Goal: Information Seeking & Learning: Learn about a topic

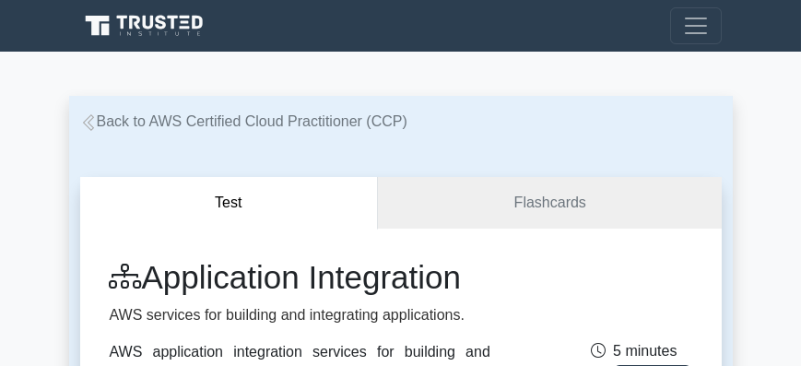
click at [693, 26] on span "Toggle navigation" at bounding box center [696, 26] width 28 height 28
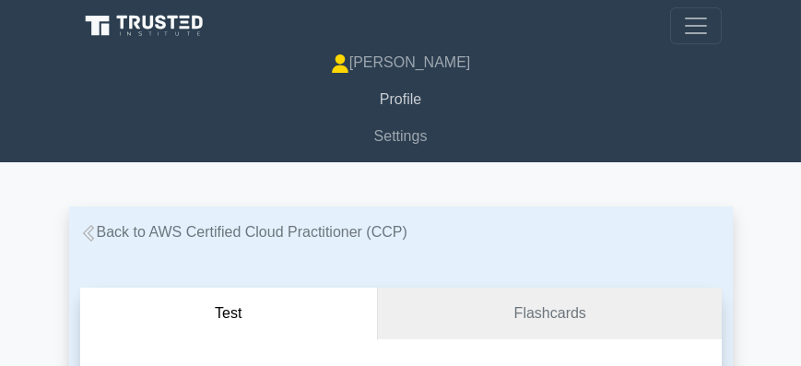
click at [404, 101] on link "Profile" at bounding box center [401, 99] width 642 height 37
click at [394, 99] on link "Profile" at bounding box center [401, 99] width 642 height 37
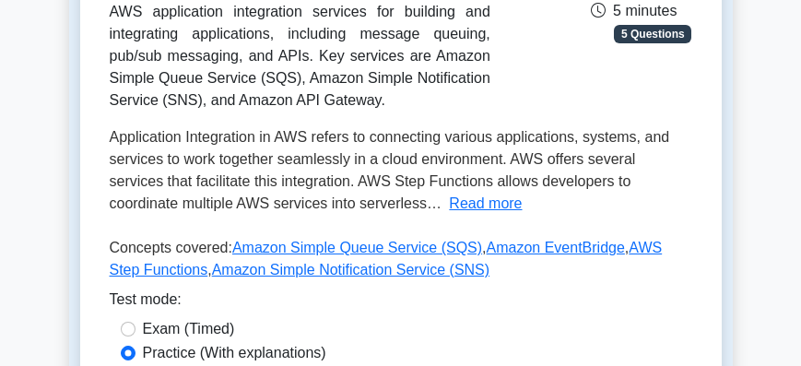
scroll to position [632, 0]
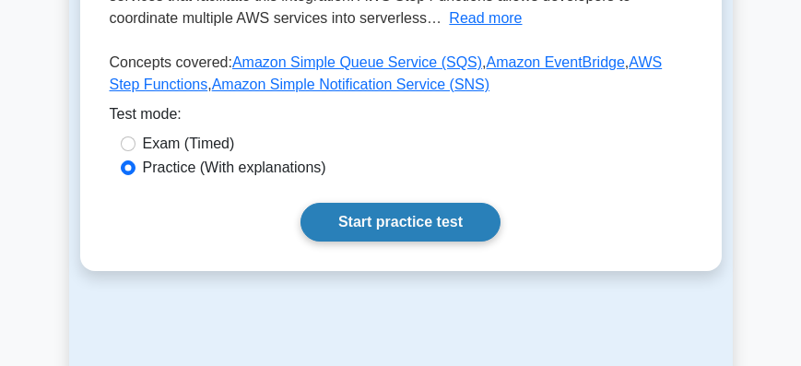
click at [432, 242] on link "Start practice test" at bounding box center [401, 222] width 200 height 39
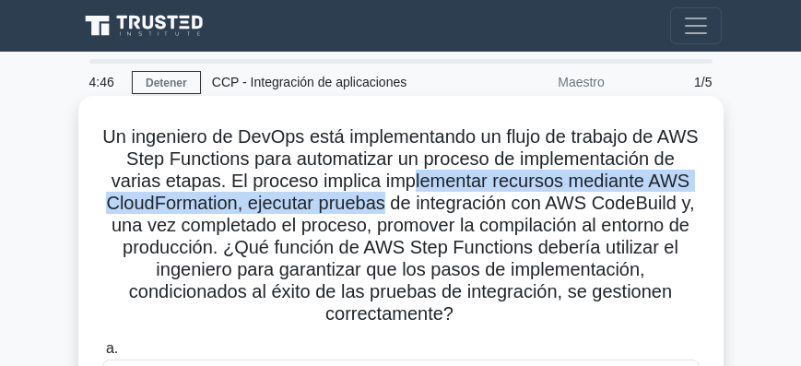
drag, startPoint x: 455, startPoint y: 183, endPoint x: 470, endPoint y: 209, distance: 31.0
click at [470, 209] on font "Un ingeniero de DevOps está implementando un flujo de trabajo de AWS Step Funct…" at bounding box center [400, 224] width 596 height 197
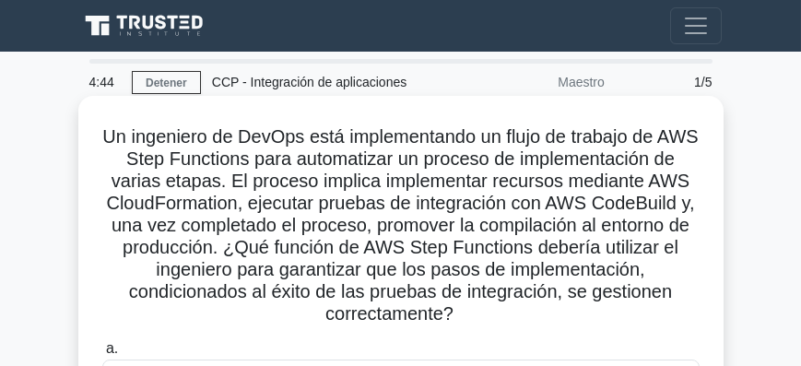
click at [566, 209] on font "Un ingeniero de DevOps está implementando un flujo de trabajo de AWS Step Funct…" at bounding box center [400, 224] width 596 height 197
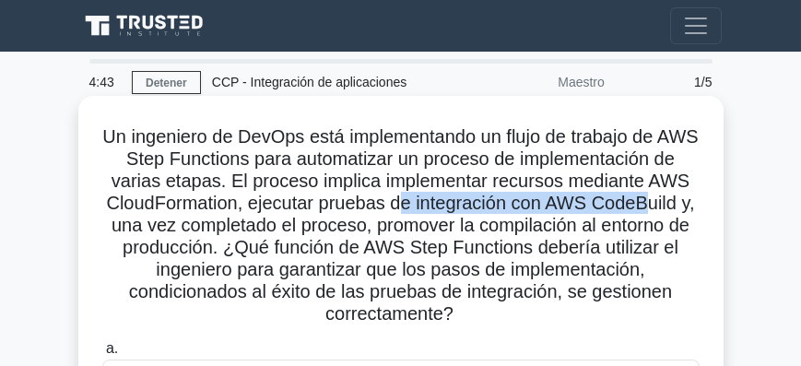
drag, startPoint x: 472, startPoint y: 205, endPoint x: 141, endPoint y: 234, distance: 332.4
click at [154, 228] on font "Un ingeniero de DevOps está implementando un flujo de trabajo de AWS Step Funct…" at bounding box center [400, 224] width 596 height 197
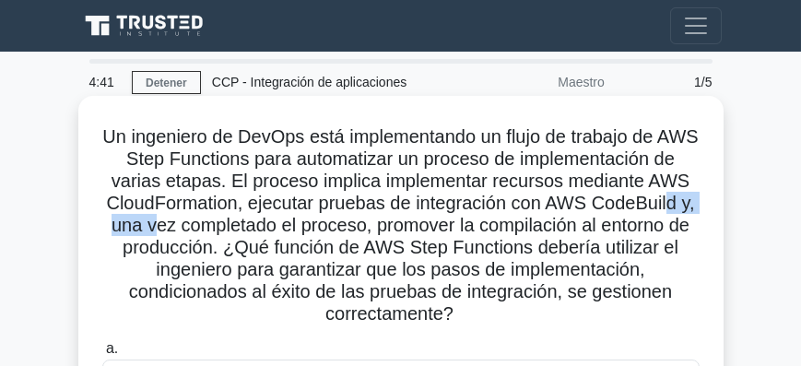
drag, startPoint x: 187, startPoint y: 232, endPoint x: 257, endPoint y: 232, distance: 70.1
click at [257, 232] on font "Un ingeniero de DevOps está implementando un flujo de trabajo de AWS Step Funct…" at bounding box center [400, 224] width 596 height 197
click at [197, 231] on font "Un ingeniero de DevOps está implementando un flujo de trabajo de AWS Step Funct…" at bounding box center [400, 224] width 596 height 197
drag, startPoint x: 243, startPoint y: 228, endPoint x: 346, endPoint y: 227, distance: 103.3
click at [274, 227] on font "Un ingeniero de DevOps está implementando un flujo de trabajo de AWS Step Funct…" at bounding box center [400, 224] width 596 height 197
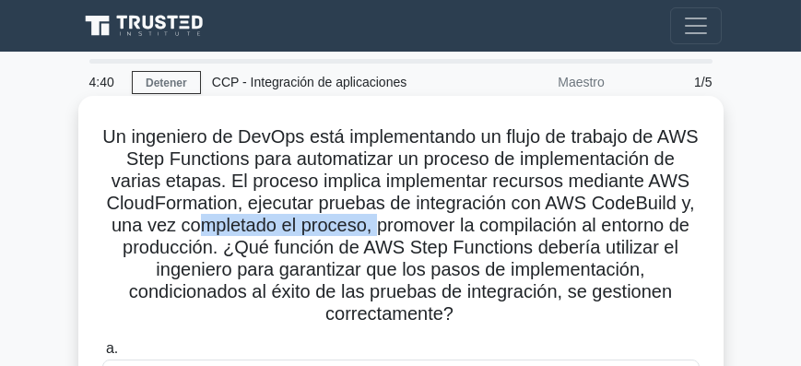
drag, startPoint x: 346, startPoint y: 227, endPoint x: 484, endPoint y: 224, distance: 138.4
click at [484, 224] on font "Un ingeniero de DevOps está implementando un flujo de trabajo de AWS Step Funct…" at bounding box center [400, 224] width 596 height 197
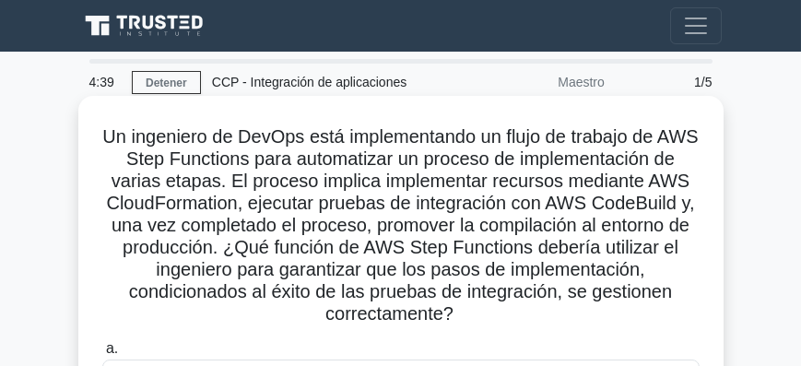
click at [523, 224] on font "Un ingeniero de DevOps está implementando un flujo de trabajo de AWS Step Funct…" at bounding box center [400, 224] width 596 height 197
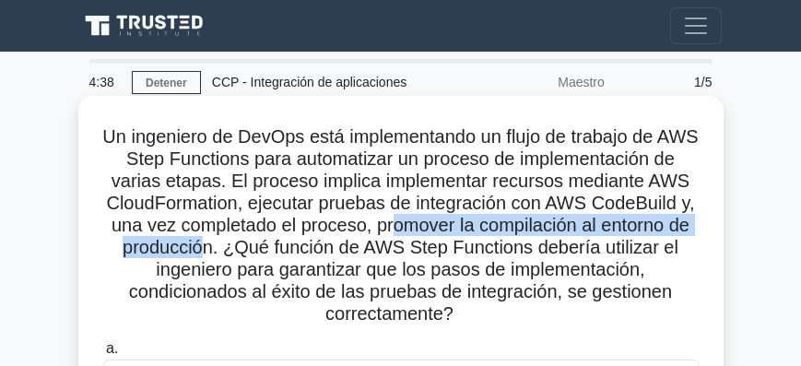
drag, startPoint x: 508, startPoint y: 225, endPoint x: 307, endPoint y: 254, distance: 203.1
click at [307, 254] on font "Un ingeniero de DevOps está implementando un flujo de trabajo de AWS Step Funct…" at bounding box center [400, 224] width 596 height 197
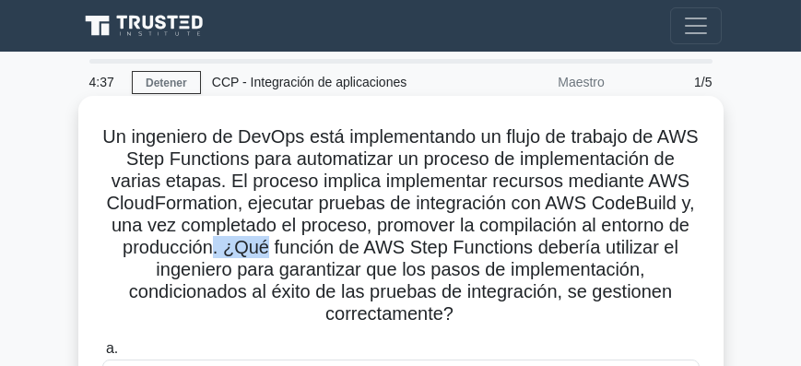
drag, startPoint x: 313, startPoint y: 253, endPoint x: 362, endPoint y: 251, distance: 49.8
click at [362, 251] on font "Un ingeniero de DevOps está implementando un flujo de trabajo de AWS Step Funct…" at bounding box center [400, 224] width 596 height 197
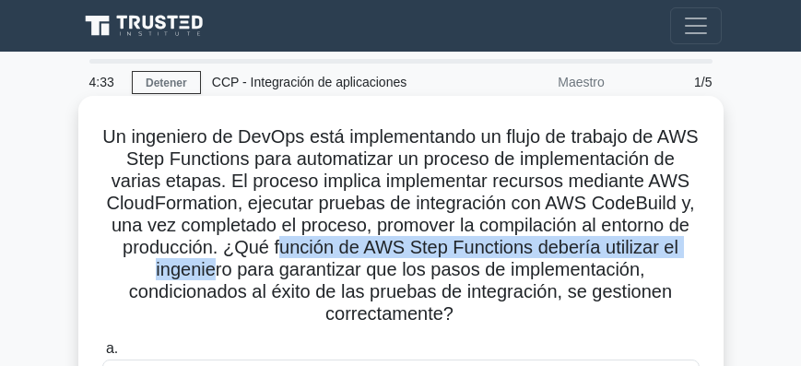
drag, startPoint x: 374, startPoint y: 251, endPoint x: 255, endPoint y: 270, distance: 121.4
click at [255, 270] on font "Un ingeniero de DevOps está implementando un flujo de trabajo de AWS Step Funct…" at bounding box center [400, 224] width 596 height 197
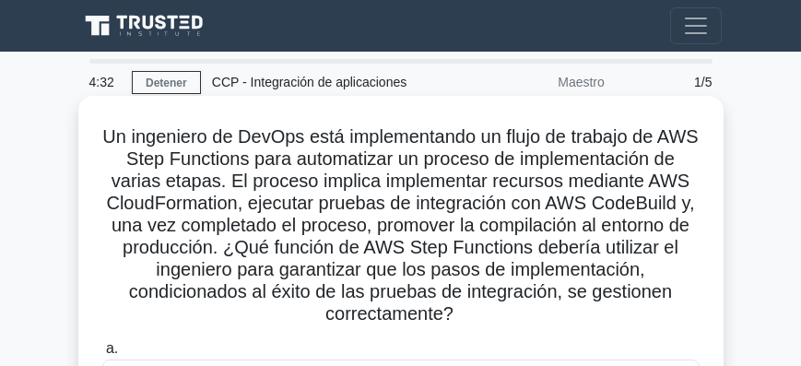
drag, startPoint x: 289, startPoint y: 270, endPoint x: 330, endPoint y: 270, distance: 41.5
click at [290, 270] on font "Un ingeniero de DevOps está implementando un flujo de trabajo de AWS Step Funct…" at bounding box center [400, 224] width 596 height 197
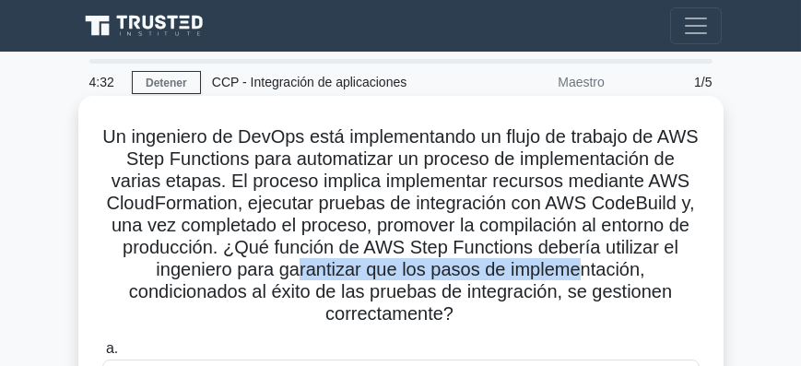
drag, startPoint x: 373, startPoint y: 270, endPoint x: 666, endPoint y: 282, distance: 293.5
click at [654, 277] on font "Un ingeniero de DevOps está implementando un flujo de trabajo de AWS Step Funct…" at bounding box center [400, 224] width 596 height 197
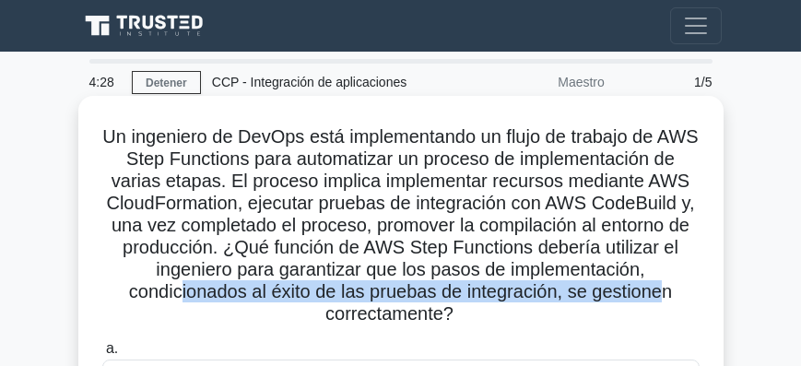
drag, startPoint x: 175, startPoint y: 292, endPoint x: 665, endPoint y: 293, distance: 489.7
click at [669, 293] on font "Un ingeniero de DevOps está implementando un flujo de trabajo de AWS Step Funct…" at bounding box center [400, 224] width 596 height 197
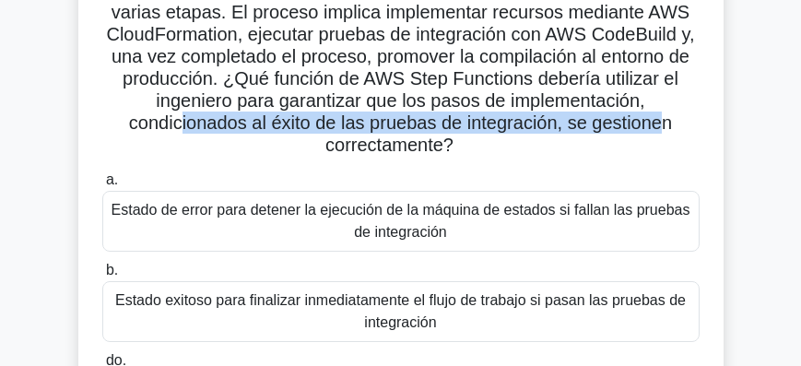
scroll to position [158, 0]
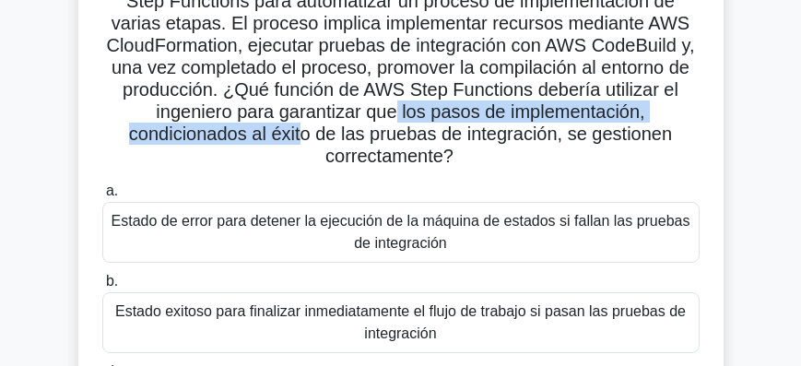
drag, startPoint x: 547, startPoint y: 108, endPoint x: 302, endPoint y: 137, distance: 247.1
click at [302, 137] on font "Un ingeniero de DevOps está implementando un flujo de trabajo de AWS Step Funct…" at bounding box center [400, 67] width 596 height 197
click at [515, 111] on font "Un ingeniero de DevOps está implementando un flujo de trabajo de AWS Step Funct…" at bounding box center [400, 67] width 596 height 197
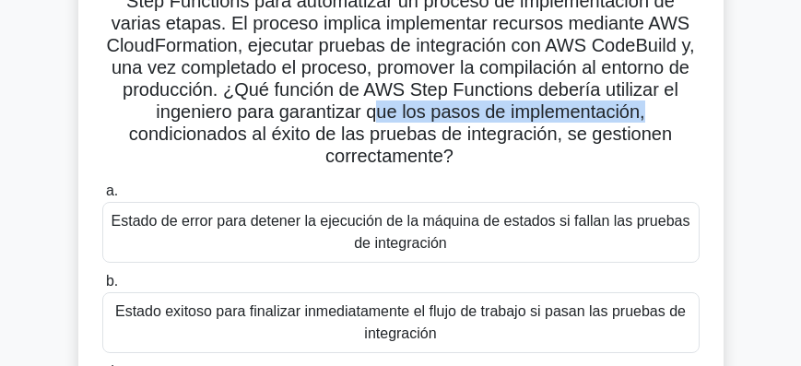
drag, startPoint x: 516, startPoint y: 112, endPoint x: 715, endPoint y: 116, distance: 198.3
click at [715, 116] on div "Un ingeniero de DevOps está implementando un flujo de trabajo de AWS Step Funct…" at bounding box center [401, 264] width 631 height 636
drag, startPoint x: 468, startPoint y: 107, endPoint x: 685, endPoint y: 108, distance: 216.7
click at [685, 108] on font "Un ingeniero de DevOps está implementando un flujo de trabajo de AWS Step Funct…" at bounding box center [400, 67] width 596 height 197
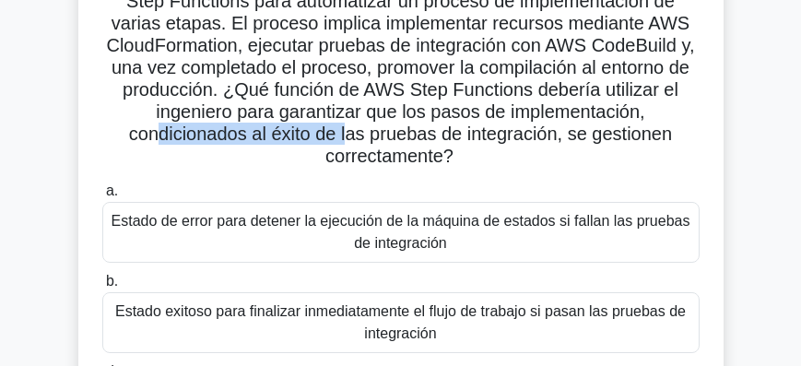
drag, startPoint x: 207, startPoint y: 132, endPoint x: 349, endPoint y: 135, distance: 141.1
click at [349, 135] on font "Un ingeniero de DevOps está implementando un flujo de trabajo de AWS Step Funct…" at bounding box center [400, 67] width 596 height 197
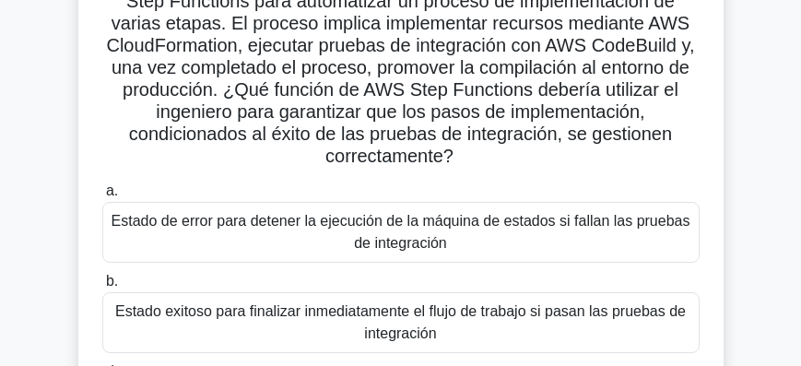
click at [387, 135] on font "Un ingeniero de DevOps está implementando un flujo de trabajo de AWS Step Funct…" at bounding box center [400, 67] width 596 height 197
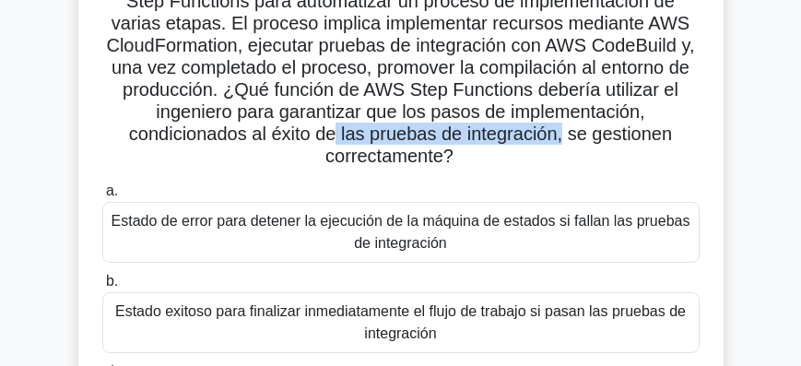
drag, startPoint x: 343, startPoint y: 129, endPoint x: 567, endPoint y: 132, distance: 224.1
click at [567, 132] on font "Un ingeniero de DevOps está implementando un flujo de trabajo de AWS Step Funct…" at bounding box center [400, 67] width 596 height 197
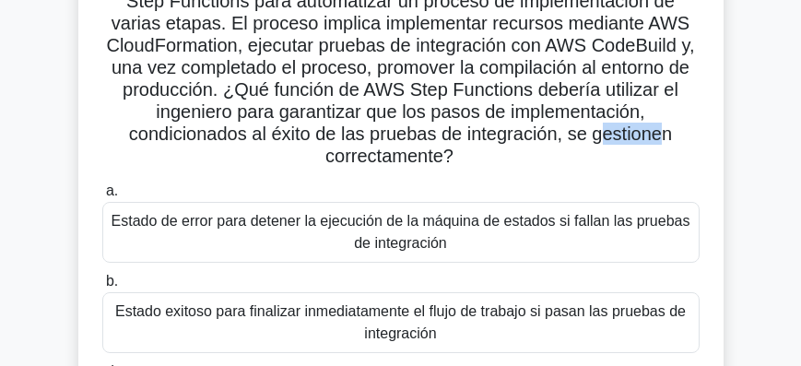
drag, startPoint x: 652, startPoint y: 134, endPoint x: 666, endPoint y: 135, distance: 13.9
click at [666, 135] on font "Un ingeniero de DevOps está implementando un flujo de trabajo de AWS Step Funct…" at bounding box center [400, 67] width 596 height 197
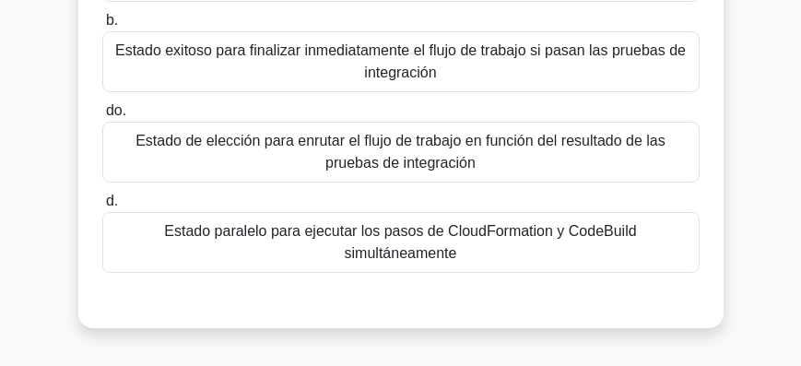
scroll to position [421, 0]
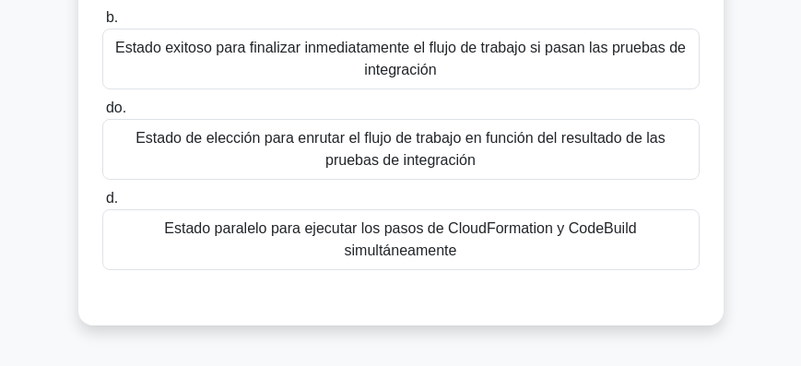
click at [359, 67] on font "Estado exitoso para finalizar inmediatamente el flujo de trabajo si pasan las p…" at bounding box center [401, 59] width 581 height 44
click at [102, 24] on input "b. Estado exitoso para finalizar inmediatamente el flujo de trabajo si pasan la…" at bounding box center [102, 18] width 0 height 12
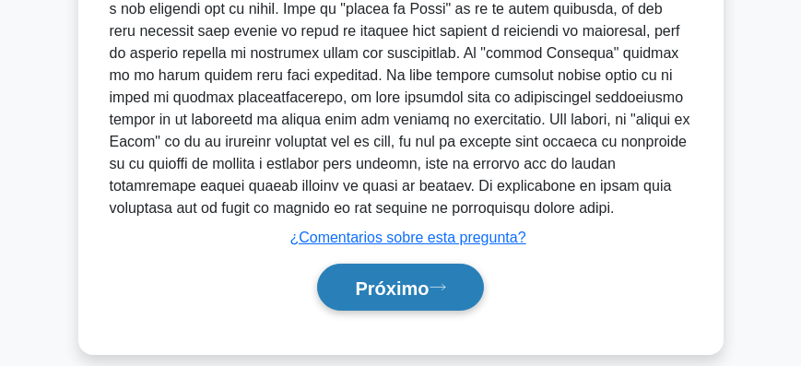
click at [416, 264] on button "Próximo" at bounding box center [400, 287] width 166 height 47
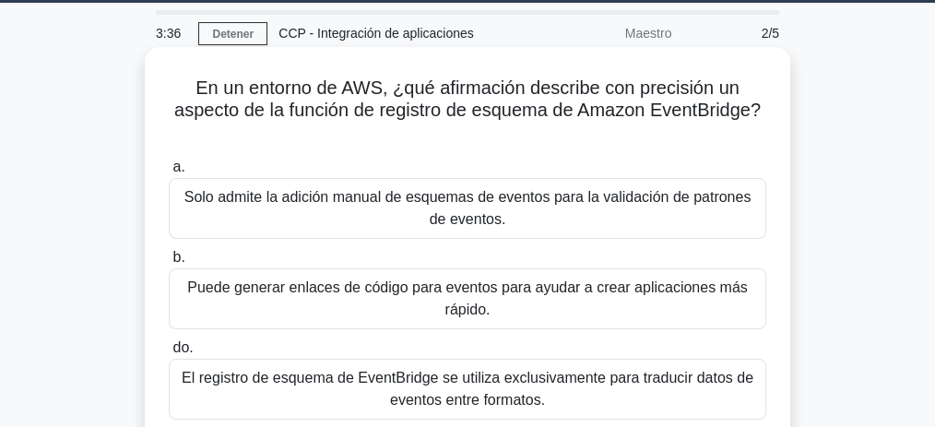
scroll to position [61, 0]
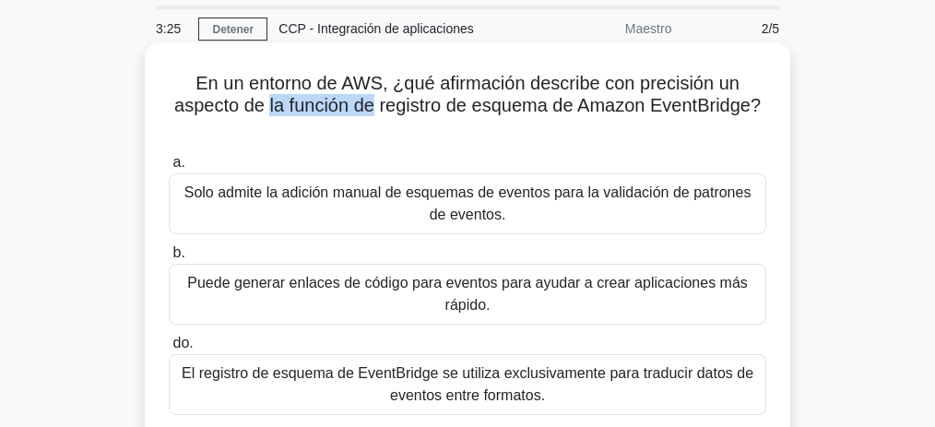
drag, startPoint x: 267, startPoint y: 113, endPoint x: 223, endPoint y: 101, distance: 46.1
click at [367, 111] on font "En un entorno de AWS, ¿qué afirmación describe con precisión un aspecto de la f…" at bounding box center [467, 94] width 586 height 42
click at [181, 109] on font "En un entorno de AWS, ¿qué afirmación describe con precisión un aspecto de la f…" at bounding box center [467, 94] width 586 height 42
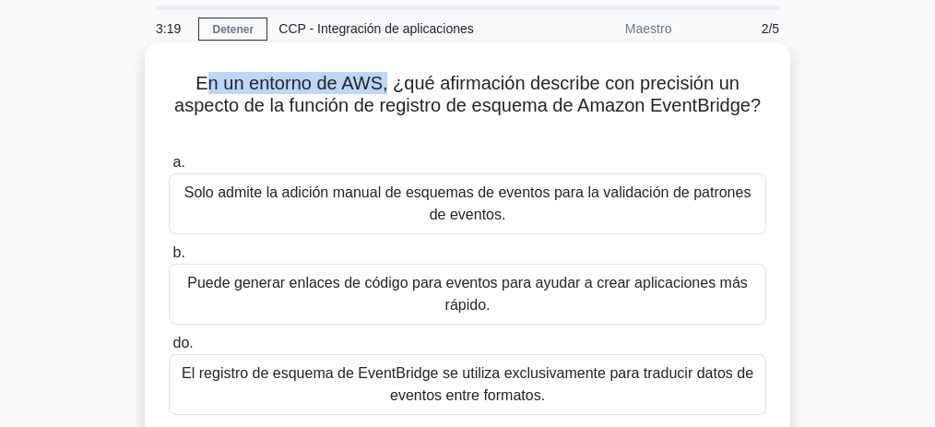
drag, startPoint x: 293, startPoint y: 80, endPoint x: 385, endPoint y: 86, distance: 92.4
click at [385, 86] on font "En un entorno de AWS, ¿qué afirmación describe con precisión un aspecto de la f…" at bounding box center [467, 94] width 586 height 42
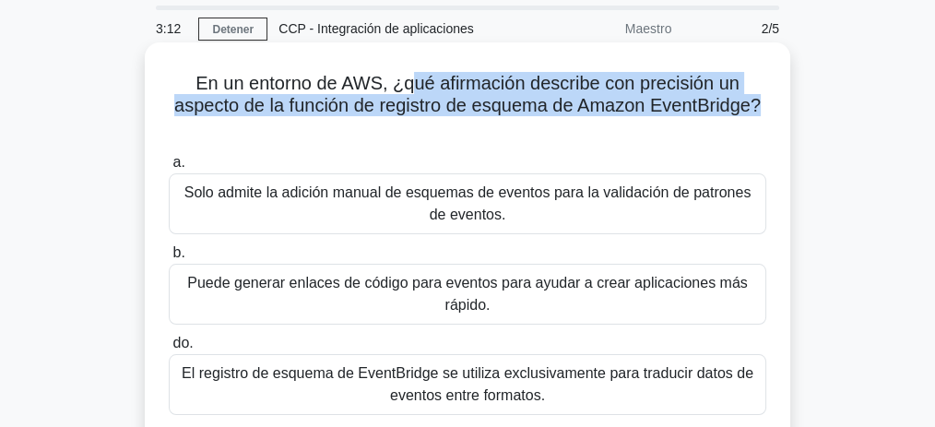
drag, startPoint x: 409, startPoint y: 85, endPoint x: 772, endPoint y: 114, distance: 364.5
click at [772, 114] on div "En un entorno de AWS, ¿qué afirmación describe con precisión un aspecto de la f…" at bounding box center [467, 302] width 631 height 504
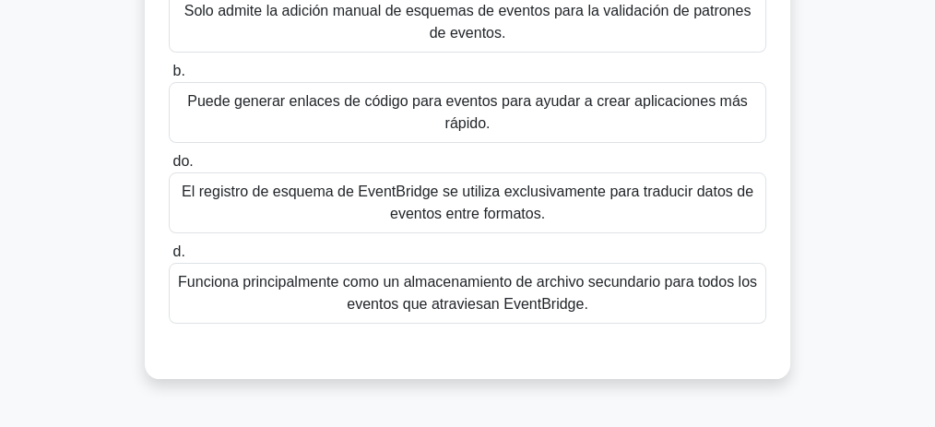
scroll to position [245, 0]
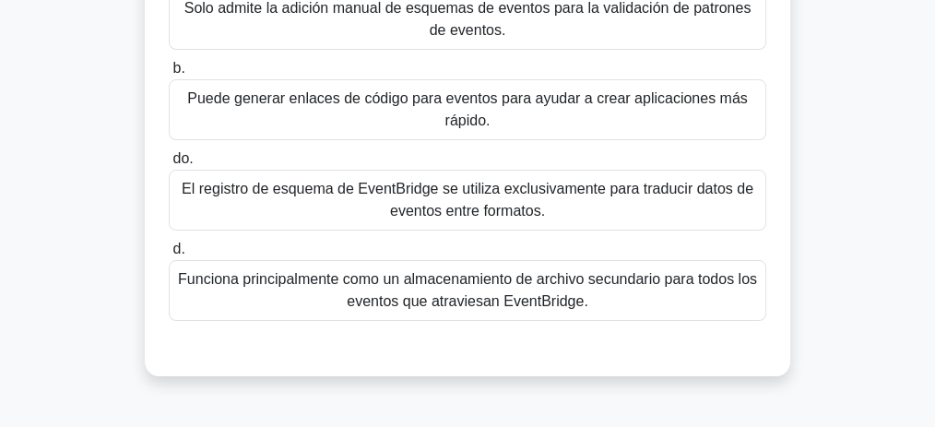
click at [394, 110] on font "Puede generar enlaces de código para eventos para ayudar a crear aplicaciones m…" at bounding box center [467, 110] width 581 height 44
click at [169, 75] on input "b. Puede generar enlaces de código para eventos para ayudar a crear aplicacione…" at bounding box center [169, 69] width 0 height 12
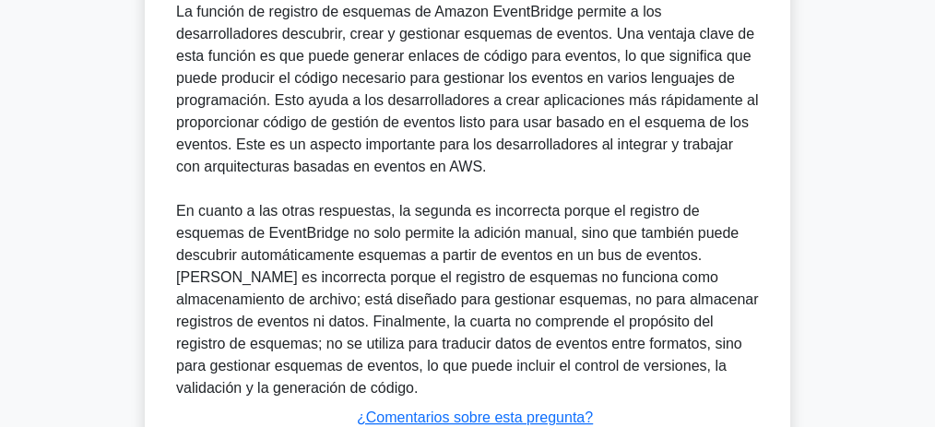
scroll to position [774, 0]
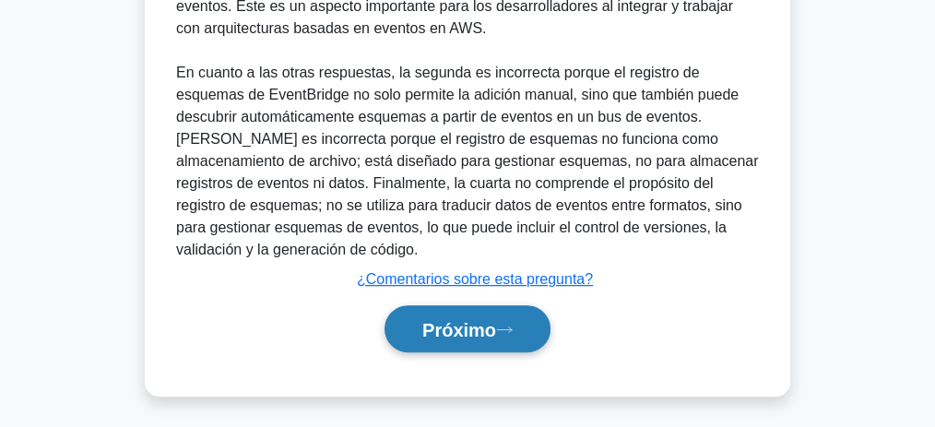
click at [488, 334] on font "Próximo" at bounding box center [459, 330] width 74 height 20
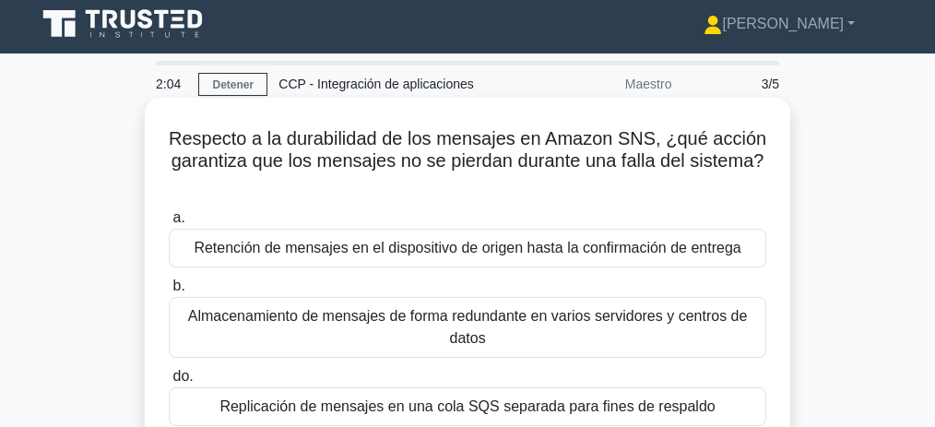
scroll to position [4, 0]
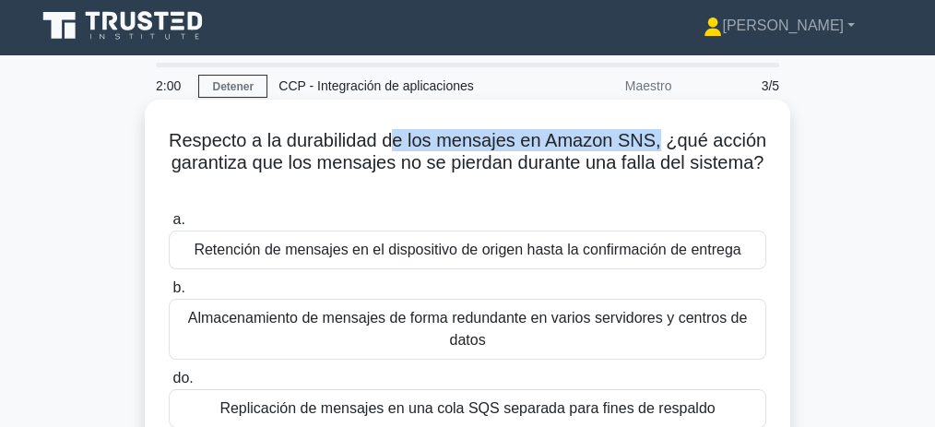
drag, startPoint x: 416, startPoint y: 140, endPoint x: 660, endPoint y: 146, distance: 244.4
click at [660, 146] on font "Respecto a la durabilidad de los mensajes en Amazon SNS, ¿qué acción garantiza …" at bounding box center [468, 151] width 598 height 42
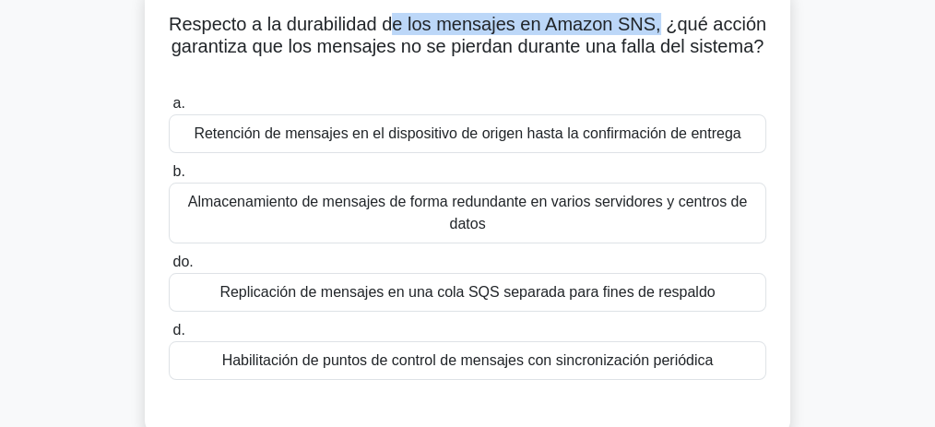
scroll to position [126, 0]
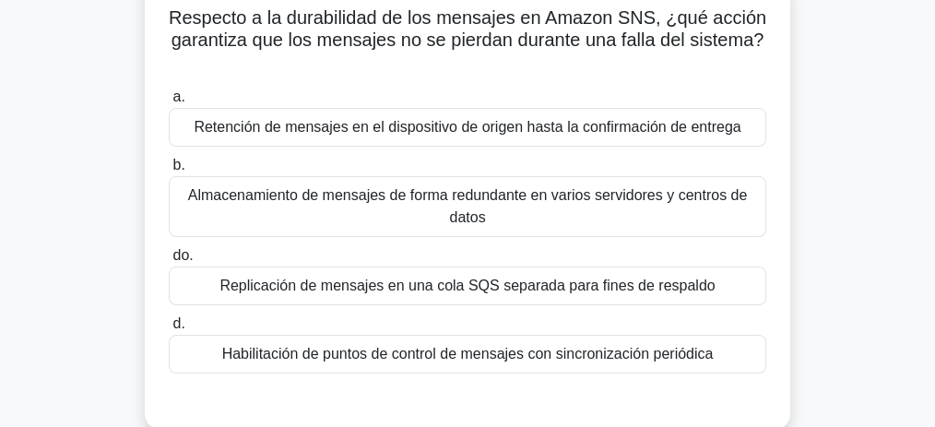
click at [512, 133] on font "Retención de mensajes en el dispositivo de origen hasta la confirmación de entr…" at bounding box center [467, 127] width 547 height 16
click at [169, 103] on input "a. Retención de mensajes en el dispositivo de origen hasta la confirmación de e…" at bounding box center [169, 97] width 0 height 12
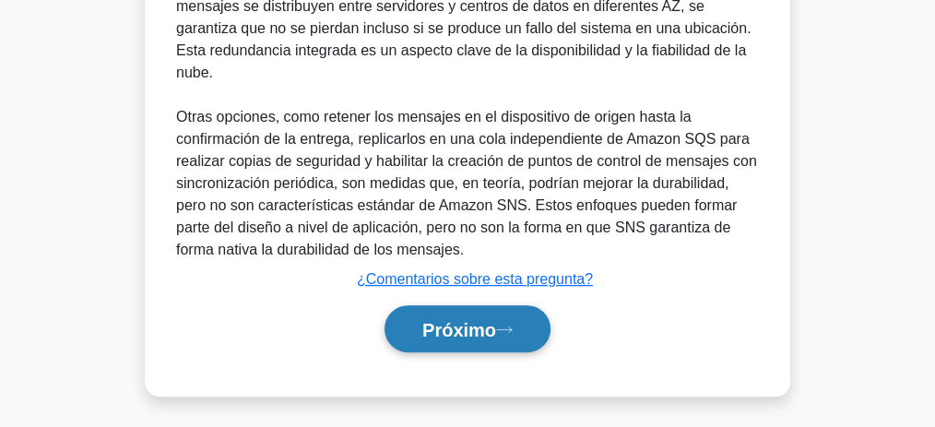
click at [511, 314] on button "Próximo" at bounding box center [468, 328] width 166 height 47
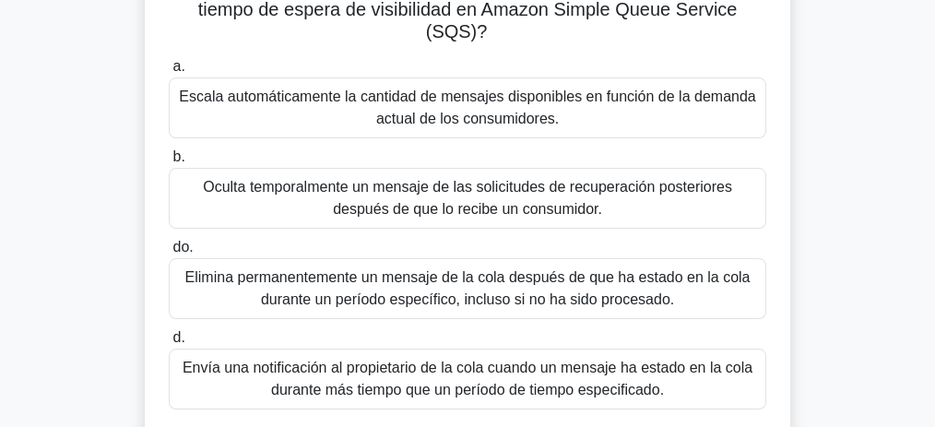
scroll to position [195, 0]
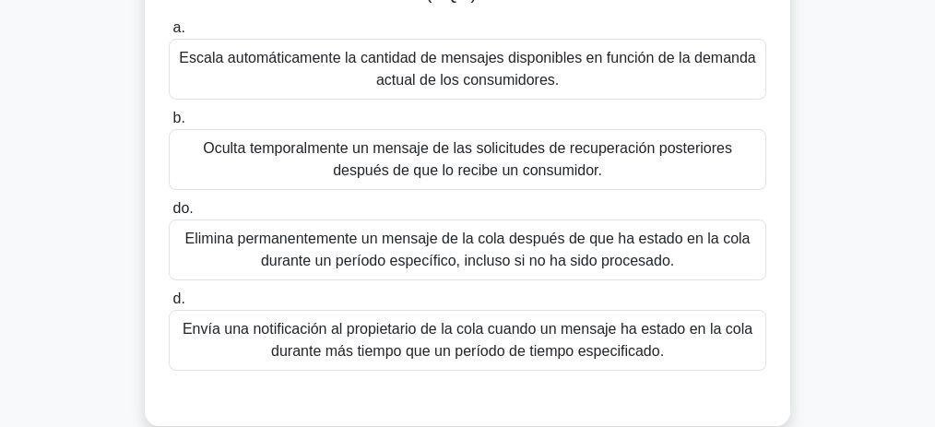
click at [537, 173] on font "Oculta temporalmente un mensaje de las solicitudes de recuperación posteriores …" at bounding box center [467, 159] width 529 height 38
click at [169, 124] on input "b. Oculta temporalmente un mensaje de las solicitudes de recuperación posterior…" at bounding box center [169, 119] width 0 height 12
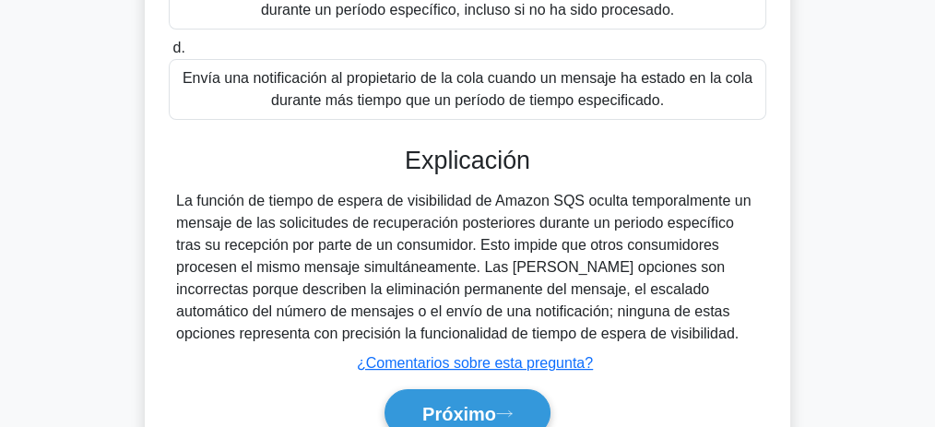
scroll to position [503, 0]
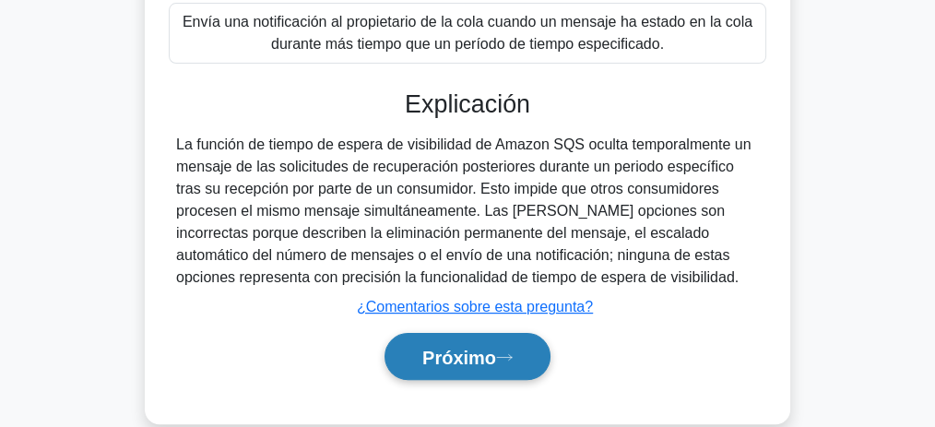
click at [494, 350] on font "Próximo" at bounding box center [459, 358] width 74 height 20
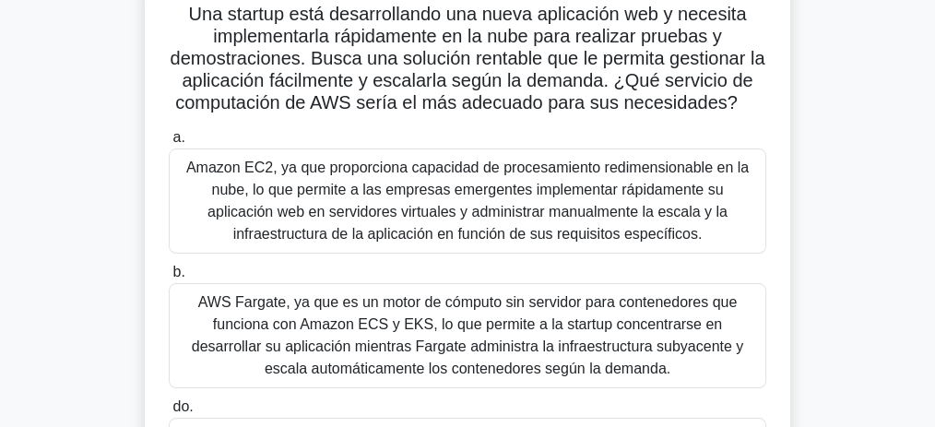
scroll to position [94, 0]
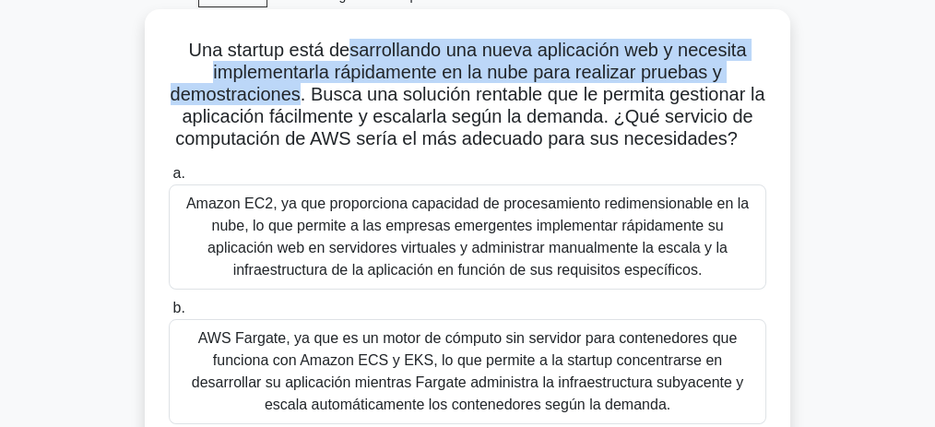
drag, startPoint x: 577, startPoint y: 62, endPoint x: 308, endPoint y: 102, distance: 272.3
click at [308, 102] on font "Una startup está desarrollando una nueva aplicación web y necesita implementarl…" at bounding box center [468, 94] width 595 height 109
drag, startPoint x: 364, startPoint y: 99, endPoint x: 750, endPoint y: 145, distance: 388.2
click at [750, 145] on h5 "Una startup está desarrollando una nueva aplicación web y necesita implementarl…" at bounding box center [467, 95] width 601 height 113
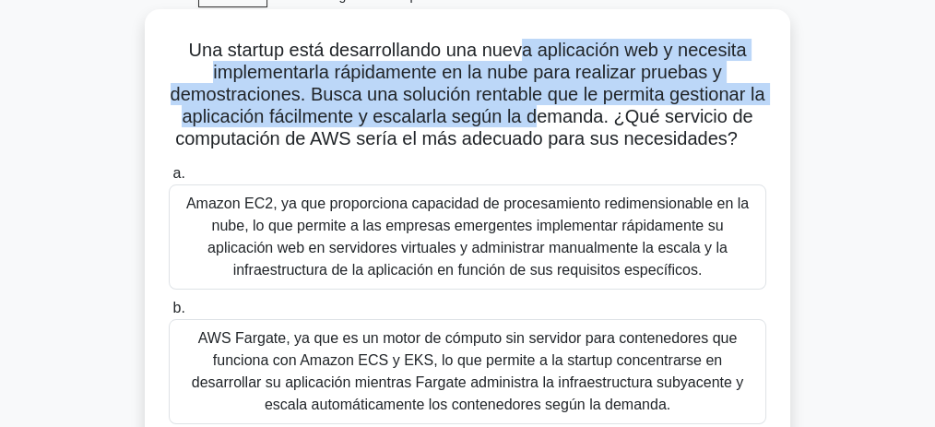
drag, startPoint x: 525, startPoint y: 56, endPoint x: 543, endPoint y: 113, distance: 60.1
click at [543, 113] on font "Una startup está desarrollando una nueva aplicación web y necesita implementarl…" at bounding box center [468, 94] width 595 height 109
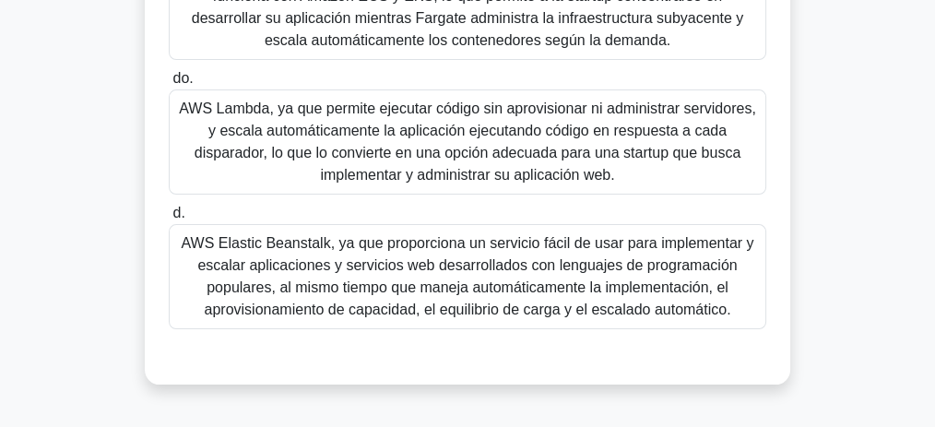
scroll to position [463, 0]
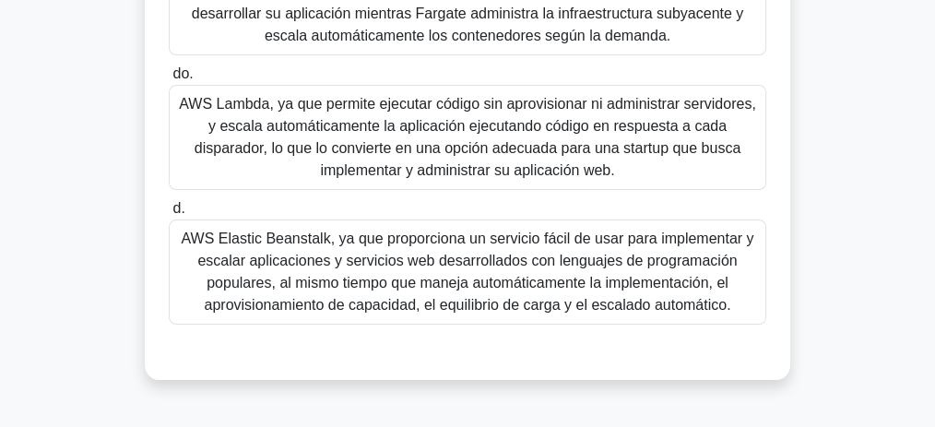
click at [596, 242] on font "AWS Elastic Beanstalk, ya que proporciona un servicio fácil de usar para implem…" at bounding box center [467, 272] width 573 height 82
click at [169, 215] on input "d. AWS Elastic Beanstalk, ya que proporciona un servicio fácil de usar para imp…" at bounding box center [169, 209] width 0 height 12
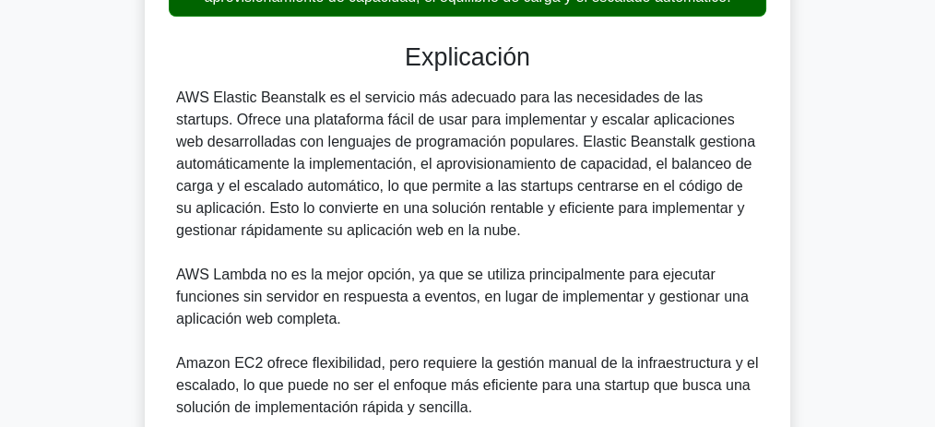
scroll to position [1016, 0]
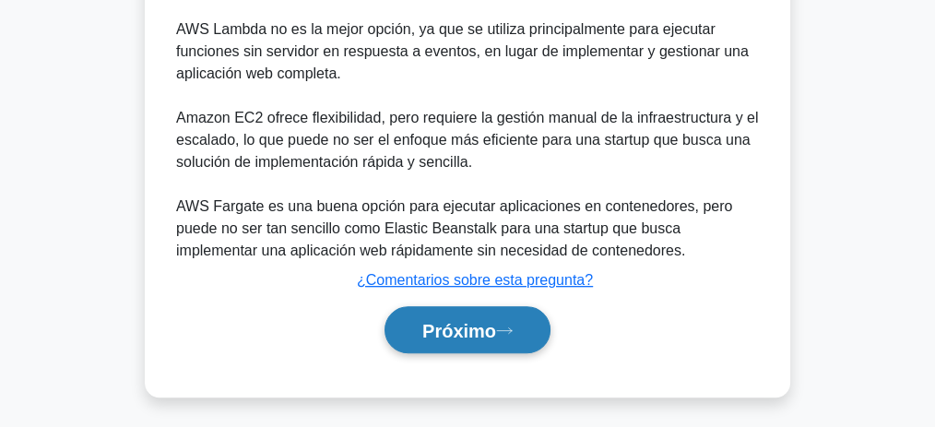
click at [469, 325] on font "Próximo" at bounding box center [459, 331] width 74 height 20
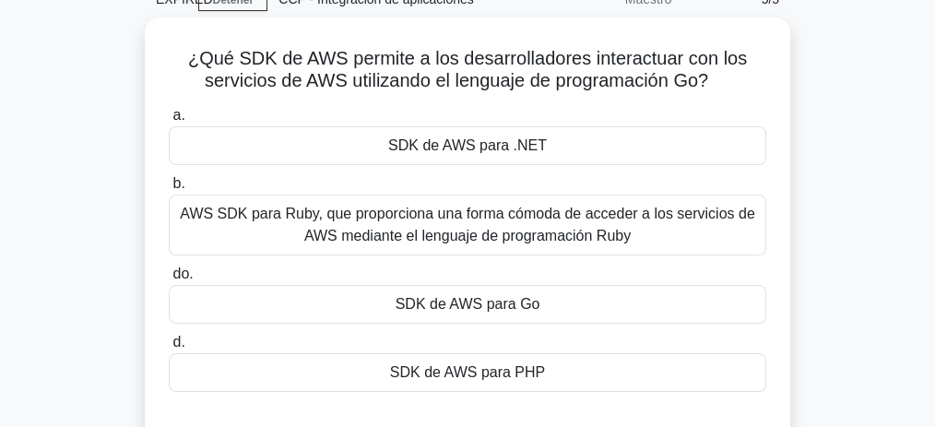
scroll to position [77, 0]
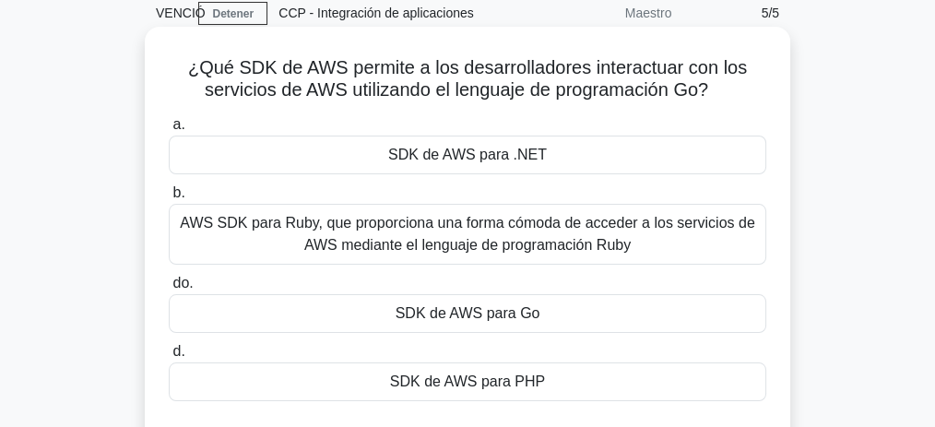
click at [505, 310] on font "SDK de AWS para Go" at bounding box center [468, 313] width 145 height 16
click at [169, 290] on input "do. SDK de AWS para Go" at bounding box center [169, 284] width 0 height 12
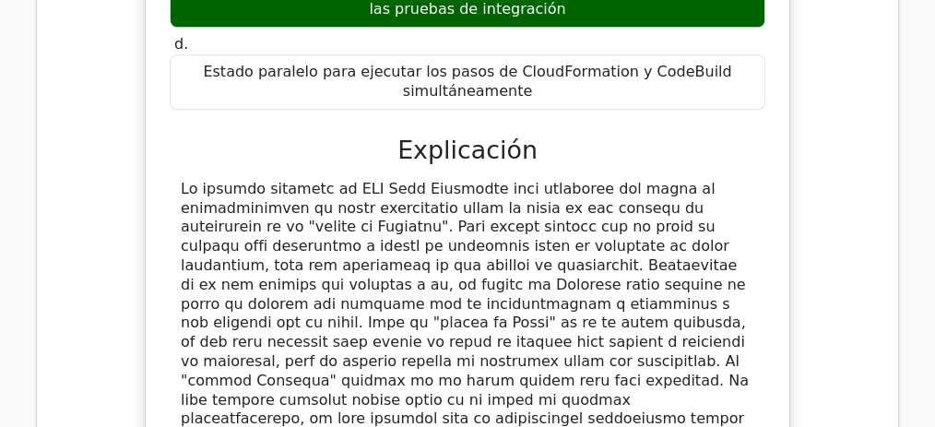
scroll to position [1497, 0]
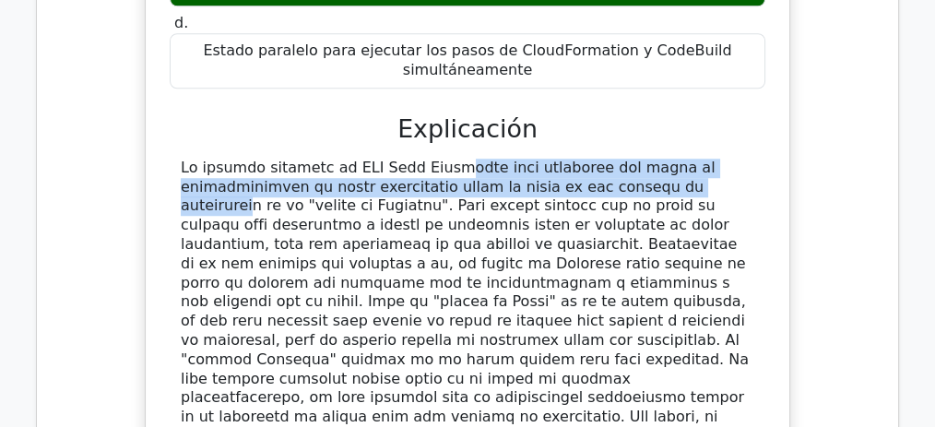
drag, startPoint x: 313, startPoint y: 101, endPoint x: 484, endPoint y: 113, distance: 171.9
click at [484, 159] on font at bounding box center [465, 340] width 568 height 362
click at [488, 159] on font at bounding box center [465, 340] width 568 height 362
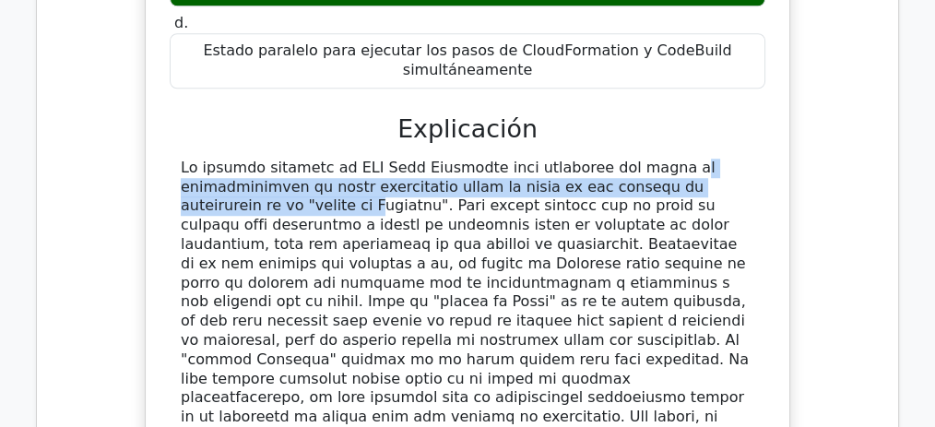
drag, startPoint x: 523, startPoint y: 100, endPoint x: 622, endPoint y: 108, distance: 99.0
click at [622, 159] on font at bounding box center [465, 340] width 568 height 362
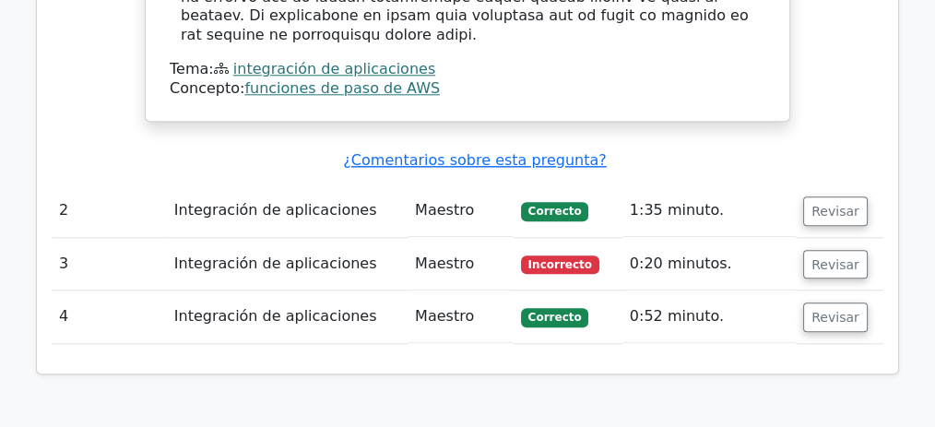
scroll to position [1988, 0]
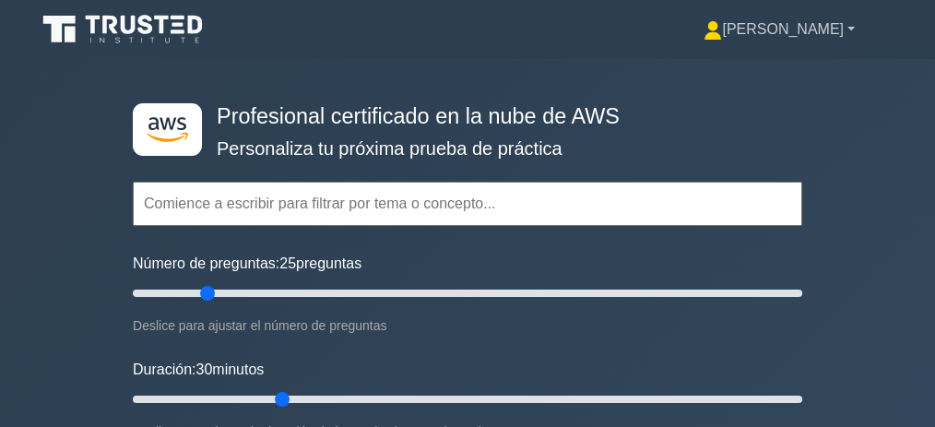
click at [815, 27] on font "[PERSON_NAME]" at bounding box center [783, 29] width 122 height 16
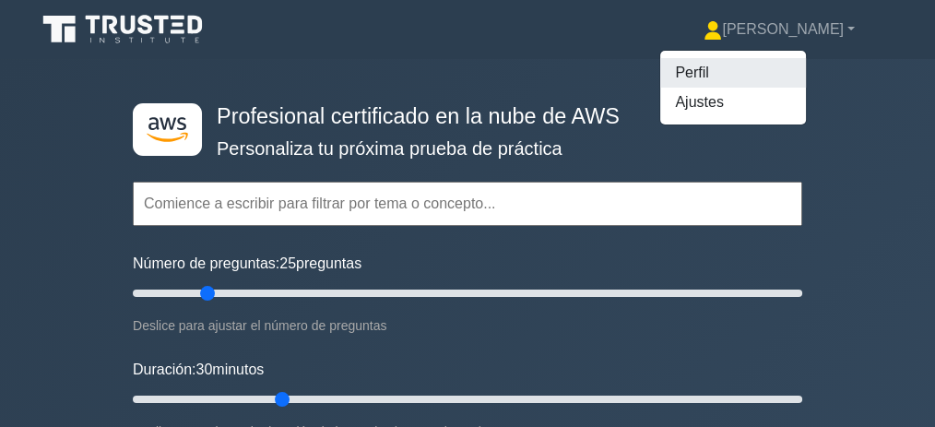
click at [703, 78] on font "Perfil" at bounding box center [691, 73] width 33 height 16
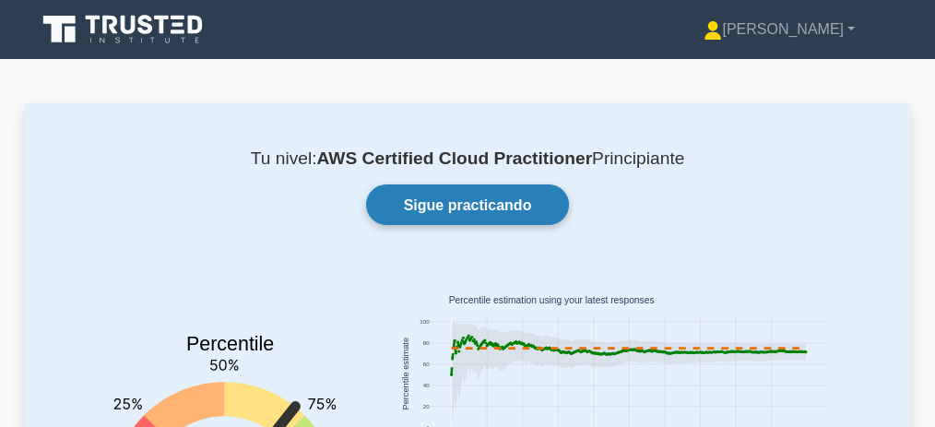
click at [505, 205] on font "Sigue practicando" at bounding box center [468, 205] width 128 height 16
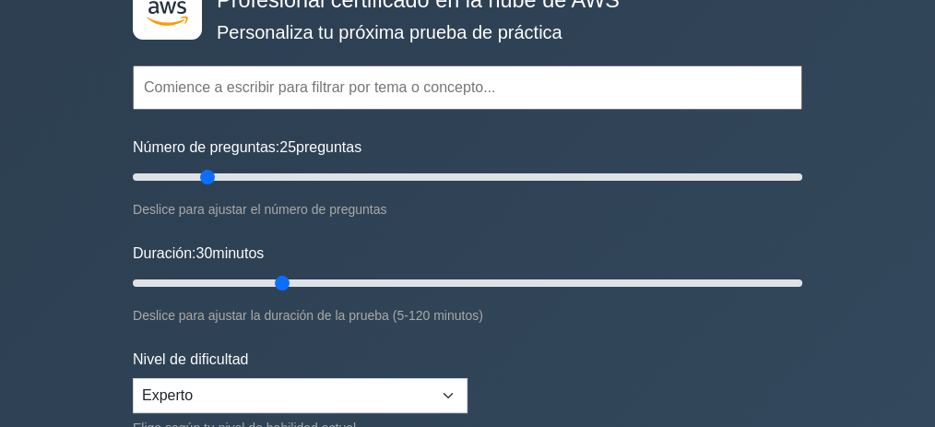
scroll to position [123, 0]
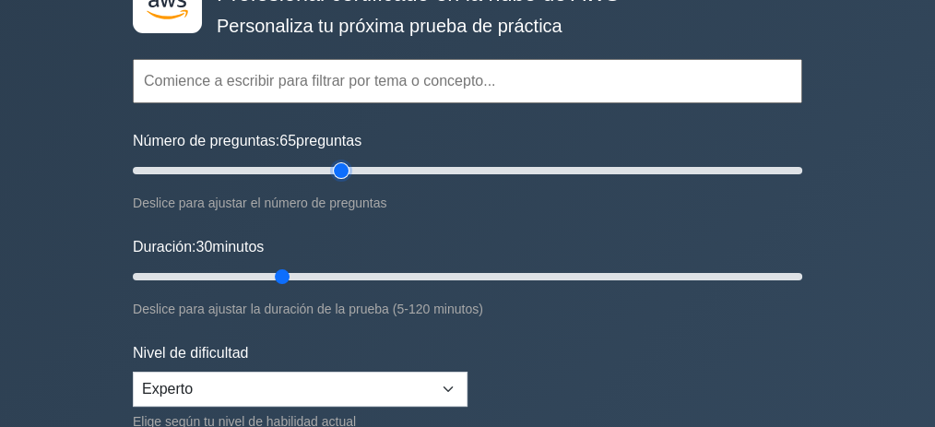
drag, startPoint x: 207, startPoint y: 172, endPoint x: 338, endPoint y: 174, distance: 130.1
type input "65"
click at [338, 174] on input "Número de preguntas: 65 preguntas" at bounding box center [467, 171] width 669 height 22
drag, startPoint x: 286, startPoint y: 273, endPoint x: 615, endPoint y: 274, distance: 329.2
type input "90"
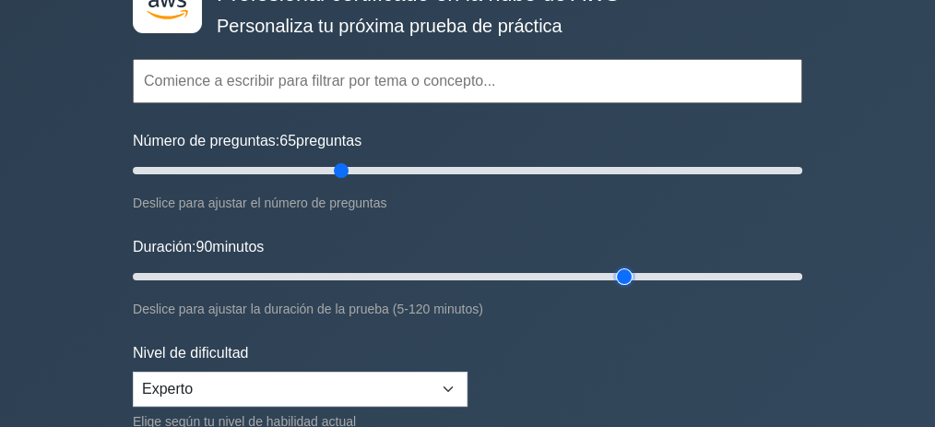
click at [615, 274] on input "Duración: 90 minutos" at bounding box center [467, 277] width 669 height 22
drag, startPoint x: 342, startPoint y: 165, endPoint x: 418, endPoint y: 165, distance: 75.6
click at [418, 165] on input "Número de preguntas: 90 preguntas" at bounding box center [467, 171] width 669 height 22
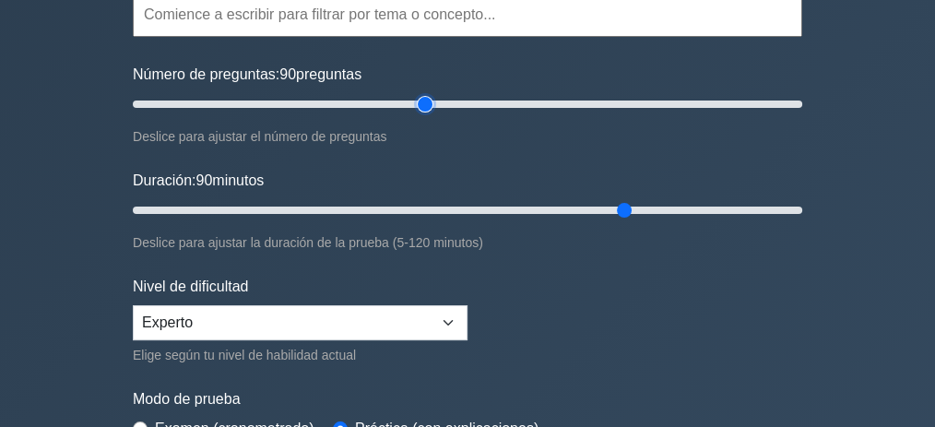
scroll to position [184, 0]
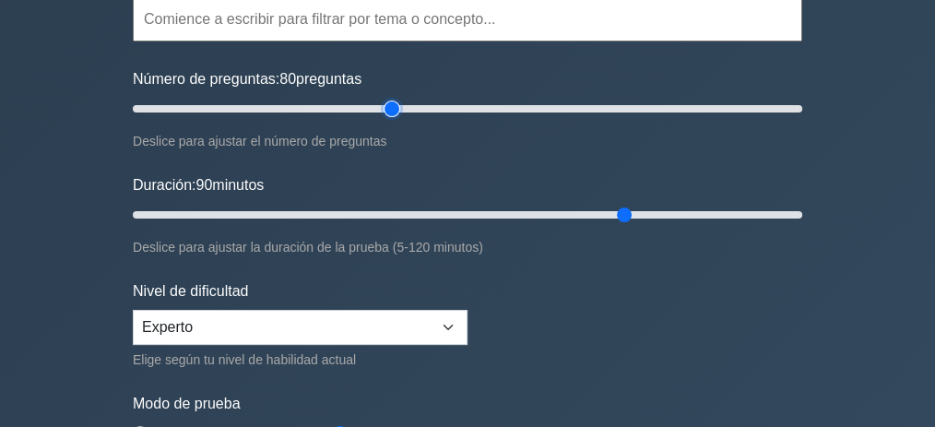
drag, startPoint x: 423, startPoint y: 102, endPoint x: 398, endPoint y: 103, distance: 24.9
type input "80"
click at [398, 103] on input "Número de preguntas: 80 preguntas" at bounding box center [467, 109] width 669 height 22
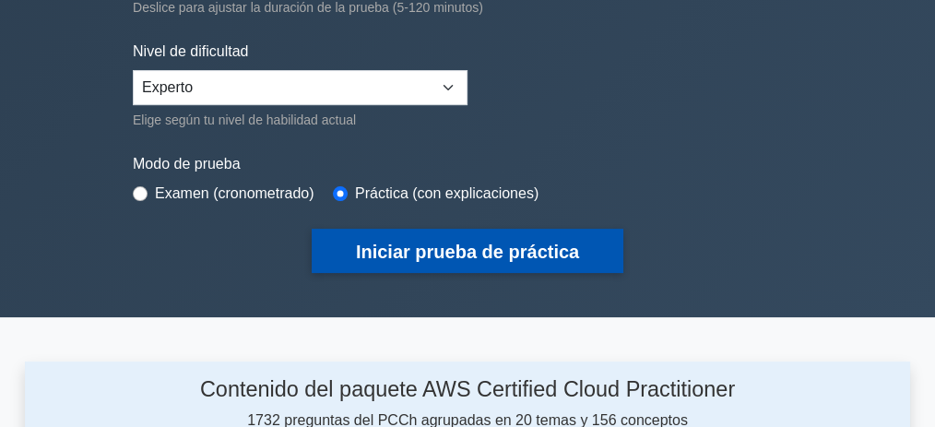
scroll to position [430, 0]
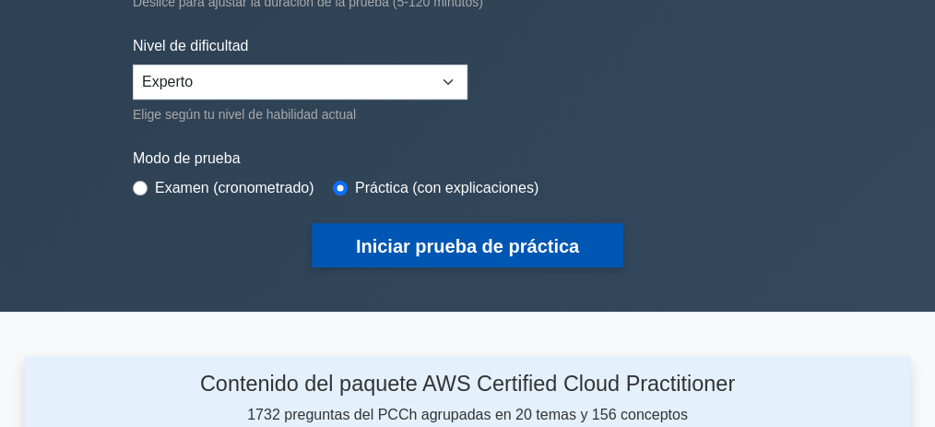
click at [510, 242] on font "Iniciar prueba de práctica" at bounding box center [467, 246] width 223 height 20
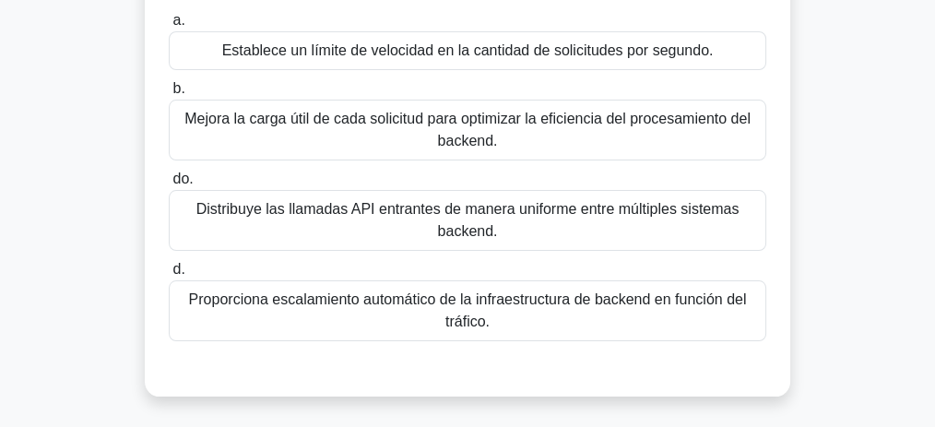
scroll to position [184, 0]
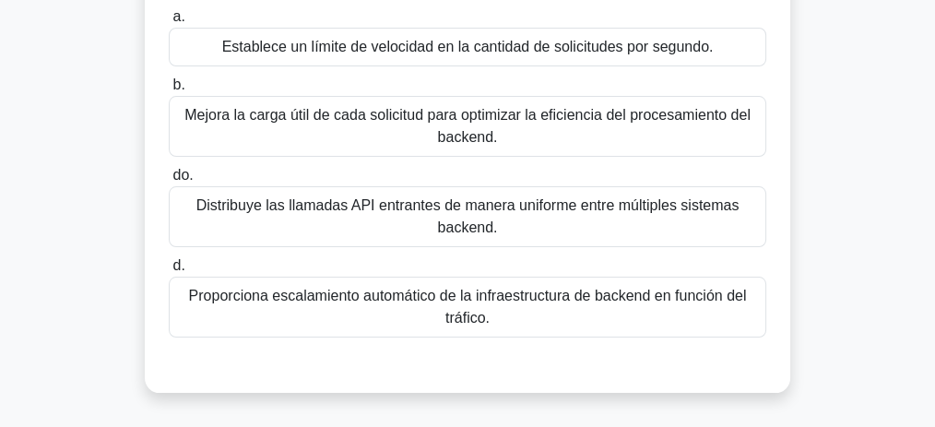
click at [518, 310] on font "Proporciona escalamiento automático de la infraestructura de backend en función…" at bounding box center [467, 307] width 581 height 44
click at [169, 272] on input "d. Proporciona escalamiento automático de la infraestructura de backend en func…" at bounding box center [169, 266] width 0 height 12
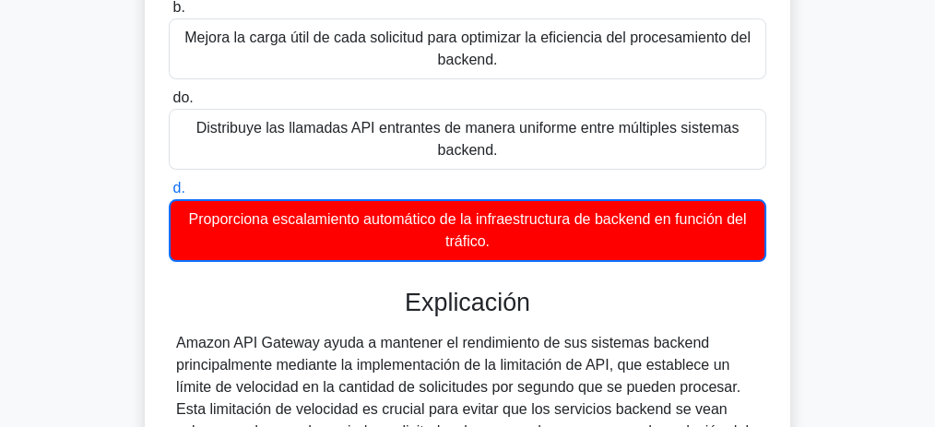
scroll to position [369, 0]
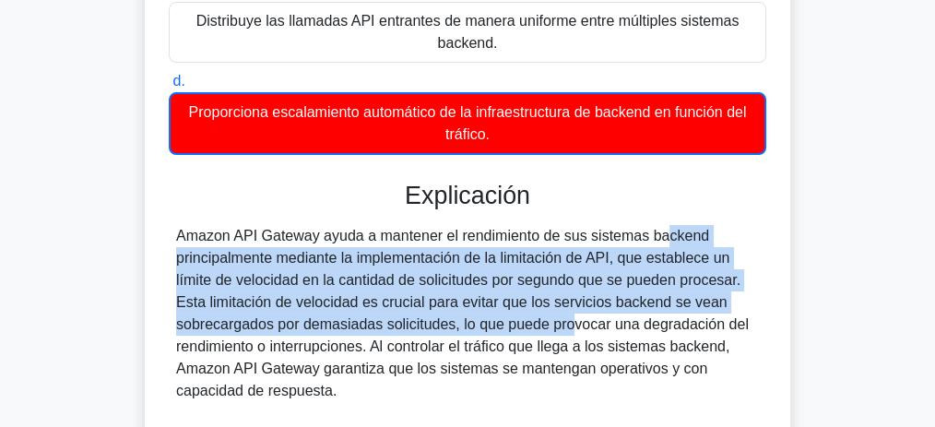
drag, startPoint x: 385, startPoint y: 255, endPoint x: 455, endPoint y: 327, distance: 99.8
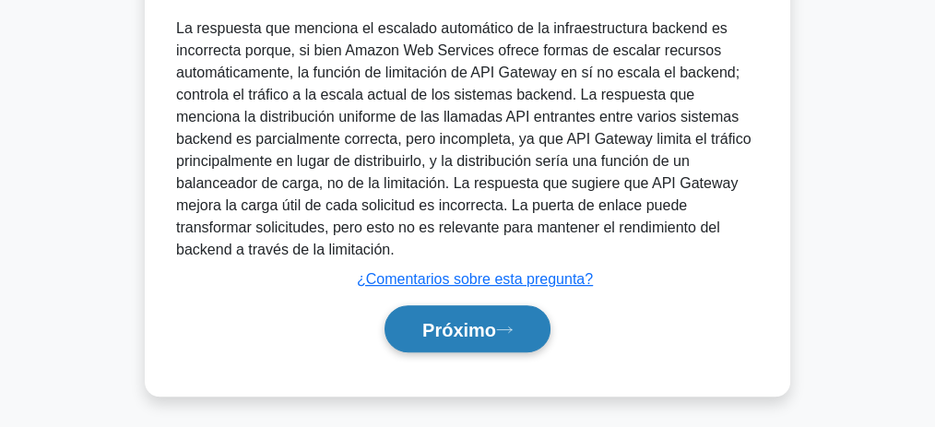
click at [490, 327] on font "Próximo" at bounding box center [459, 330] width 74 height 20
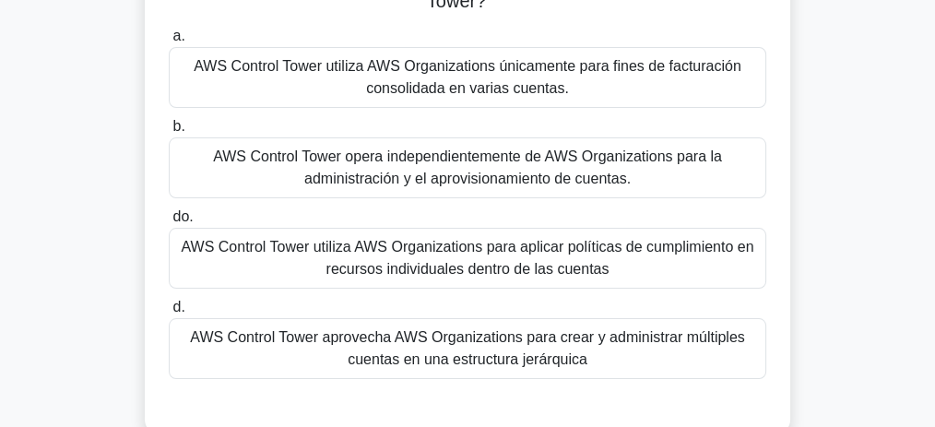
scroll to position [0, 0]
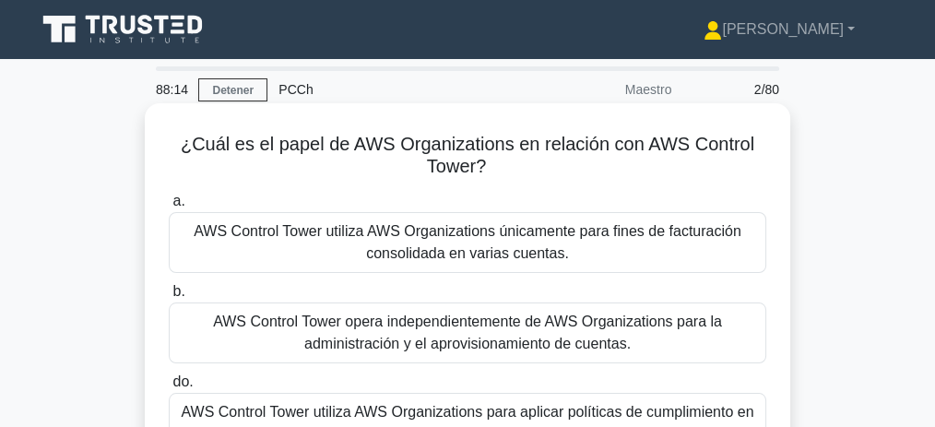
click at [457, 167] on font "¿Cuál es el papel de AWS Organizations en relación con AWS Control Tower?" at bounding box center [468, 155] width 574 height 42
copy font "Tower"
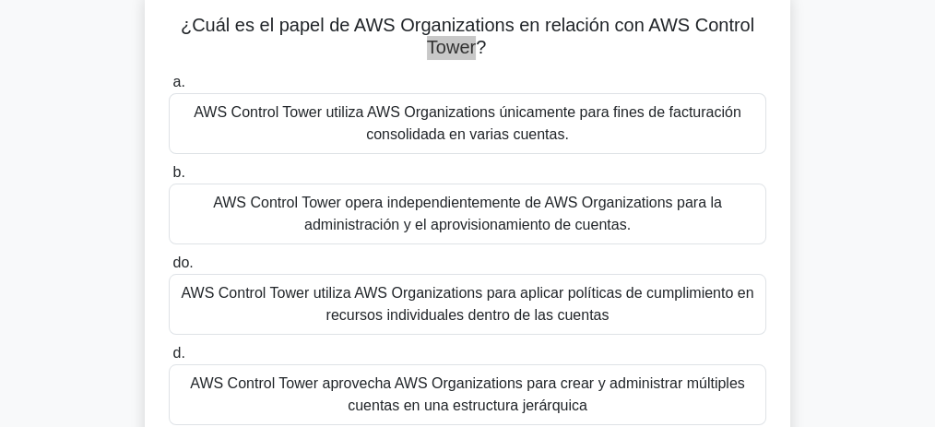
scroll to position [123, 0]
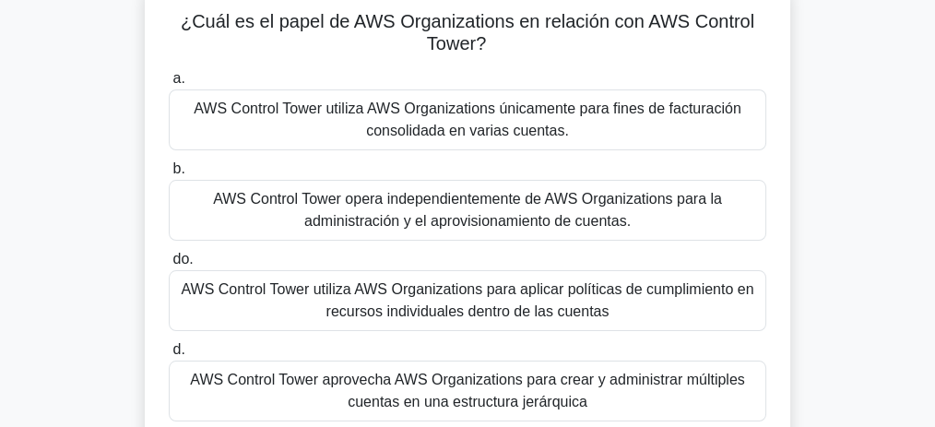
click at [568, 300] on font "AWS Control Tower utiliza AWS Organizations para aplicar políticas de cumplimie…" at bounding box center [467, 300] width 573 height 38
click at [169, 266] on input "do. AWS Control Tower utiliza AWS Organizations para aplicar políticas de cumpl…" at bounding box center [169, 260] width 0 height 12
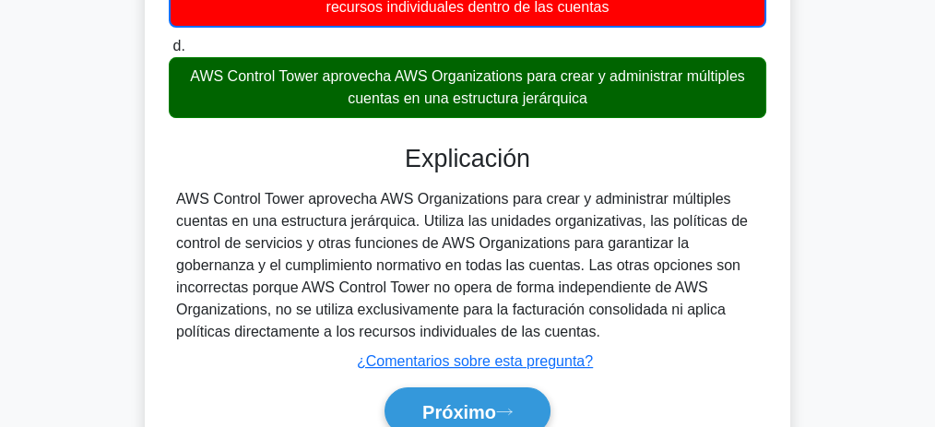
scroll to position [430, 0]
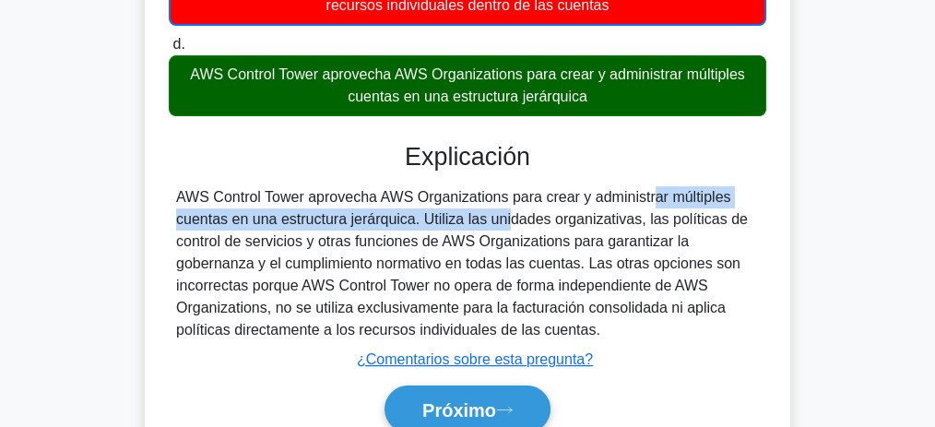
drag, startPoint x: 545, startPoint y: 196, endPoint x: 412, endPoint y: 217, distance: 134.3
click at [412, 217] on font "AWS Control Tower aprovecha AWS Organizations para crear y administrar múltiple…" at bounding box center [462, 263] width 572 height 148
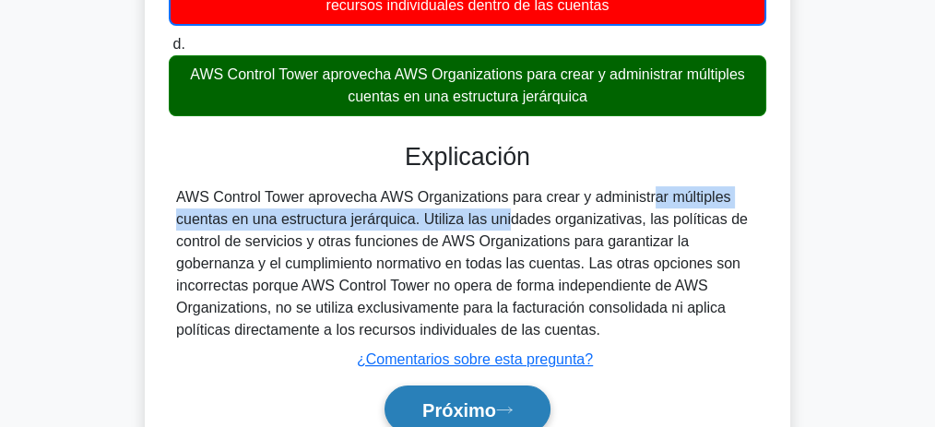
click at [485, 413] on font "Próximo" at bounding box center [459, 410] width 74 height 20
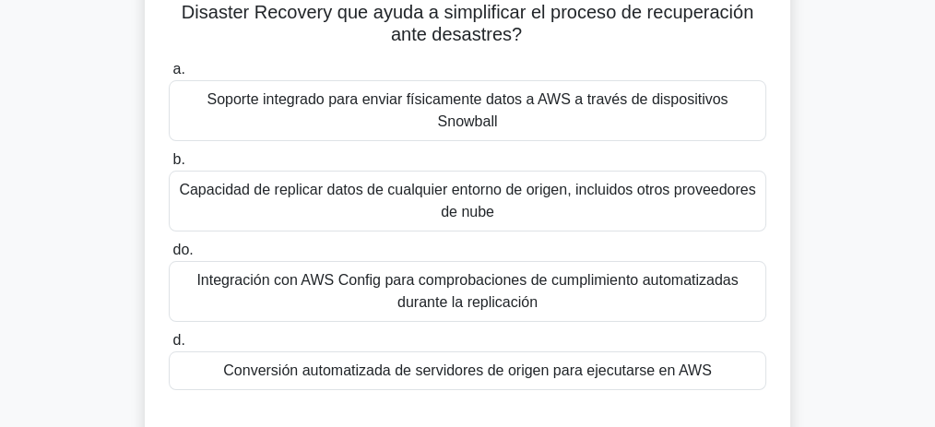
scroll to position [61, 0]
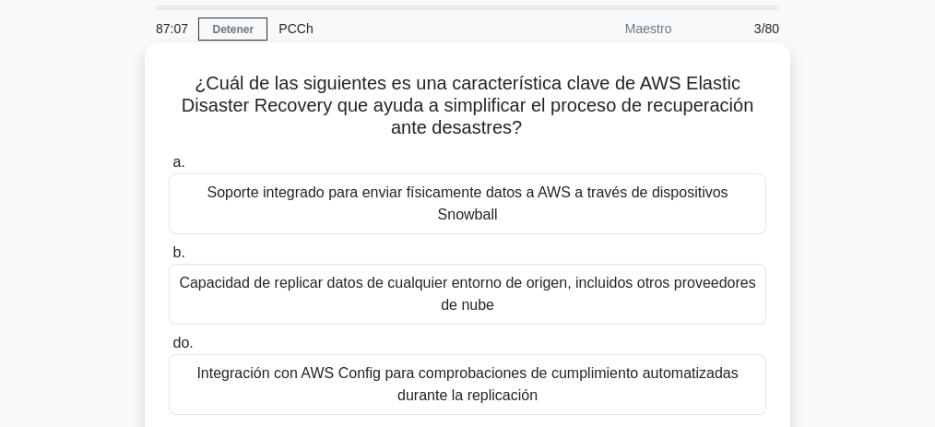
drag, startPoint x: 403, startPoint y: 121, endPoint x: 524, endPoint y: 131, distance: 121.2
click at [525, 130] on h5 "¿Cuál de las siguientes es una característica clave de AWS Elastic Disaster Rec…" at bounding box center [467, 106] width 601 height 68
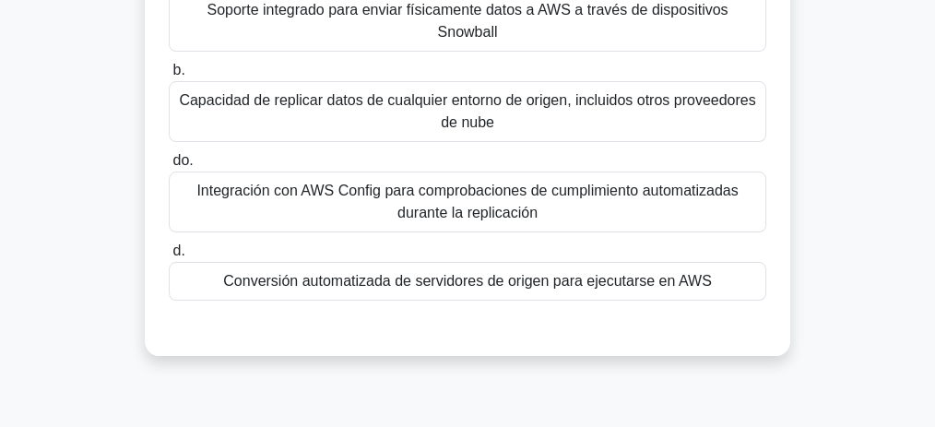
scroll to position [245, 0]
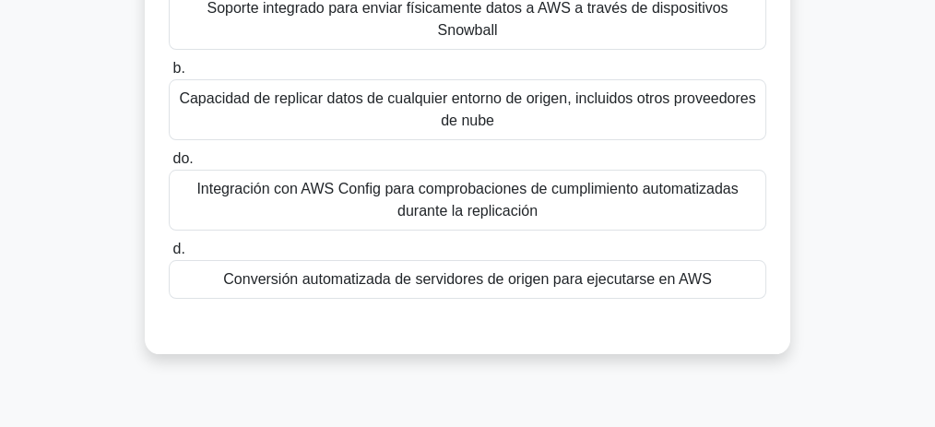
click at [506, 271] on font "Conversión automatizada de servidores de origen para ejecutarse en AWS" at bounding box center [467, 279] width 488 height 16
click at [169, 255] on input "d. Conversión automatizada de servidores de origen para ejecutarse en AWS" at bounding box center [169, 249] width 0 height 12
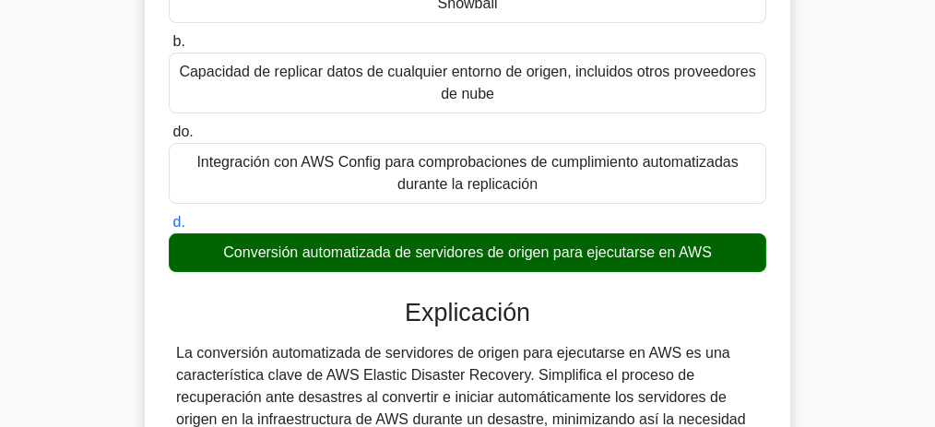
scroll to position [369, 0]
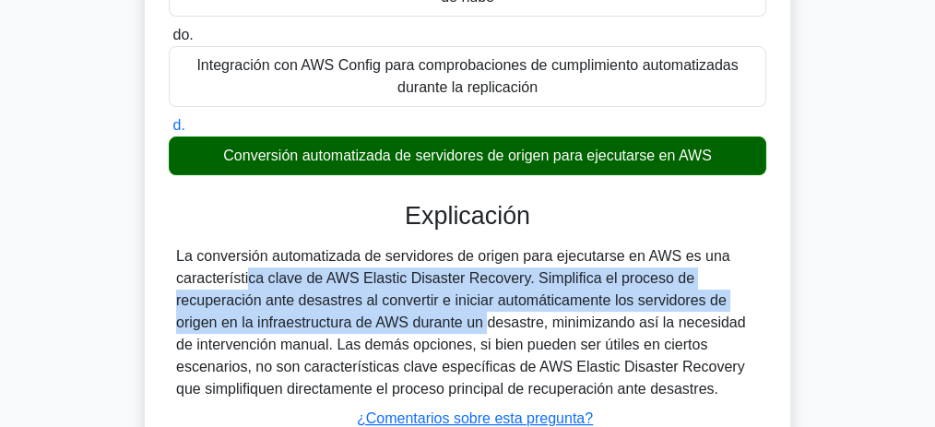
drag, startPoint x: 691, startPoint y: 233, endPoint x: 364, endPoint y: 305, distance: 334.3
click at [364, 305] on font "La conversión automatizada de servidores de origen para ejecutarse en AWS es un…" at bounding box center [461, 322] width 570 height 148
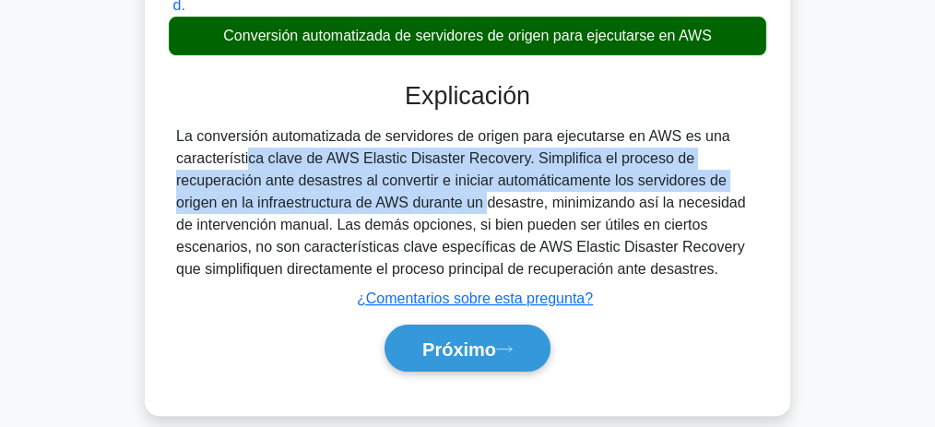
scroll to position [492, 0]
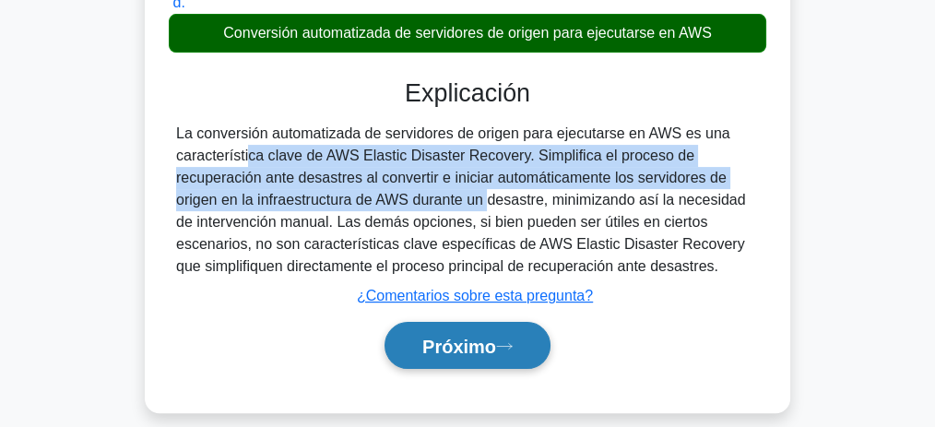
click at [476, 337] on font "Próximo" at bounding box center [459, 347] width 74 height 20
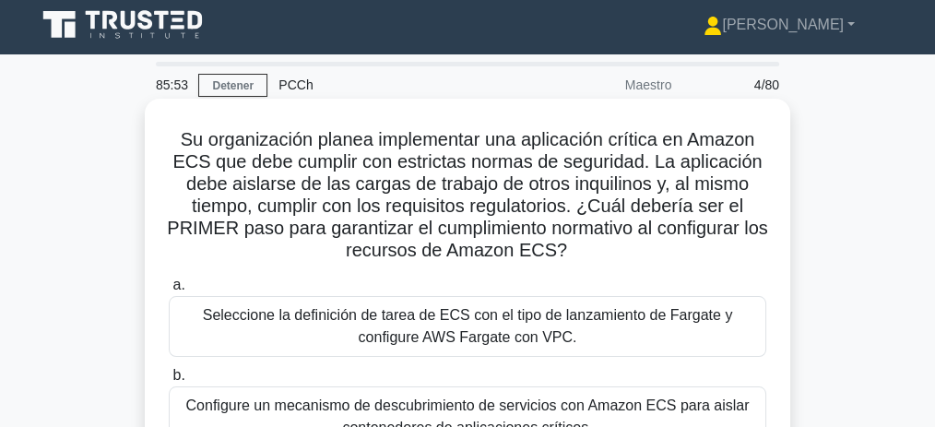
scroll to position [0, 0]
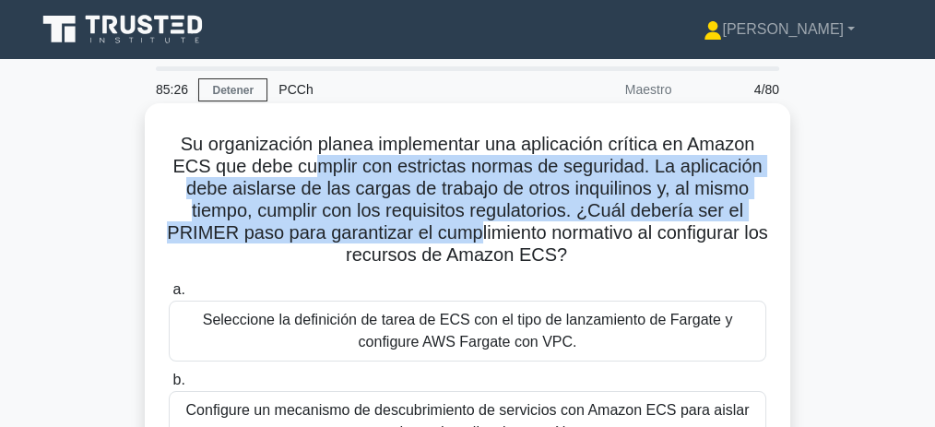
drag, startPoint x: 309, startPoint y: 167, endPoint x: 489, endPoint y: 227, distance: 189.5
click at [489, 227] on font "Su organización planea implementar una aplicación crítica en Amazon ECS que deb…" at bounding box center [467, 199] width 600 height 131
click at [361, 189] on font "Su organización planea implementar una aplicación crítica en Amazon ECS que deb…" at bounding box center [467, 199] width 600 height 131
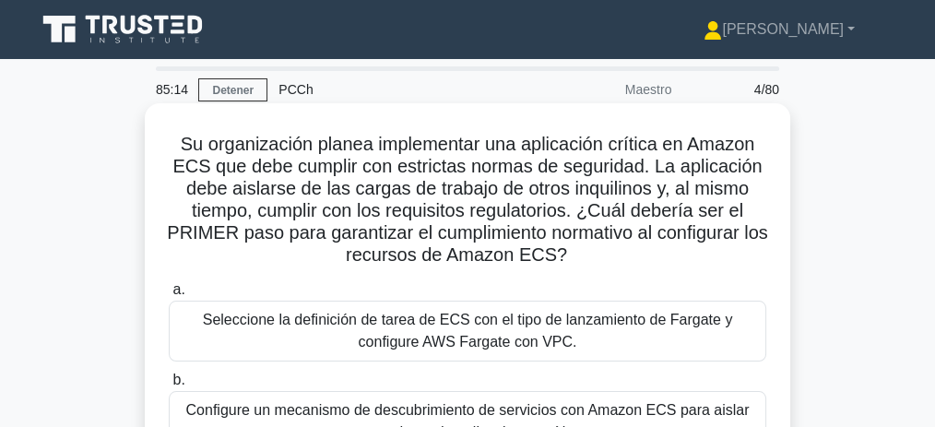
click at [547, 199] on font "Su organización planea implementar una aplicación crítica en Amazon ECS que deb…" at bounding box center [467, 199] width 600 height 131
drag, startPoint x: 482, startPoint y: 188, endPoint x: 501, endPoint y: 190, distance: 18.5
click at [501, 190] on font "Su organización planea implementar una aplicación crítica en Amazon ECS que deb…" at bounding box center [467, 199] width 600 height 131
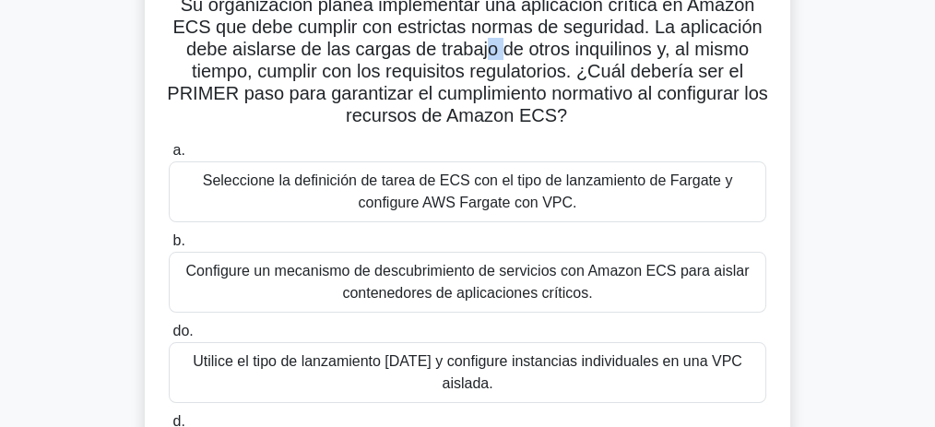
scroll to position [123, 0]
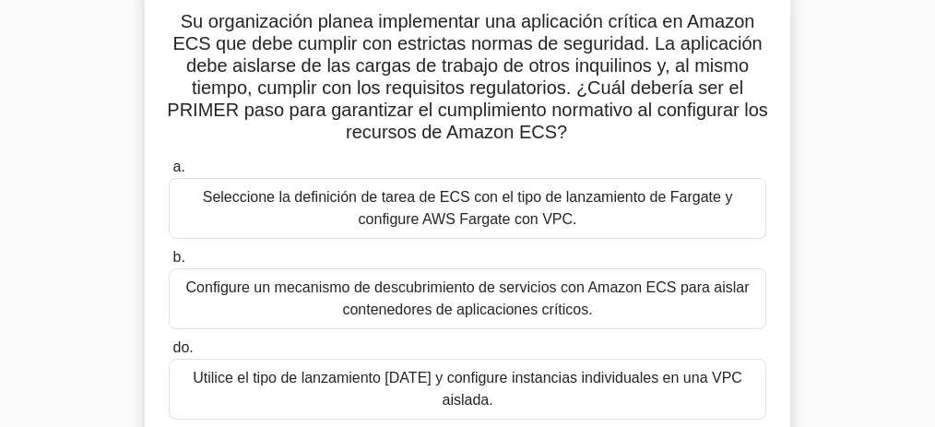
click at [193, 41] on font "Su organización planea implementar una aplicación crítica en Amazon ECS que deb…" at bounding box center [467, 76] width 600 height 131
copy font "ECS"
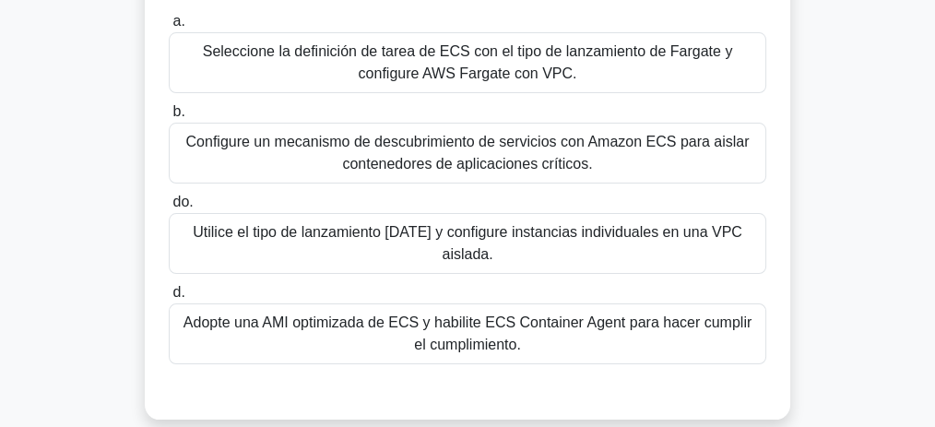
scroll to position [307, 0]
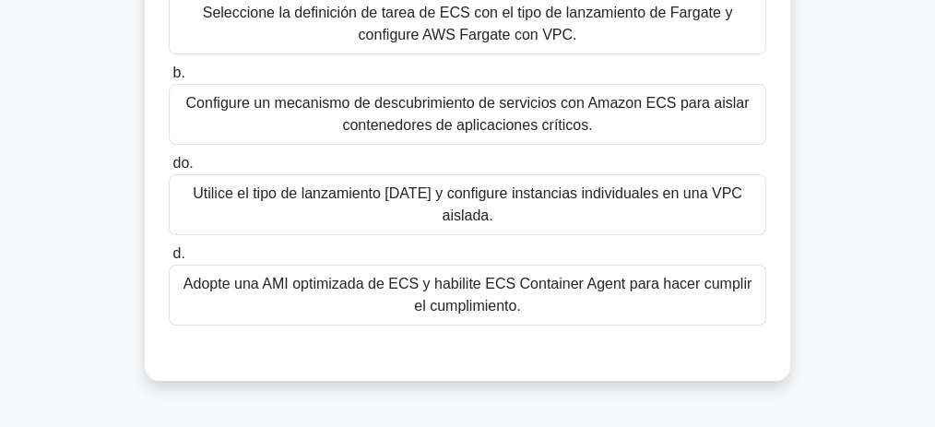
click at [504, 276] on font "Adopte una AMI optimizada de ECS y habilite ECS Container Agent para hacer cump…" at bounding box center [468, 295] width 568 height 38
click at [169, 260] on input "d. Adopte una AMI optimizada de ECS y habilite ECS Container Agent para hacer c…" at bounding box center [169, 254] width 0 height 12
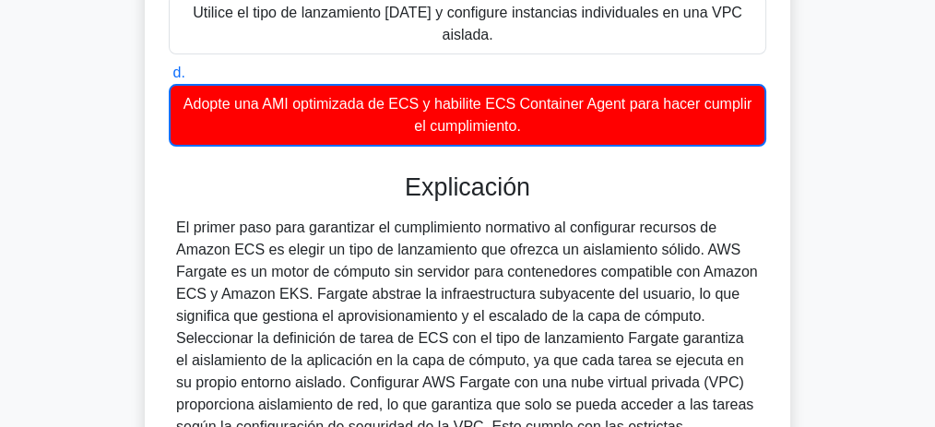
scroll to position [492, 0]
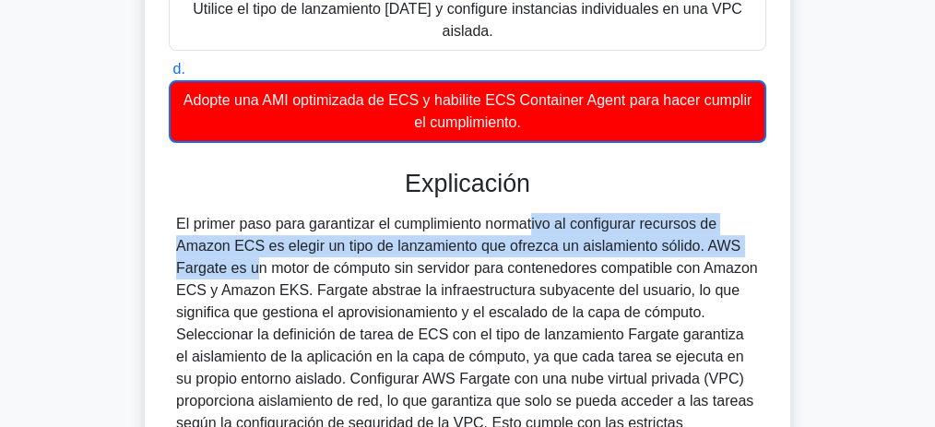
drag, startPoint x: 451, startPoint y: 202, endPoint x: 695, endPoint y: 212, distance: 244.6
click at [695, 216] on font "El primer paso para garantizar el cumplimiento normativo al configurar recursos…" at bounding box center [467, 334] width 582 height 237
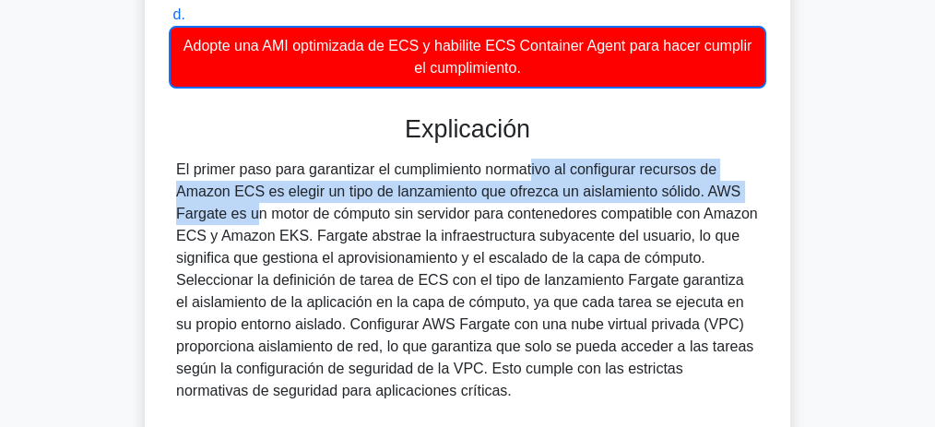
scroll to position [553, 0]
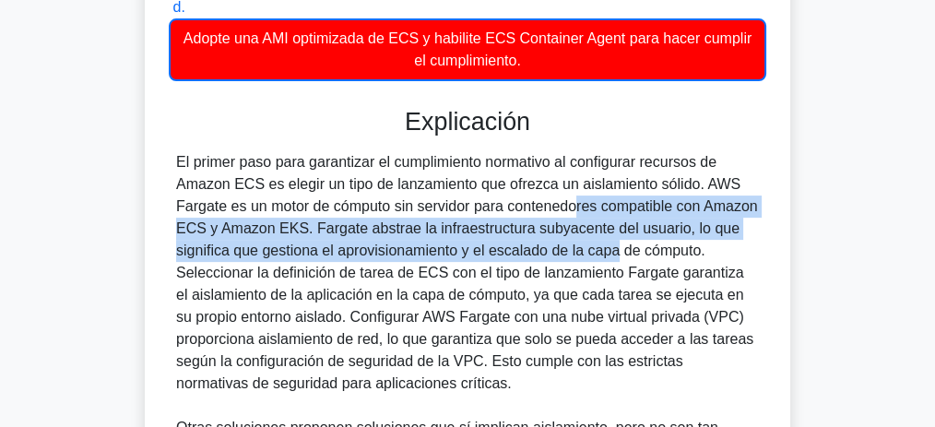
drag, startPoint x: 464, startPoint y: 186, endPoint x: 499, endPoint y: 220, distance: 48.9
click at [499, 220] on font "El primer paso para garantizar el cumplimiento normativo al configurar recursos…" at bounding box center [467, 272] width 582 height 237
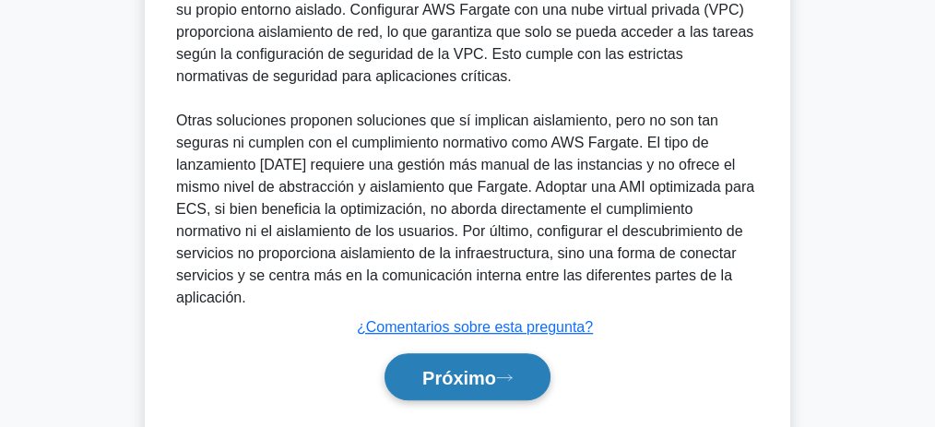
click at [470, 368] on font "Próximo" at bounding box center [459, 378] width 74 height 20
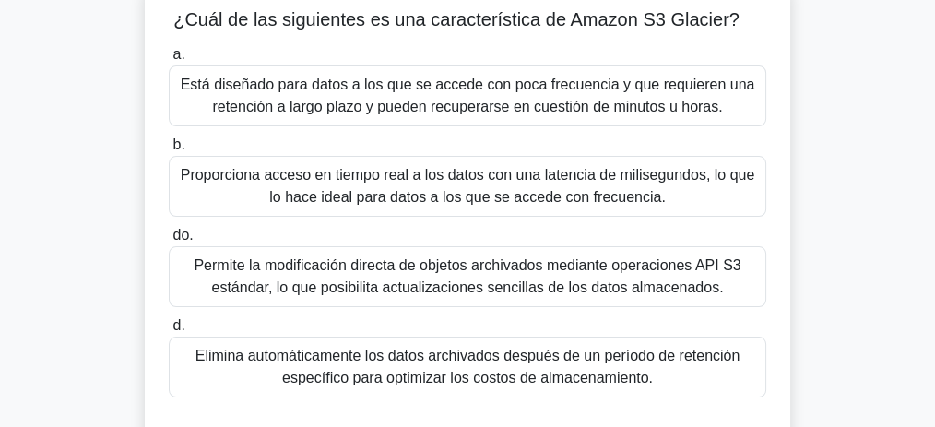
scroll to position [123, 0]
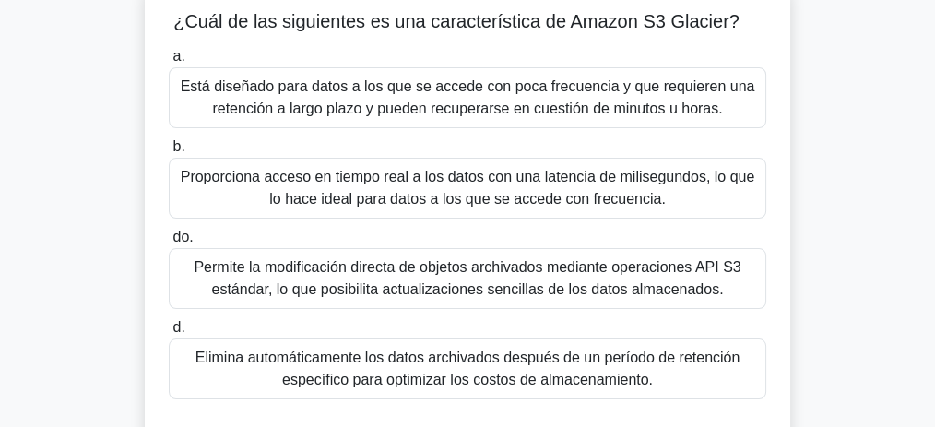
click at [516, 101] on font "Está diseñado para datos a los que se accede con poca frecuencia y que requiere…" at bounding box center [468, 97] width 575 height 38
click at [169, 63] on input "a. Está diseñado para datos a los que se accede con poca frecuencia y que requi…" at bounding box center [169, 57] width 0 height 12
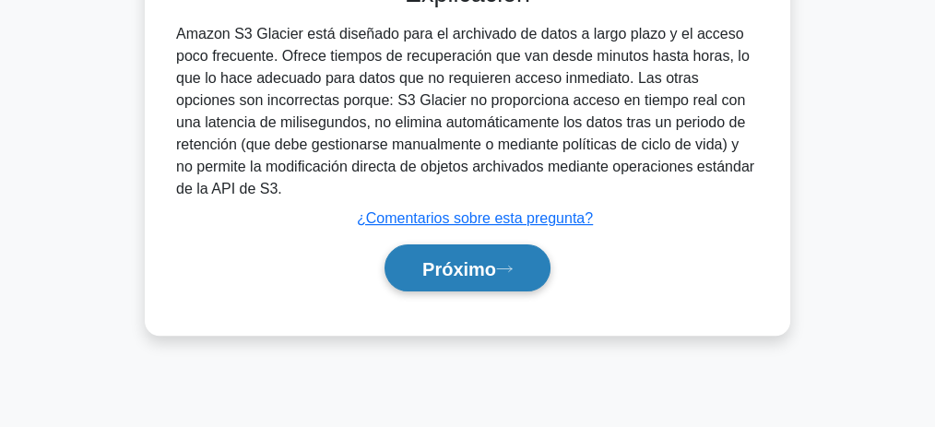
click at [468, 279] on button "Próximo" at bounding box center [468, 267] width 166 height 47
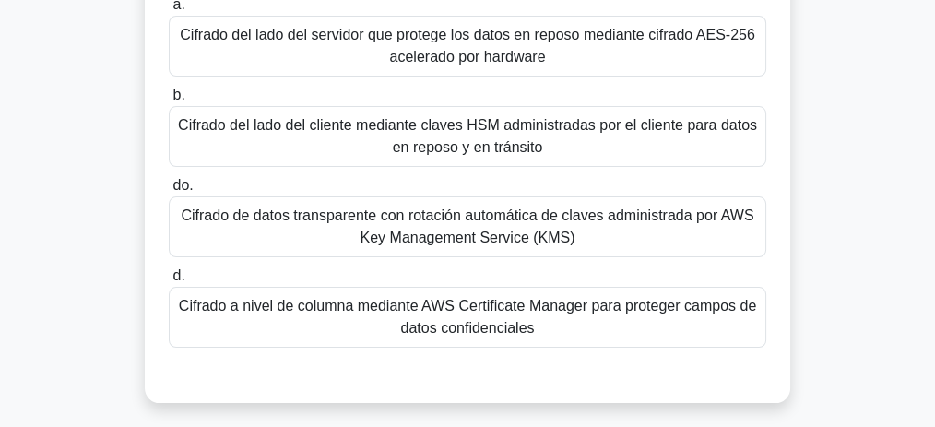
scroll to position [200, 0]
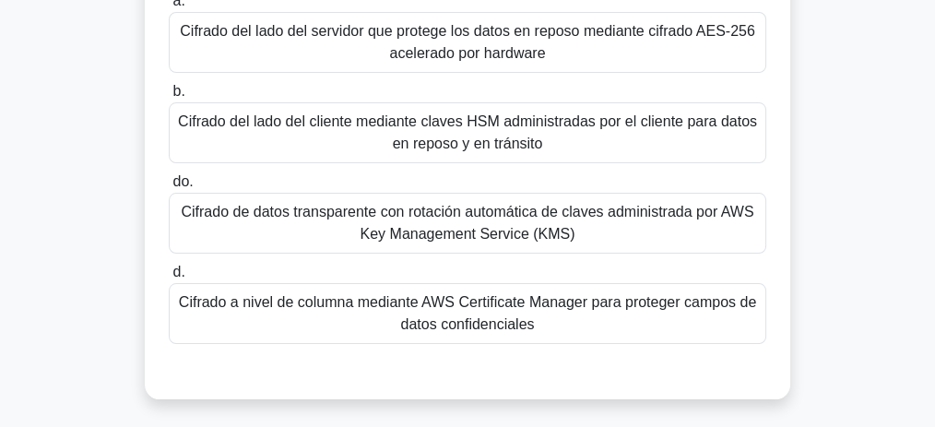
click at [511, 302] on font "Cifrado a nivel de columna mediante AWS Certificate Manager para proteger campo…" at bounding box center [467, 313] width 577 height 38
click at [169, 278] on input "d. Cifrado a nivel de columna mediante AWS Certificate Manager para proteger ca…" at bounding box center [169, 273] width 0 height 12
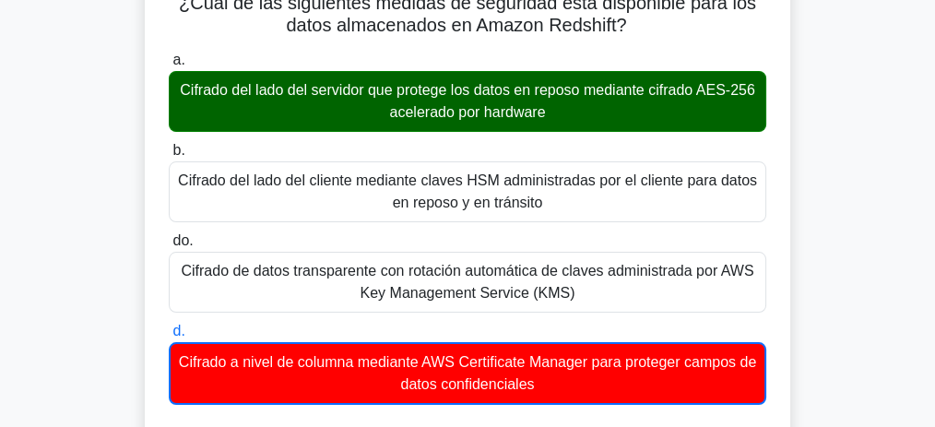
scroll to position [138, 0]
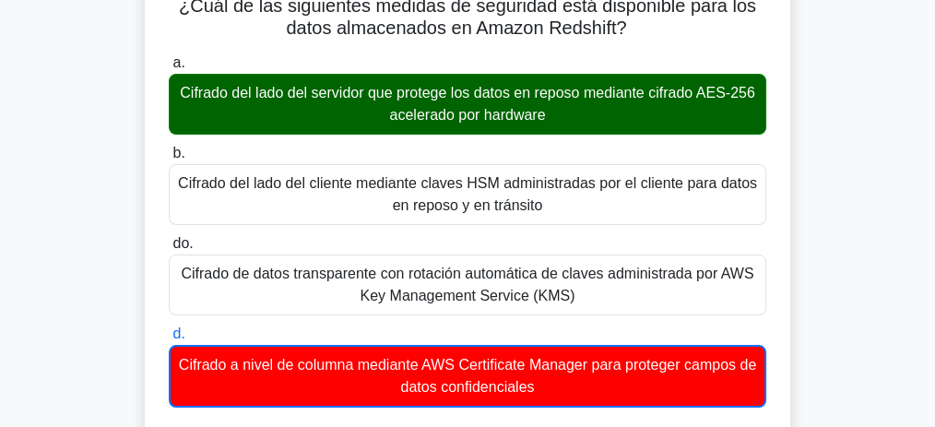
drag, startPoint x: 563, startPoint y: 116, endPoint x: 409, endPoint y: 94, distance: 156.5
click at [409, 94] on font "Cifrado del lado del servidor que protege los datos en reposo mediante cifrado …" at bounding box center [467, 104] width 581 height 44
copy font "protege los datos en reposo mediante cifrado AES-256 acelerado por hardware"
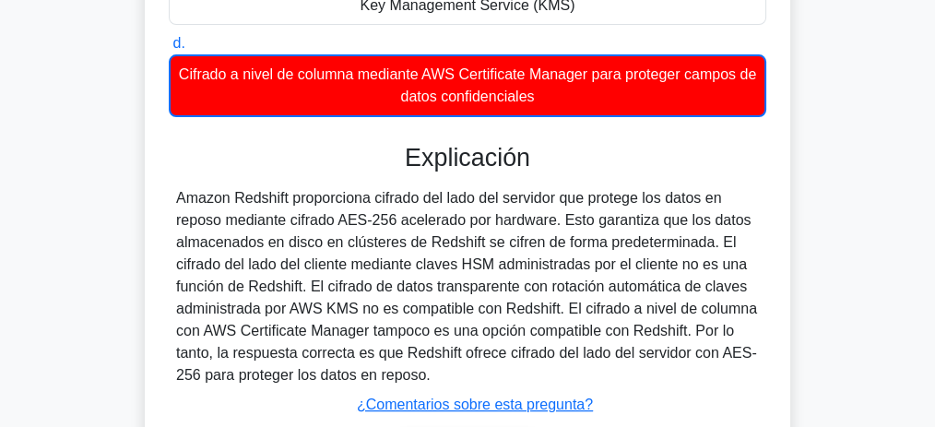
scroll to position [569, 0]
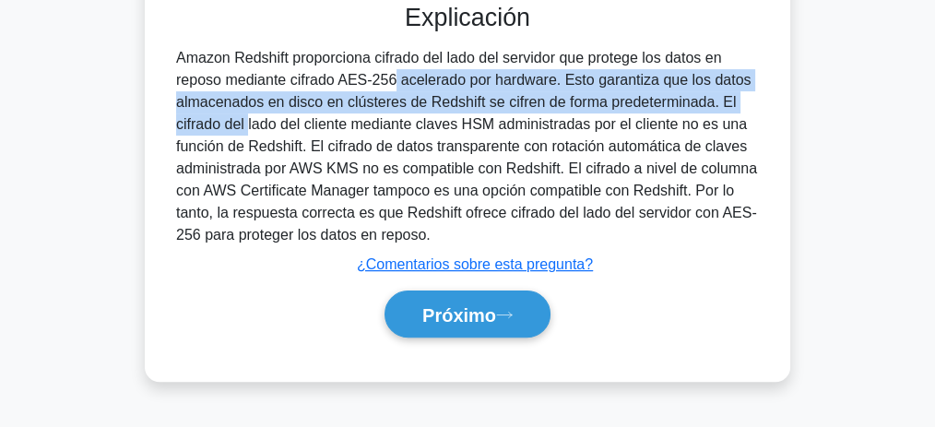
drag, startPoint x: 280, startPoint y: 76, endPoint x: 708, endPoint y: 104, distance: 428.8
click at [708, 104] on font "Amazon Redshift proporciona cifrado del lado del servidor que protege los datos…" at bounding box center [466, 146] width 581 height 193
click at [401, 107] on font "Amazon Redshift proporciona cifrado del lado del servidor que protege los datos…" at bounding box center [466, 146] width 581 height 193
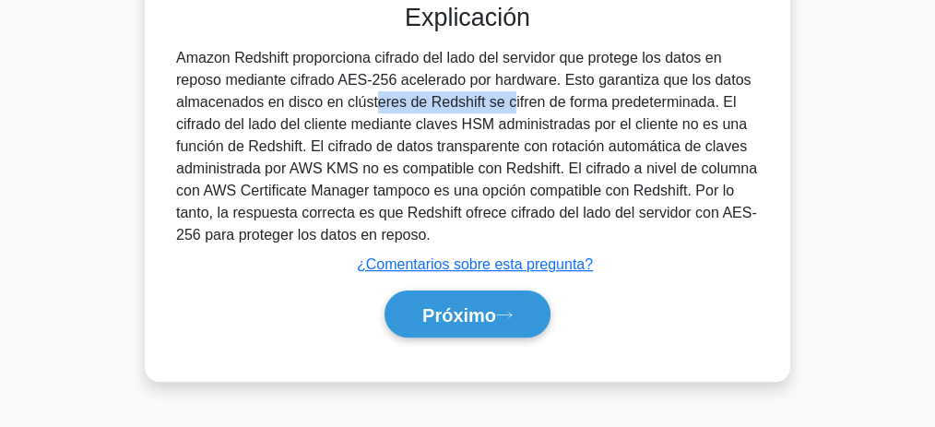
drag, startPoint x: 398, startPoint y: 103, endPoint x: 267, endPoint y: 101, distance: 131.0
click at [267, 101] on font "Amazon Redshift proporciona cifrado del lado del servidor que protege los datos…" at bounding box center [466, 146] width 581 height 193
copy font "en disco en clústeres"
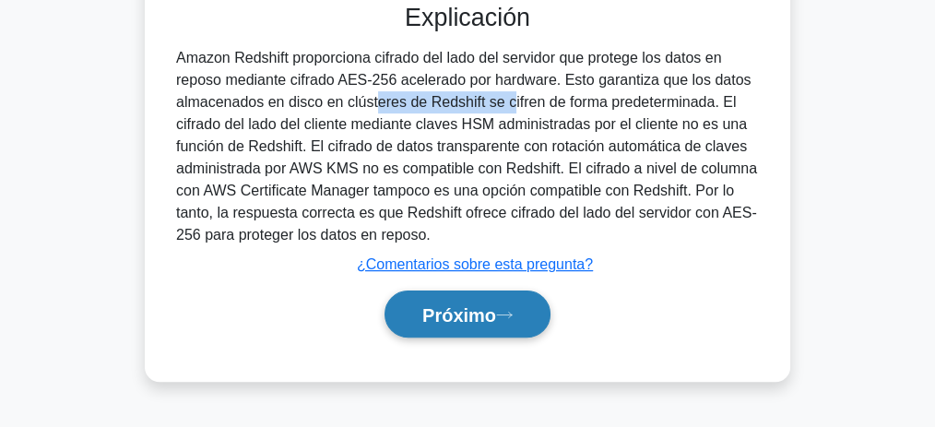
click at [471, 314] on font "Próximo" at bounding box center [459, 315] width 74 height 20
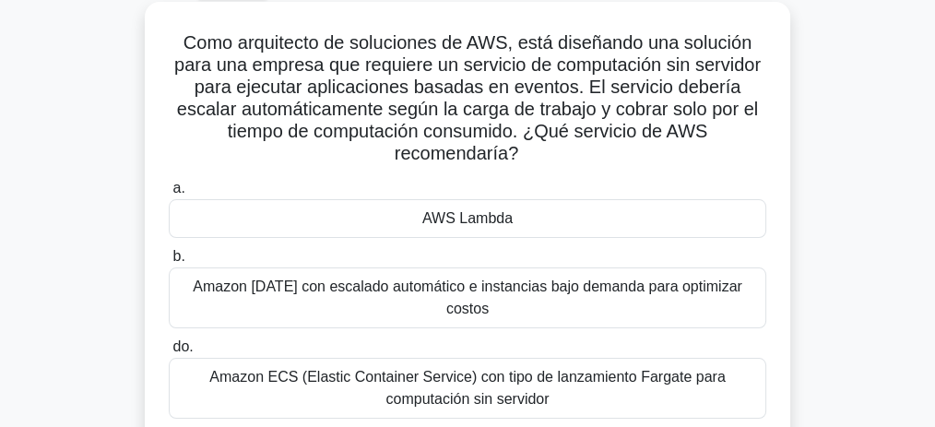
scroll to position [16, 0]
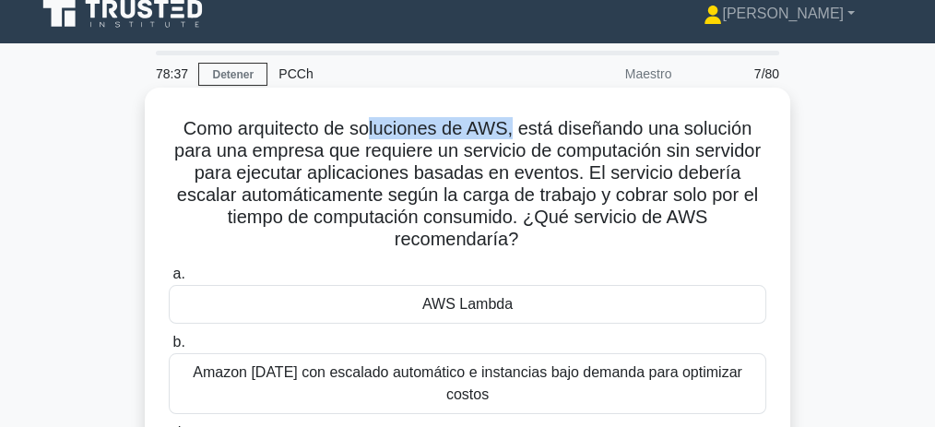
drag, startPoint x: 381, startPoint y: 129, endPoint x: 514, endPoint y: 139, distance: 133.2
click at [514, 139] on font "Como arquitecto de soluciones de AWS, está diseñando una solución para una empr…" at bounding box center [467, 183] width 586 height 131
drag, startPoint x: 710, startPoint y: 132, endPoint x: 584, endPoint y: 146, distance: 127.1
click at [714, 134] on font "Como arquitecto de soluciones de AWS, está diseñando una solución para una empr…" at bounding box center [467, 183] width 586 height 131
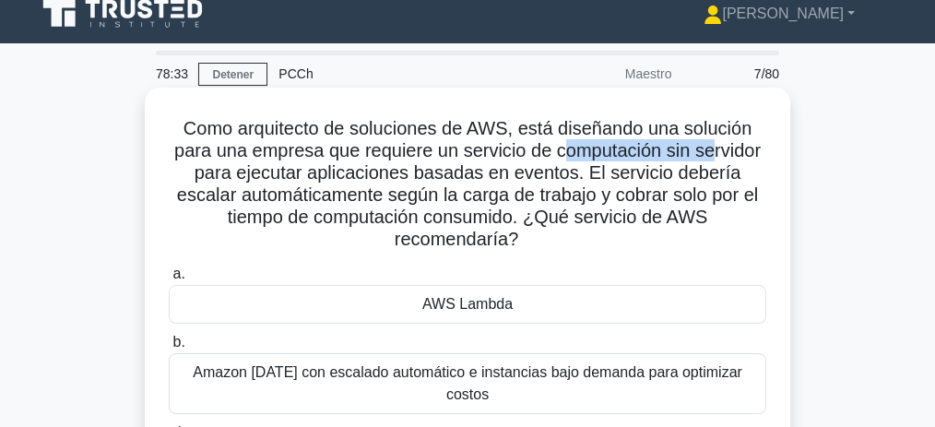
drag, startPoint x: 634, startPoint y: 158, endPoint x: 716, endPoint y: 156, distance: 82.1
click at [716, 156] on font "Como arquitecto de soluciones de AWS, está diseñando una solución para una empr…" at bounding box center [467, 183] width 586 height 131
drag, startPoint x: 587, startPoint y: 172, endPoint x: 561, endPoint y: 251, distance: 83.7
click at [561, 251] on h5 "Como arquitecto de soluciones de AWS, está diseñando una solución para una empr…" at bounding box center [467, 184] width 601 height 135
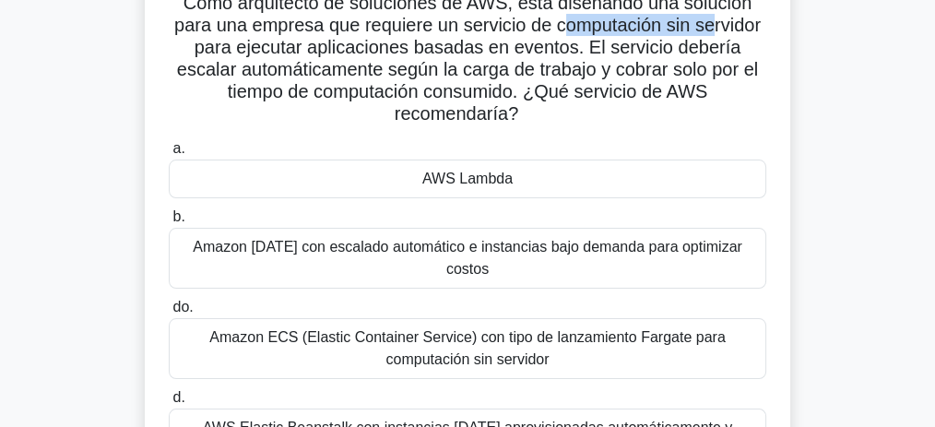
scroll to position [138, 0]
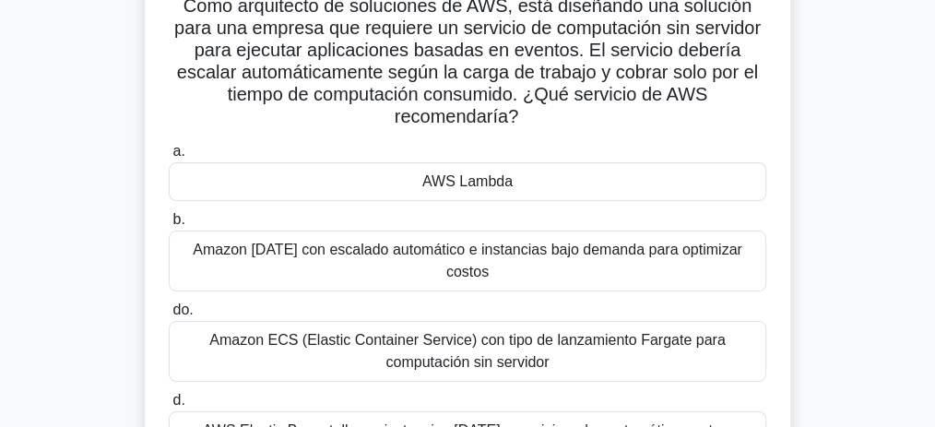
click at [458, 184] on font "AWS Lambda" at bounding box center [467, 181] width 90 height 16
click at [169, 158] on input "a. AWS Lambda" at bounding box center [169, 152] width 0 height 12
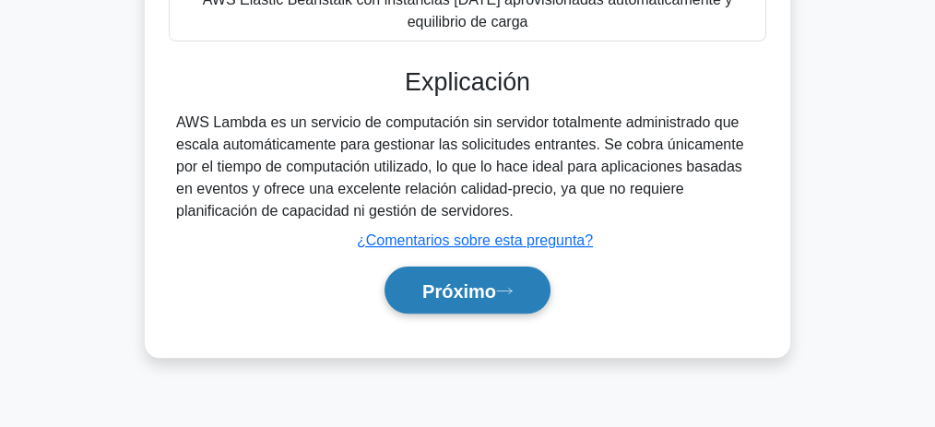
click at [478, 281] on font "Próximo" at bounding box center [459, 291] width 74 height 20
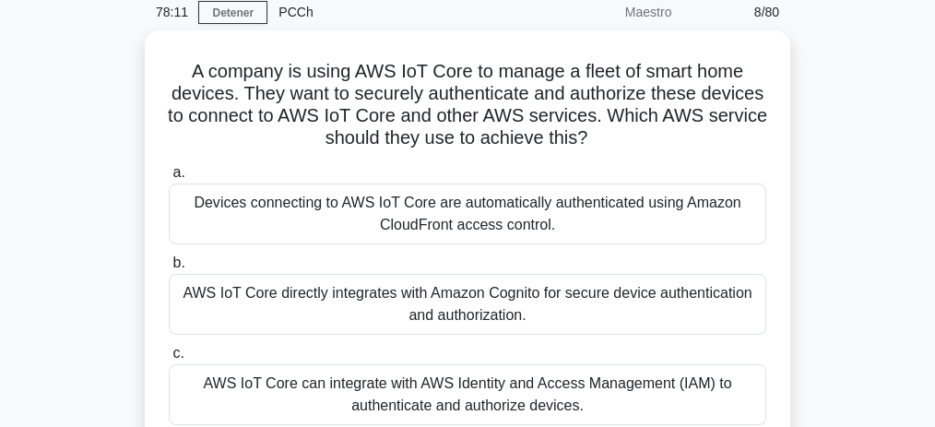
scroll to position [77, 0]
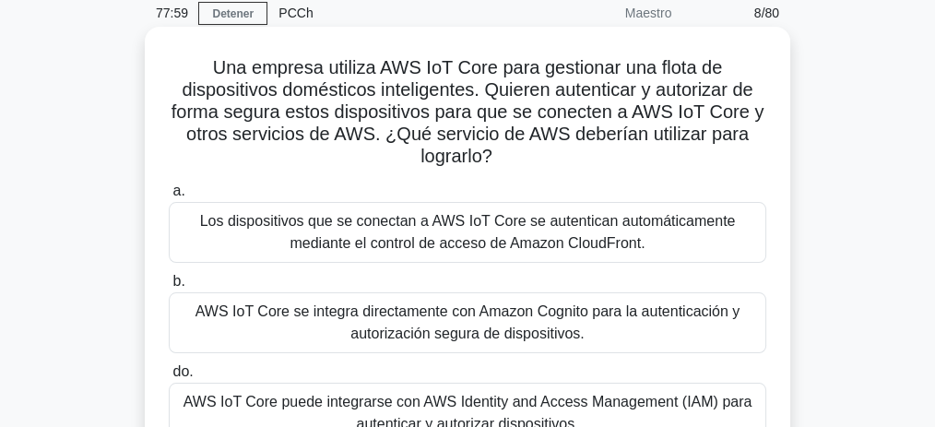
drag, startPoint x: 441, startPoint y: 66, endPoint x: 642, endPoint y: 157, distance: 220.4
click at [642, 157] on h5 "Una empresa utiliza AWS IoT Core para gestionar una flota de dispositivos domés…" at bounding box center [467, 112] width 601 height 113
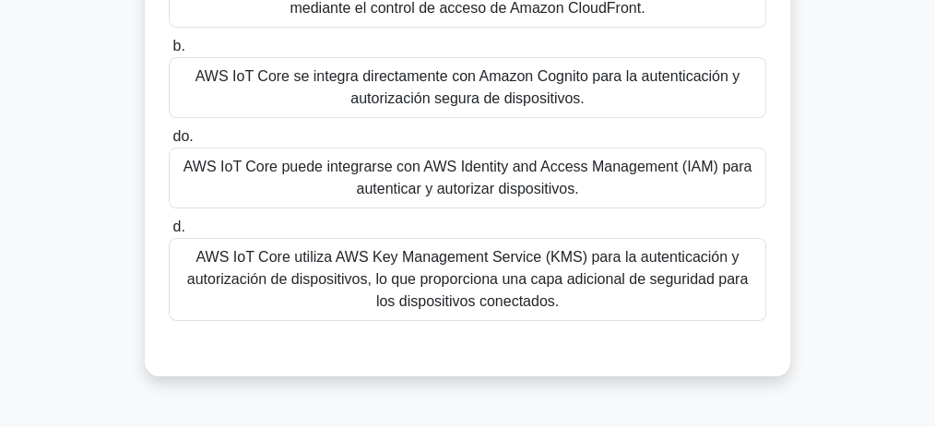
scroll to position [323, 0]
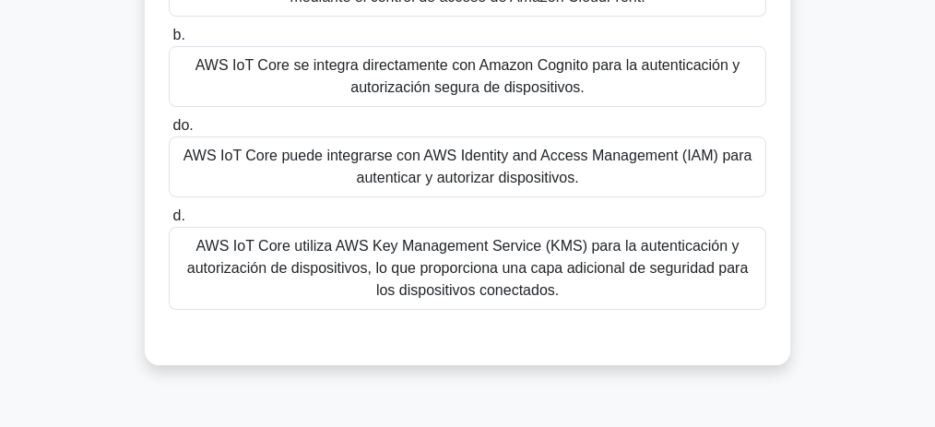
click at [578, 282] on font "AWS IoT Core utiliza AWS Key Management Service (KMS) para la autenticación y a…" at bounding box center [467, 268] width 581 height 66
click at [169, 222] on input "d. AWS IoT Core utiliza AWS Key Management Service (KMS) para la autenticación …" at bounding box center [169, 216] width 0 height 12
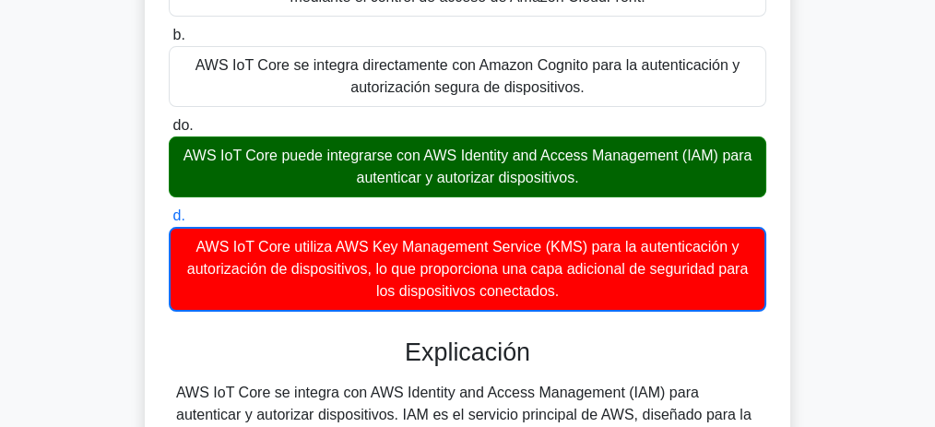
drag, startPoint x: 333, startPoint y: 152, endPoint x: 539, endPoint y: 195, distance: 210.9
click at [539, 195] on div "AWS IoT Core puede integrarse con AWS Identity and Access Management (IAM) para…" at bounding box center [468, 166] width 598 height 61
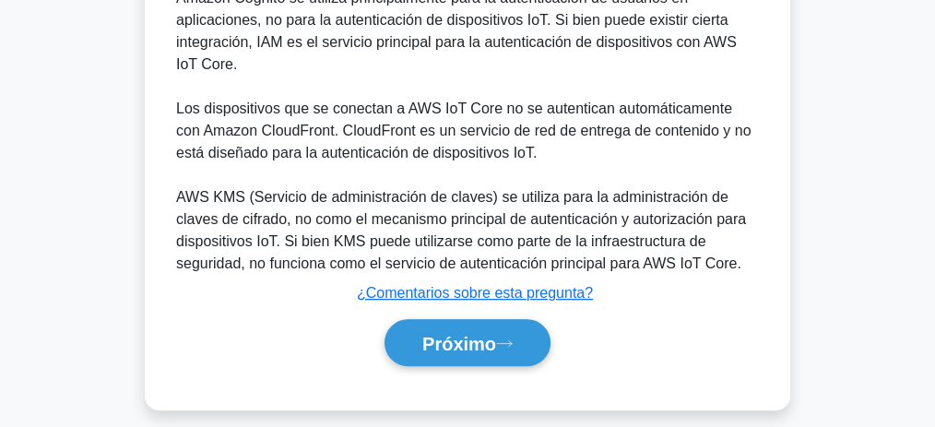
scroll to position [886, 0]
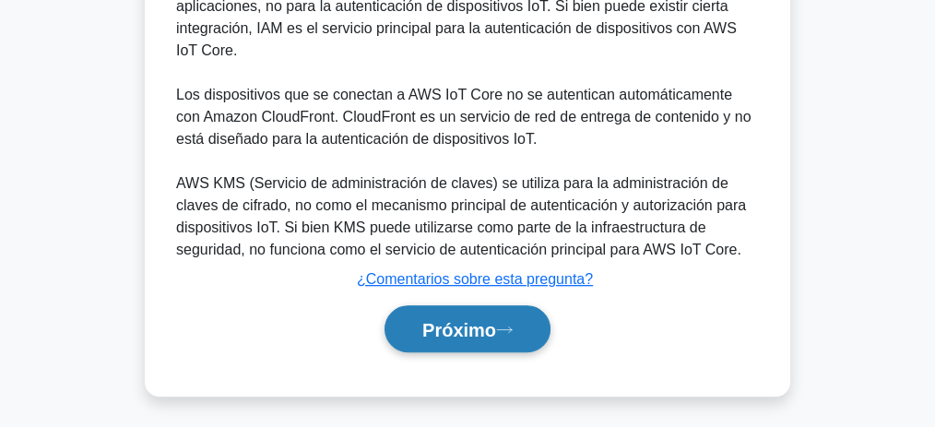
click at [515, 305] on button "Próximo" at bounding box center [468, 328] width 166 height 47
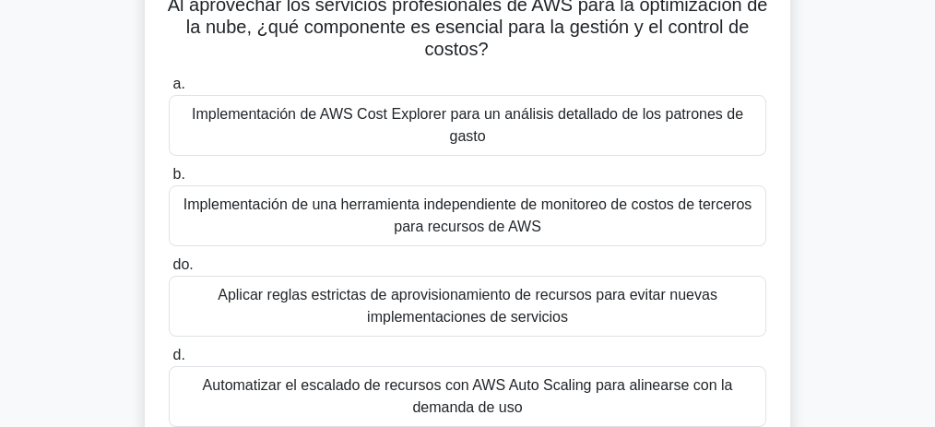
scroll to position [77, 0]
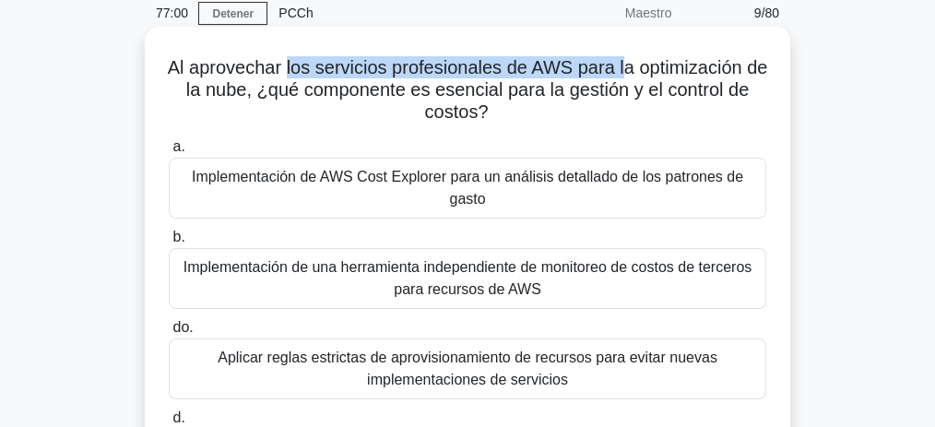
drag, startPoint x: 360, startPoint y: 69, endPoint x: 634, endPoint y: 77, distance: 274.9
click at [634, 77] on font "Al aprovechar los servicios profesionales de AWS para la optimización de la nub…" at bounding box center [468, 89] width 600 height 65
drag, startPoint x: 633, startPoint y: 77, endPoint x: 655, endPoint y: 77, distance: 22.1
click at [632, 77] on font "Al aprovechar los servicios profesionales de AWS para la optimización de la nub…" at bounding box center [468, 89] width 600 height 65
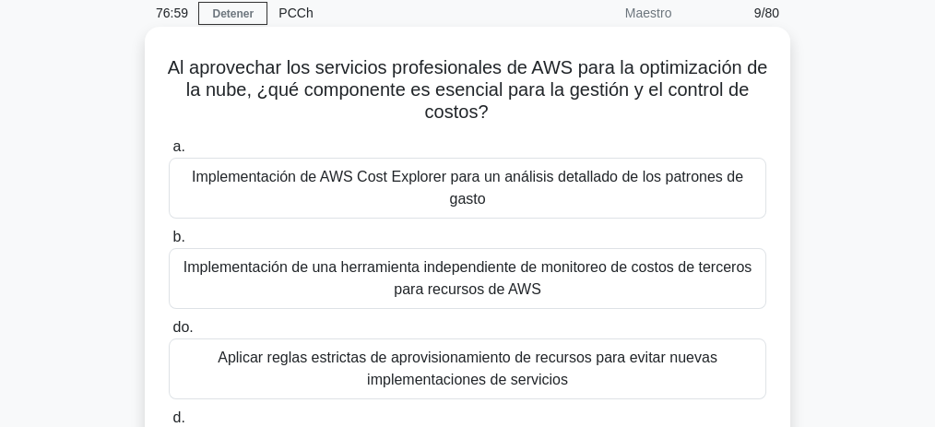
click at [662, 77] on font "Al aprovechar los servicios profesionales de AWS para la optimización de la nub…" at bounding box center [468, 89] width 600 height 65
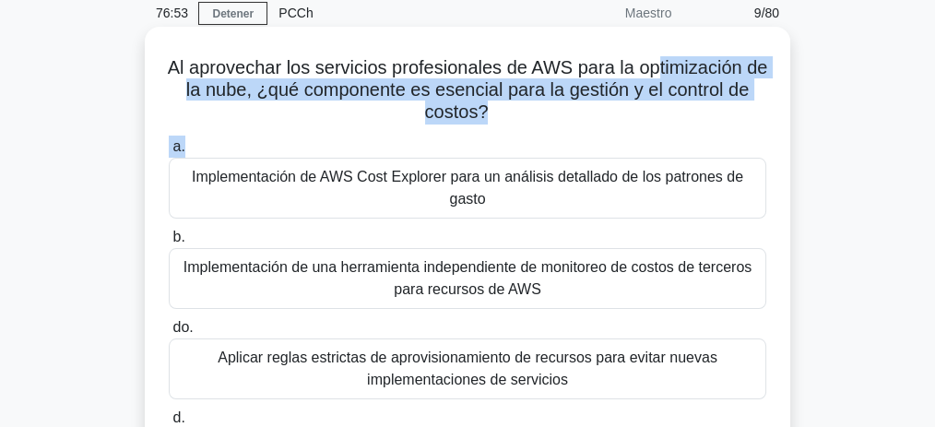
drag, startPoint x: 673, startPoint y: 76, endPoint x: 547, endPoint y: 131, distance: 137.9
click at [547, 131] on div "Al aprovechar los servicios profesionales de AWS para la optimización de la nub…" at bounding box center [467, 286] width 631 height 504
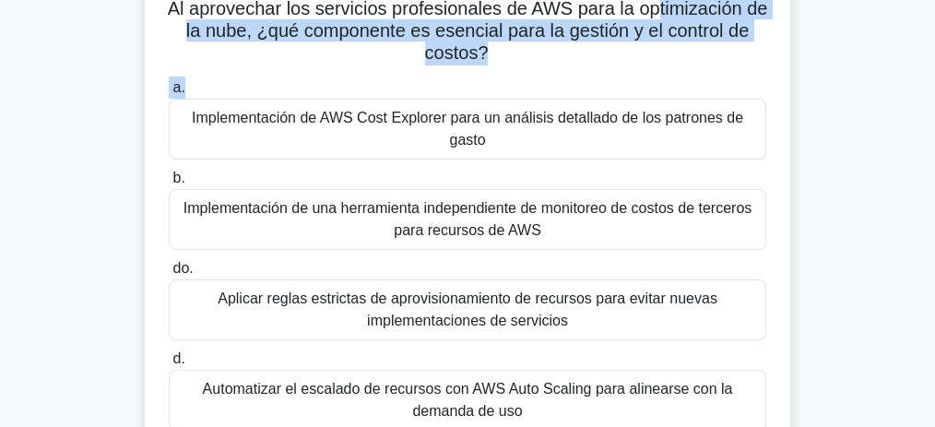
scroll to position [138, 0]
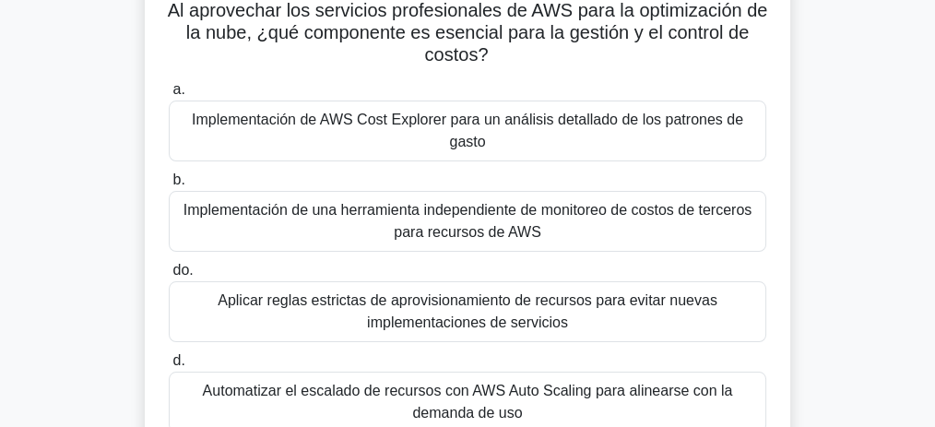
click at [859, 149] on div "Al aprovechar los servicios profesionales de AWS para la optimización de la nub…" at bounding box center [467, 240] width 885 height 540
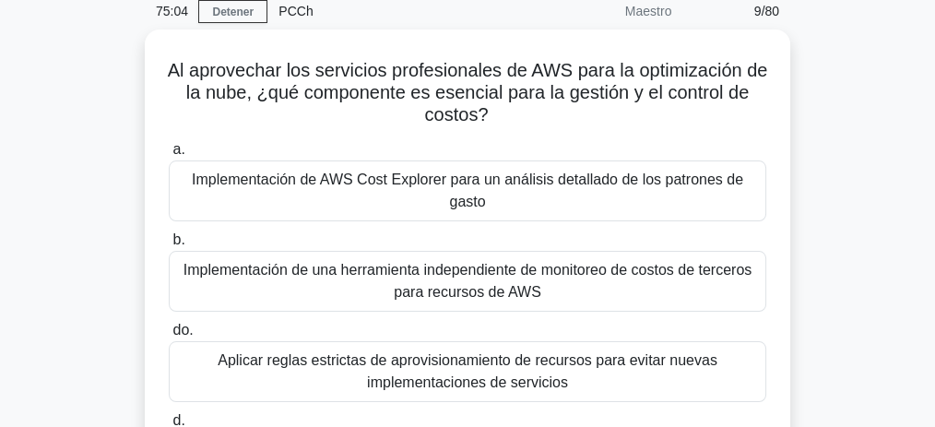
scroll to position [77, 0]
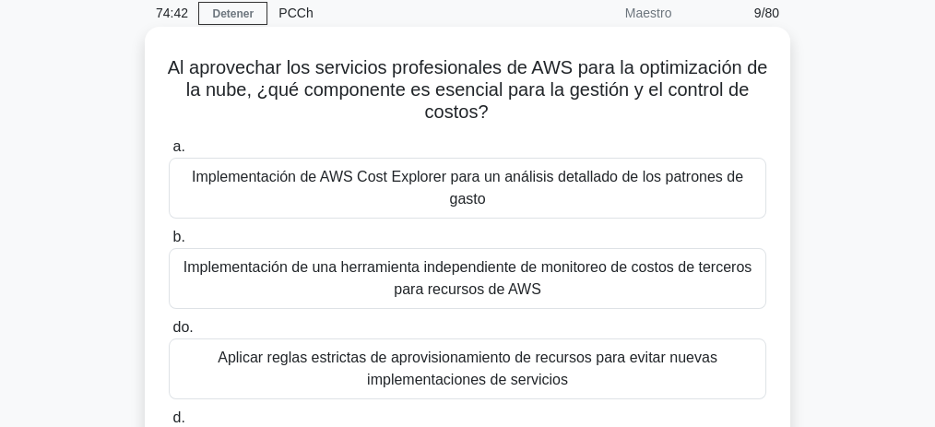
click at [584, 177] on font "Implementación de AWS Cost Explorer para un análisis detallado de los patrones …" at bounding box center [467, 188] width 551 height 38
click at [169, 153] on input "a. Implementación de AWS Cost Explorer para un análisis detallado de los patron…" at bounding box center [169, 147] width 0 height 12
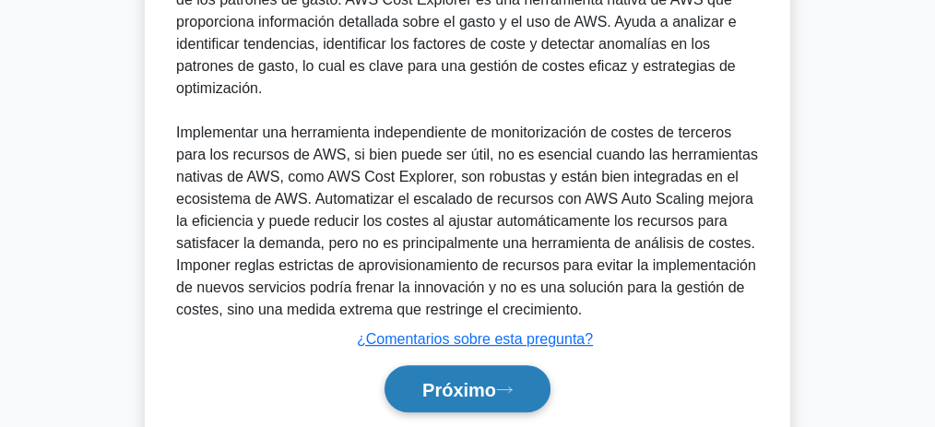
click at [535, 381] on button "Próximo" at bounding box center [468, 388] width 166 height 47
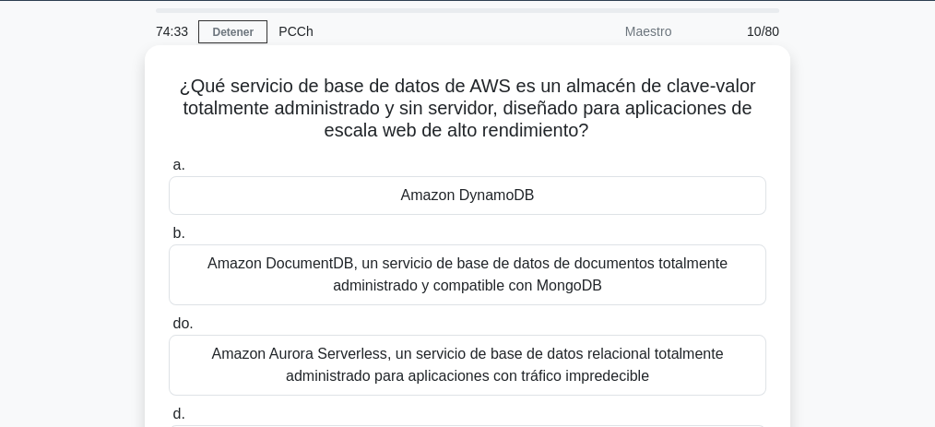
scroll to position [61, 0]
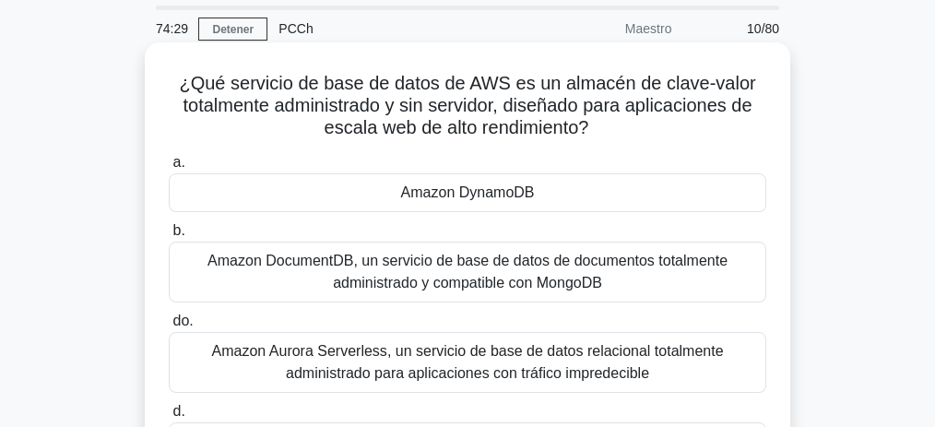
click at [507, 190] on font "Amazon DynamoDB" at bounding box center [468, 192] width 134 height 16
click at [169, 169] on input "a. Amazon DynamoDB" at bounding box center [169, 163] width 0 height 12
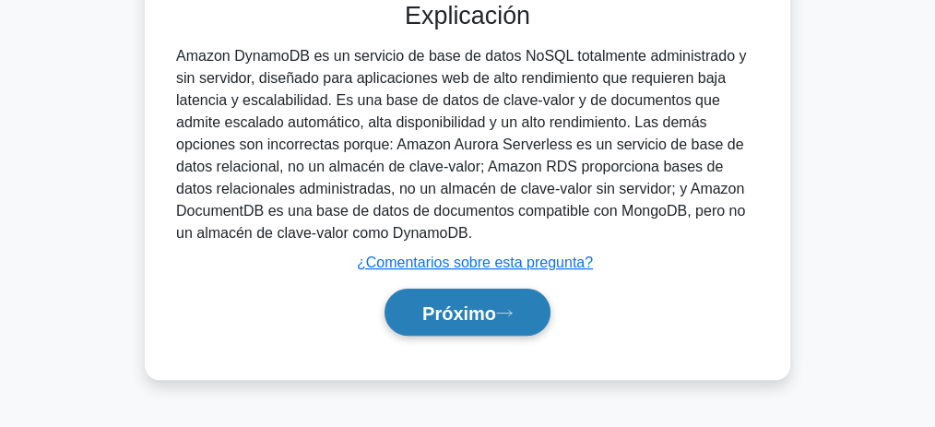
click at [490, 311] on font "Próximo" at bounding box center [459, 313] width 74 height 20
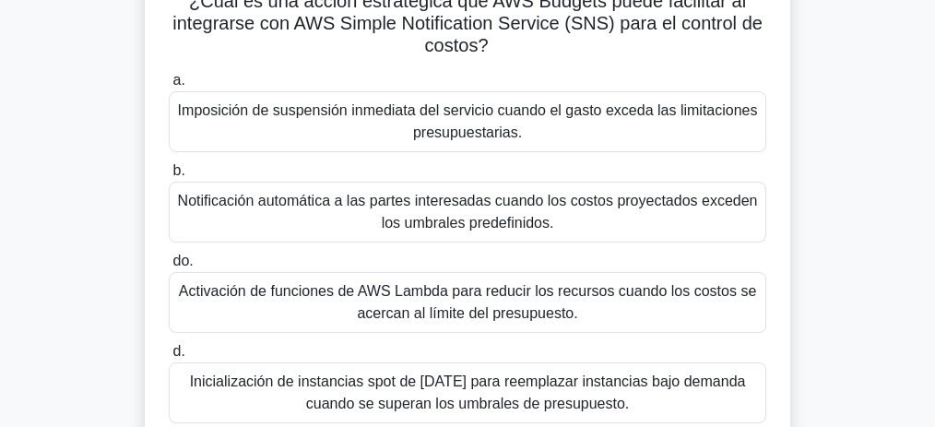
scroll to position [138, 0]
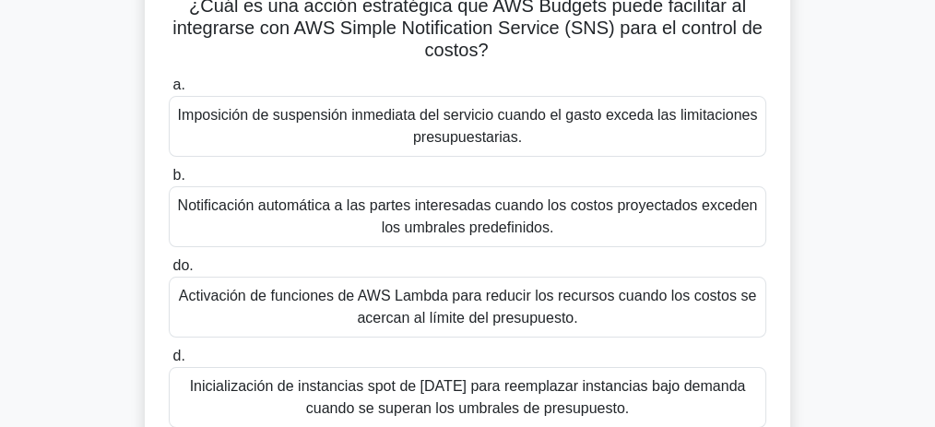
click at [504, 220] on font "Notificación automática a las partes interesadas cuando los costos proyectados …" at bounding box center [468, 216] width 580 height 38
click at [169, 182] on input "b. Notificación automática a las partes interesadas cuando los costos proyectad…" at bounding box center [169, 176] width 0 height 12
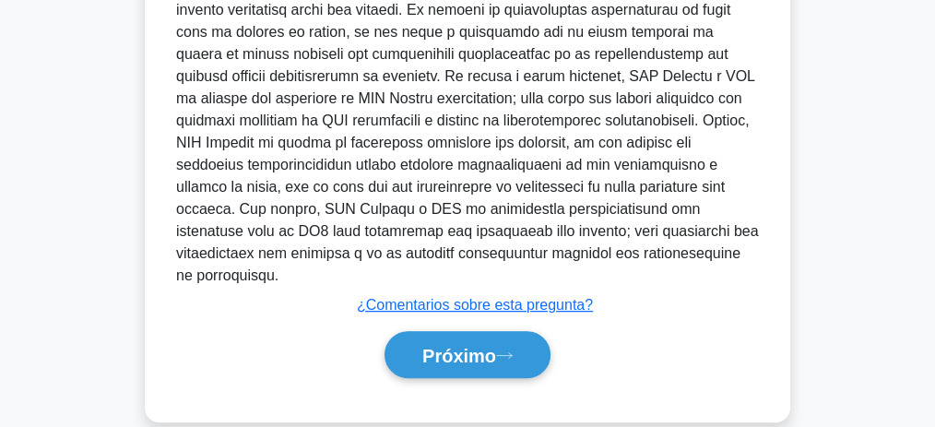
scroll to position [752, 0]
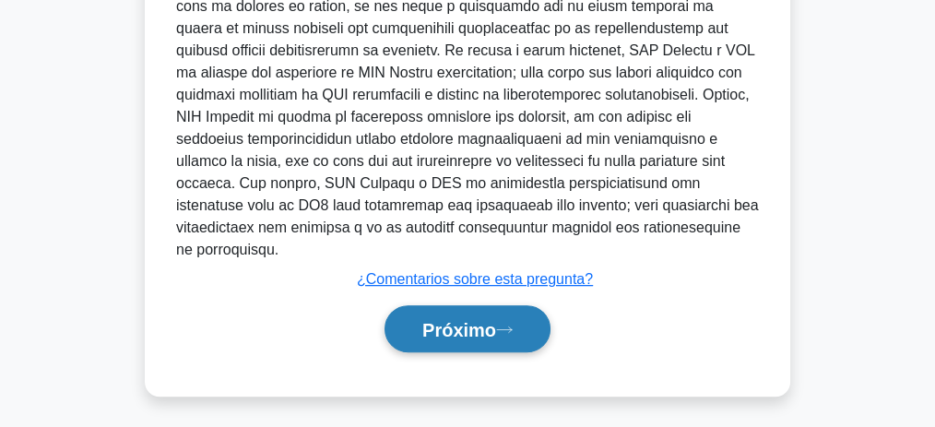
click at [496, 320] on font "Próximo" at bounding box center [459, 330] width 74 height 20
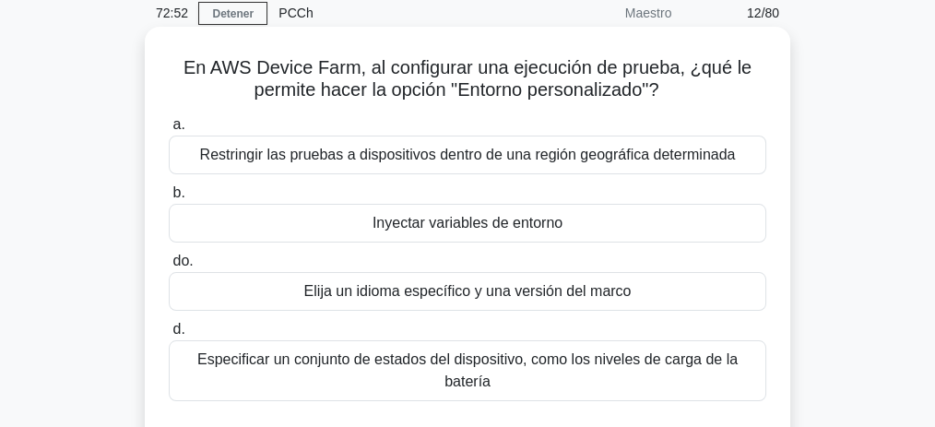
scroll to position [78, 0]
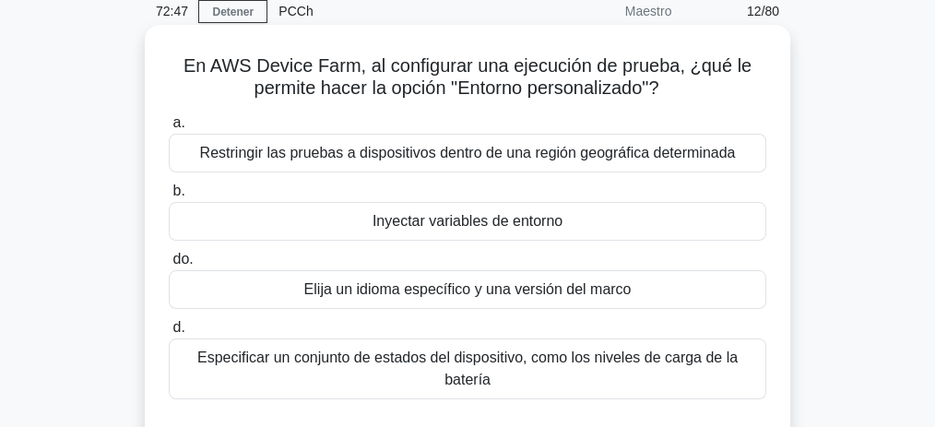
click at [489, 223] on font "Inyectar variables de entorno" at bounding box center [468, 221] width 190 height 16
click at [169, 197] on input "b. Inyectar variables de entorno" at bounding box center [169, 191] width 0 height 12
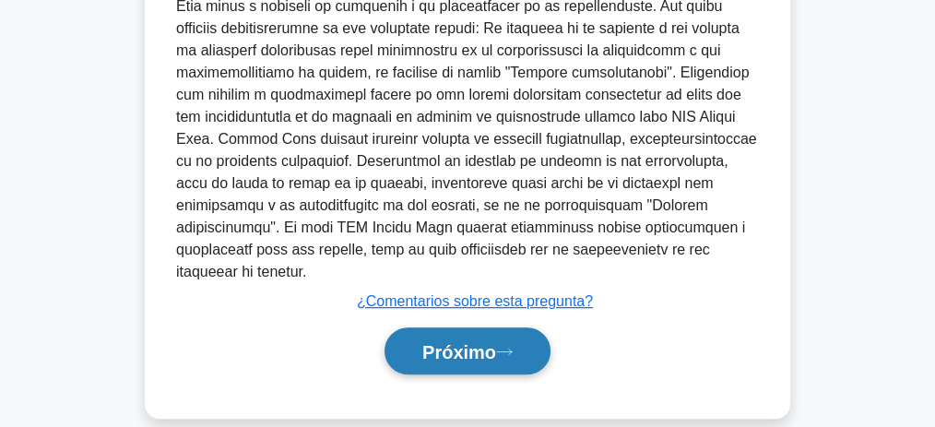
click at [506, 347] on icon at bounding box center [504, 352] width 17 height 10
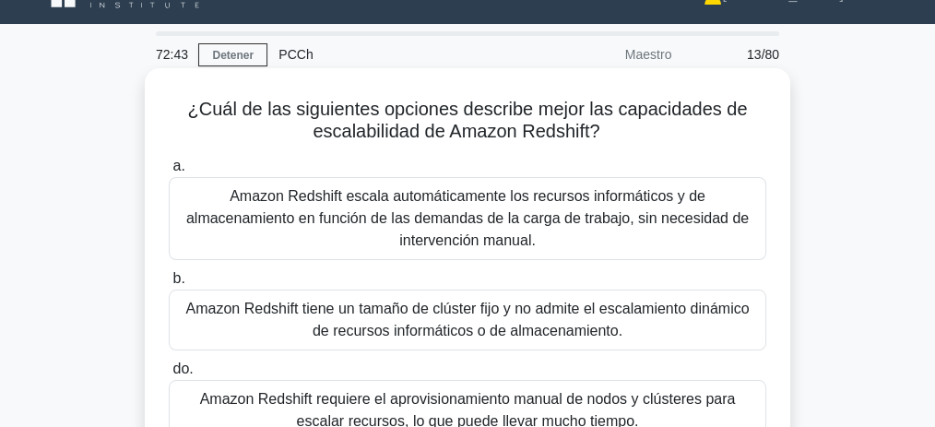
scroll to position [31, 0]
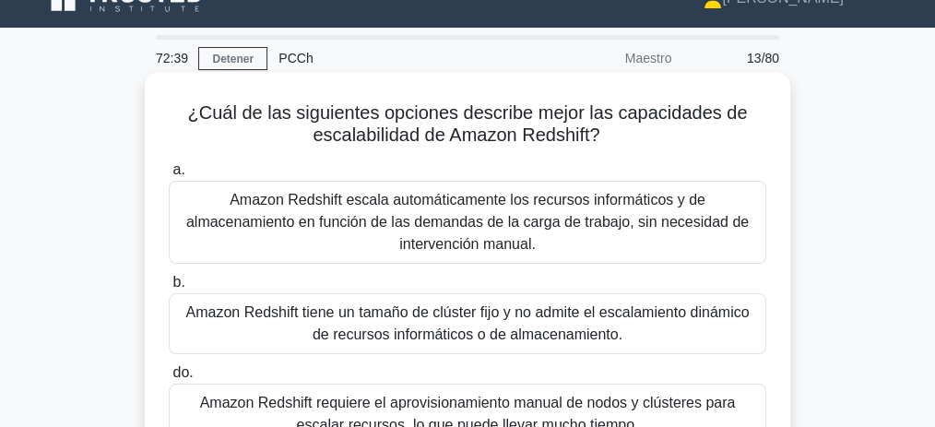
drag, startPoint x: 409, startPoint y: 116, endPoint x: 605, endPoint y: 141, distance: 198.0
click at [605, 141] on h5 "¿Cuál de las siguientes opciones describe mejor las capacidades de escalabilida…" at bounding box center [467, 124] width 601 height 46
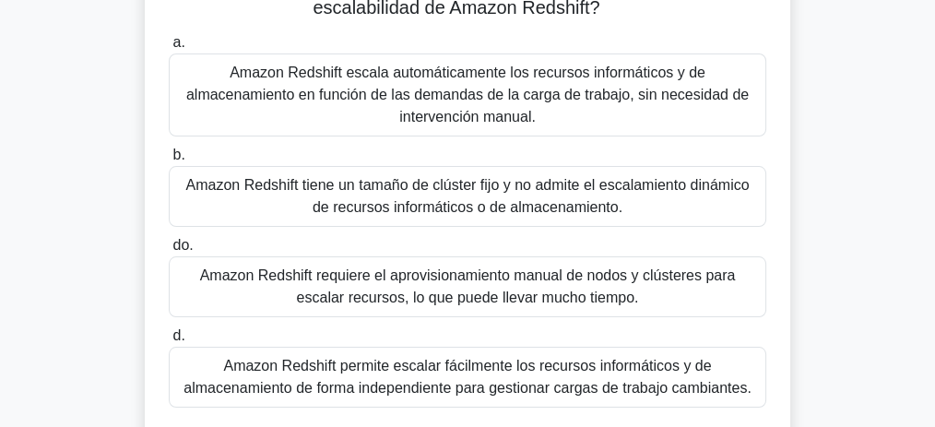
scroll to position [154, 0]
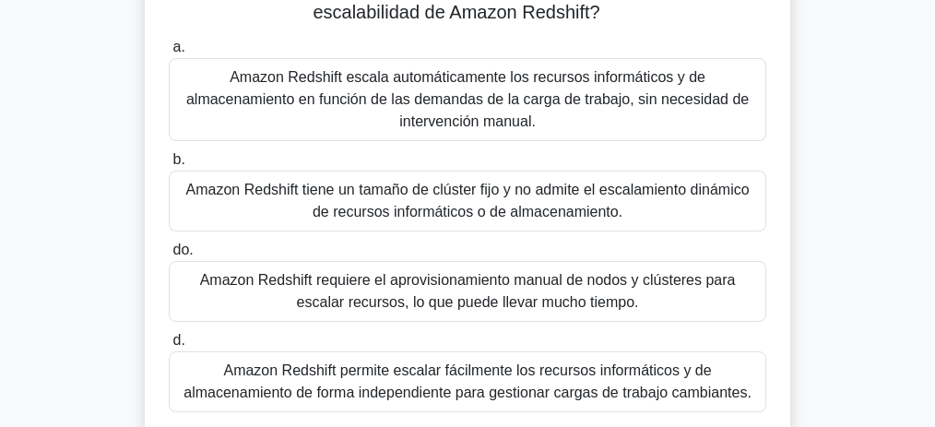
click at [414, 85] on font "Amazon Redshift escala automáticamente los recursos informáticos y de almacenam…" at bounding box center [467, 99] width 563 height 60
click at [169, 53] on input "a. Amazon Redshift escala automáticamente los recursos informáticos y de almace…" at bounding box center [169, 47] width 0 height 12
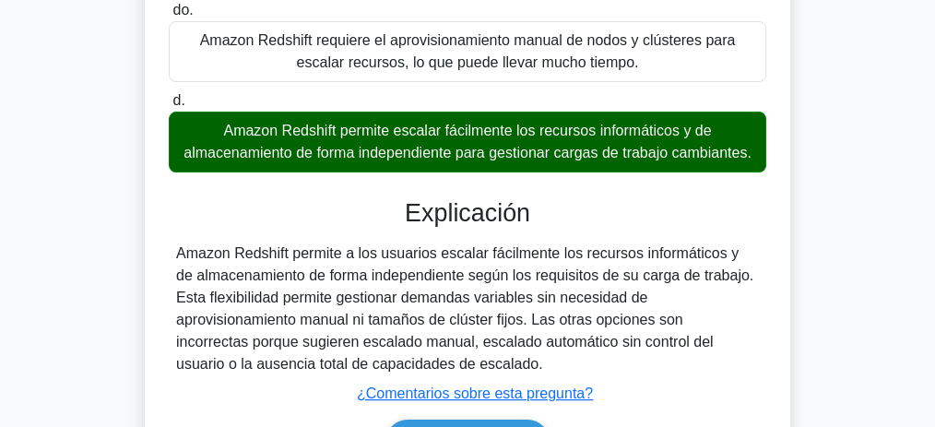
scroll to position [400, 0]
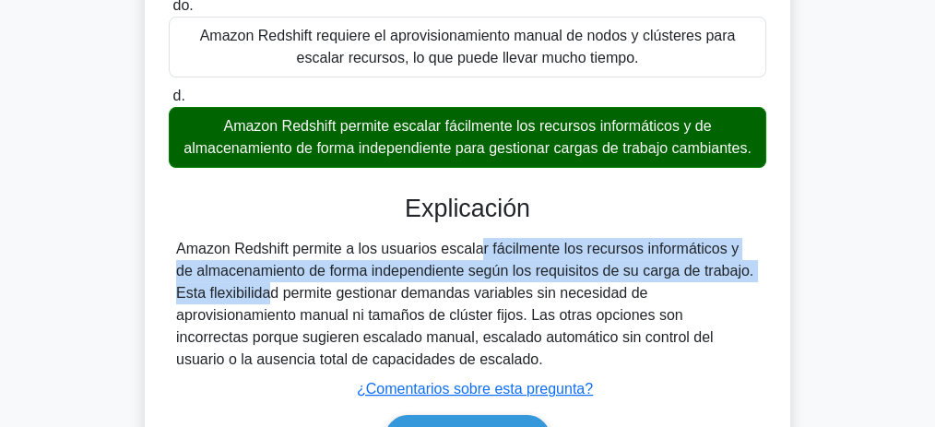
drag, startPoint x: 455, startPoint y: 245, endPoint x: 751, endPoint y: 274, distance: 297.4
click at [751, 274] on div "Amazon Redshift permite a los usuarios escalar fácilmente los recursos informát…" at bounding box center [467, 304] width 583 height 133
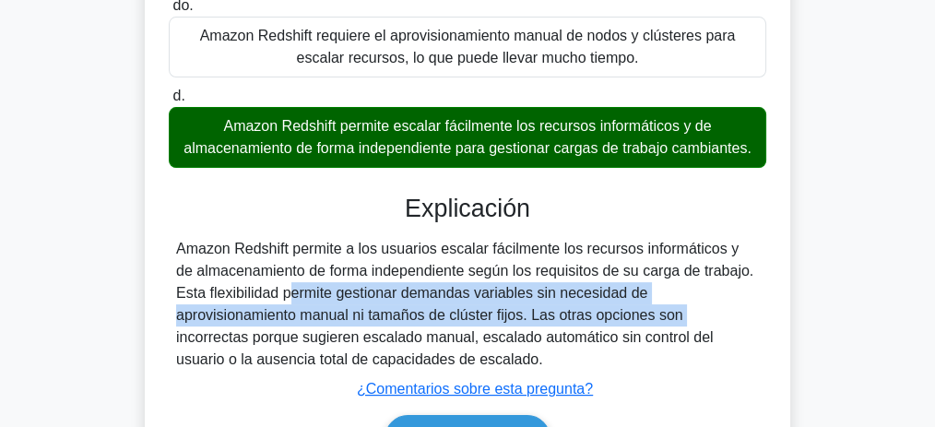
drag, startPoint x: 186, startPoint y: 292, endPoint x: 568, endPoint y: 323, distance: 383.0
click at [568, 323] on font "Amazon Redshift permite a los usuarios escalar fácilmente los recursos informát…" at bounding box center [464, 304] width 577 height 126
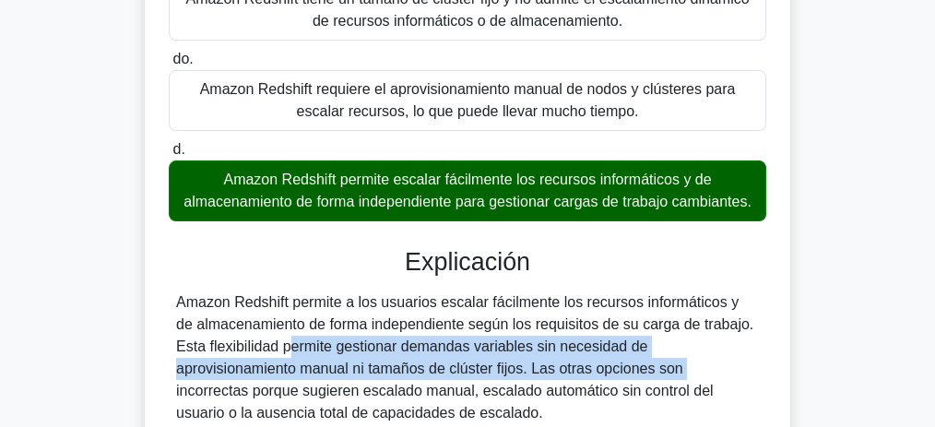
scroll to position [154, 0]
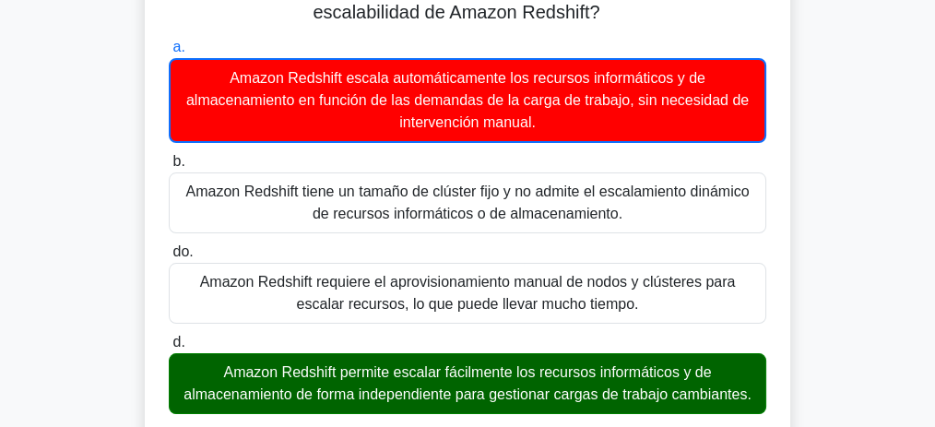
drag, startPoint x: 372, startPoint y: 106, endPoint x: 628, endPoint y: 106, distance: 256.4
click at [628, 106] on font "Amazon Redshift escala automáticamente los recursos informáticos y de almacenam…" at bounding box center [467, 100] width 563 height 60
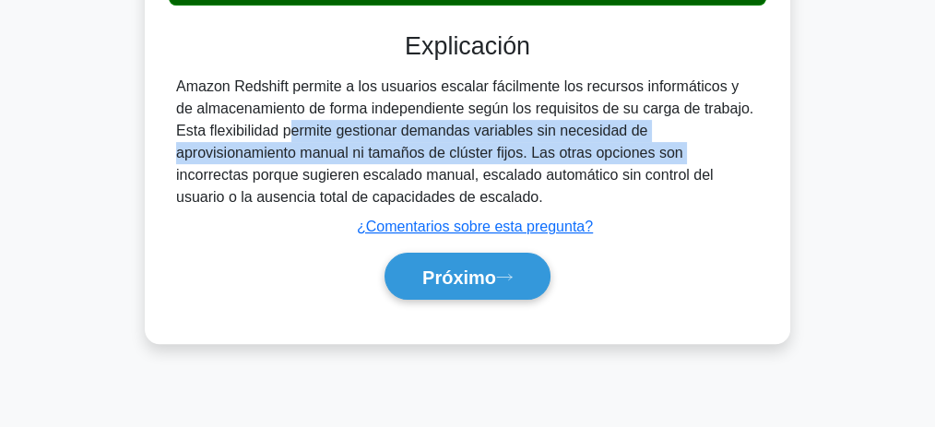
scroll to position [569, 0]
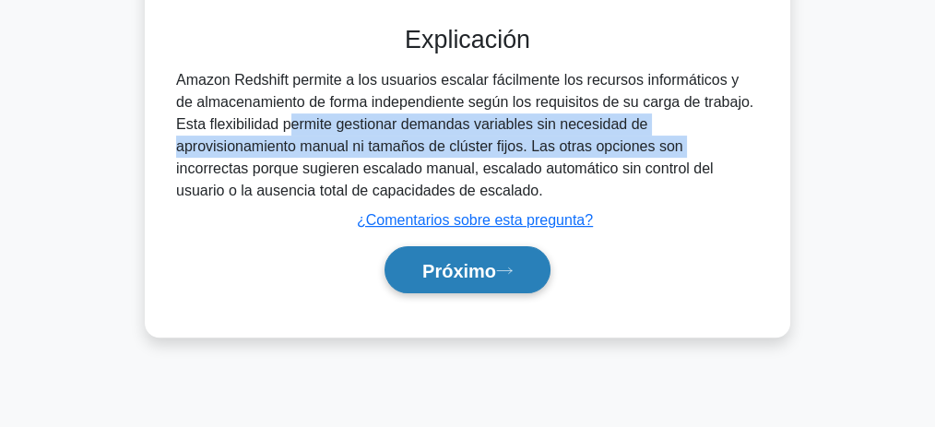
click at [433, 268] on font "Próximo" at bounding box center [459, 271] width 74 height 20
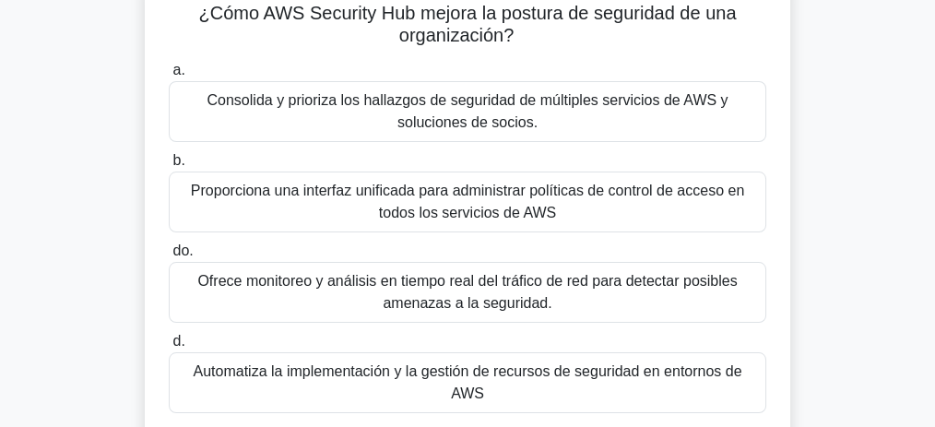
scroll to position [138, 0]
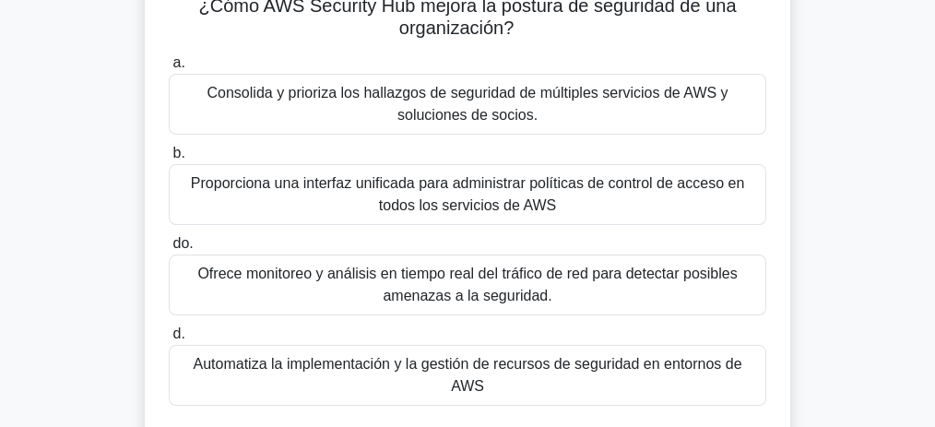
click at [539, 198] on font "Proporciona una interfaz unificada para administrar políticas de control de acc…" at bounding box center [467, 194] width 553 height 38
click at [169, 160] on input "b. Proporciona una interfaz unificada para administrar políticas de control de …" at bounding box center [169, 154] width 0 height 12
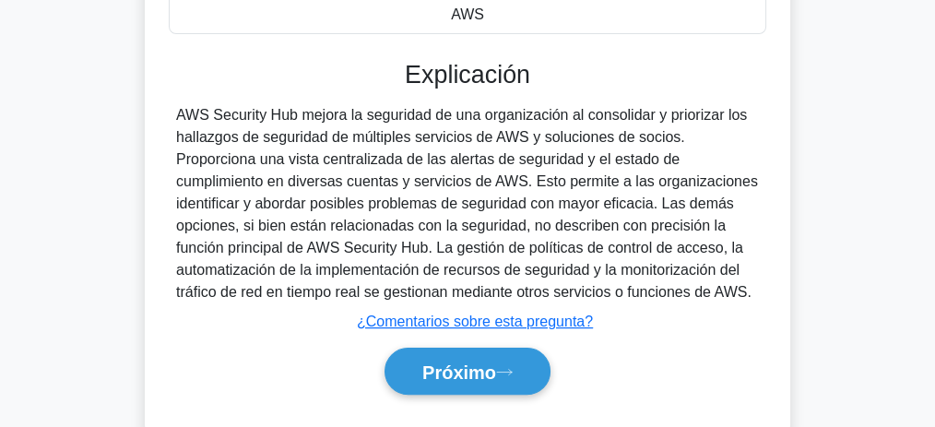
scroll to position [507, 0]
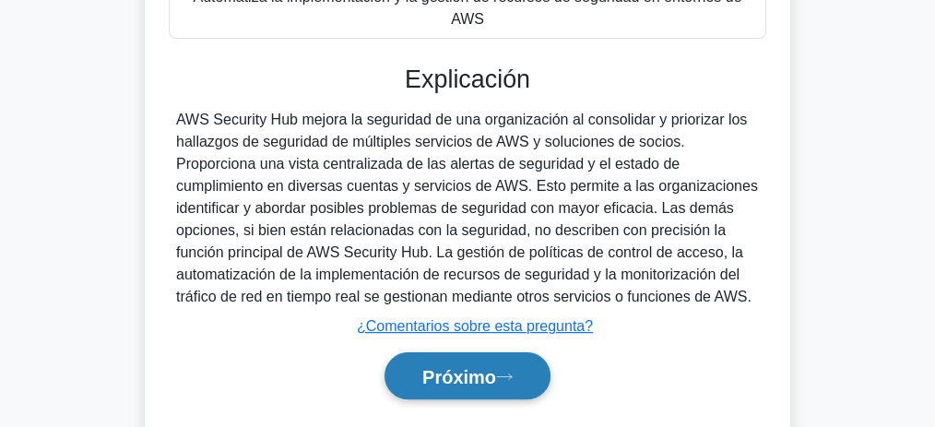
click at [491, 361] on button "Próximo" at bounding box center [468, 375] width 166 height 47
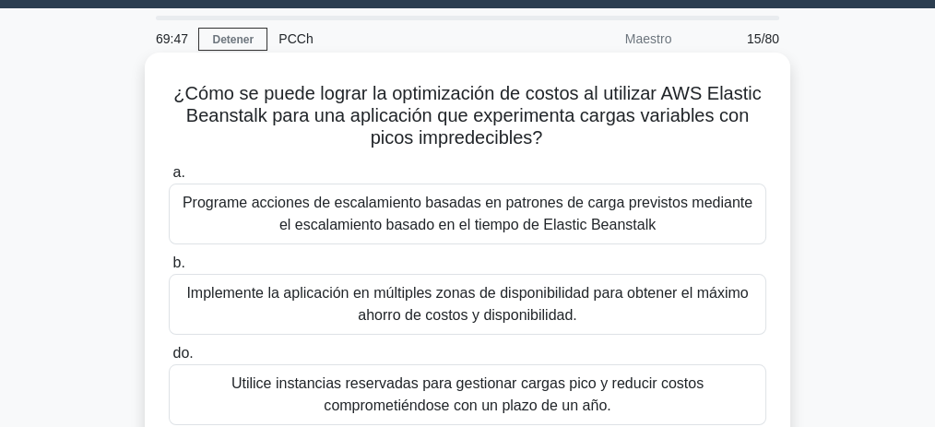
scroll to position [16, 0]
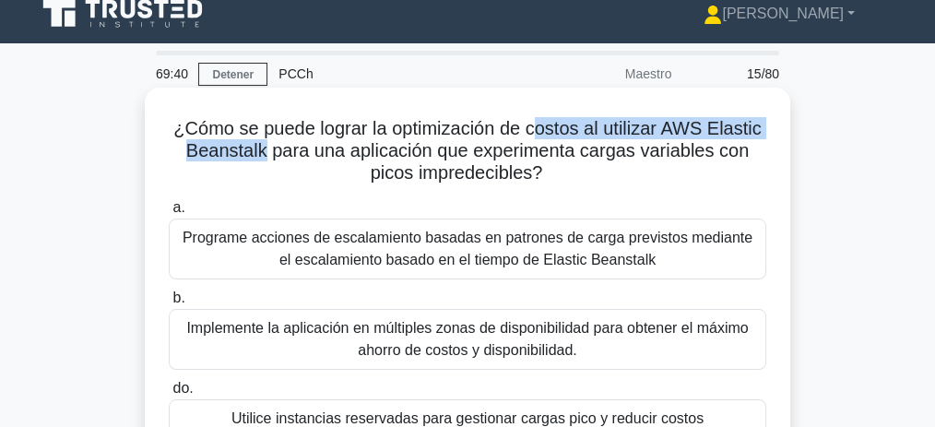
drag, startPoint x: 540, startPoint y: 127, endPoint x: 264, endPoint y: 162, distance: 278.9
click at [264, 162] on font "¿Cómo se puede lograr la optimización de costos al utilizar AWS Elastic Beansta…" at bounding box center [466, 150] width 587 height 65
drag, startPoint x: 378, startPoint y: 148, endPoint x: 544, endPoint y: 168, distance: 167.1
click at [544, 168] on font "¿Cómo se puede lograr la optimización de costos al utilizar AWS Elastic Beansta…" at bounding box center [466, 150] width 587 height 65
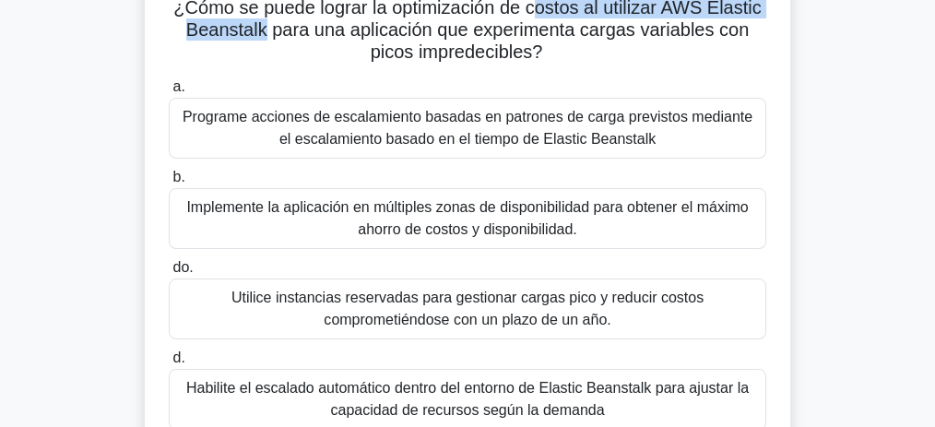
scroll to position [138, 0]
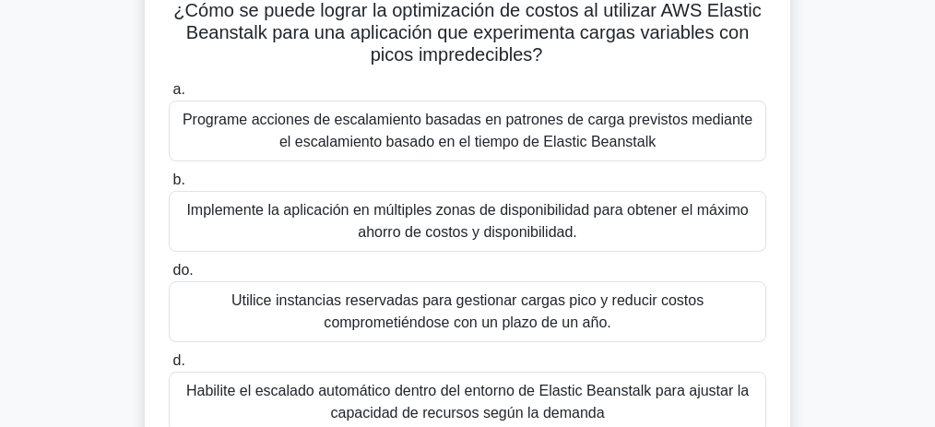
click at [859, 201] on div "¿Cómo se puede lograr la optimización de costos al utilizar AWS Elastic Beansta…" at bounding box center [467, 240] width 885 height 540
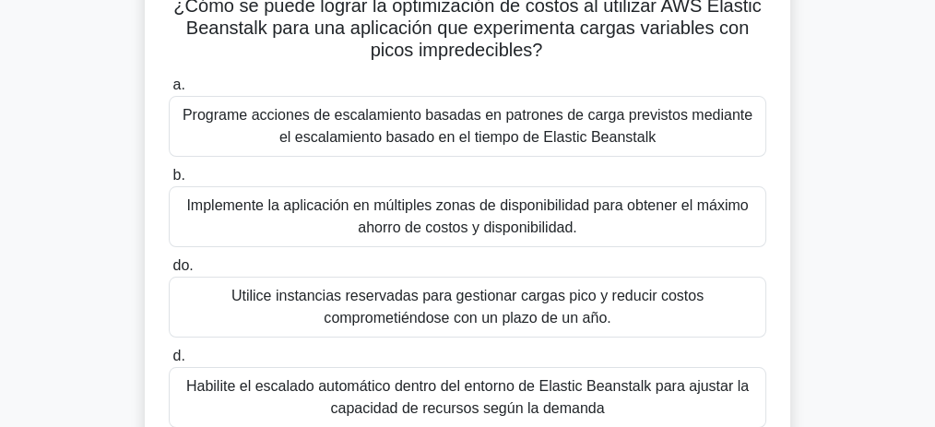
click at [218, 22] on font "¿Cómo se puede lograr la optimización de costos al utilizar AWS Elastic Beansta…" at bounding box center [466, 27] width 587 height 65
copy font "Beanstalk"
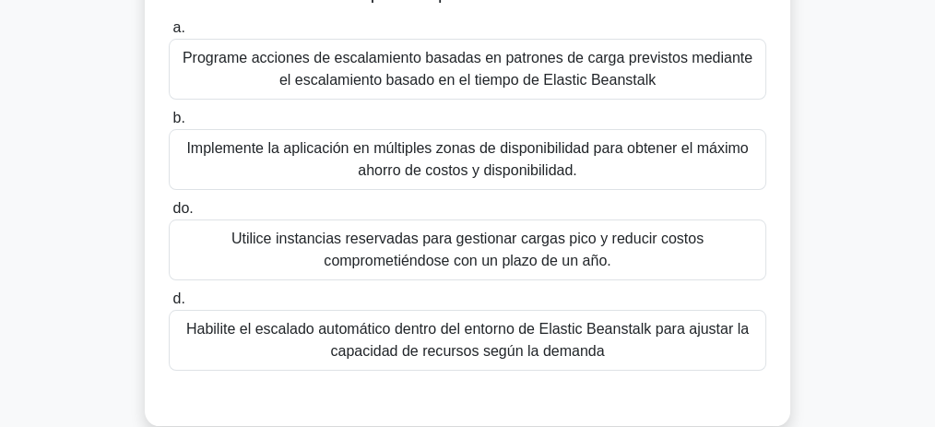
scroll to position [200, 0]
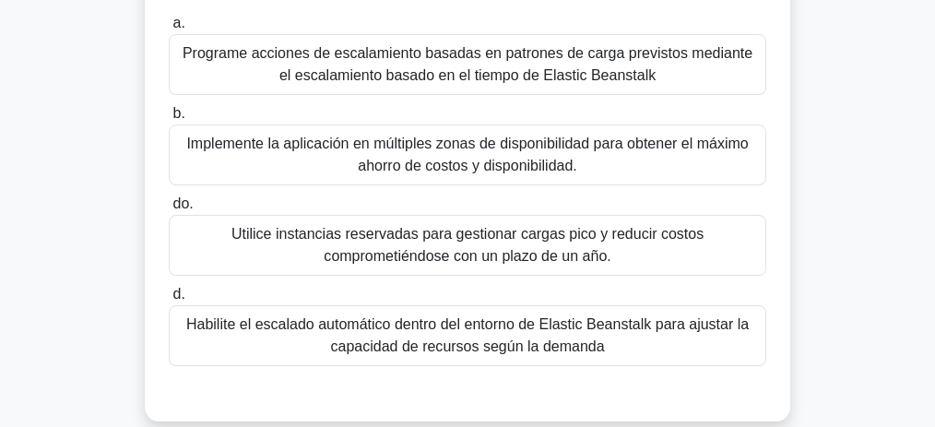
click at [487, 341] on font "Habilite el escalado automático dentro del entorno de Elastic Beanstalk para aj…" at bounding box center [467, 335] width 563 height 38
click at [169, 301] on input "d. Habilite el escalado automático dentro del entorno de Elastic Beanstalk para…" at bounding box center [169, 295] width 0 height 12
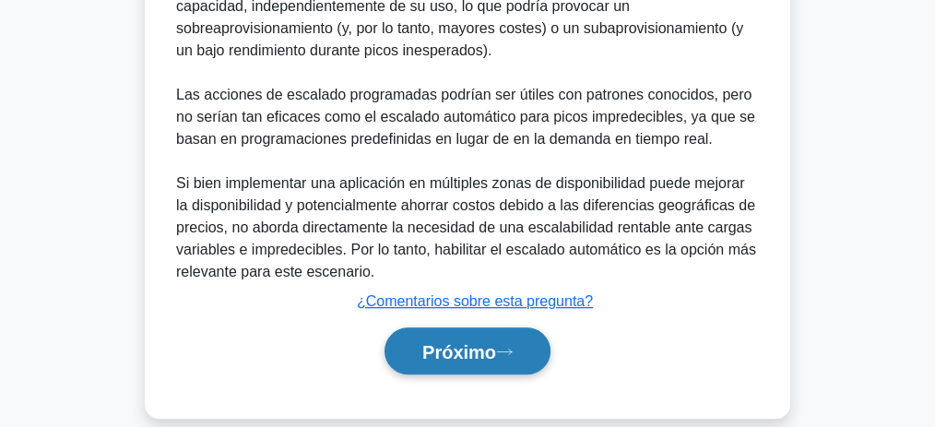
click at [480, 342] on button "Próximo" at bounding box center [468, 350] width 166 height 47
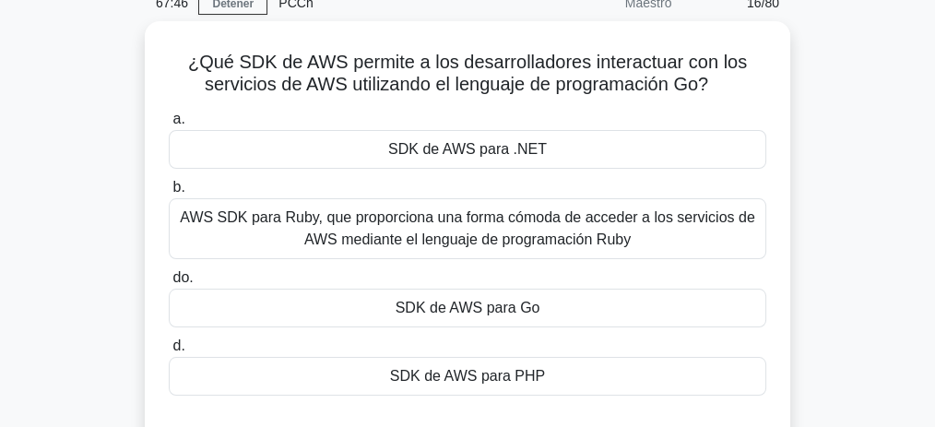
scroll to position [77, 0]
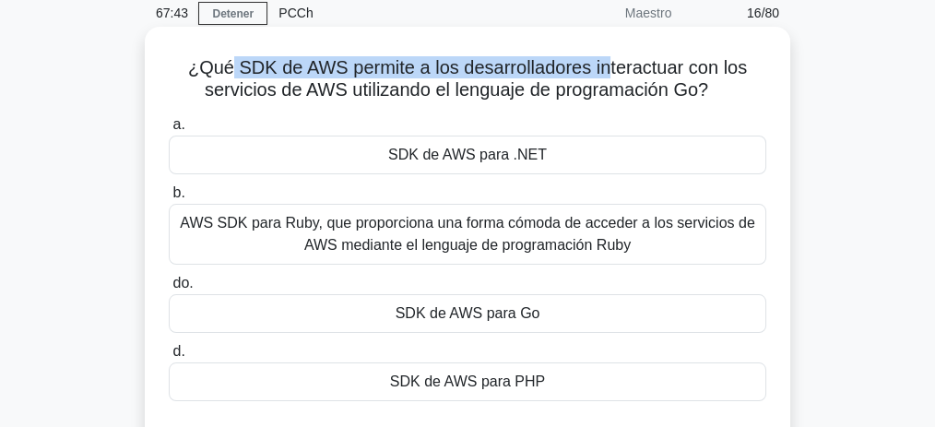
drag, startPoint x: 610, startPoint y: 65, endPoint x: 231, endPoint y: 73, distance: 379.1
click at [231, 73] on font "¿Qué SDK de AWS permite a los desarrolladores interactuar con los servicios de …" at bounding box center [467, 78] width 559 height 42
click at [273, 74] on font "¿Qué SDK de AWS permite a los desarrolladores interactuar con los servicios de …" at bounding box center [467, 78] width 559 height 42
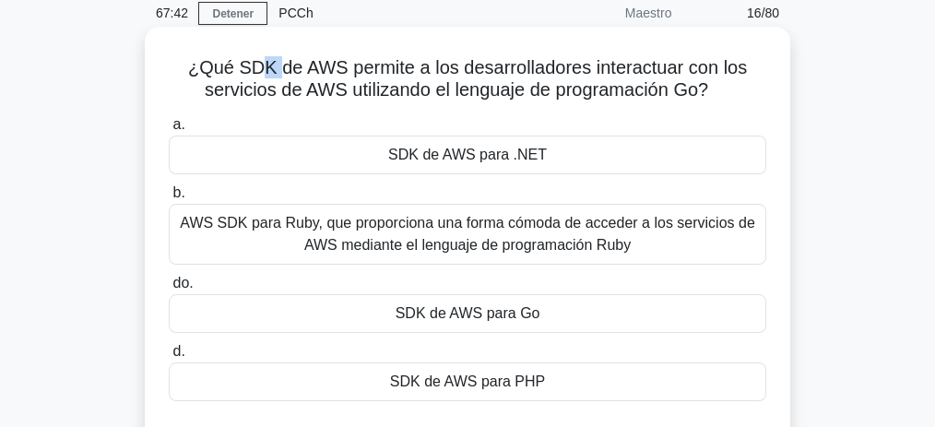
drag, startPoint x: 263, startPoint y: 71, endPoint x: 276, endPoint y: 70, distance: 12.9
click at [278, 70] on font "¿Qué SDK de AWS permite a los desarrolladores interactuar con los servicios de …" at bounding box center [467, 78] width 559 height 42
drag, startPoint x: 348, startPoint y: 72, endPoint x: 369, endPoint y: 70, distance: 21.3
click at [369, 70] on font "¿Qué SDK de AWS permite a los desarrolladores interactuar con los servicios de …" at bounding box center [467, 78] width 559 height 42
drag, startPoint x: 463, startPoint y: 68, endPoint x: 715, endPoint y: 97, distance: 253.4
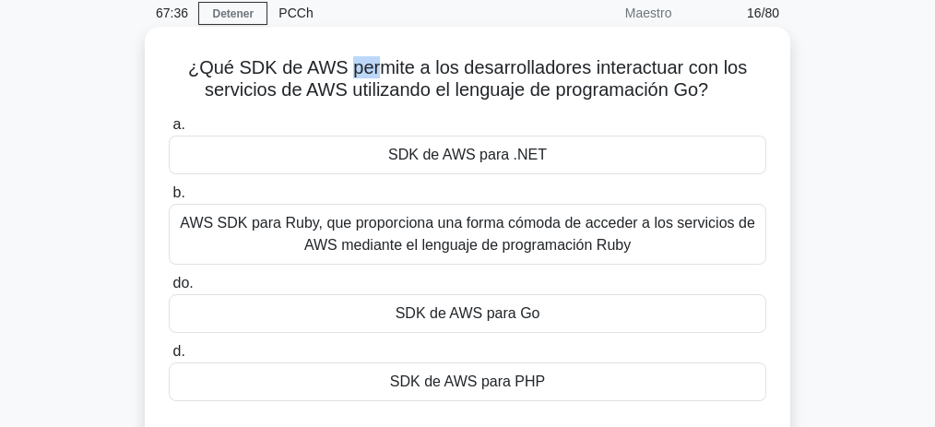
click at [715, 97] on h5 "¿Qué SDK de AWS permite a los desarrolladores interactuar con los servicios de …" at bounding box center [467, 79] width 601 height 46
click at [503, 314] on font "SDK de AWS para Go" at bounding box center [468, 313] width 145 height 16
click at [169, 290] on input "do. SDK de AWS para Go" at bounding box center [169, 284] width 0 height 12
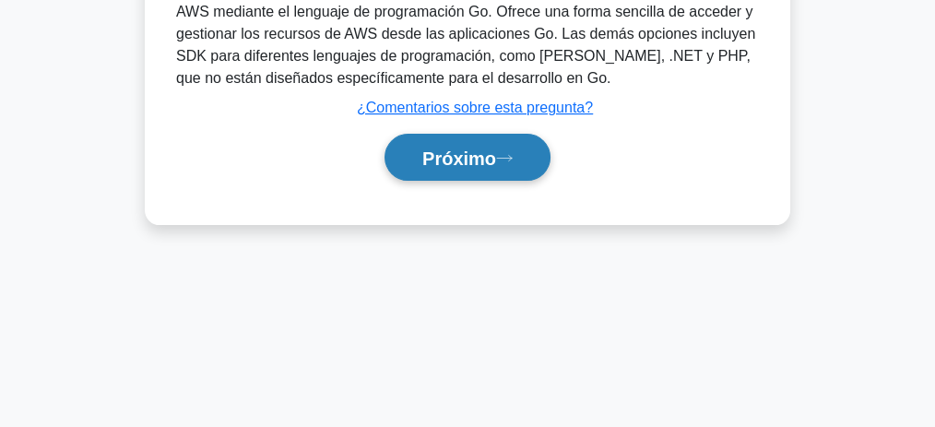
click at [454, 151] on font "Próximo" at bounding box center [459, 158] width 74 height 20
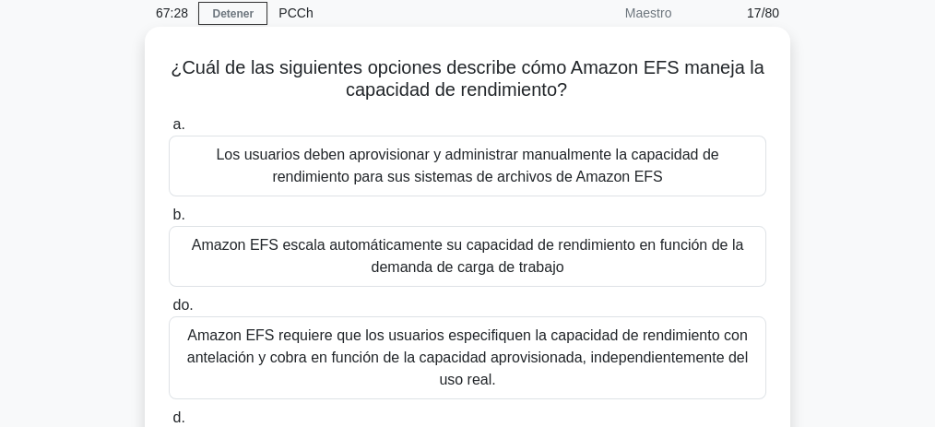
drag, startPoint x: 458, startPoint y: 92, endPoint x: 594, endPoint y: 98, distance: 135.7
click at [594, 98] on h5 "¿Cuál de las siguientes opciones describe cómo Amazon EFS maneja la capacidad d…" at bounding box center [467, 79] width 601 height 46
drag, startPoint x: 644, startPoint y: 66, endPoint x: 690, endPoint y: 67, distance: 46.1
click at [690, 67] on font "¿Cuál de las siguientes opciones describe cómo Amazon EFS maneja la capacidad d…" at bounding box center [468, 78] width 594 height 42
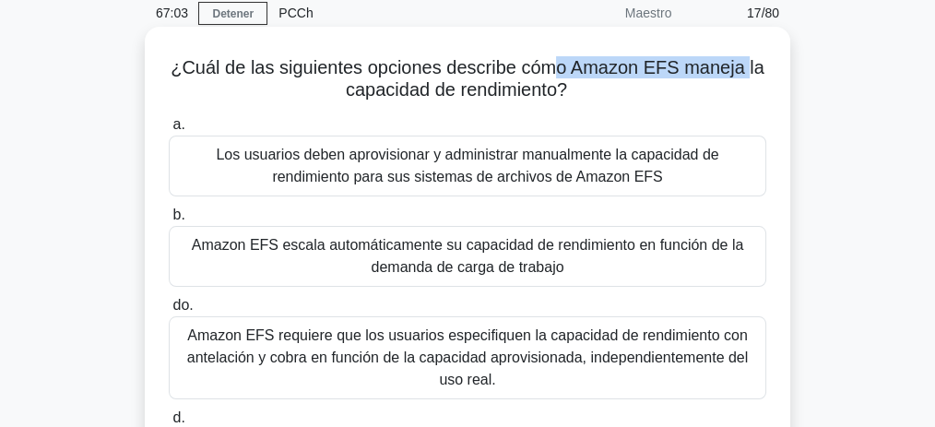
drag, startPoint x: 576, startPoint y: 66, endPoint x: 748, endPoint y: 64, distance: 171.5
click at [748, 64] on font "¿Cuál de las siguientes opciones describe cómo Amazon EFS maneja la capacidad d…" at bounding box center [468, 78] width 594 height 42
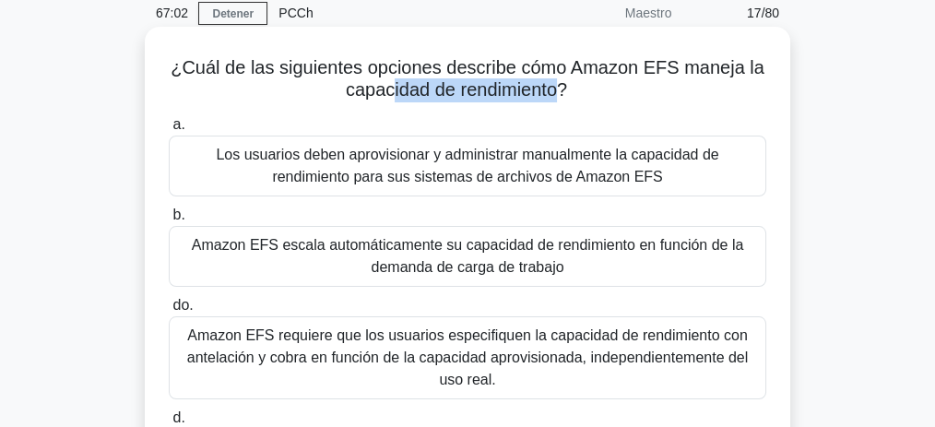
drag, startPoint x: 544, startPoint y: 93, endPoint x: 559, endPoint y: 92, distance: 14.8
click at [559, 92] on font "¿Cuál de las siguientes opciones describe cómo Amazon EFS maneja la capacidad d…" at bounding box center [468, 78] width 594 height 42
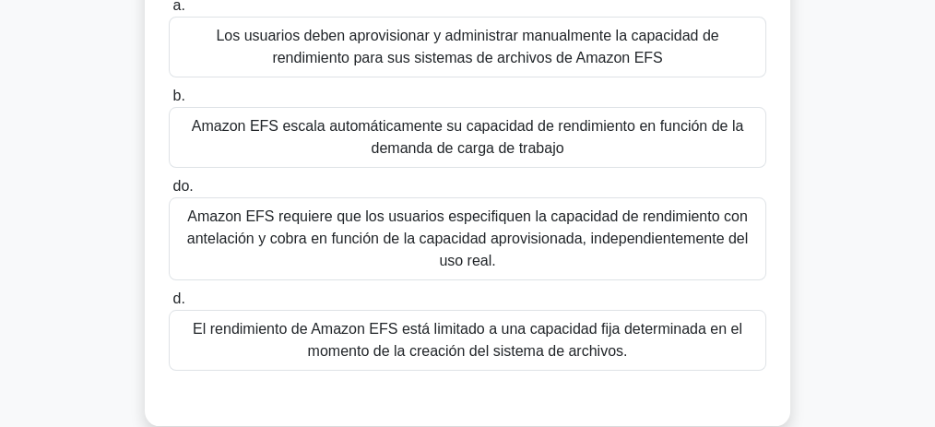
scroll to position [200, 0]
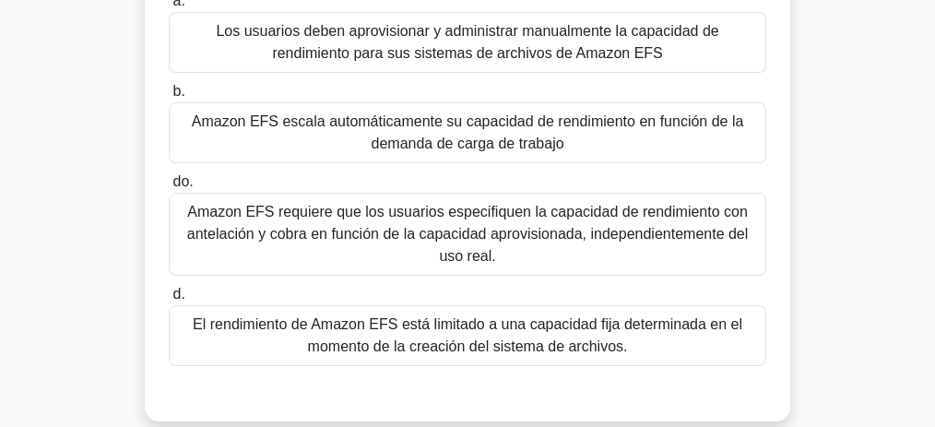
click at [469, 130] on font "Amazon EFS escala automáticamente su capacidad de rendimiento en función de la …" at bounding box center [468, 132] width 552 height 38
click at [169, 98] on input "b. Amazon EFS escala automáticamente su capacidad de rendimiento en función de …" at bounding box center [169, 92] width 0 height 12
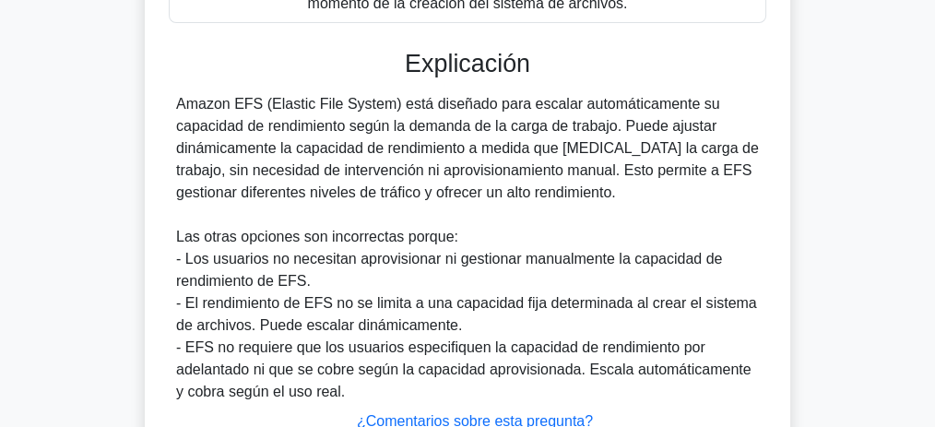
scroll to position [685, 0]
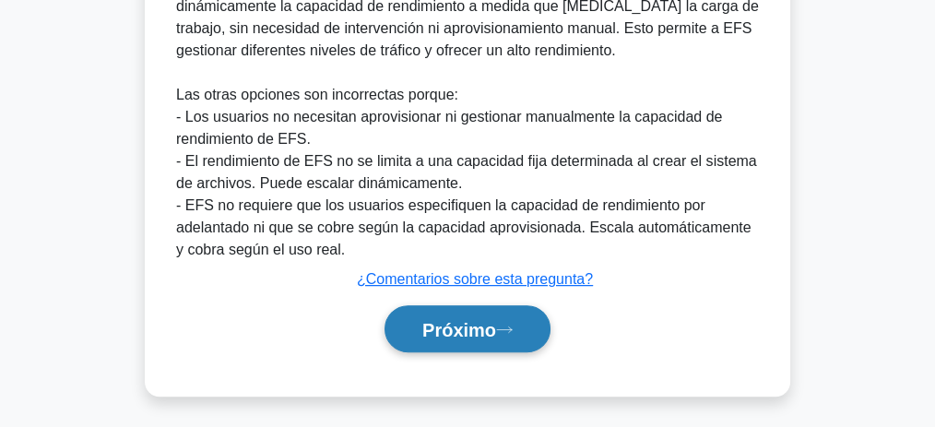
click at [486, 305] on button "Próximo" at bounding box center [468, 328] width 166 height 47
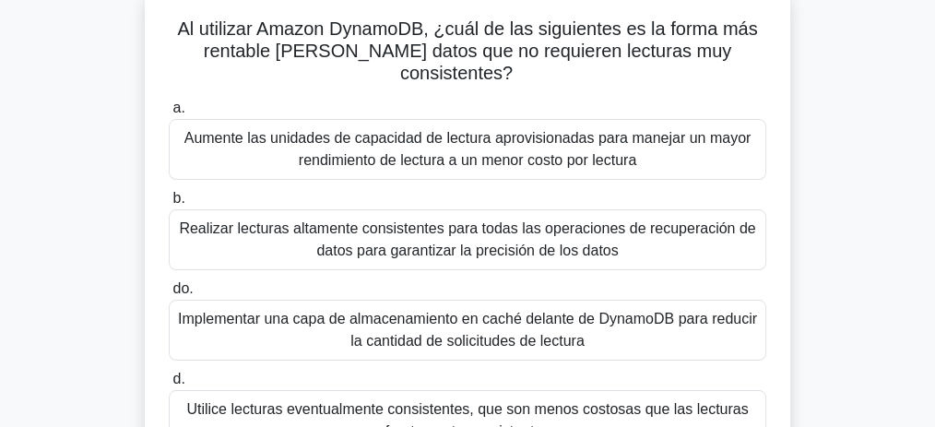
scroll to position [77, 0]
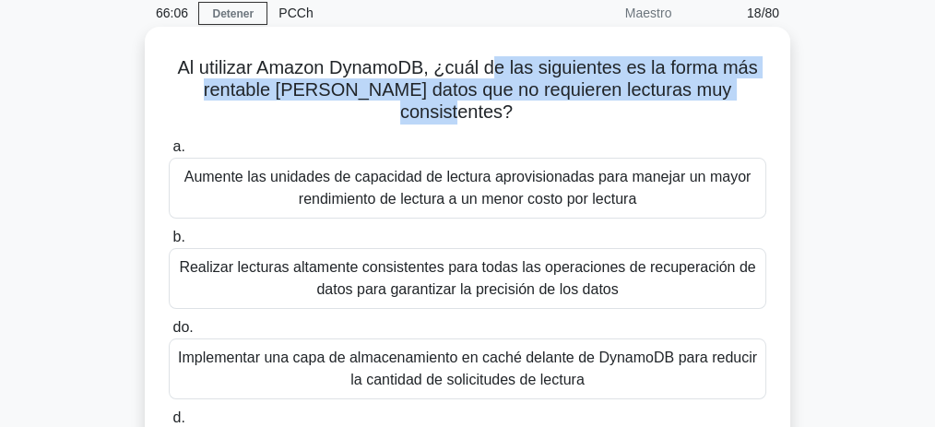
drag, startPoint x: 718, startPoint y: 74, endPoint x: 730, endPoint y: 96, distance: 25.2
click at [730, 96] on font "Al utilizar Amazon DynamoDB, ¿cuál de las siguientes es la forma más rentable d…" at bounding box center [467, 89] width 580 height 65
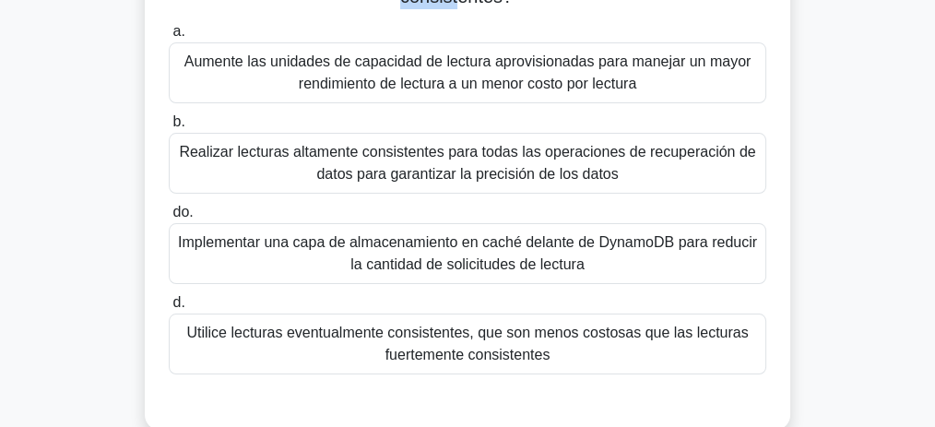
scroll to position [200, 0]
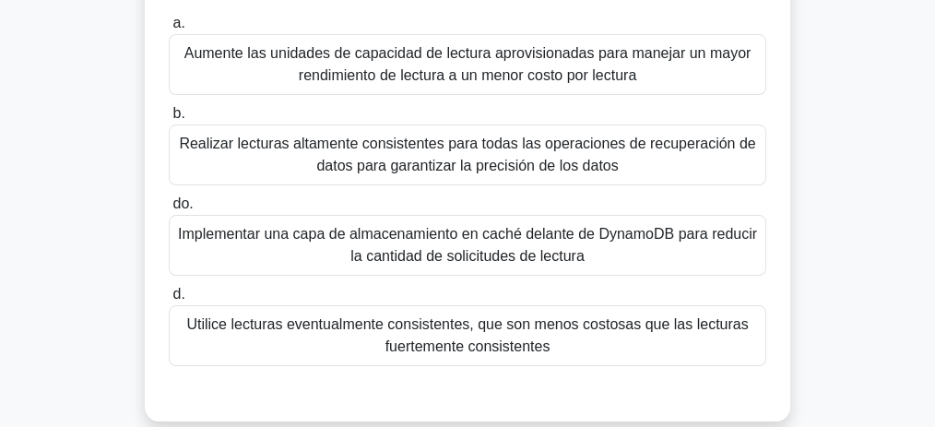
click at [485, 319] on font "Utilice lecturas eventualmente consistentes, que son menos costosas que las lec…" at bounding box center [467, 335] width 562 height 38
click at [169, 301] on input "d. Utilice lecturas eventualmente consistentes, que son menos costosas que las …" at bounding box center [169, 295] width 0 height 12
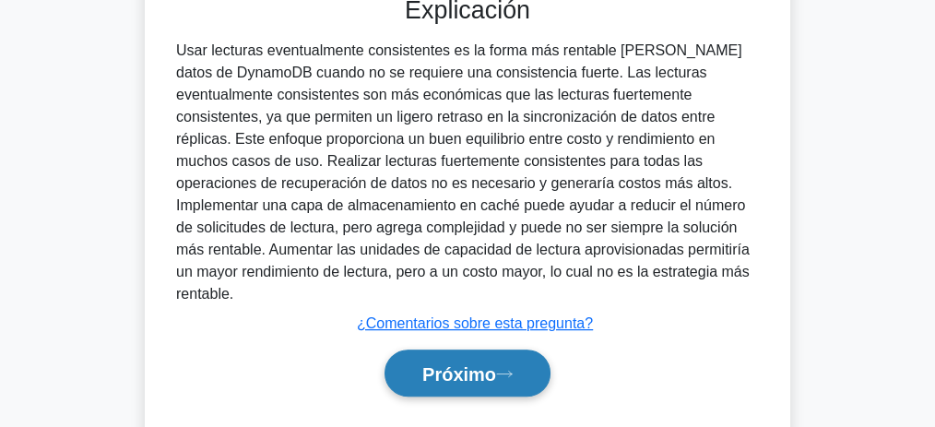
click at [478, 364] on font "Próximo" at bounding box center [459, 374] width 74 height 20
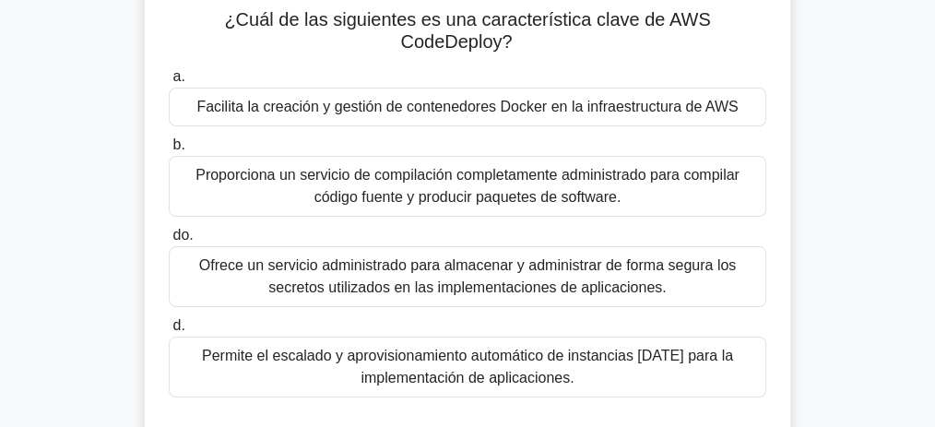
scroll to position [123, 0]
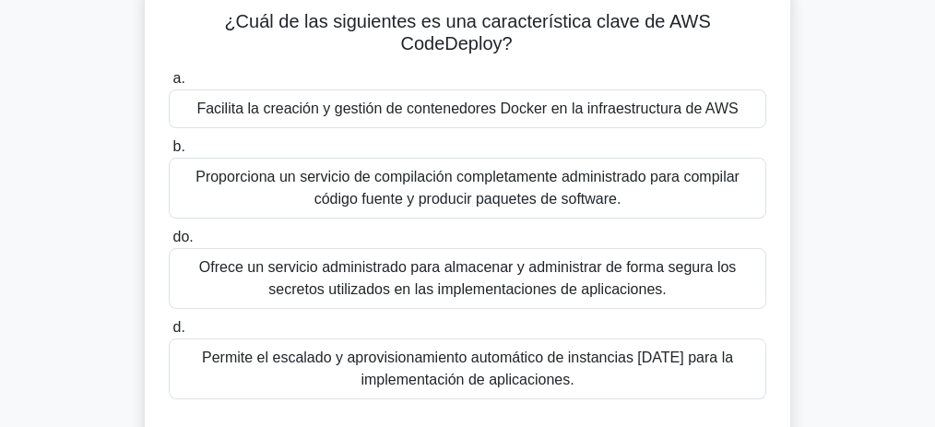
click at [521, 192] on font "Proporciona un servicio de compilación completamente administrado para compilar…" at bounding box center [467, 188] width 544 height 38
click at [169, 153] on input "b. Proporciona un servicio de compilación completamente administrado para compi…" at bounding box center [169, 147] width 0 height 12
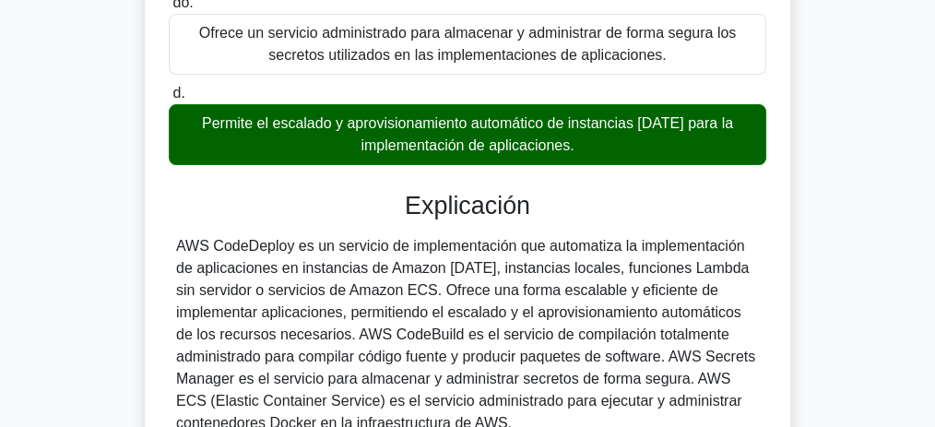
scroll to position [369, 0]
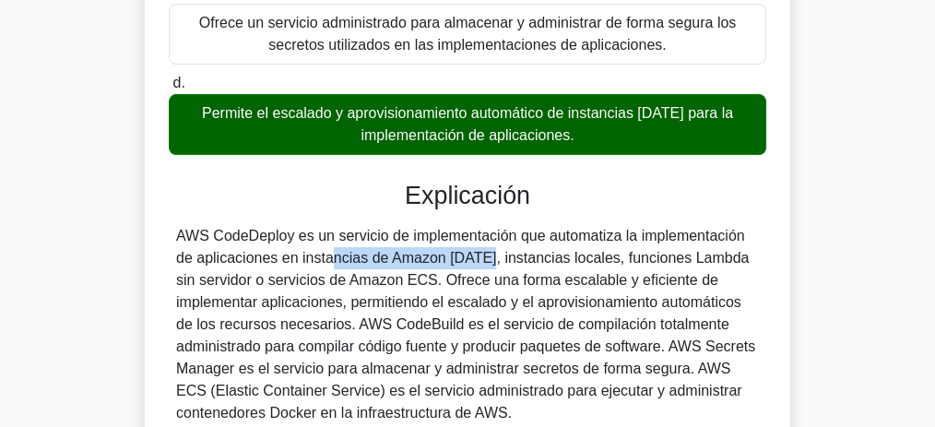
drag, startPoint x: 10, startPoint y: 154, endPoint x: 557, endPoint y: 218, distance: 550.5
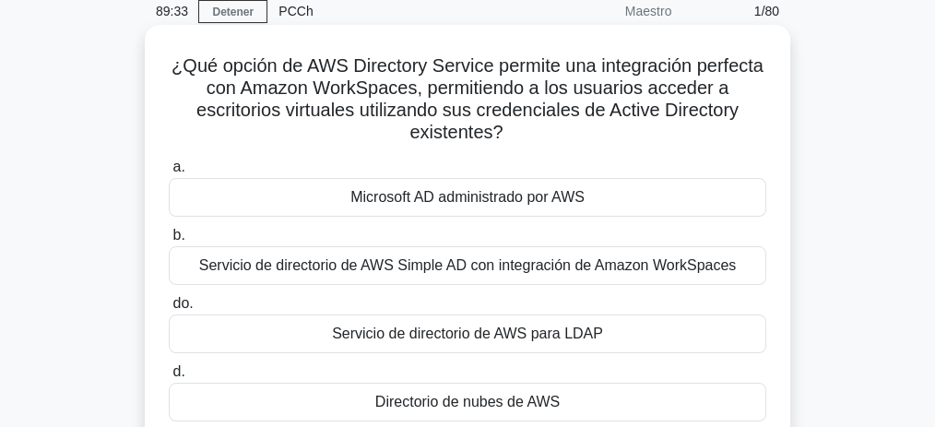
scroll to position [61, 0]
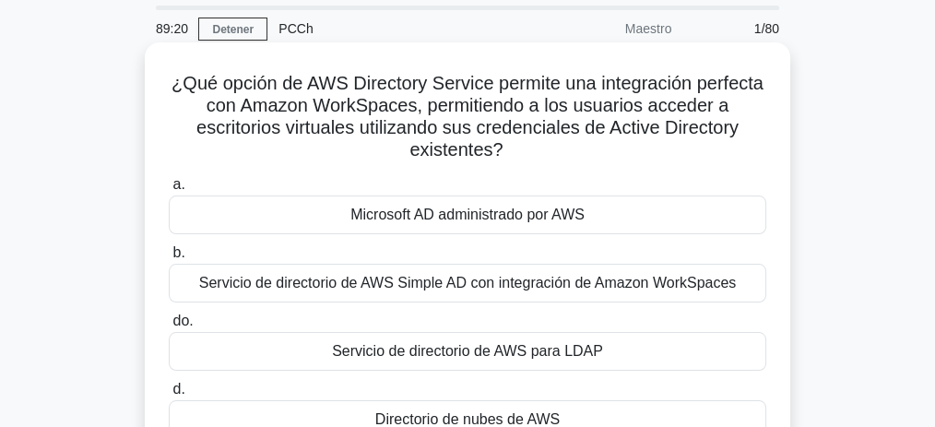
click at [600, 211] on div "Microsoft AD administrado por AWS" at bounding box center [468, 214] width 598 height 39
click at [169, 191] on input "a. Microsoft AD administrado por AWS" at bounding box center [169, 185] width 0 height 12
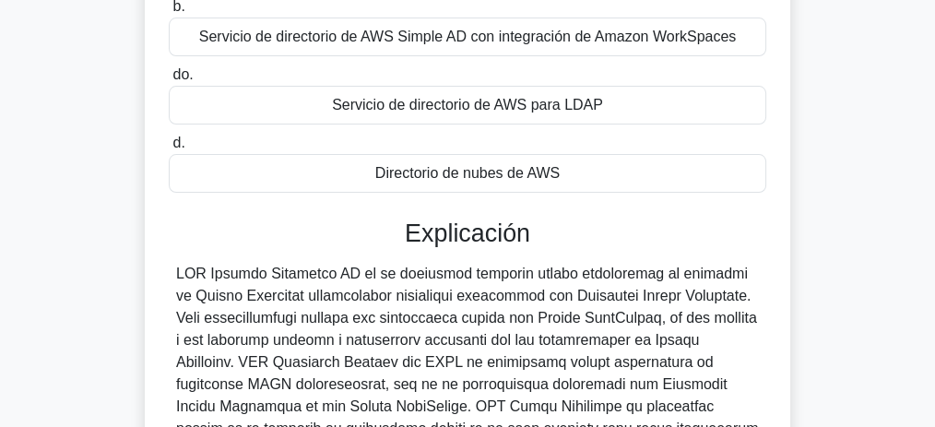
scroll to position [553, 0]
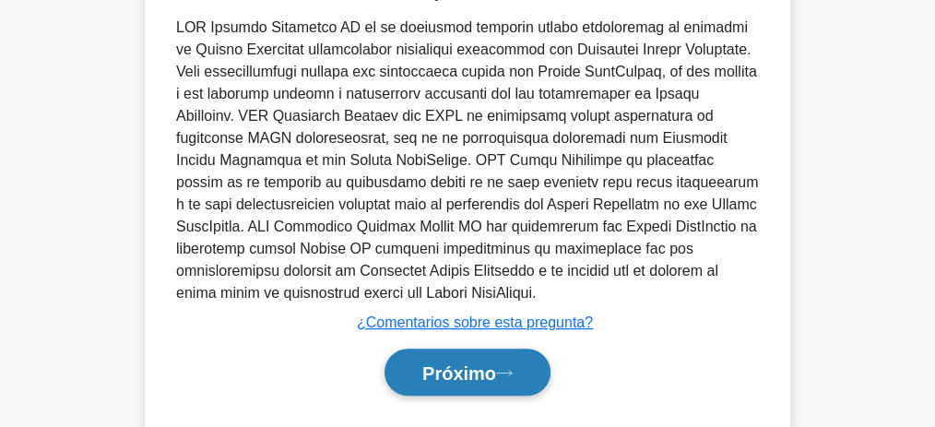
click at [476, 375] on font "Próximo" at bounding box center [459, 373] width 74 height 20
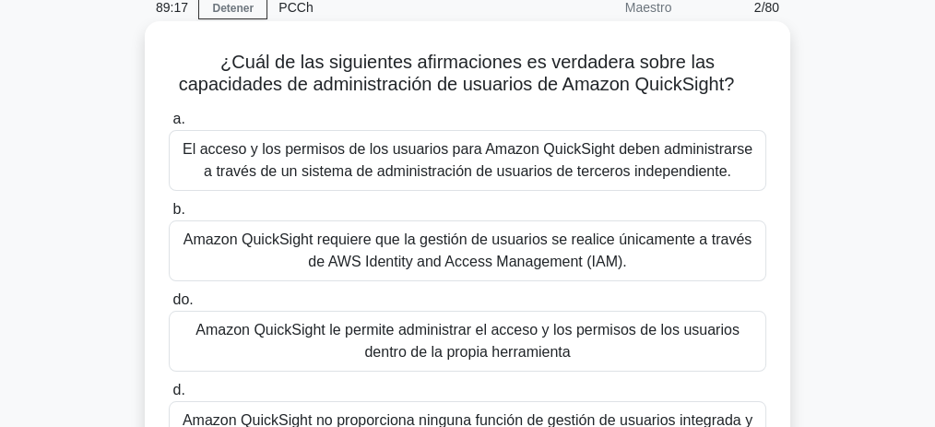
scroll to position [61, 0]
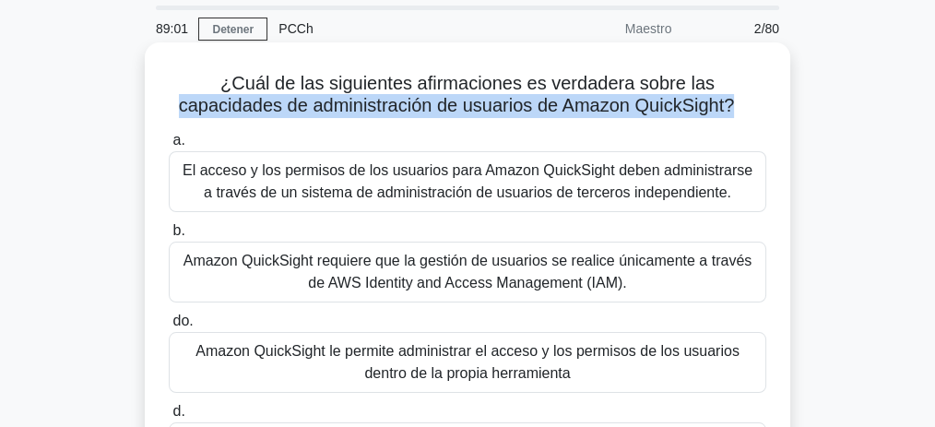
drag, startPoint x: 751, startPoint y: 89, endPoint x: 682, endPoint y: 119, distance: 74.7
click at [682, 119] on div "¿Cuál de las siguientes afirmaciones es verdadera sobre las capacidades de admi…" at bounding box center [467, 290] width 631 height 481
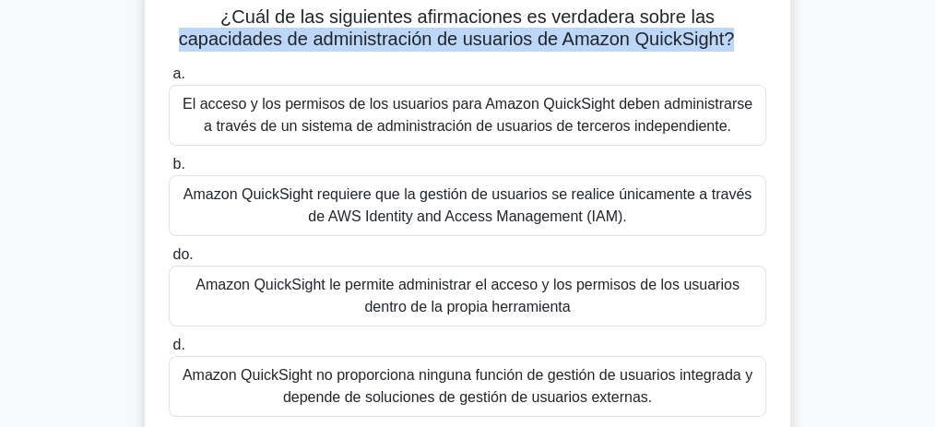
scroll to position [123, 0]
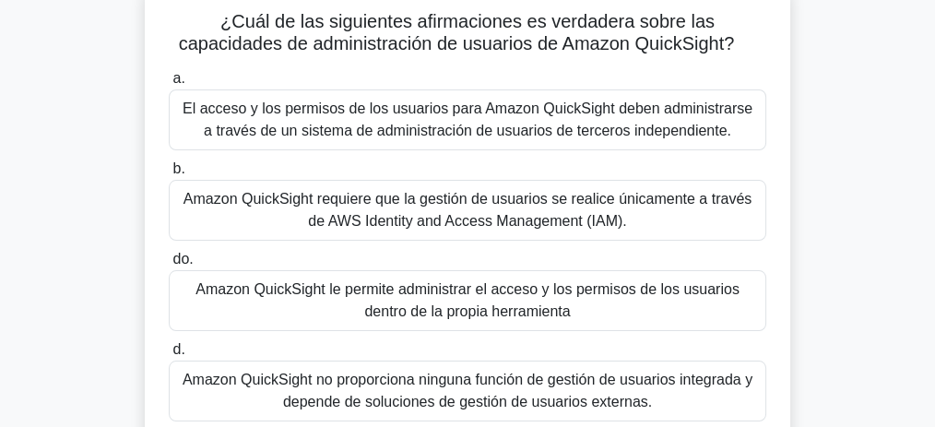
click at [519, 206] on font "Amazon QuickSight requiere que la gestión de usuarios se realice únicamente a t…" at bounding box center [468, 210] width 568 height 38
click at [169, 175] on input "b. Amazon QuickSight requiere que la gestión de usuarios se realice únicamente …" at bounding box center [169, 169] width 0 height 12
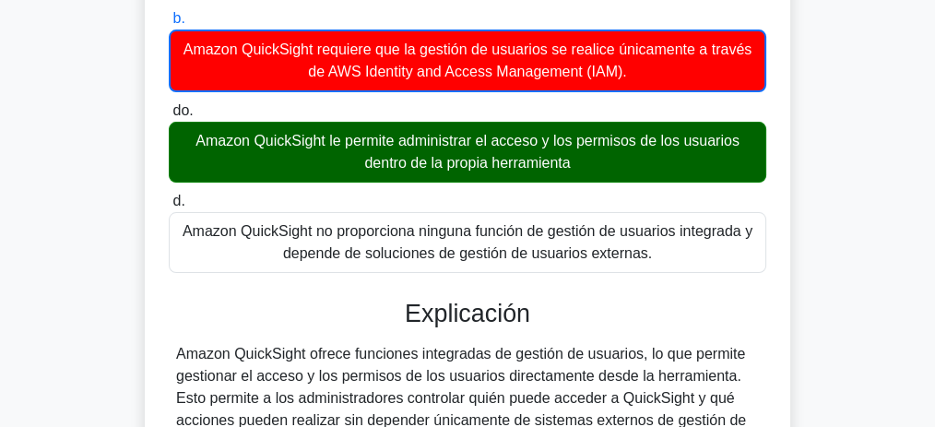
scroll to position [245, 0]
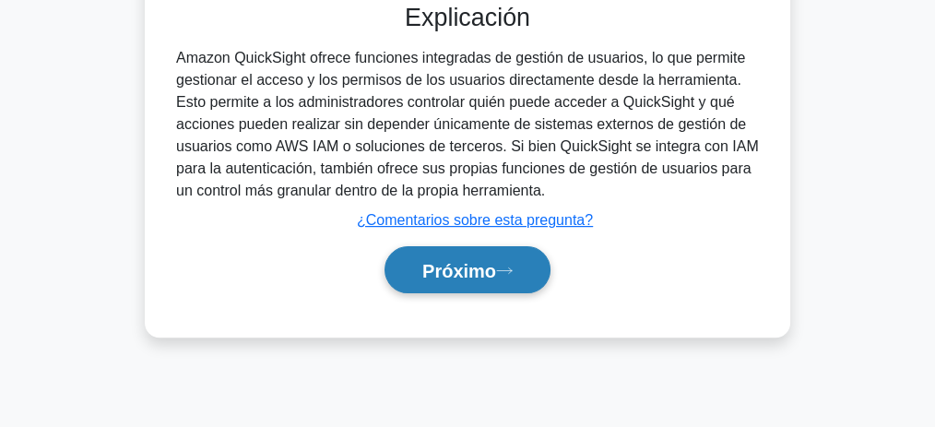
click at [451, 261] on font "Próximo" at bounding box center [459, 271] width 74 height 20
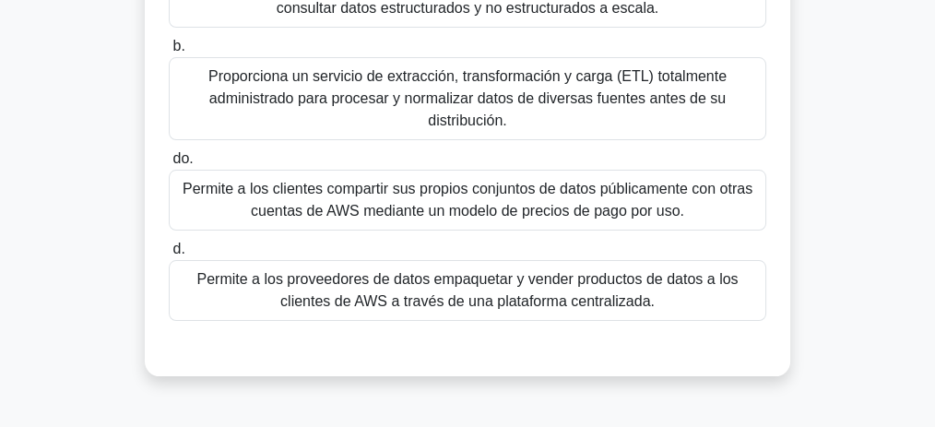
click at [540, 285] on font "Permite a los proveedores de datos empaquetar y vender productos de datos a los…" at bounding box center [466, 290] width 541 height 38
click at [169, 255] on input "d. Permite a los proveedores de datos empaquetar y vender productos de datos a …" at bounding box center [169, 249] width 0 height 12
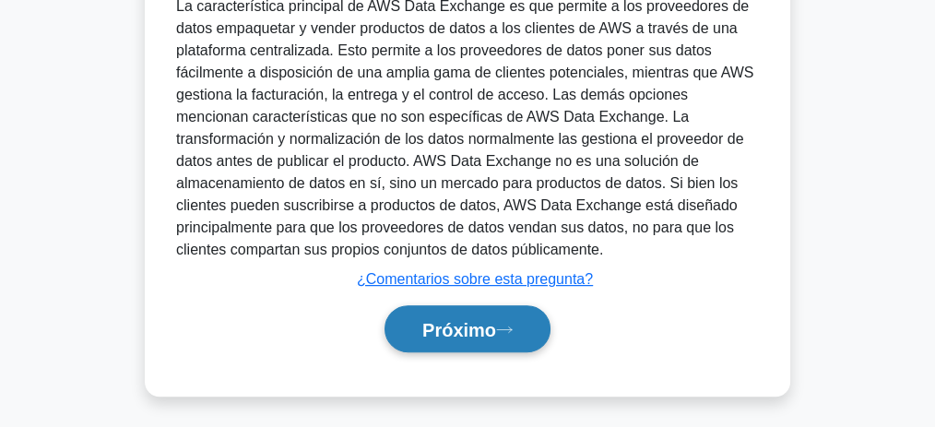
click at [492, 310] on button "Próximo" at bounding box center [468, 328] width 166 height 47
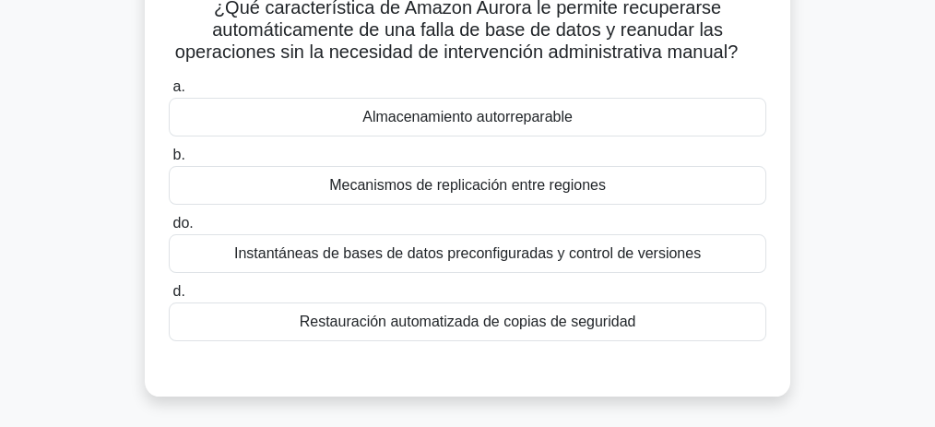
scroll to position [138, 0]
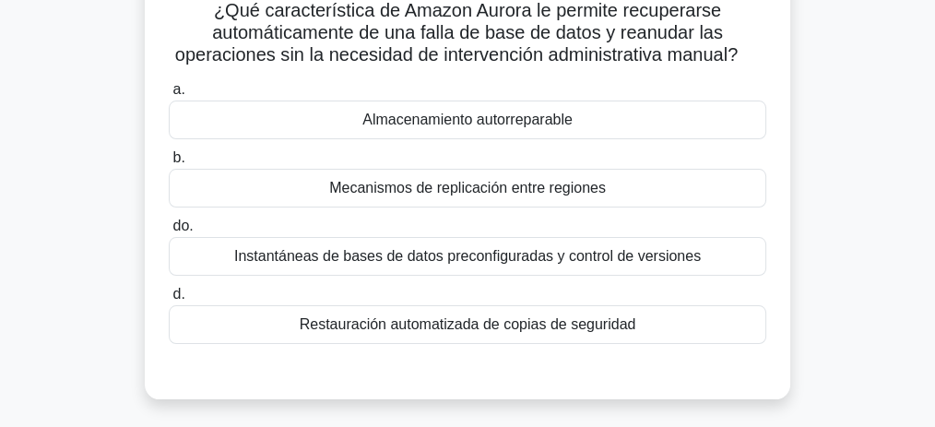
click at [871, 204] on div "¿Qué característica de Amazon Aurora le permite recuperarse automáticamente de …" at bounding box center [467, 196] width 885 height 452
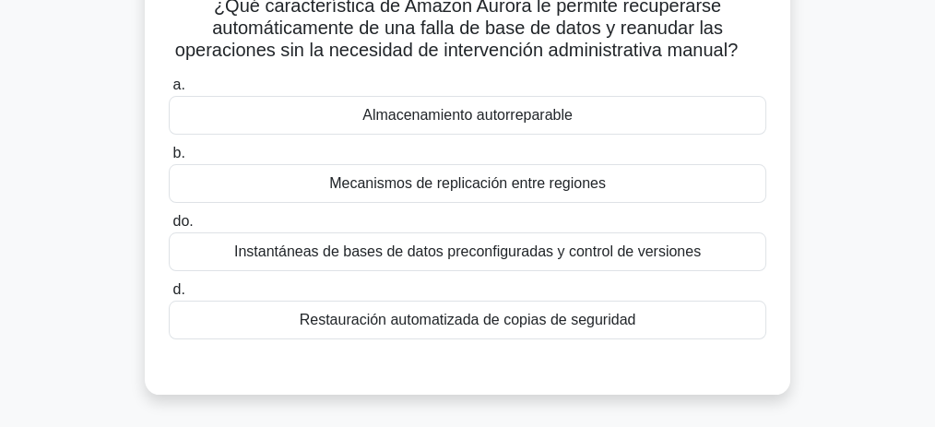
click at [509, 314] on font "Restauración automatizada de copias de seguridad" at bounding box center [468, 320] width 337 height 16
click at [169, 296] on input "d. Restauración automatizada de copias de seguridad" at bounding box center [169, 290] width 0 height 12
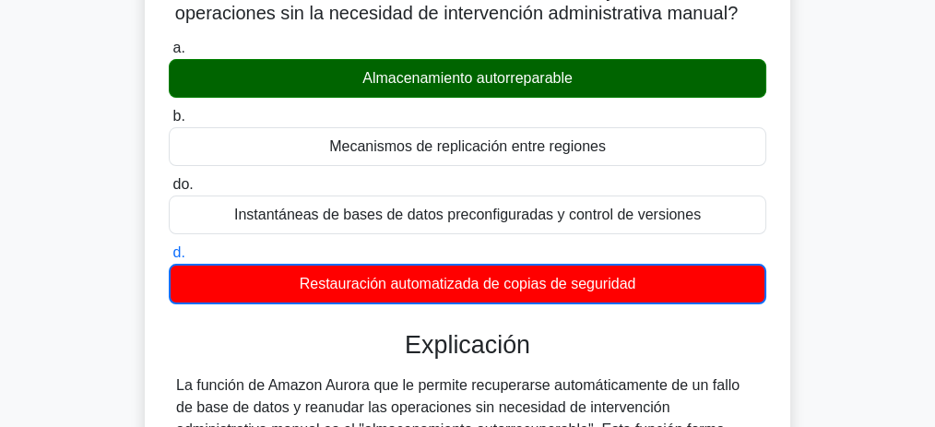
scroll to position [323, 0]
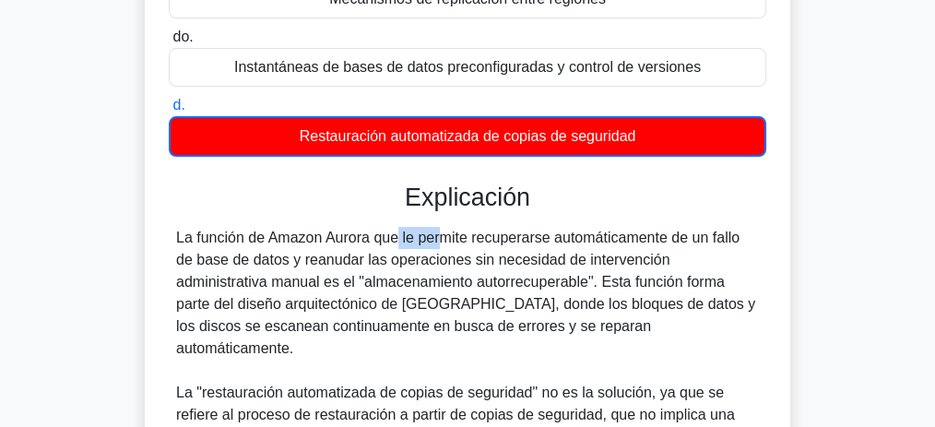
drag, startPoint x: 305, startPoint y: 240, endPoint x: 326, endPoint y: 240, distance: 20.3
click at [326, 240] on font "La función de Amazon Aurora que le permite recuperarse automáticamente de un fa…" at bounding box center [465, 293] width 579 height 126
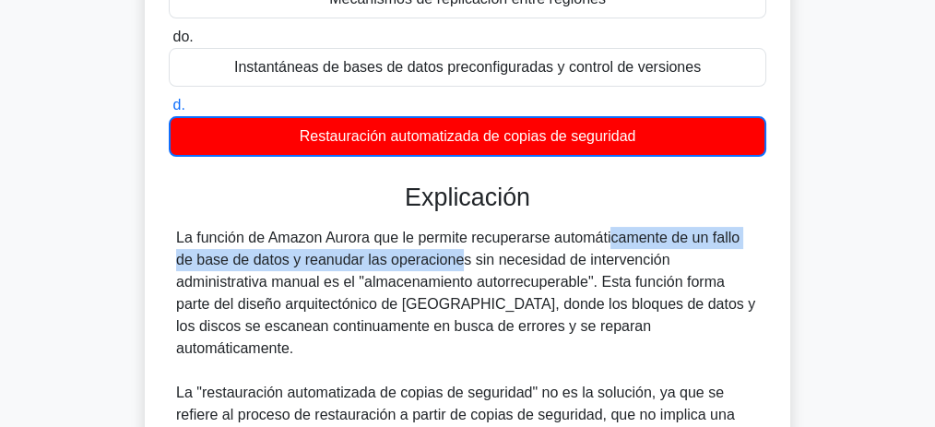
drag, startPoint x: 495, startPoint y: 233, endPoint x: 351, endPoint y: 264, distance: 147.0
click at [351, 264] on font "La función de Amazon Aurora que le permite recuperarse automáticamente de un fa…" at bounding box center [465, 293] width 579 height 126
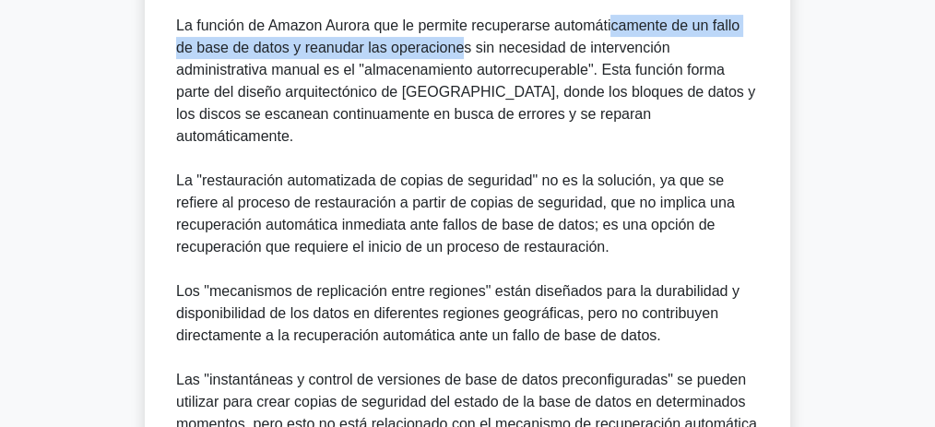
scroll to position [630, 0]
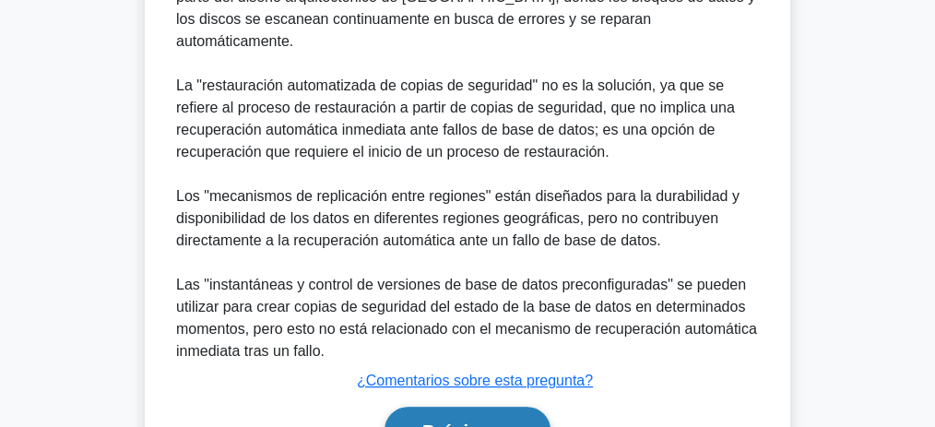
click at [474, 421] on font "Próximo" at bounding box center [459, 431] width 74 height 20
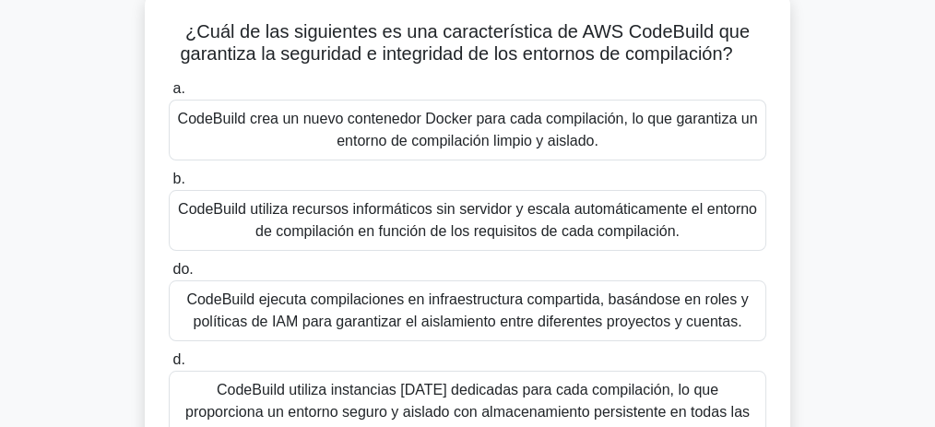
scroll to position [77, 0]
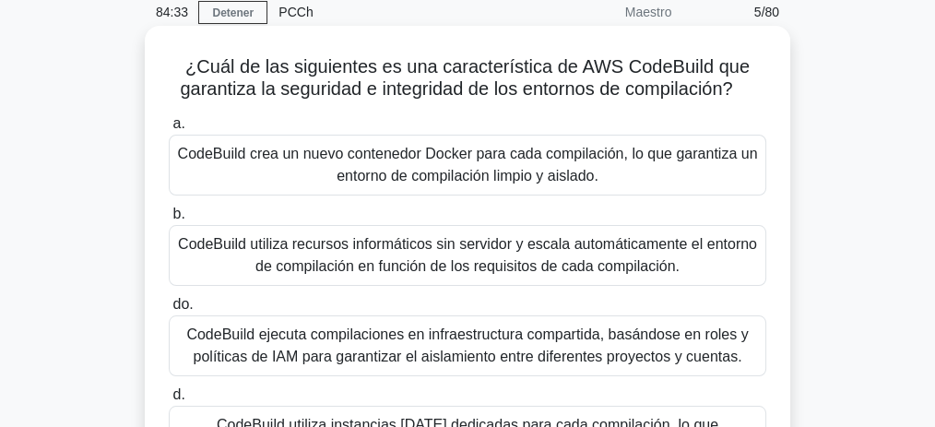
click at [672, 57] on font "¿Cuál de las siguientes es una característica de AWS CodeBuild que garantiza la…" at bounding box center [465, 77] width 570 height 42
copy font "CodeBuild"
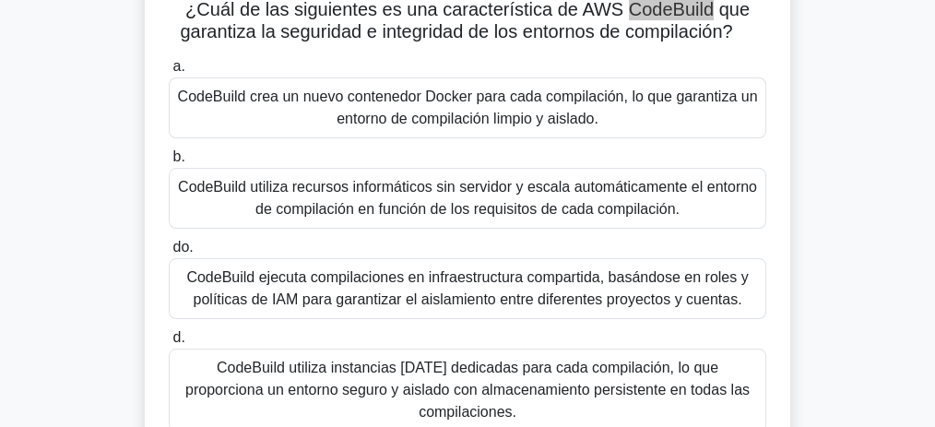
scroll to position [138, 0]
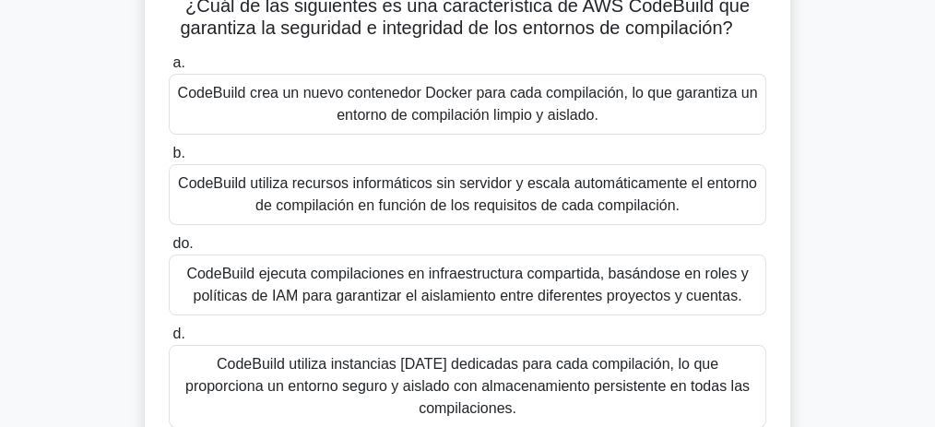
click at [501, 384] on font "CodeBuild utiliza instancias [DATE] dedicadas para cada compilación, lo que pro…" at bounding box center [467, 386] width 564 height 60
click at [169, 340] on input "d. CodeBuild utiliza instancias [DATE] dedicadas para cada compilación, lo que …" at bounding box center [169, 334] width 0 height 12
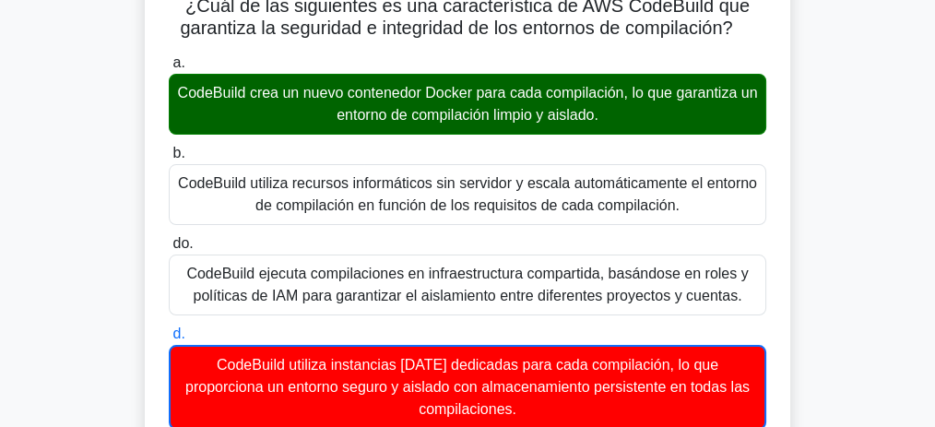
click at [383, 117] on font "CodeBuild crea un nuevo contenedor Docker para cada compilación, lo que garanti…" at bounding box center [468, 104] width 580 height 38
click at [169, 69] on input "a. CodeBuild crea un nuevo contenedor Docker para cada compilación, lo que gara…" at bounding box center [169, 63] width 0 height 12
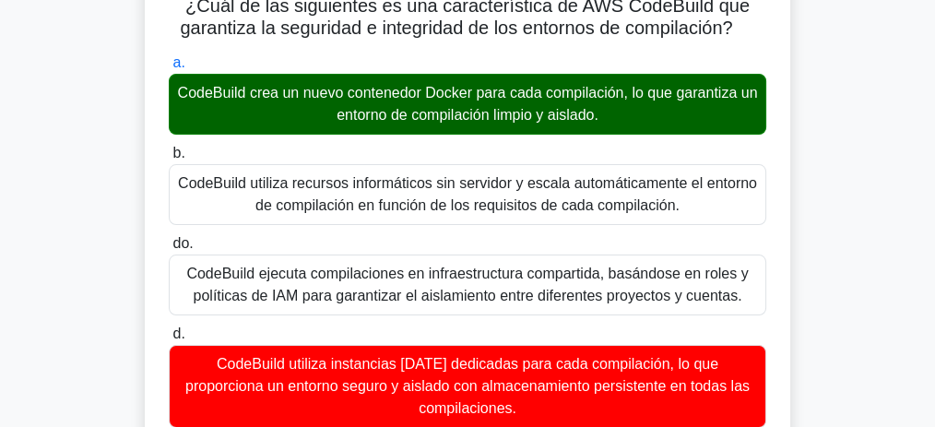
drag, startPoint x: 255, startPoint y: 95, endPoint x: 615, endPoint y: 116, distance: 361.2
click at [615, 116] on font "CodeBuild crea un nuevo contenedor Docker para cada compilación, lo que garanti…" at bounding box center [467, 104] width 581 height 44
copy font "crea un nuevo contenedor Docker para cada compilación, lo que garantiza un ento…"
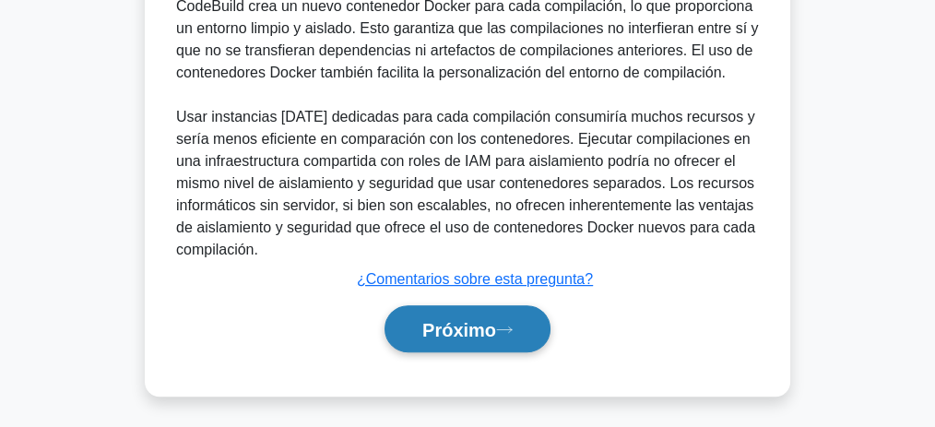
click at [480, 324] on font "Próximo" at bounding box center [459, 330] width 74 height 20
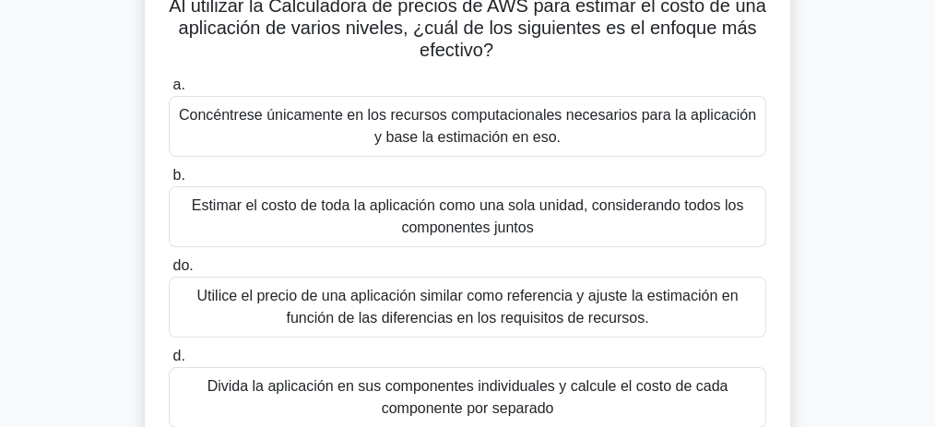
click at [479, 105] on font "Concéntrese únicamente en los recursos computacionales necesarios para la aplic…" at bounding box center [467, 126] width 581 height 44
click at [169, 91] on input "a. Concéntrese únicamente en los recursos computacionales necesarios para la ap…" at bounding box center [169, 85] width 0 height 12
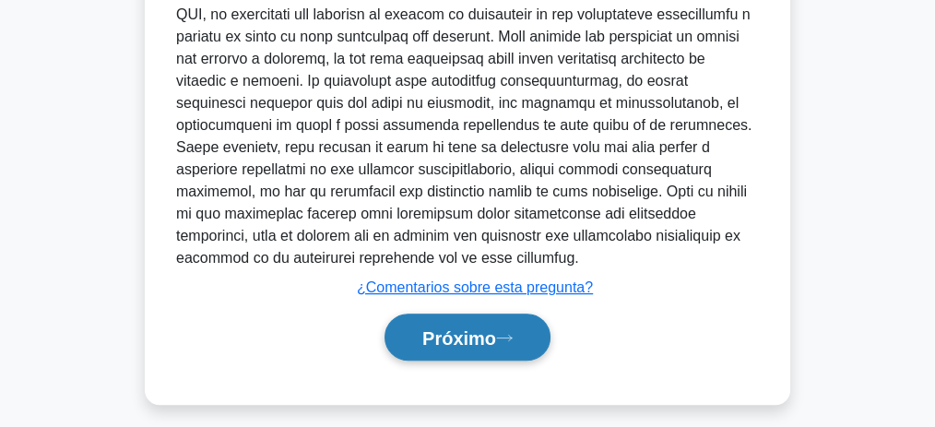
scroll to position [665, 0]
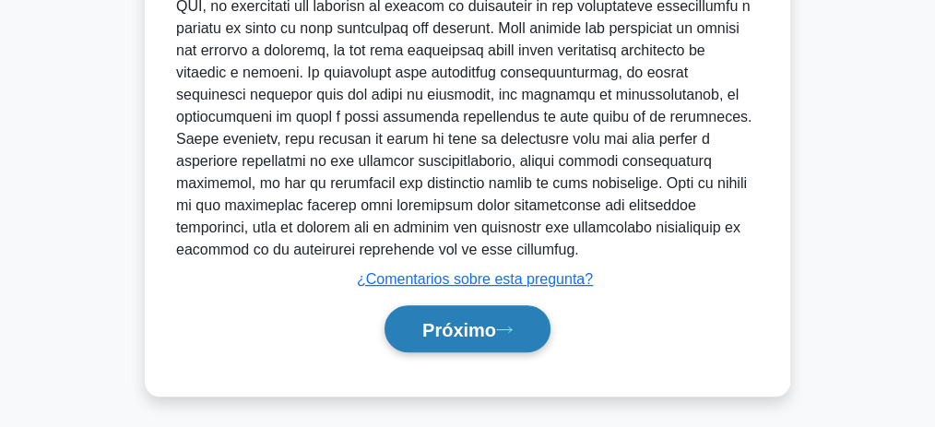
click at [475, 325] on font "Próximo" at bounding box center [459, 330] width 74 height 20
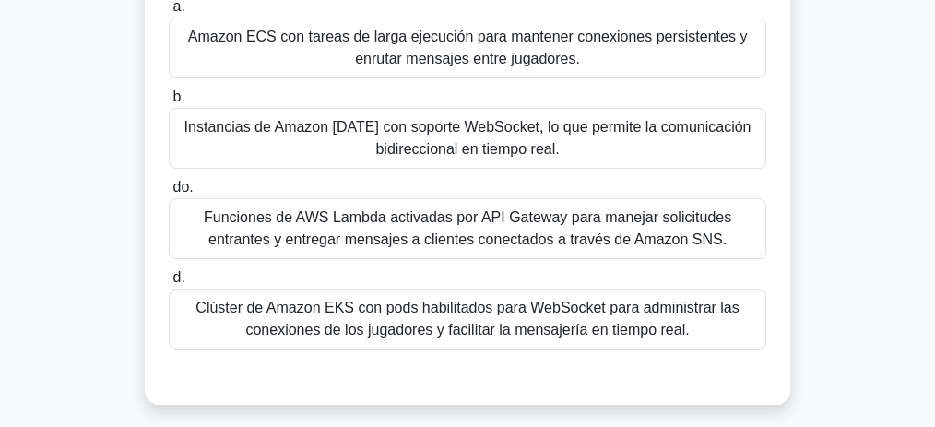
scroll to position [261, 0]
click at [488, 224] on font "Funciones de AWS Lambda activadas por API Gateway para manejar solicitudes entr…" at bounding box center [467, 228] width 527 height 38
click at [169, 194] on input "do. Funciones de AWS Lambda activadas por API Gateway para manejar solicitudes …" at bounding box center [169, 188] width 0 height 12
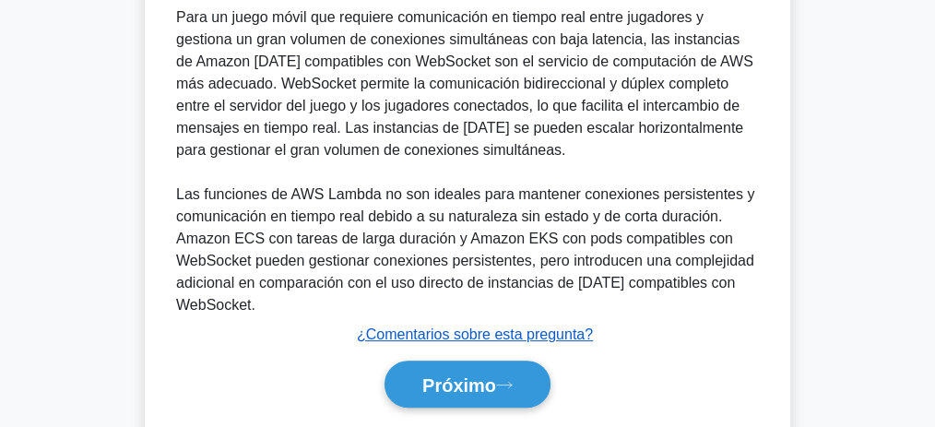
scroll to position [731, 0]
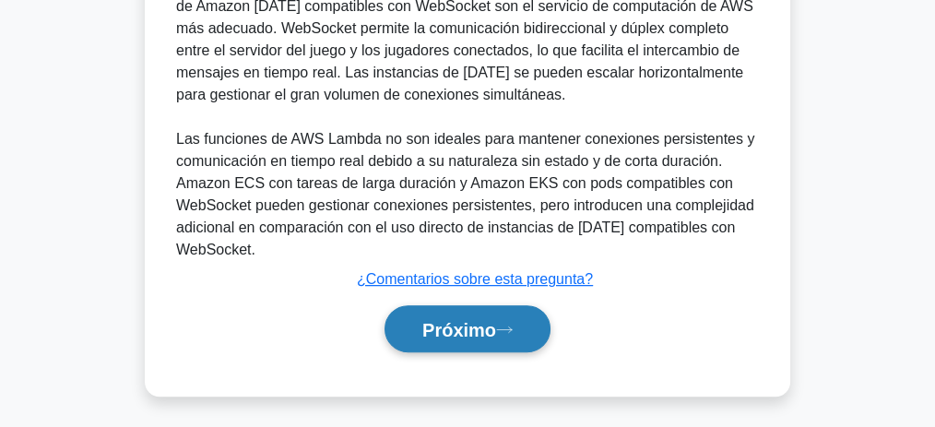
click at [521, 324] on button "Próximo" at bounding box center [468, 328] width 166 height 47
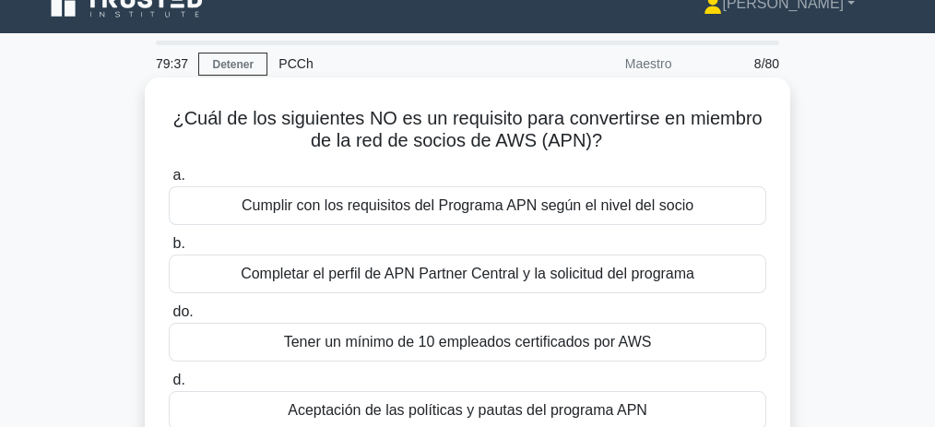
scroll to position [61, 0]
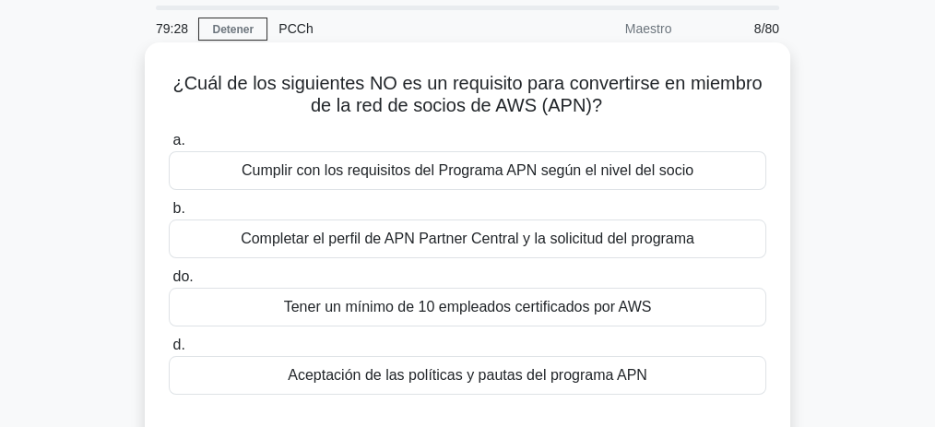
click at [527, 302] on font "Tener un mínimo de 10 empleados certificados por AWS" at bounding box center [468, 307] width 368 height 16
click at [169, 283] on input "do. Tener un mínimo de 10 empleados certificados por AWS" at bounding box center [169, 277] width 0 height 12
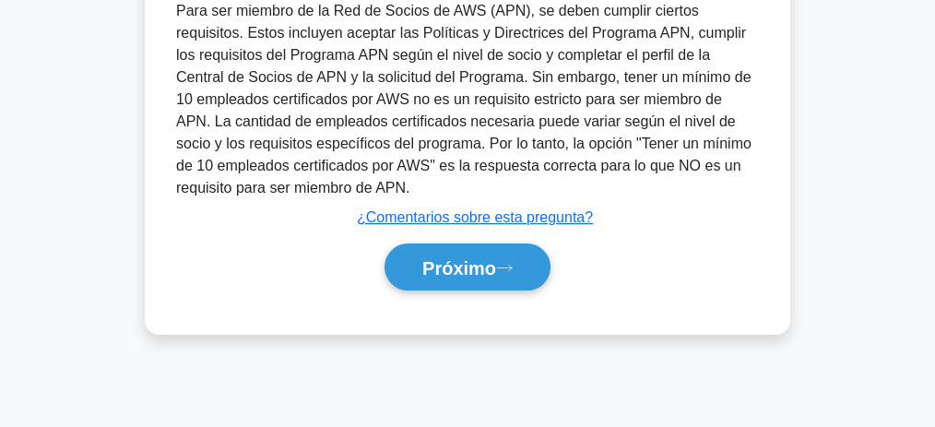
scroll to position [553, 0]
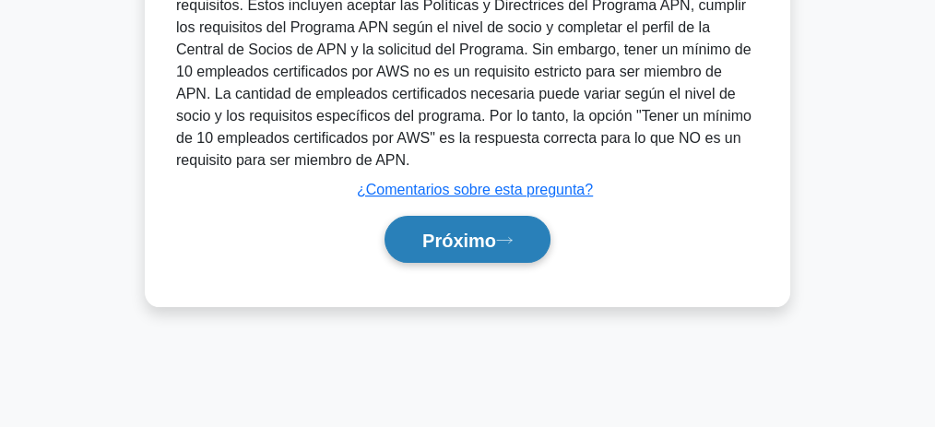
click at [495, 252] on button "Próximo" at bounding box center [468, 239] width 166 height 47
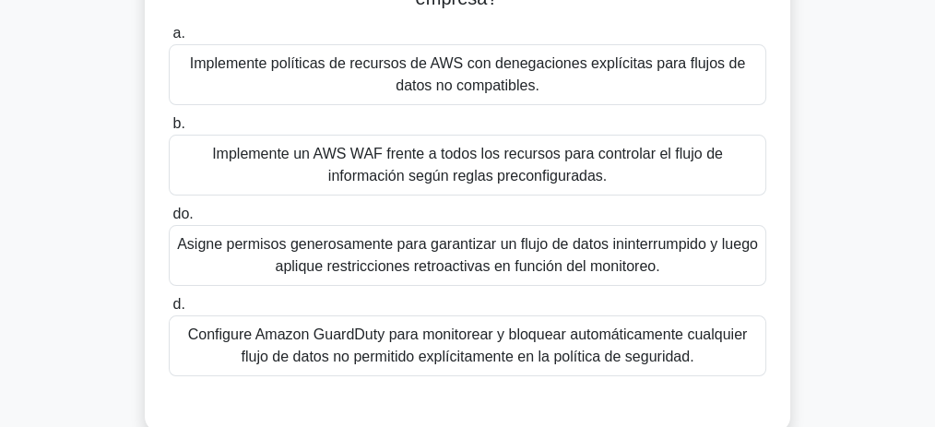
scroll to position [307, 0]
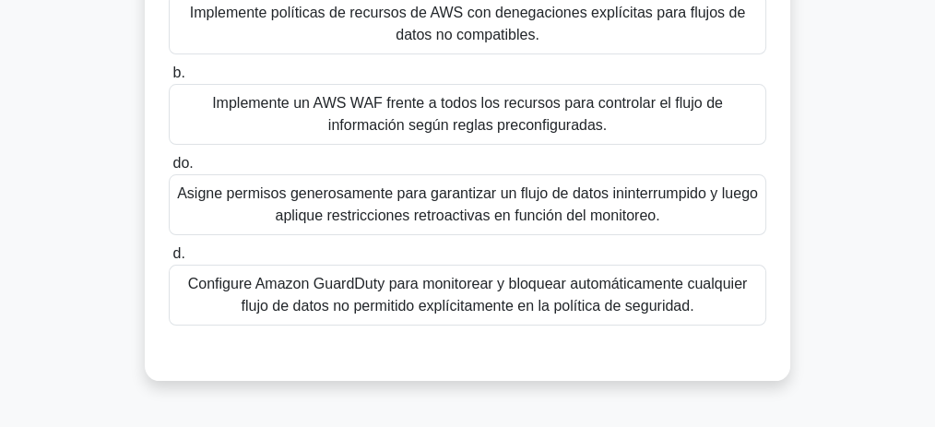
click at [424, 309] on font "Configure Amazon GuardDuty para monitorear y bloquear automáticamente cualquier…" at bounding box center [468, 295] width 560 height 38
click at [169, 260] on input "d. Configure Amazon GuardDuty para monitorear y bloquear automáticamente cualqu…" at bounding box center [169, 254] width 0 height 12
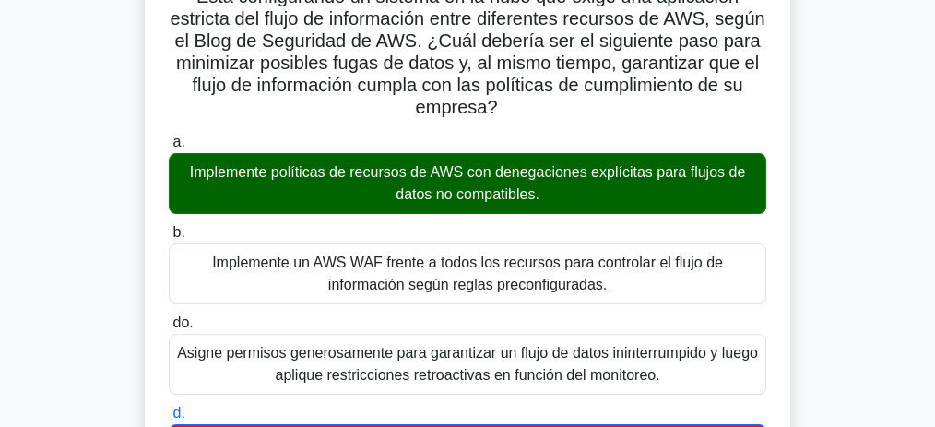
scroll to position [123, 0]
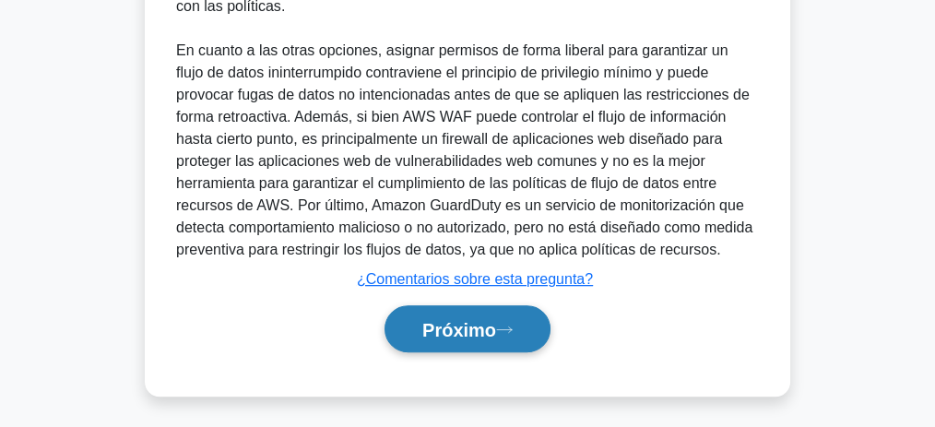
click at [458, 336] on font "Próximo" at bounding box center [459, 330] width 74 height 20
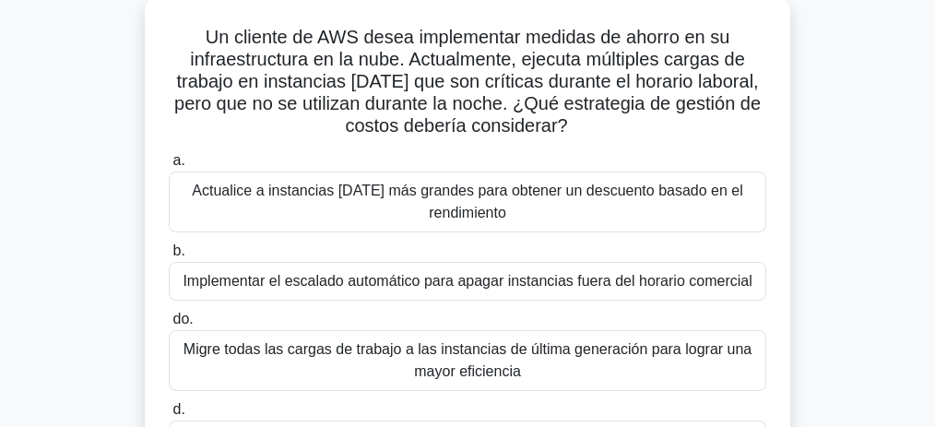
scroll to position [23, 0]
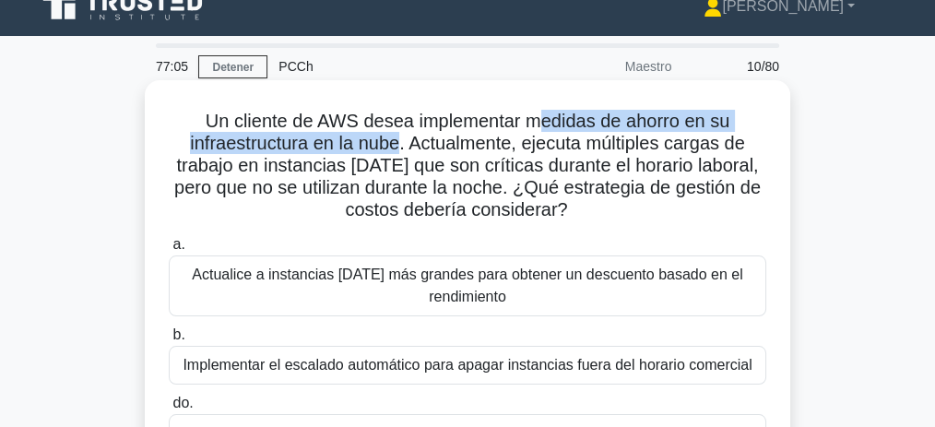
drag, startPoint x: 669, startPoint y: 129, endPoint x: 396, endPoint y: 143, distance: 273.3
click at [396, 143] on font "Un cliente de AWS desea implementar medidas de ahorro en su infraestructura en …" at bounding box center [467, 165] width 586 height 109
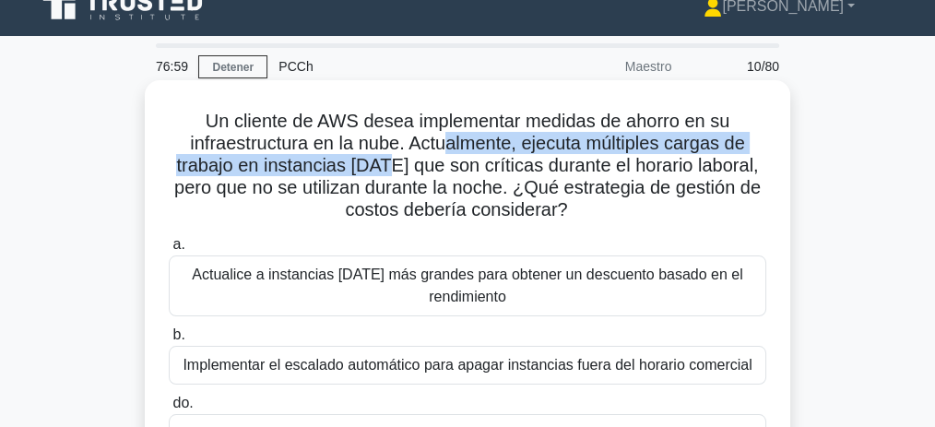
drag, startPoint x: 455, startPoint y: 142, endPoint x: 398, endPoint y: 169, distance: 62.3
click at [398, 169] on font "Un cliente de AWS desea implementar medidas de ahorro en su infraestructura en …" at bounding box center [467, 165] width 586 height 109
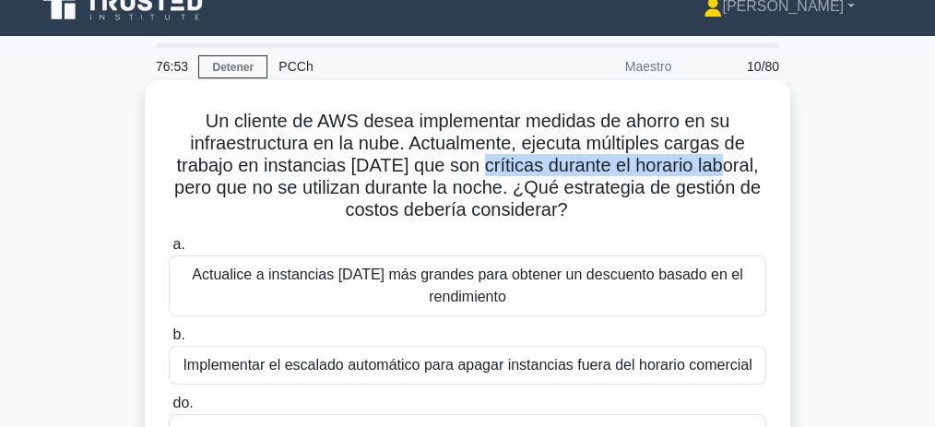
drag, startPoint x: 542, startPoint y: 160, endPoint x: 651, endPoint y: 172, distance: 109.6
click at [740, 172] on font "Un cliente de AWS desea implementar medidas de ahorro en su infraestructura en …" at bounding box center [467, 165] width 586 height 109
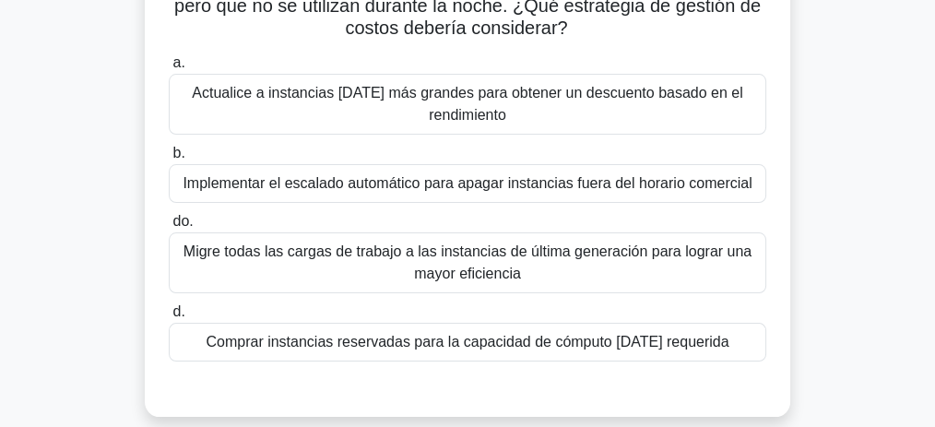
scroll to position [207, 0]
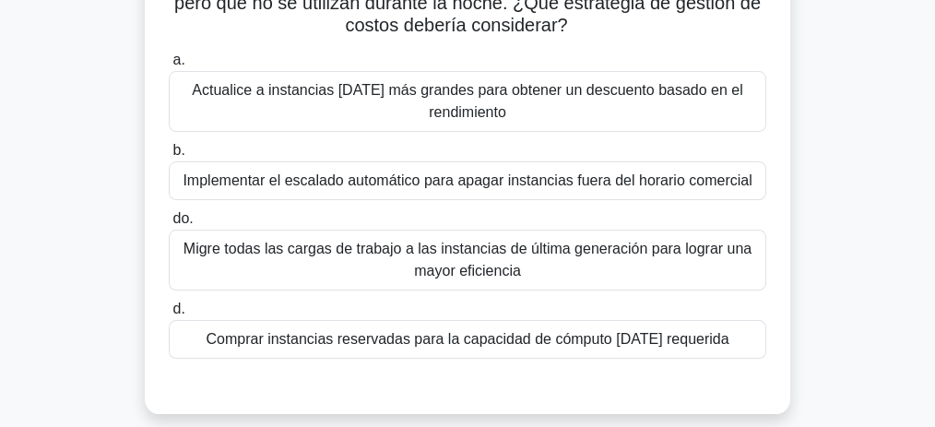
click at [443, 181] on font "Implementar el escalado automático para apagar instancias fuera del horario com…" at bounding box center [467, 180] width 569 height 16
click at [169, 157] on input "b. Implementar el escalado automático para apagar instancias fuera del horario …" at bounding box center [169, 151] width 0 height 12
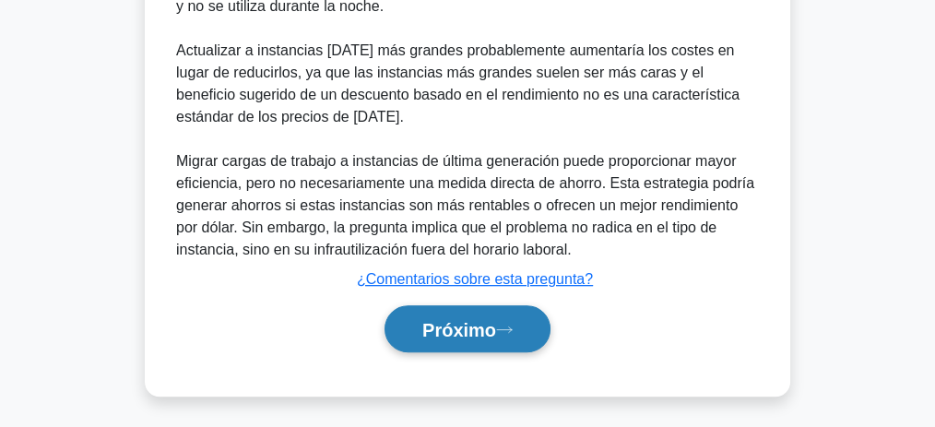
click at [480, 320] on font "Próximo" at bounding box center [459, 330] width 74 height 20
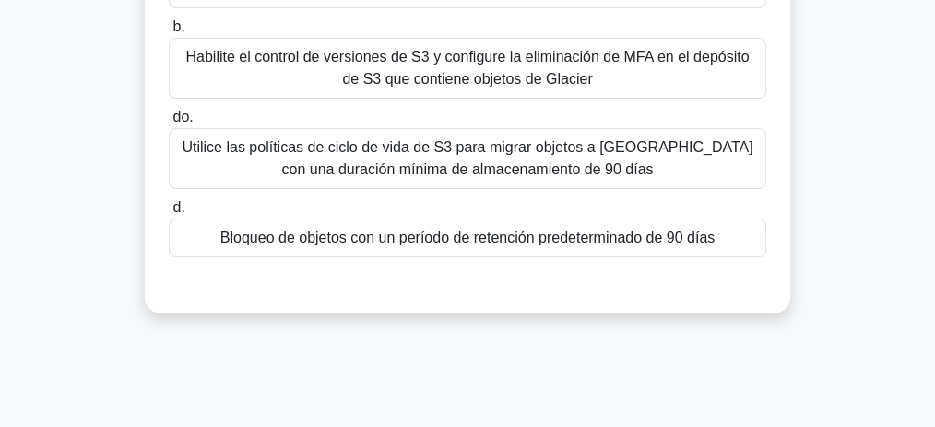
scroll to position [307, 0]
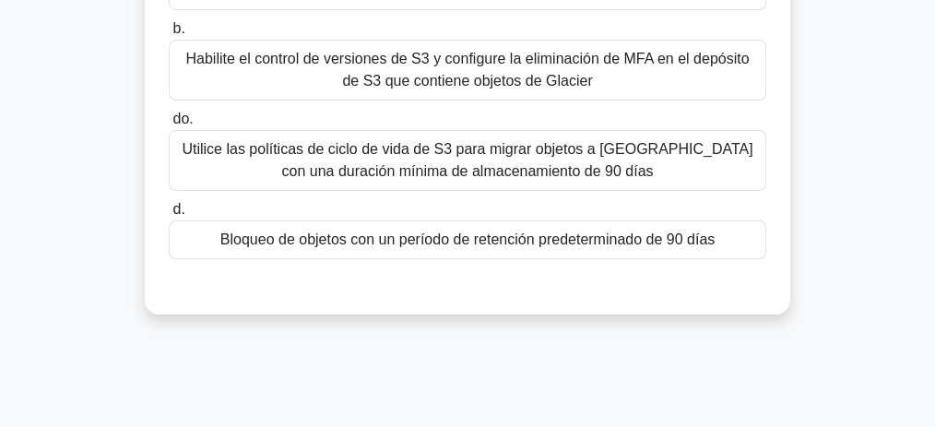
click at [499, 241] on font "Bloqueo de objetos con un período de retención predeterminado de 90 días" at bounding box center [467, 239] width 494 height 16
click at [169, 216] on input "d. Bloqueo de objetos con un período de retención predeterminado de 90 días" at bounding box center [169, 210] width 0 height 12
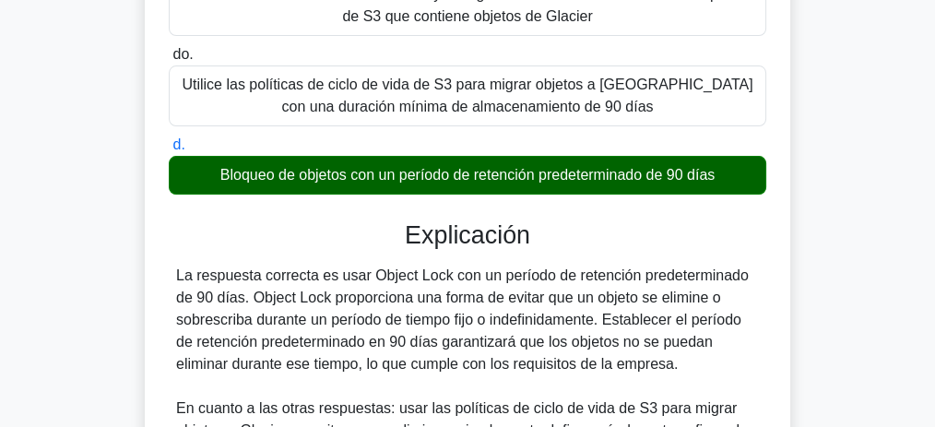
scroll to position [614, 0]
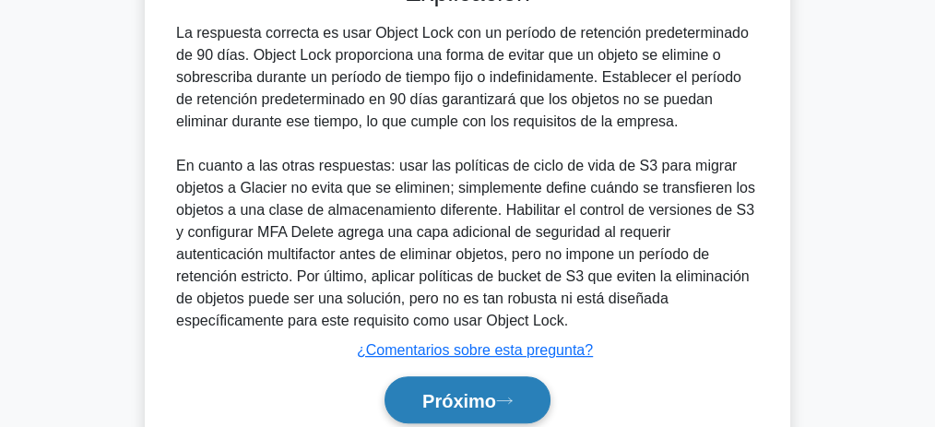
click at [480, 385] on button "Próximo" at bounding box center [468, 399] width 166 height 47
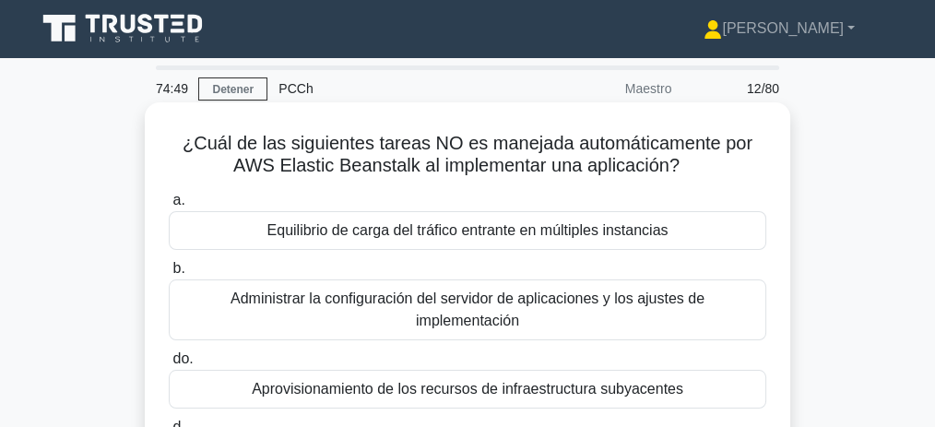
scroll to position [0, 0]
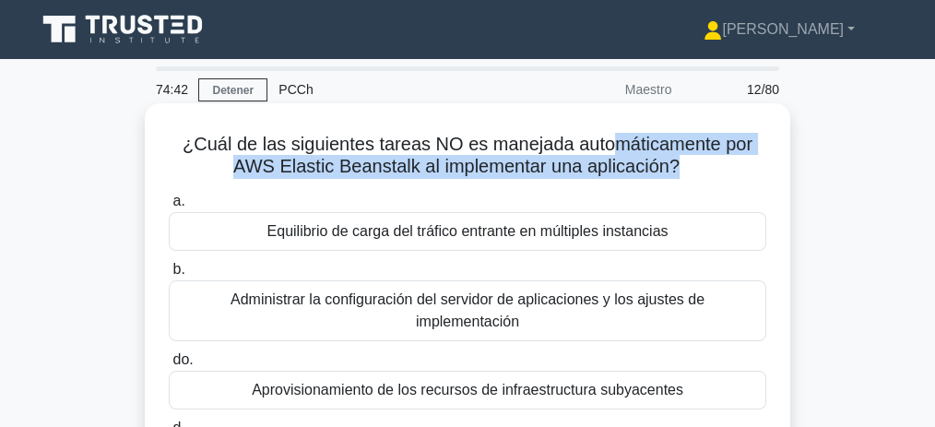
drag, startPoint x: 654, startPoint y: 144, endPoint x: 676, endPoint y: 181, distance: 43.0
click at [676, 181] on div "¿Cuál de las siguientes tareas NO es manejada automáticamente por AWS Elastic B…" at bounding box center [467, 318] width 631 height 415
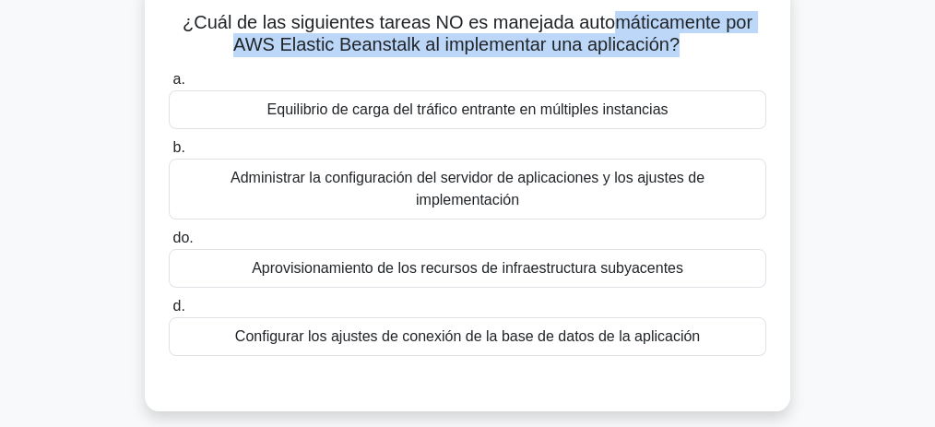
scroll to position [123, 0]
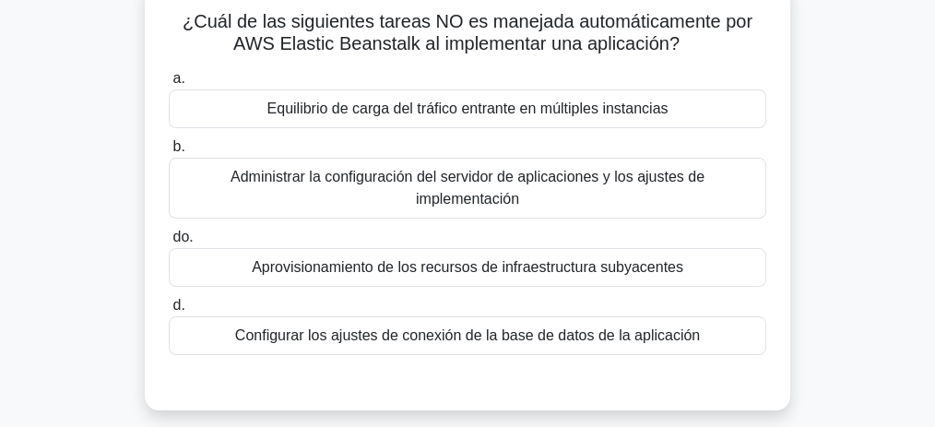
click at [504, 327] on font "Configurar los ajustes de conexión de la base de datos de la aplicación" at bounding box center [467, 335] width 465 height 16
click at [169, 312] on input "d. Configurar los ajustes de conexión de la base de datos de la aplicación" at bounding box center [169, 306] width 0 height 12
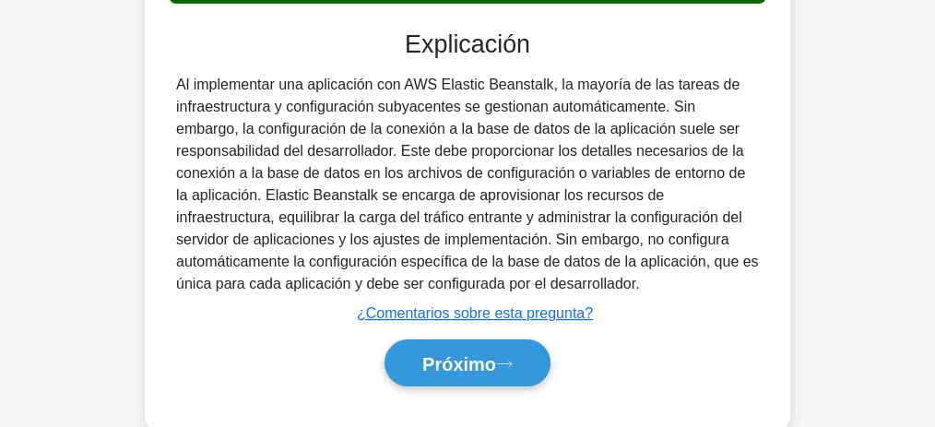
scroll to position [569, 0]
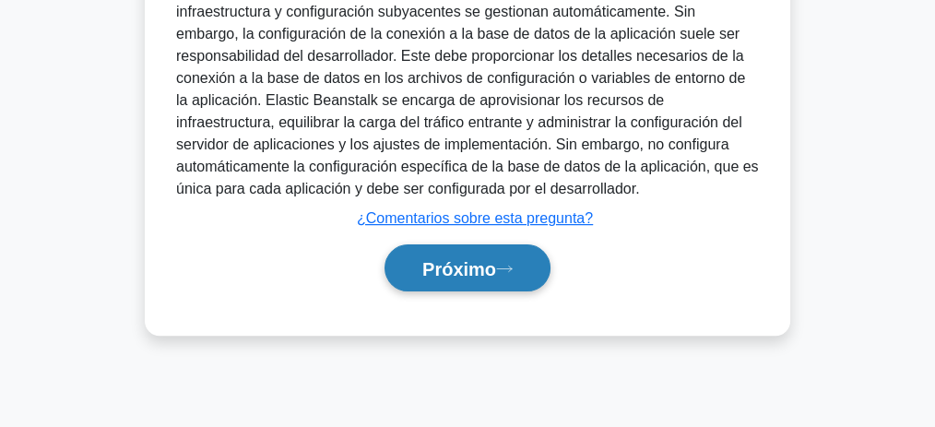
click at [446, 259] on font "Próximo" at bounding box center [459, 269] width 74 height 20
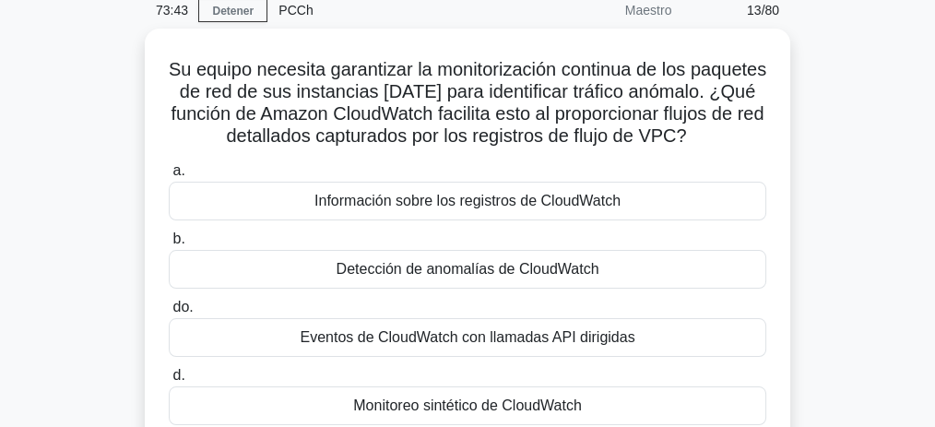
scroll to position [77, 0]
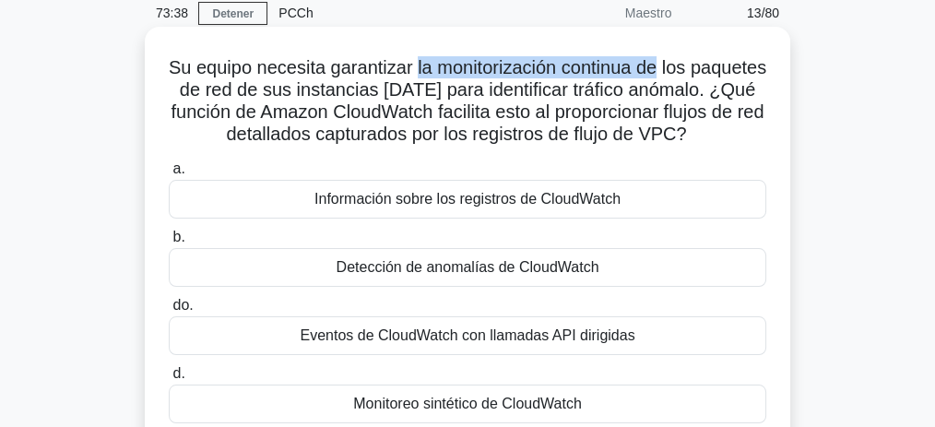
drag, startPoint x: 455, startPoint y: 65, endPoint x: 703, endPoint y: 77, distance: 248.3
click at [703, 77] on font "Su equipo necesita garantizar la monitorización continua de los paquetes de red…" at bounding box center [468, 100] width 598 height 87
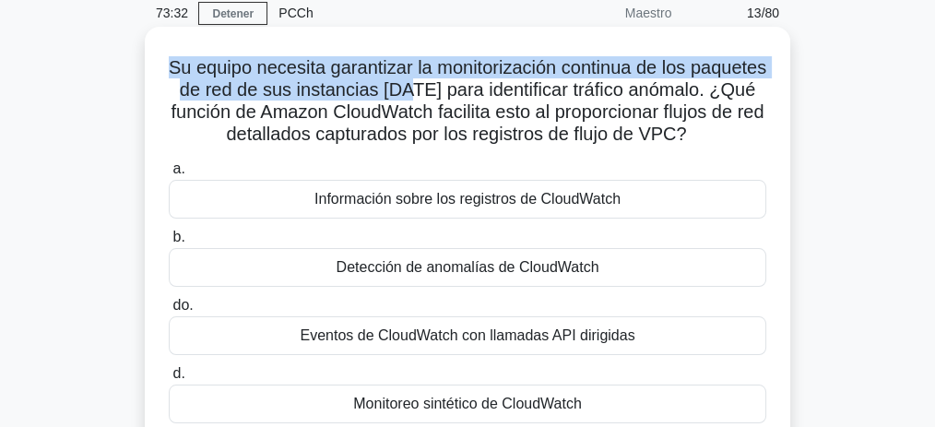
drag, startPoint x: 224, startPoint y: 65, endPoint x: 484, endPoint y: 101, distance: 262.5
click at [484, 101] on h5 "Su equipo necesita garantizar la monitorización continua de los paquetes de red…" at bounding box center [467, 101] width 601 height 90
click at [226, 72] on font "Su equipo necesita garantizar la monitorización continua de los paquetes de red…" at bounding box center [468, 100] width 598 height 87
drag, startPoint x: 203, startPoint y: 68, endPoint x: 450, endPoint y: 92, distance: 248.3
click at [450, 92] on font "Su equipo necesita garantizar la monitorización continua de los paquetes de red…" at bounding box center [468, 100] width 598 height 87
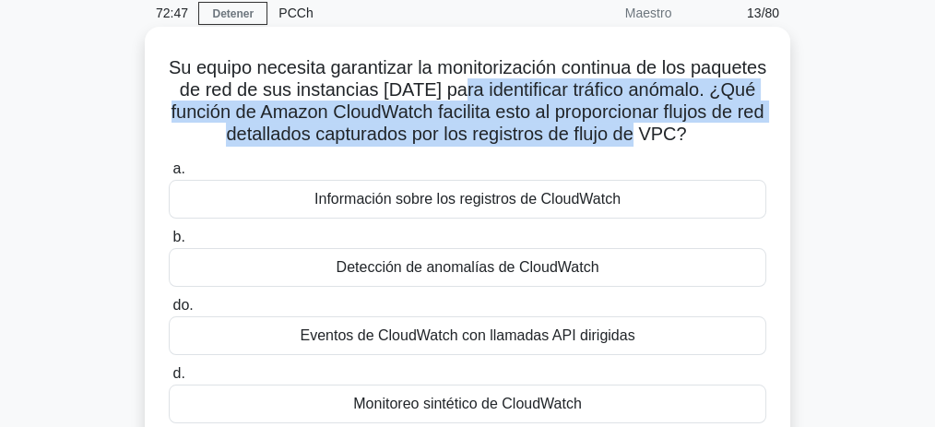
drag, startPoint x: 534, startPoint y: 88, endPoint x: 732, endPoint y: 127, distance: 202.2
click at [732, 127] on font "Su equipo necesita garantizar la monitorización continua de los paquetes de red…" at bounding box center [468, 100] width 598 height 87
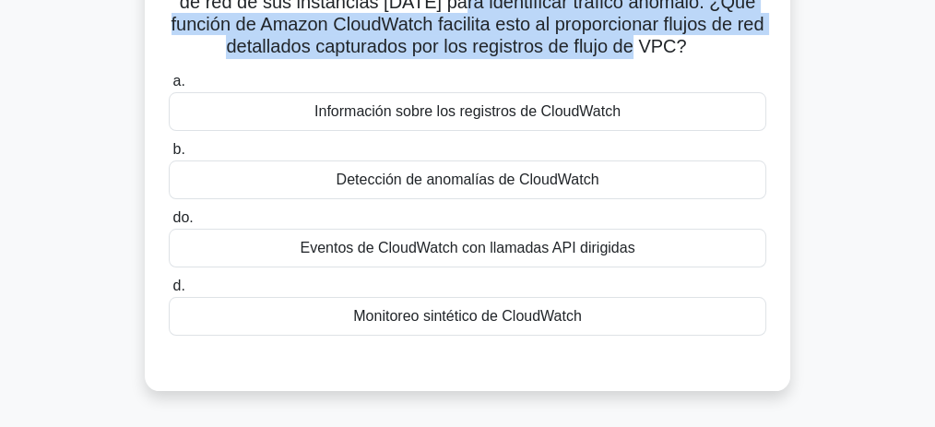
scroll to position [200, 0]
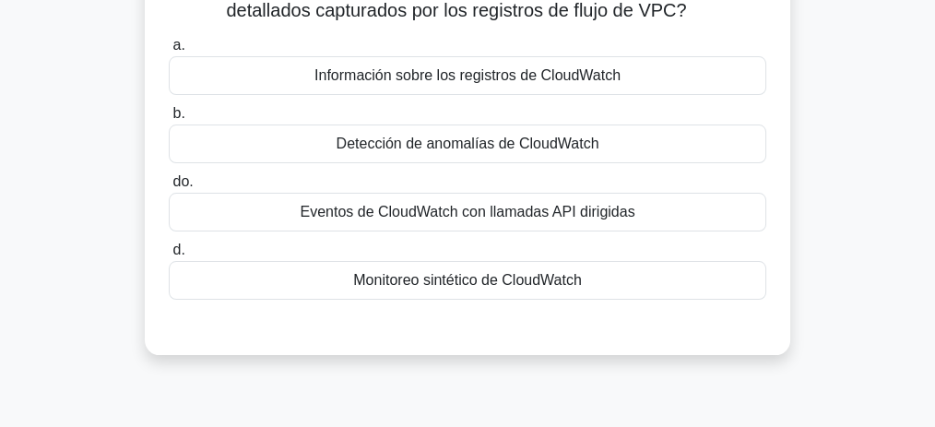
click at [518, 151] on font "Detección de anomalías de CloudWatch" at bounding box center [468, 144] width 263 height 16
click at [169, 120] on input "b. Detección de anomalías de CloudWatch" at bounding box center [169, 114] width 0 height 12
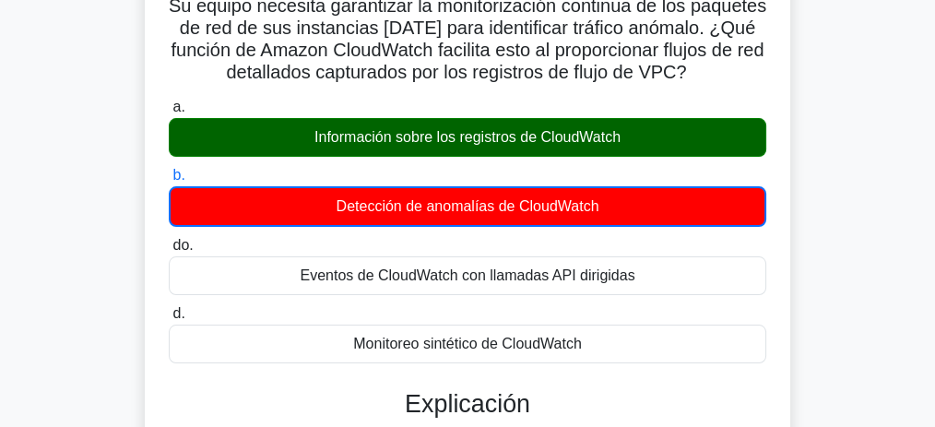
scroll to position [116, 0]
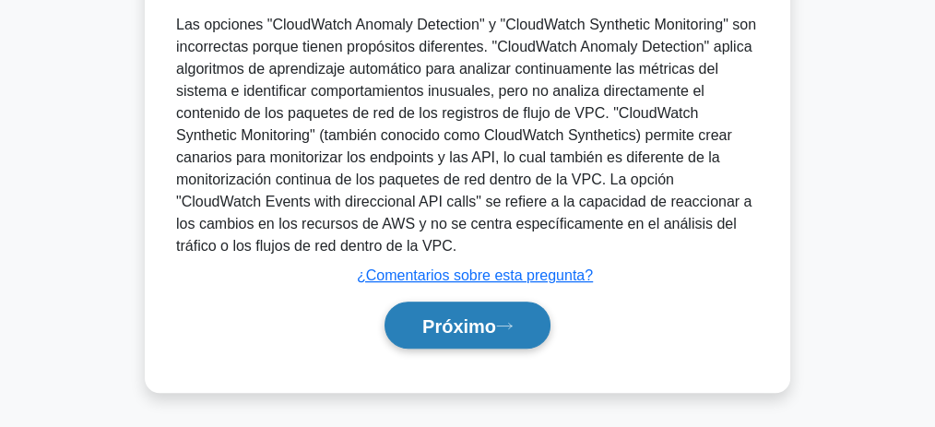
click at [496, 336] on font "Próximo" at bounding box center [459, 326] width 74 height 20
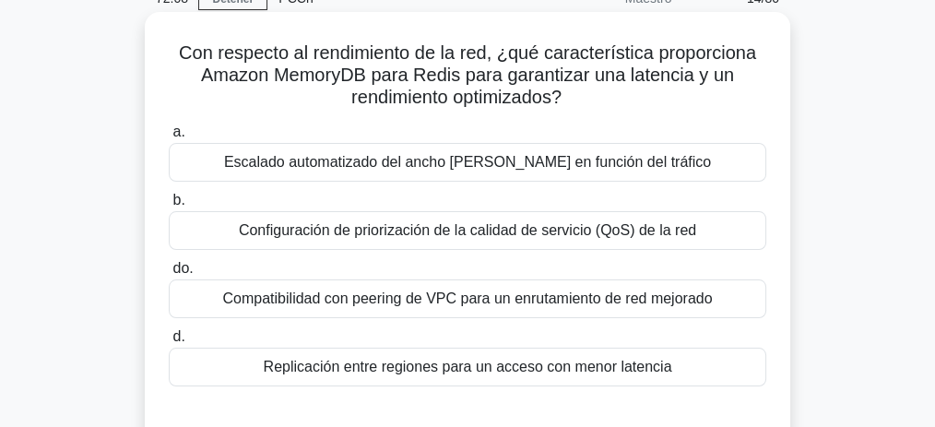
scroll to position [94, 0]
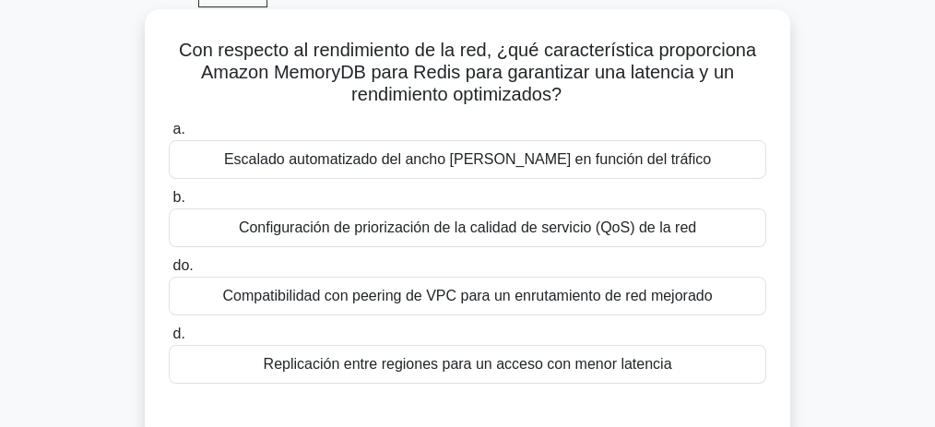
click at [341, 73] on font "Con respecto al rendimiento de la red, ¿qué característica proporciona Amazon M…" at bounding box center [467, 72] width 577 height 65
copy font "MemoryDB"
click at [511, 160] on font "Escalado automatizado del ancho de banda en función del tráfico" at bounding box center [467, 159] width 487 height 16
click at [169, 136] on input "a. Escalado automatizado del ancho de banda en función del tráfico" at bounding box center [169, 130] width 0 height 12
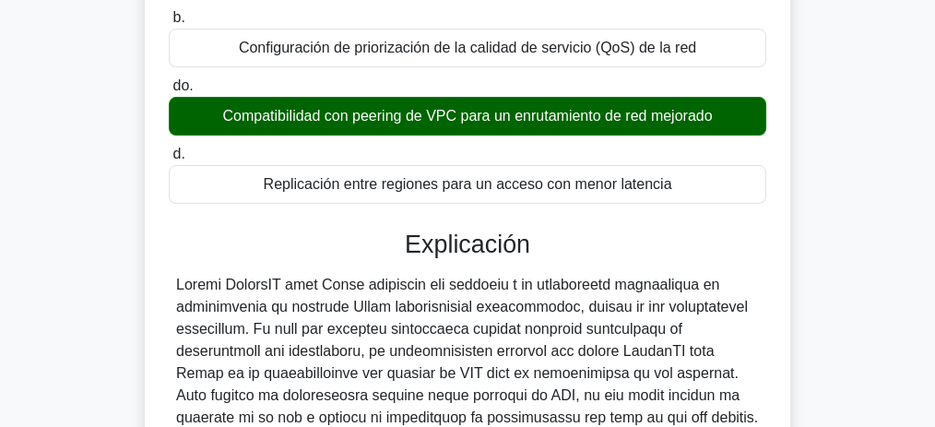
scroll to position [278, 0]
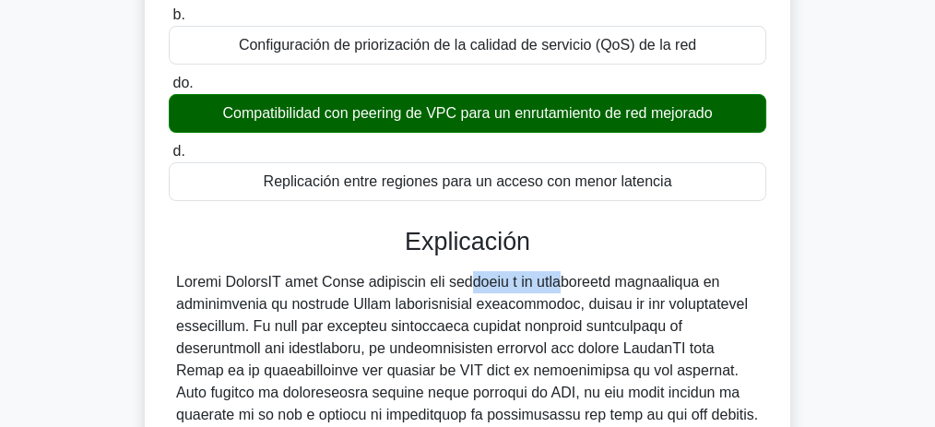
drag, startPoint x: 386, startPoint y: 283, endPoint x: 481, endPoint y: 278, distance: 95.1
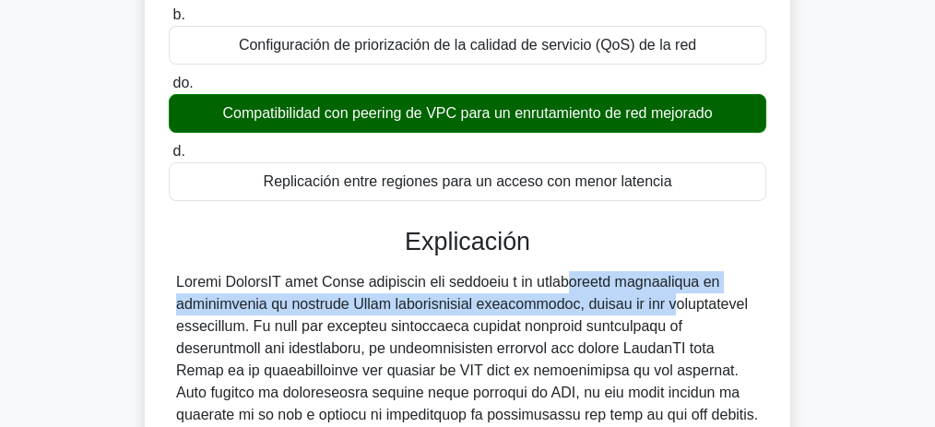
drag, startPoint x: 481, startPoint y: 278, endPoint x: 569, endPoint y: 312, distance: 93.7
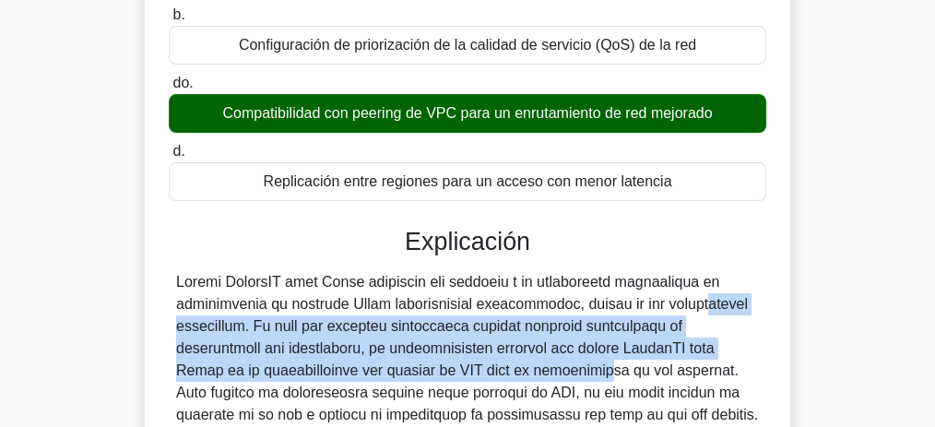
drag, startPoint x: 705, startPoint y: 310, endPoint x: 450, endPoint y: 374, distance: 263.5
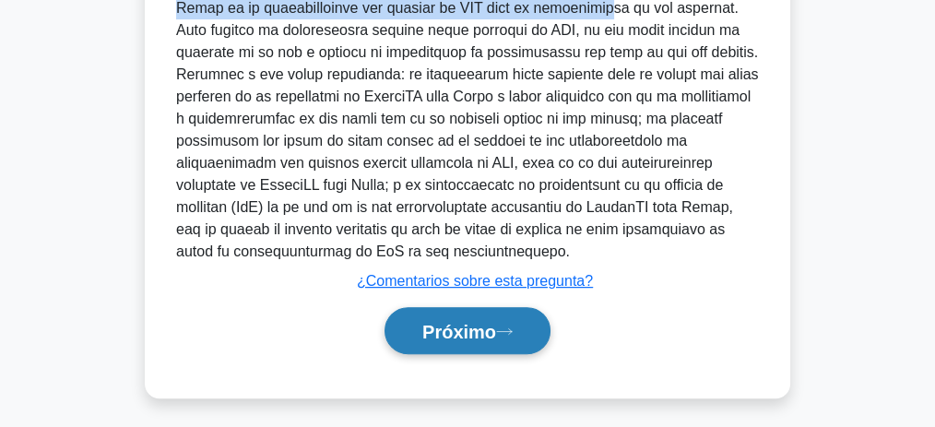
scroll to position [643, 0]
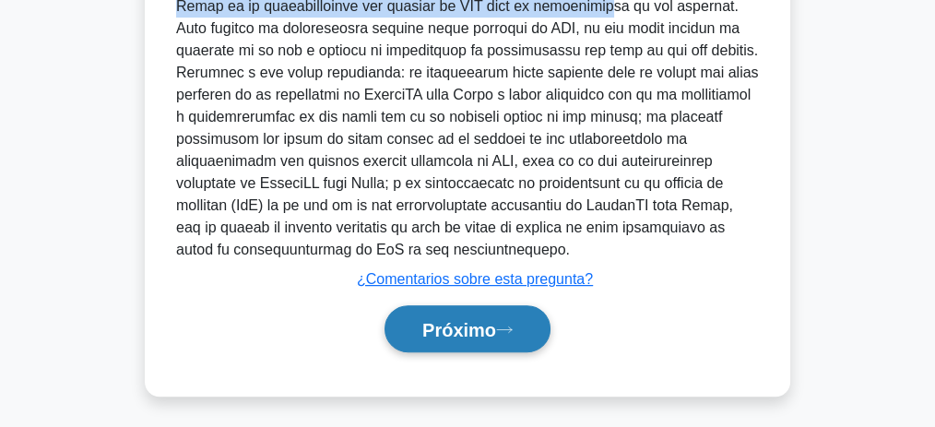
click at [486, 328] on font "Próximo" at bounding box center [459, 330] width 74 height 20
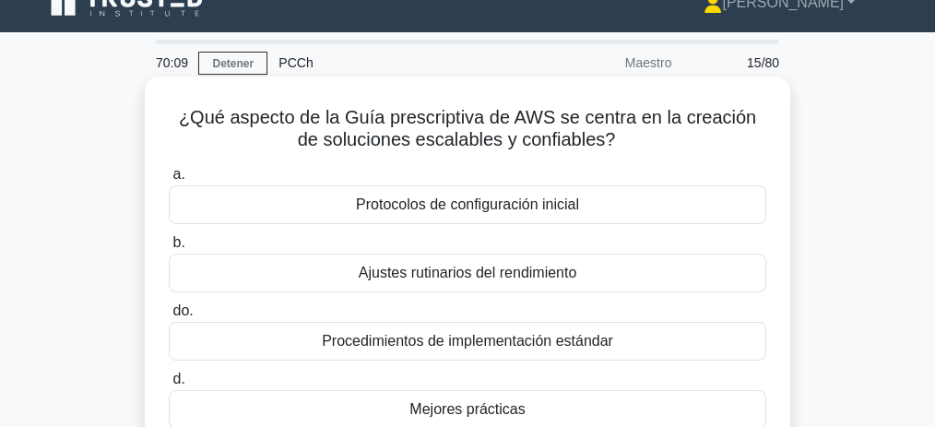
scroll to position [16, 0]
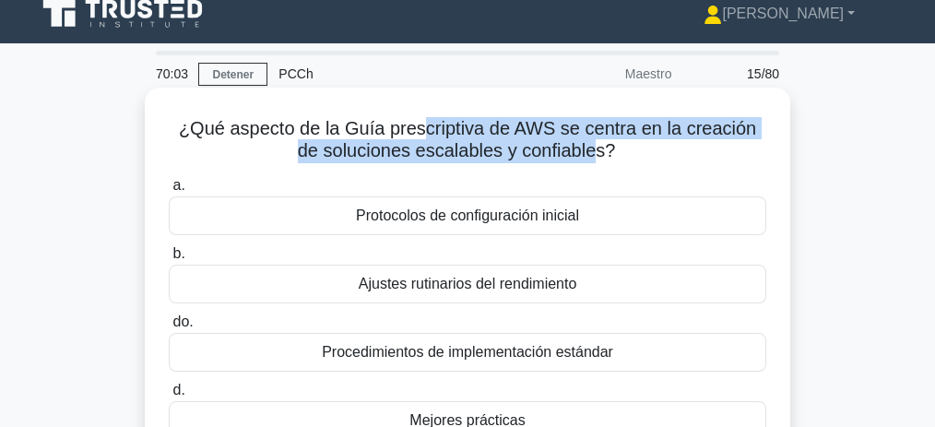
drag, startPoint x: 409, startPoint y: 135, endPoint x: 584, endPoint y: 155, distance: 176.4
click at [584, 155] on font "¿Qué aspecto de la Guía prescriptiva de AWS se centra en la creación de solucio…" at bounding box center [467, 139] width 577 height 42
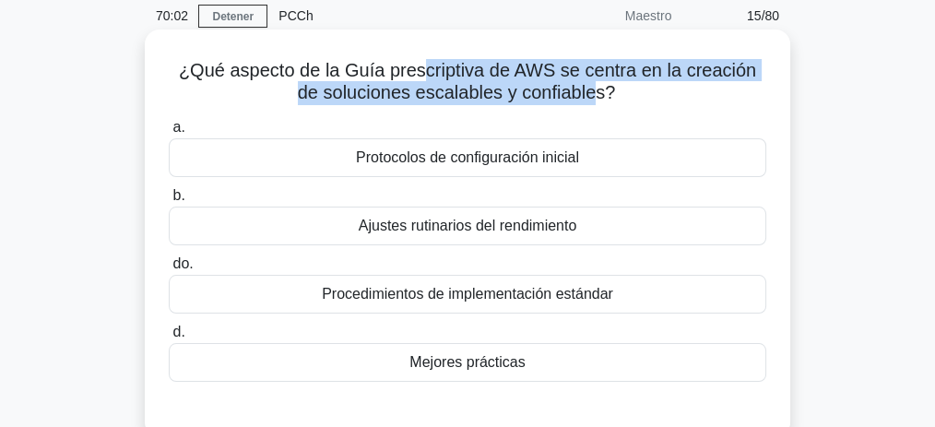
scroll to position [77, 0]
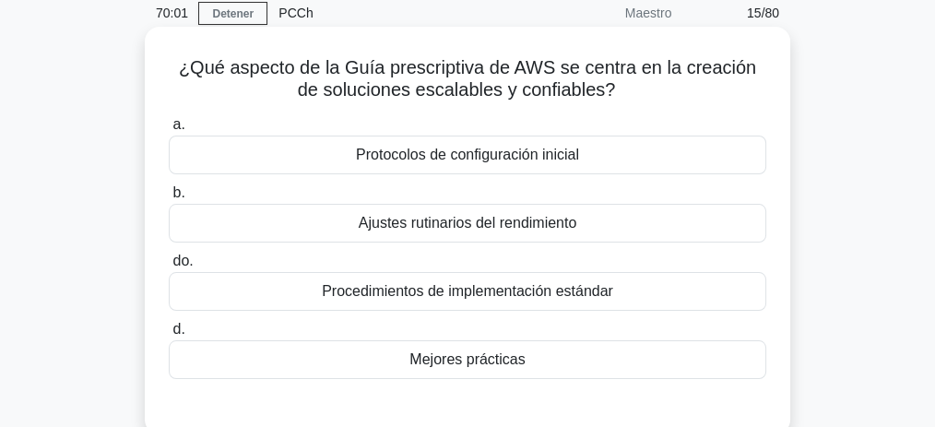
click at [480, 357] on font "Mejores prácticas" at bounding box center [466, 359] width 115 height 16
click at [169, 336] on input "d. Mejores prácticas" at bounding box center [169, 330] width 0 height 12
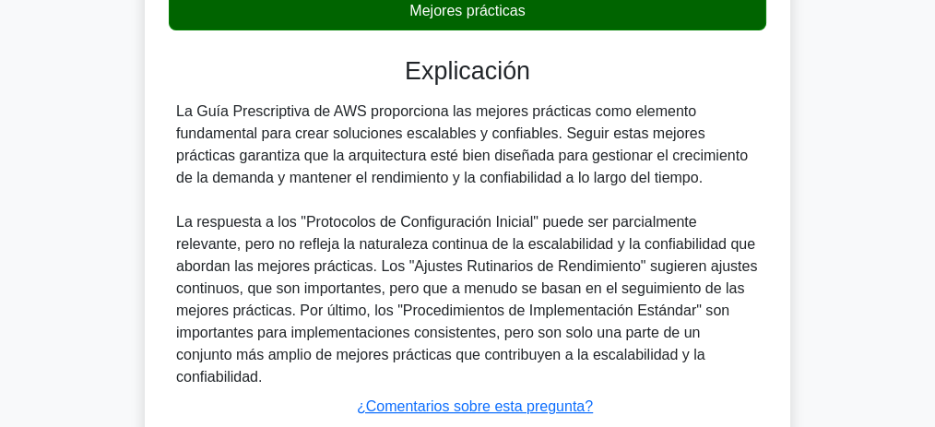
scroll to position [569, 0]
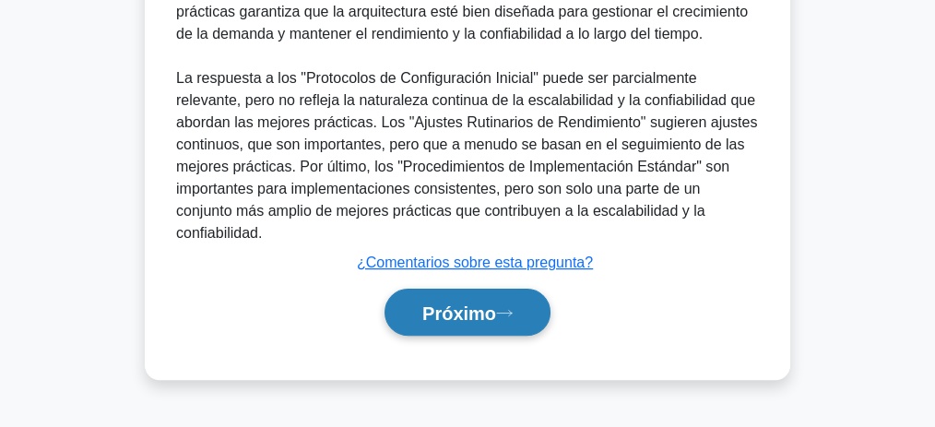
click at [451, 303] on font "Próximo" at bounding box center [459, 313] width 74 height 20
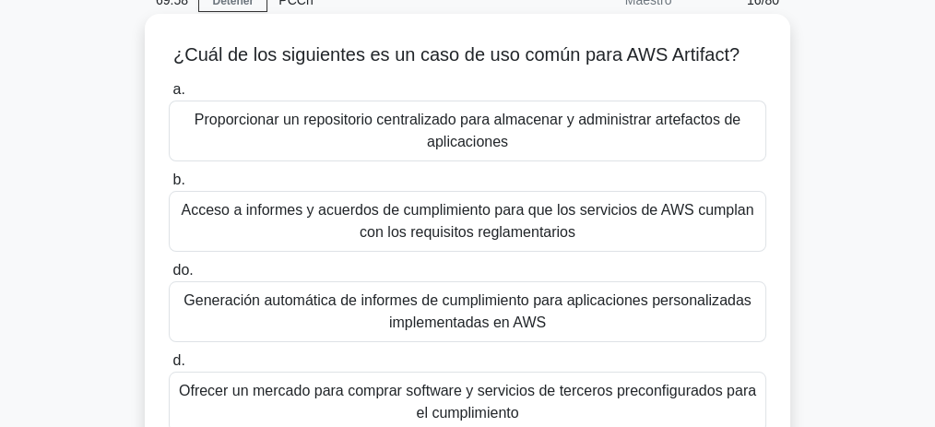
scroll to position [77, 0]
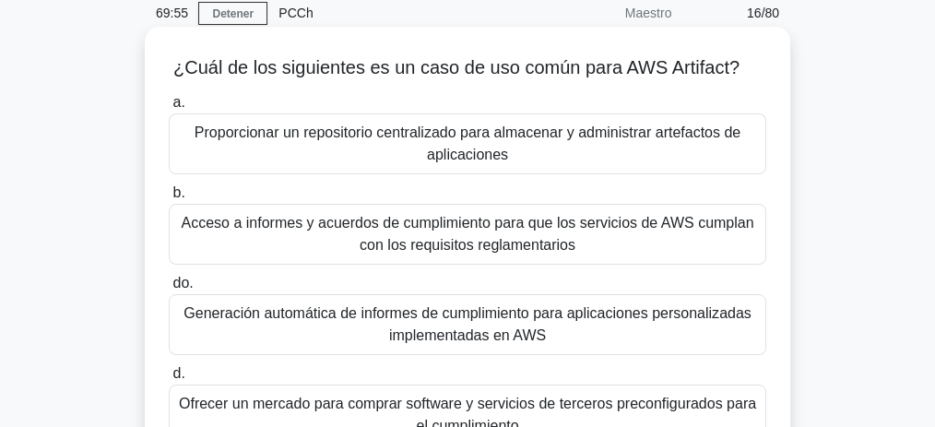
drag, startPoint x: 491, startPoint y: 71, endPoint x: 755, endPoint y: 78, distance: 264.8
click at [755, 78] on h5 "¿Cuál de los siguientes es un caso de uso común para AWS Artifact? .spinner_0XT…" at bounding box center [467, 68] width 601 height 24
click at [563, 143] on font "Proporcionar un repositorio centralizado para almacenar y administrar artefacto…" at bounding box center [468, 143] width 546 height 38
click at [169, 109] on input "a. Proporcionar un repositorio centralizado para almacenar y administrar artefa…" at bounding box center [169, 103] width 0 height 12
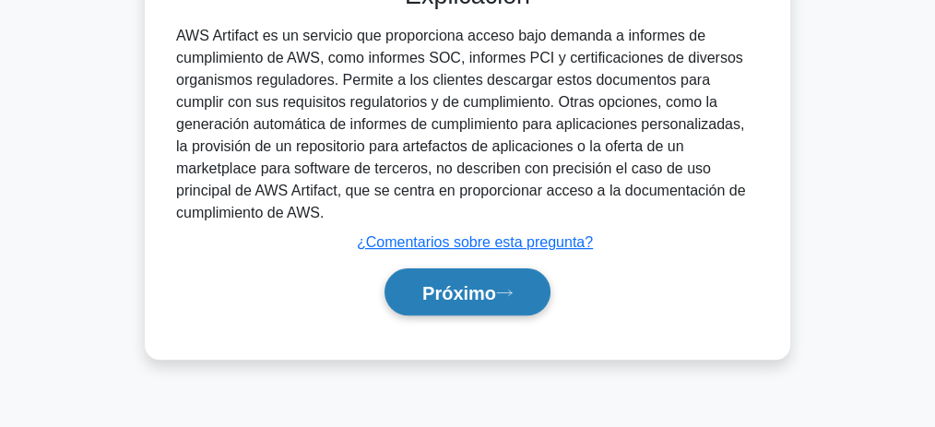
click at [469, 283] on font "Próximo" at bounding box center [459, 293] width 74 height 20
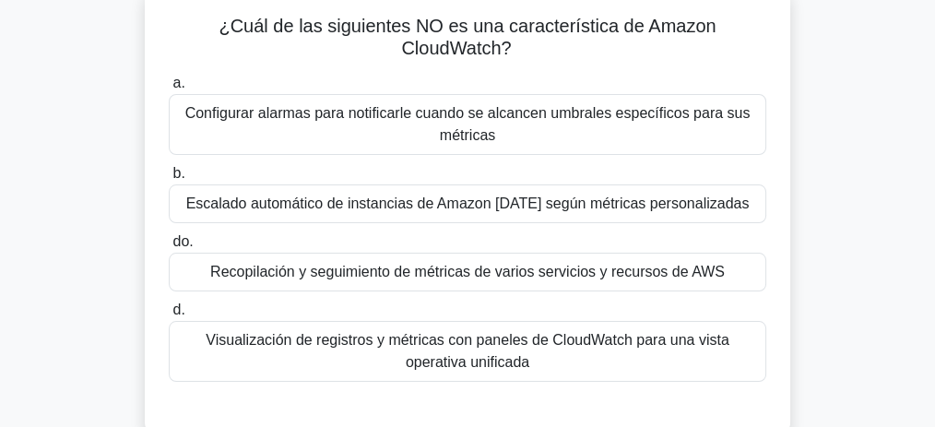
scroll to position [123, 0]
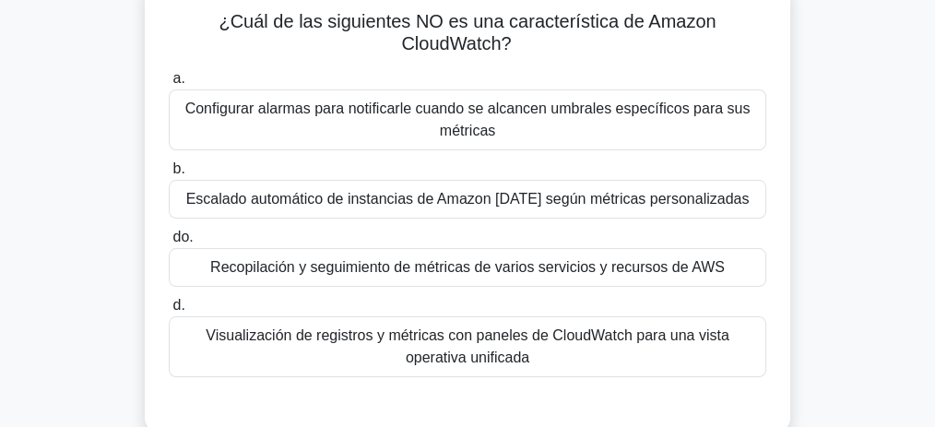
click at [527, 200] on font "Escalado automático de instancias de Amazon EC2 según métricas personalizadas" at bounding box center [467, 199] width 563 height 16
click at [169, 175] on input "b. Escalado automático de instancias de Amazon EC2 según métricas personalizadas" at bounding box center [169, 169] width 0 height 12
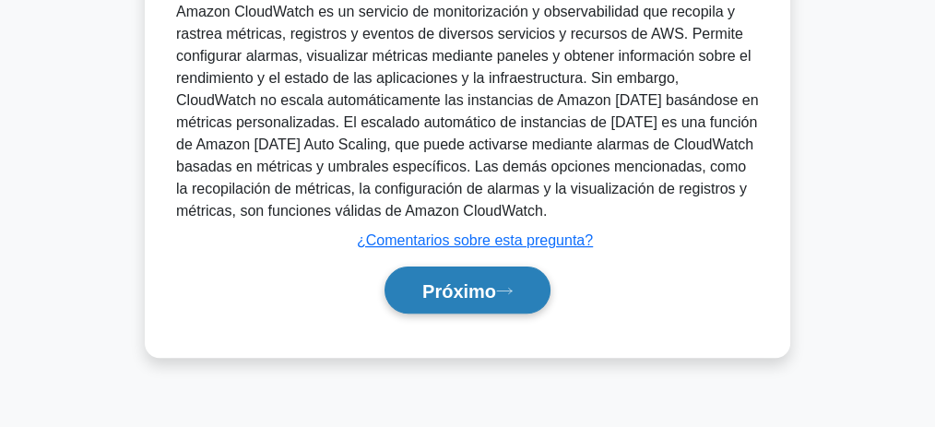
click at [483, 290] on font "Próximo" at bounding box center [459, 291] width 74 height 20
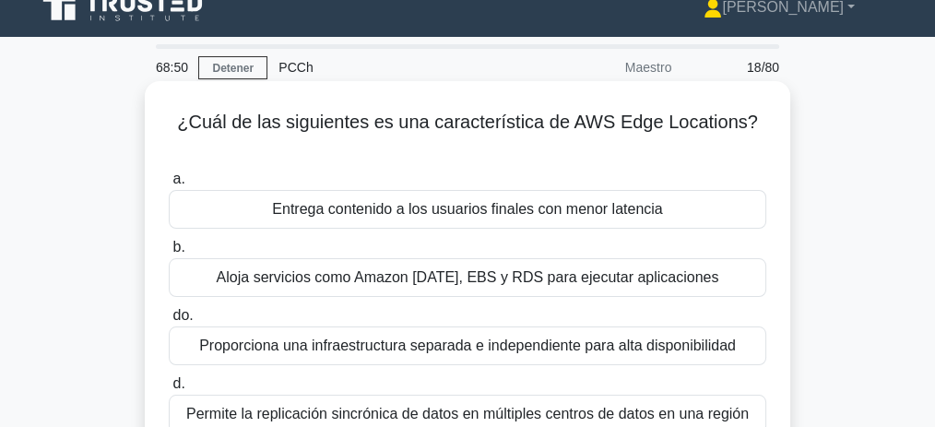
scroll to position [61, 0]
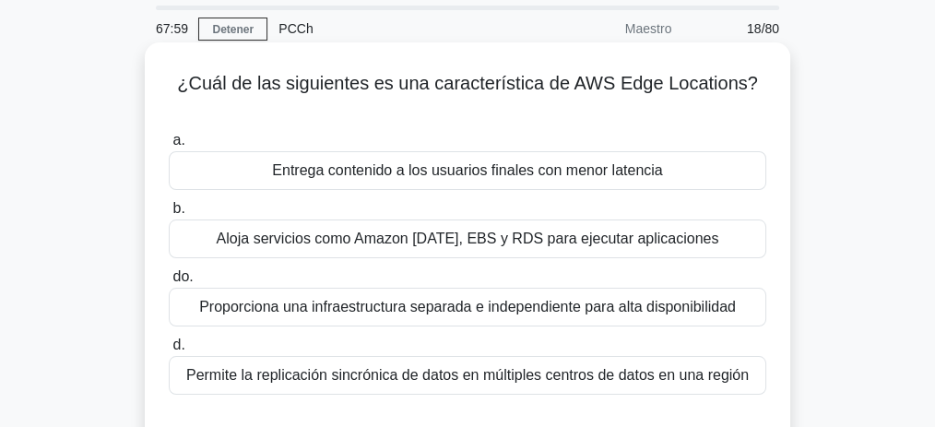
click at [564, 299] on font "Proporciona una infraestructura separada e independiente para alta disponibilid…" at bounding box center [467, 307] width 537 height 16
click at [169, 275] on input "do. Proporciona una infraestructura separada e independiente para alta disponib…" at bounding box center [169, 277] width 0 height 12
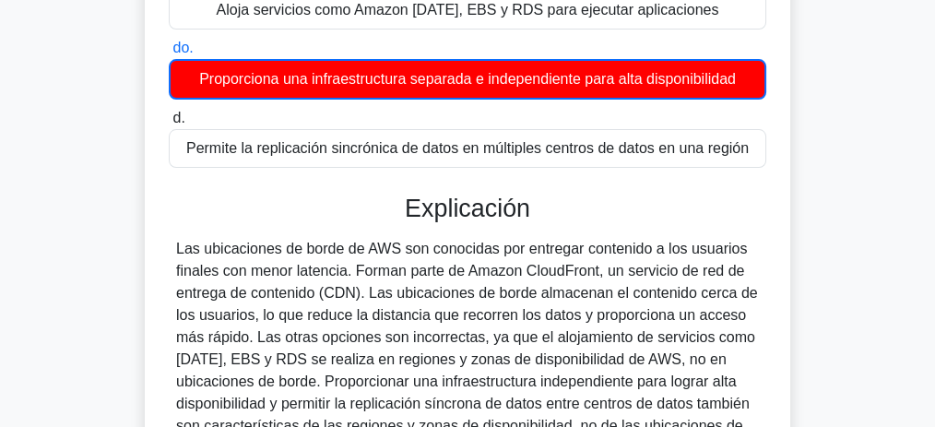
scroll to position [307, 0]
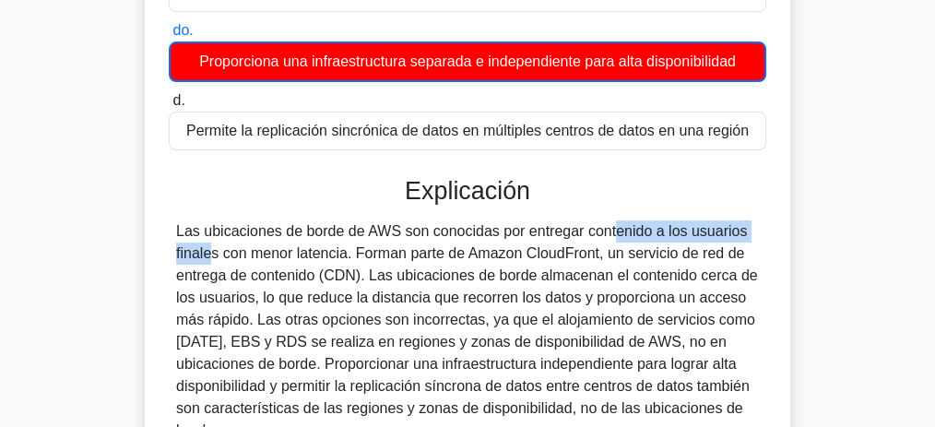
drag, startPoint x: 535, startPoint y: 208, endPoint x: 674, endPoint y: 212, distance: 139.3
click at [674, 223] on font "Las ubicaciones de borde de AWS son conocidas por entregar contenido a los usua…" at bounding box center [467, 330] width 582 height 215
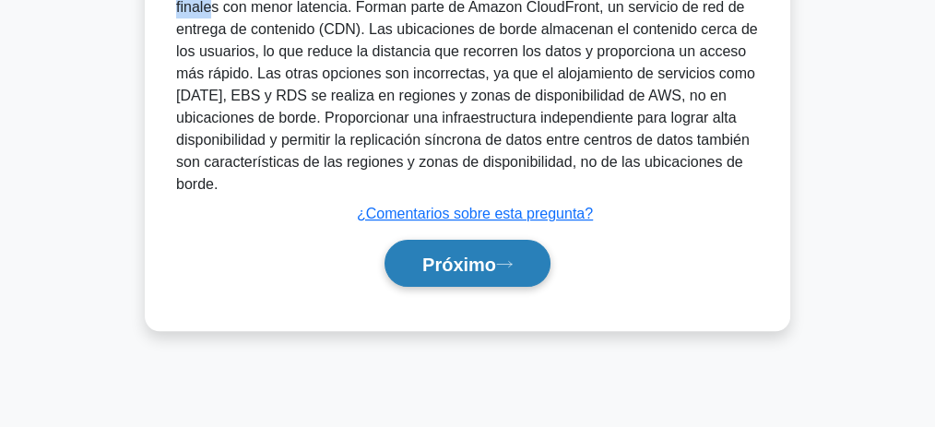
click at [485, 255] on font "Próximo" at bounding box center [459, 265] width 74 height 20
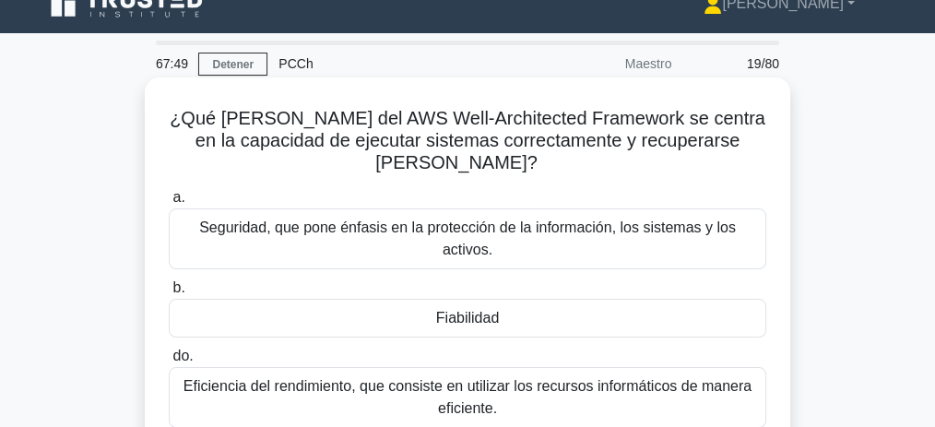
scroll to position [22, 0]
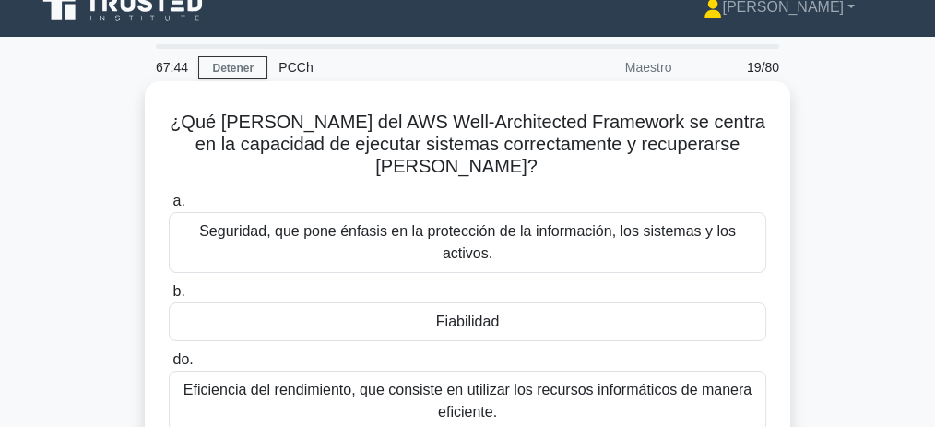
click at [492, 314] on font "Fiabilidad" at bounding box center [467, 322] width 63 height 16
click at [169, 296] on input "b. Fiabilidad" at bounding box center [169, 292] width 0 height 12
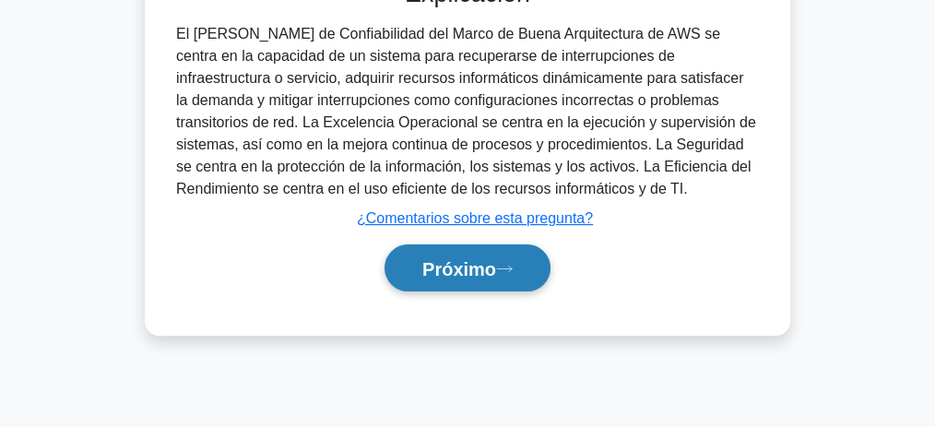
click at [481, 259] on font "Próximo" at bounding box center [459, 269] width 74 height 20
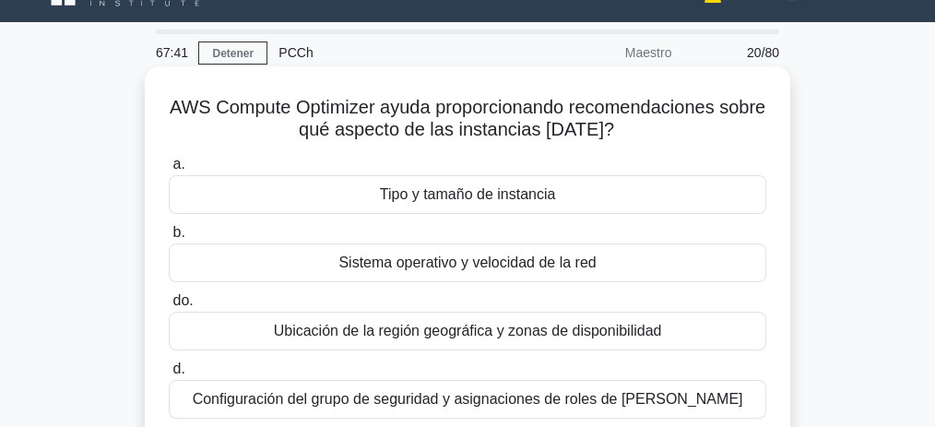
scroll to position [16, 0]
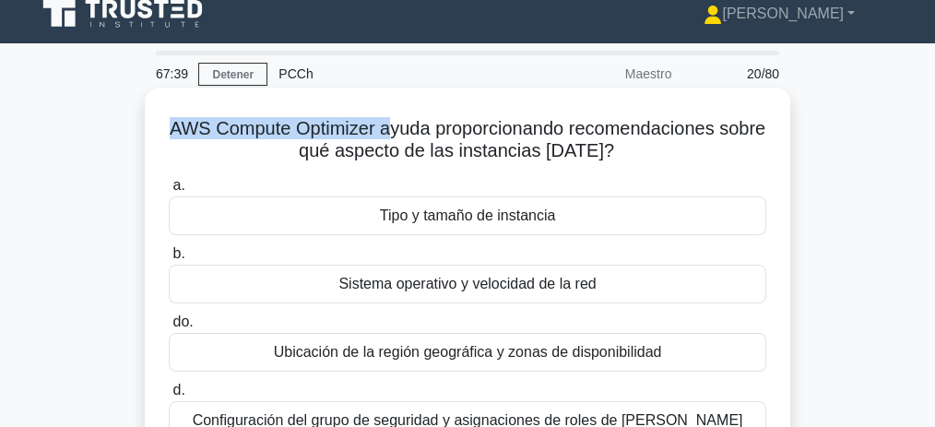
drag, startPoint x: 195, startPoint y: 128, endPoint x: 409, endPoint y: 137, distance: 215.1
click at [409, 137] on font "AWS Compute Optimizer ayuda proporcionando recomendaciones sobre qué aspecto de…" at bounding box center [468, 139] width 596 height 42
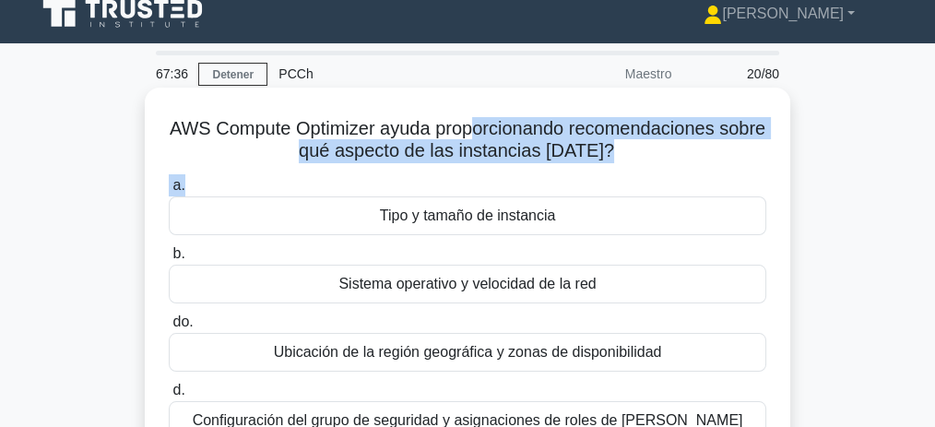
drag, startPoint x: 511, startPoint y: 127, endPoint x: 659, endPoint y: 177, distance: 156.6
click at [659, 177] on div "AWS Compute Optimizer ayuda proporcionando recomendaciones sobre qué aspecto de…" at bounding box center [467, 291] width 631 height 393
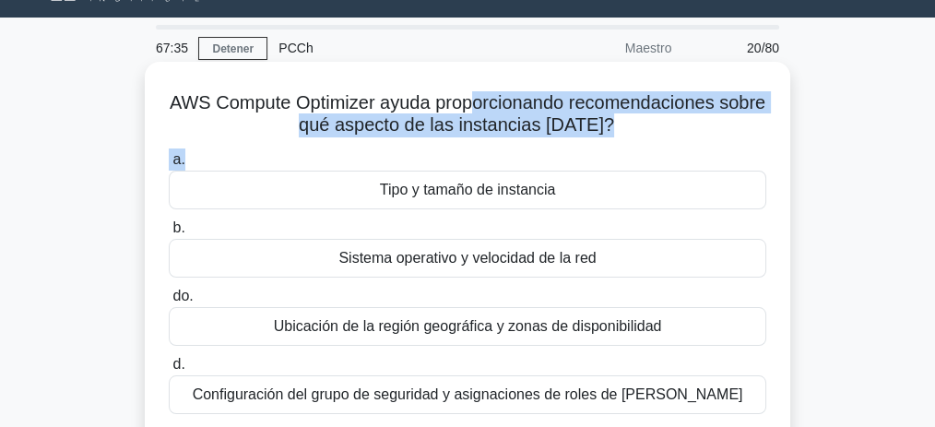
scroll to position [77, 0]
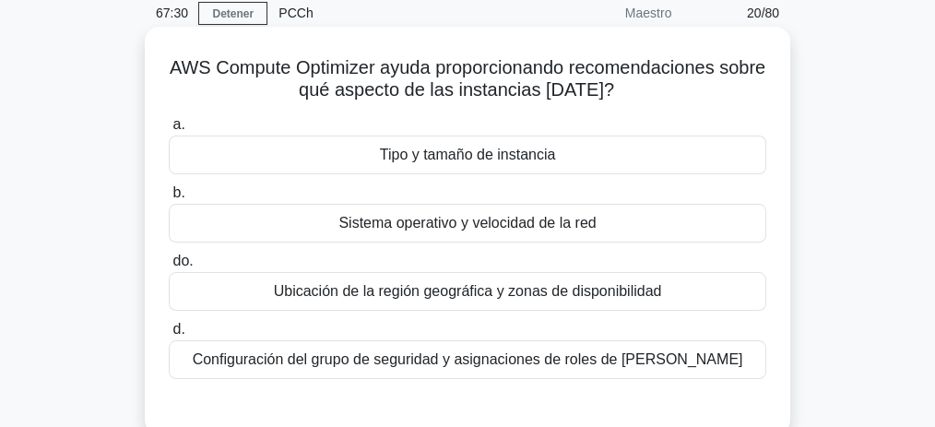
click at [513, 149] on font "Tipo y tamaño de instancia" at bounding box center [468, 155] width 176 height 16
click at [169, 131] on input "a. Tipo y tamaño de instancia" at bounding box center [169, 125] width 0 height 12
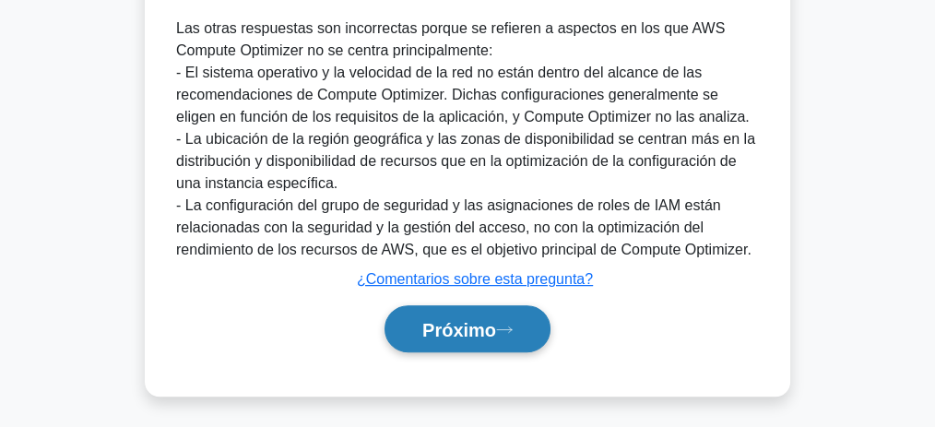
click at [467, 305] on button "Próximo" at bounding box center [468, 328] width 166 height 47
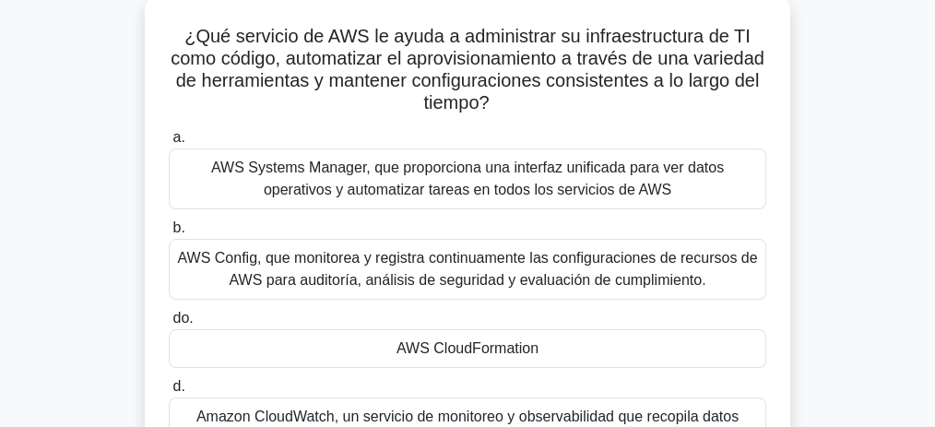
scroll to position [202, 0]
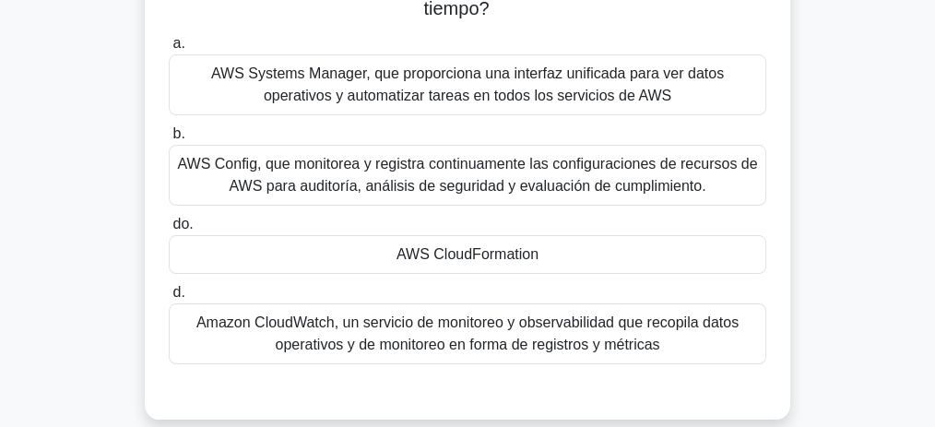
click at [435, 246] on font "AWS CloudFormation" at bounding box center [468, 254] width 142 height 16
click at [169, 231] on input "do. AWS CloudFormation" at bounding box center [169, 225] width 0 height 12
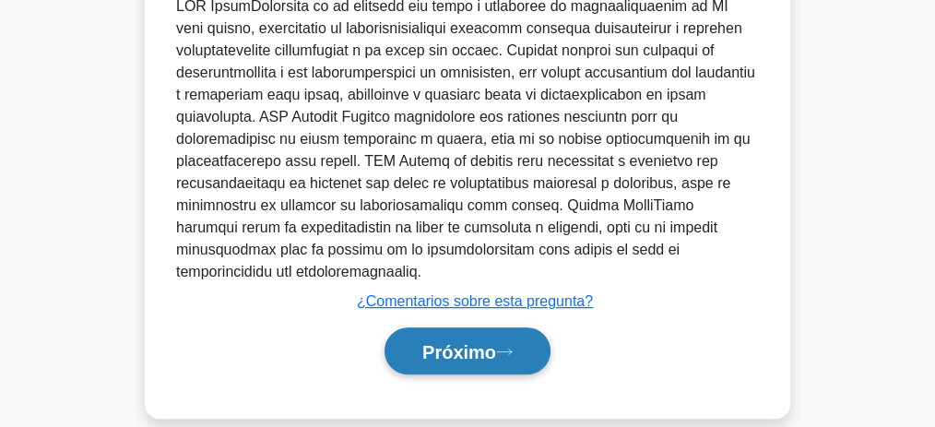
click at [485, 327] on button "Próximo" at bounding box center [468, 350] width 166 height 47
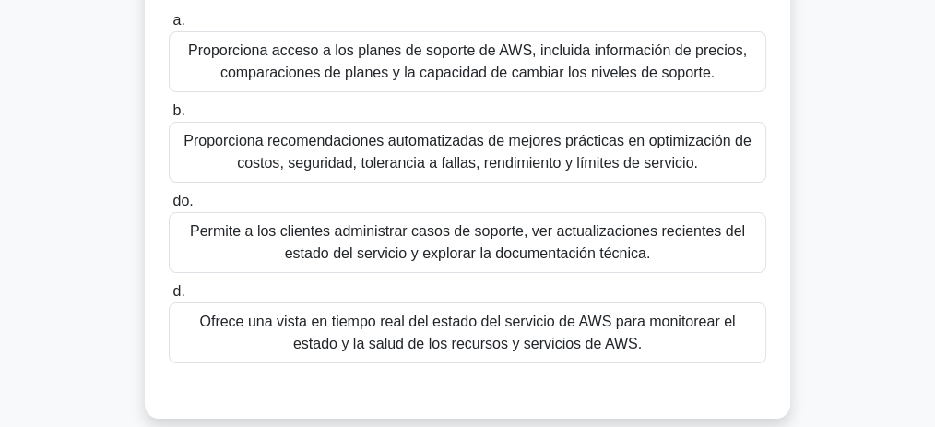
scroll to position [184, 0]
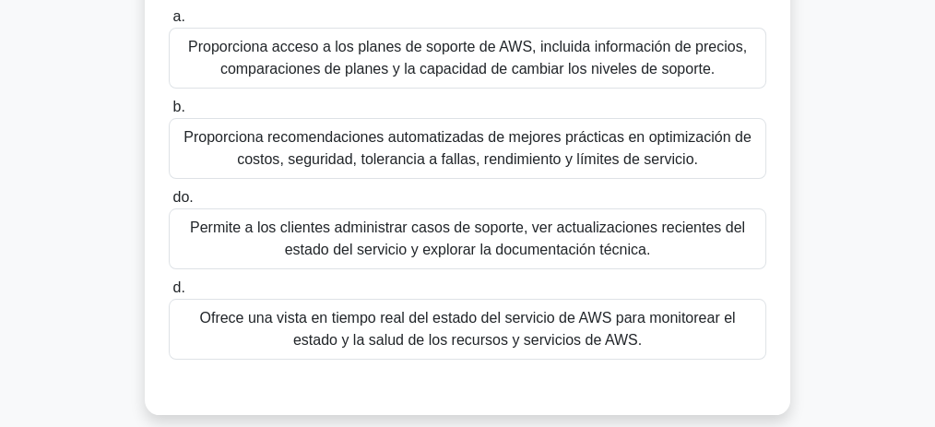
click at [517, 149] on font "Proporciona recomendaciones automatizadas de mejores prácticas en optimización …" at bounding box center [467, 148] width 567 height 38
click at [169, 113] on input "b. Proporciona recomendaciones automatizadas de mejores prácticas en optimizaci…" at bounding box center [169, 107] width 0 height 12
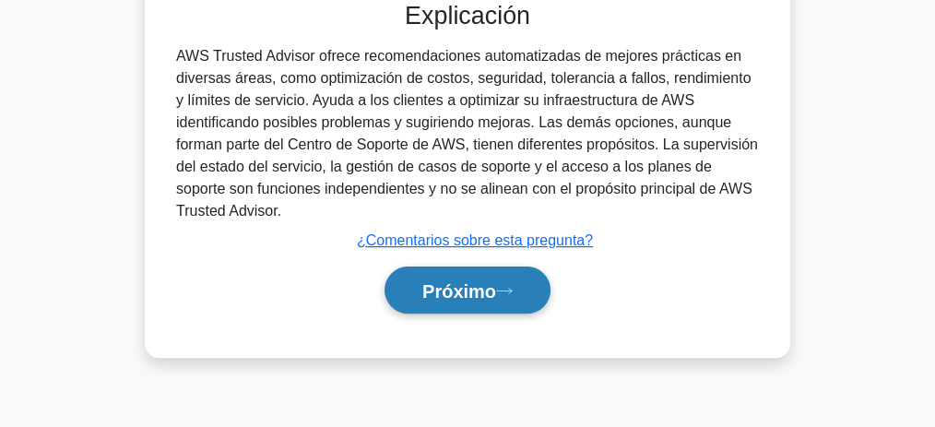
click at [473, 290] on font "Próximo" at bounding box center [459, 291] width 74 height 20
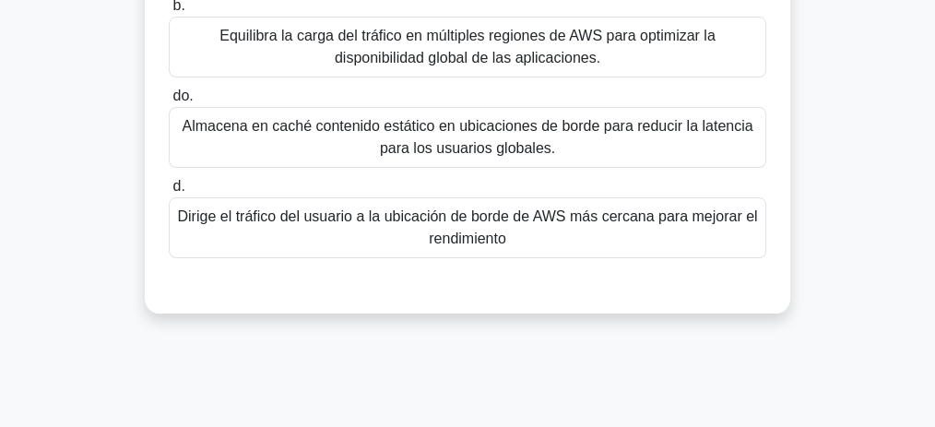
scroll to position [283, 0]
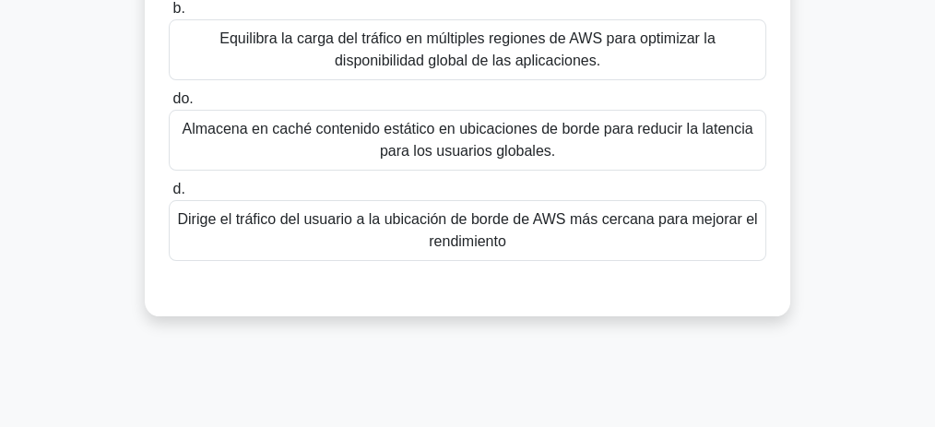
click at [526, 211] on font "Dirige el tráfico del usuario a la ubicación de borde de AWS más cercana para m…" at bounding box center [467, 230] width 580 height 38
click at [169, 195] on input "d. Dirige el tráfico del usuario a la ubicación de borde de AWS más cercana par…" at bounding box center [169, 190] width 0 height 12
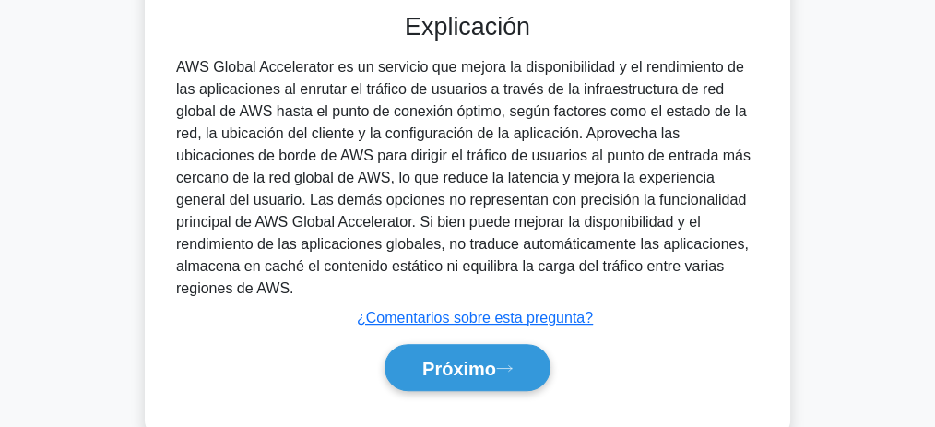
scroll to position [575, 0]
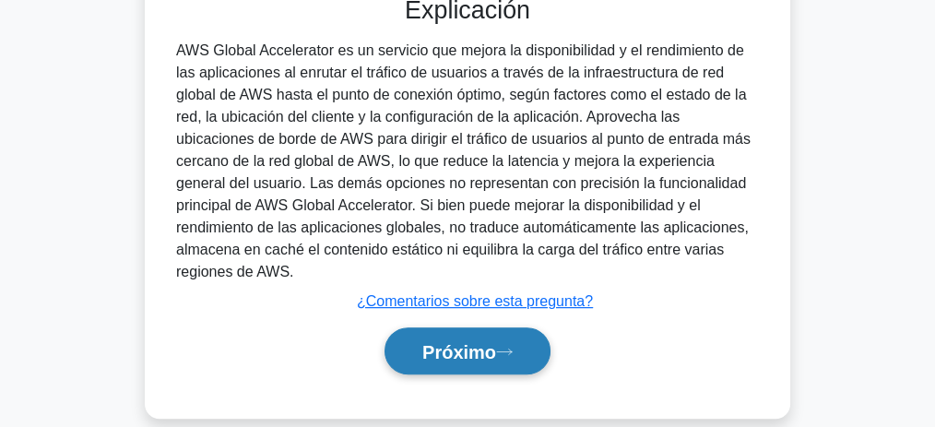
click at [512, 332] on button "Próximo" at bounding box center [468, 350] width 166 height 47
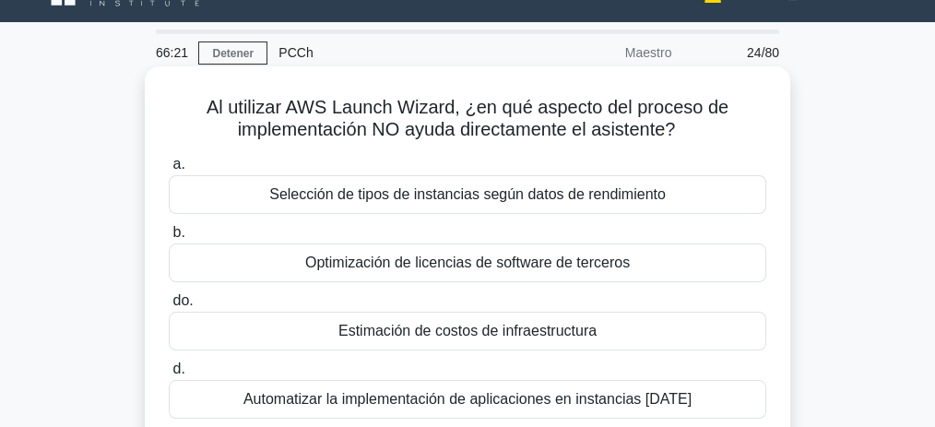
scroll to position [21, 0]
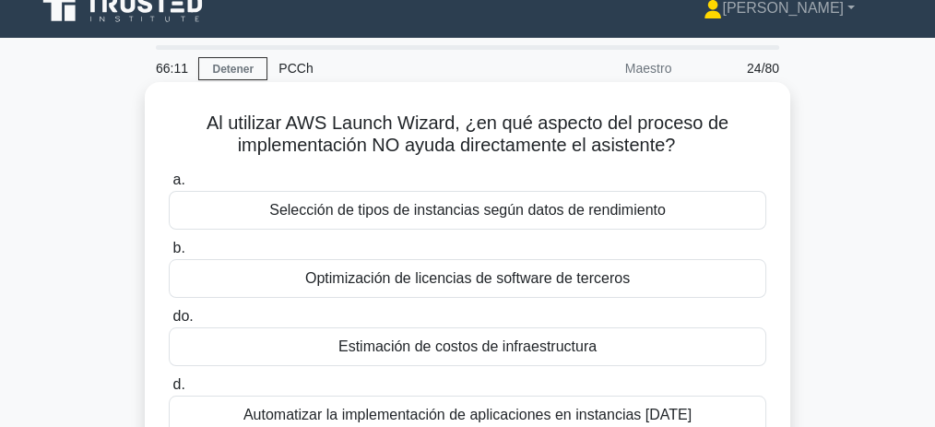
click at [422, 124] on font "Al utilizar AWS Launch Wizard, ¿en qué aspecto del proceso de implementación NO…" at bounding box center [468, 134] width 522 height 42
click at [424, 124] on font "Al utilizar AWS Launch Wizard, ¿en qué aspecto del proceso de implementación NO…" at bounding box center [468, 134] width 522 height 42
copy font "Wizard"
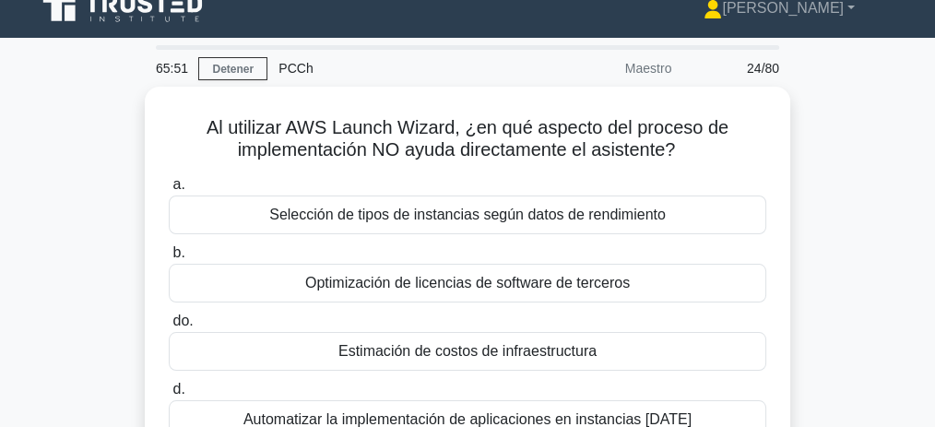
click at [854, 228] on div "Al utilizar AWS Launch Wizard, ¿en qué aspecto del proceso de implementación NO…" at bounding box center [467, 302] width 885 height 430
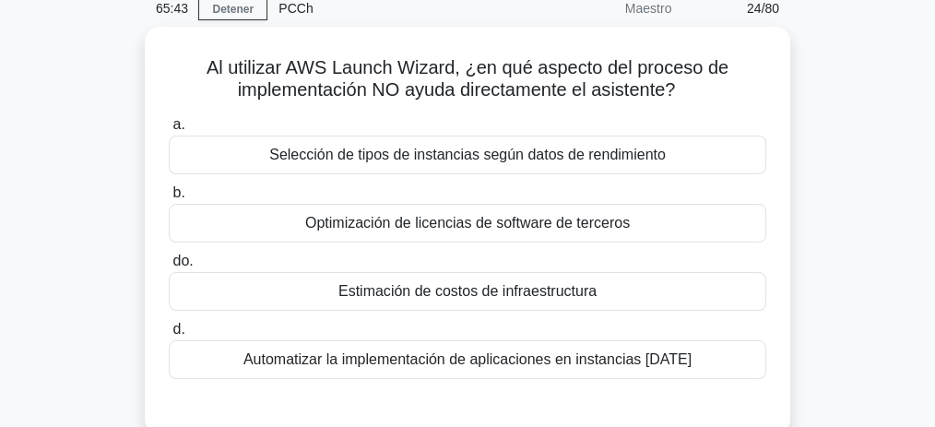
scroll to position [83, 0]
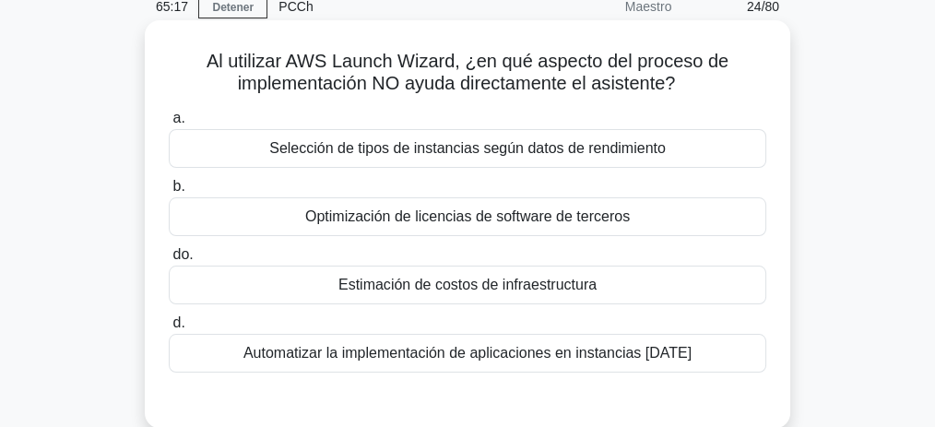
click at [510, 303] on div "a. Selección de tipos de instancias según datos de rendimiento b. Optimización …" at bounding box center [468, 239] width 620 height 273
click at [515, 297] on div "Estimación de costos de infraestructura" at bounding box center [468, 285] width 598 height 39
click at [169, 261] on input "do. Estimación de costos de infraestructura" at bounding box center [169, 255] width 0 height 12
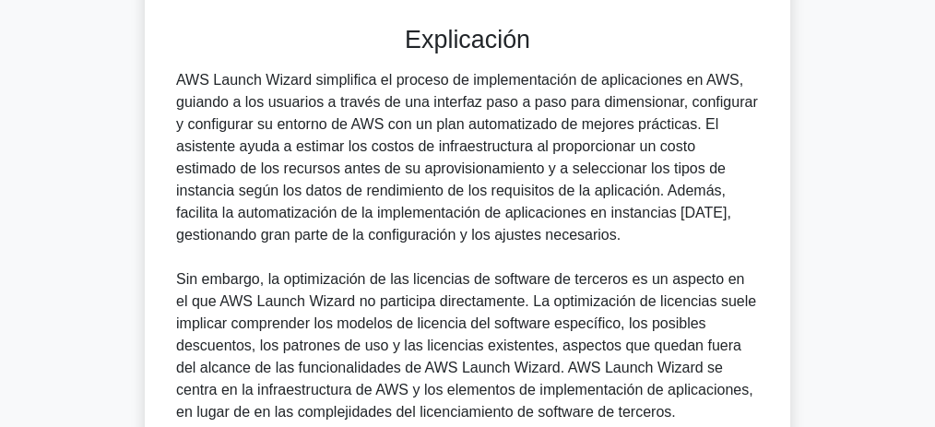
scroll to position [621, 0]
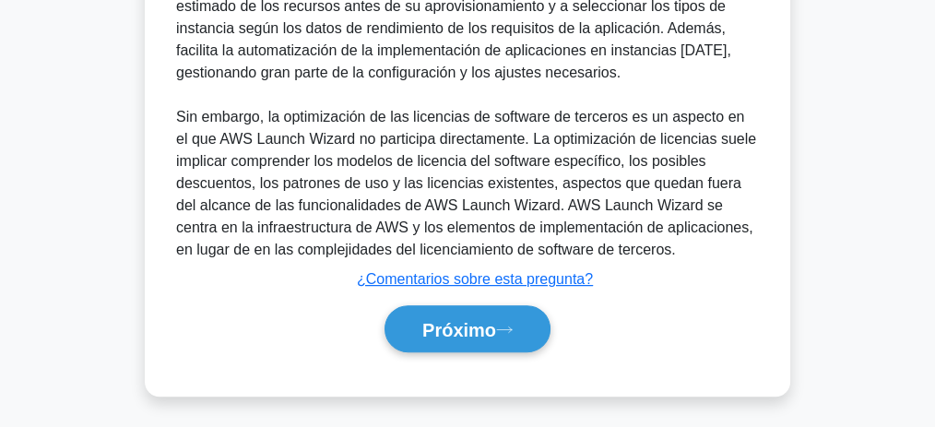
click at [461, 302] on div "Próximo" at bounding box center [468, 329] width 598 height 62
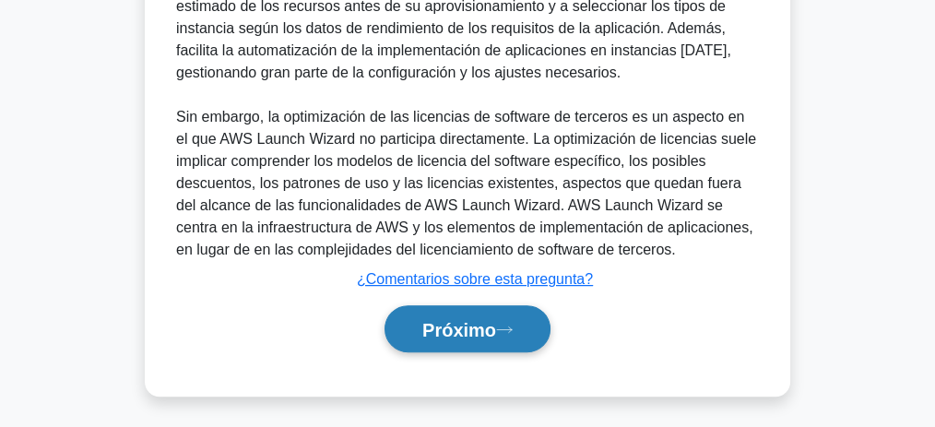
click at [468, 314] on button "Próximo" at bounding box center [468, 328] width 166 height 47
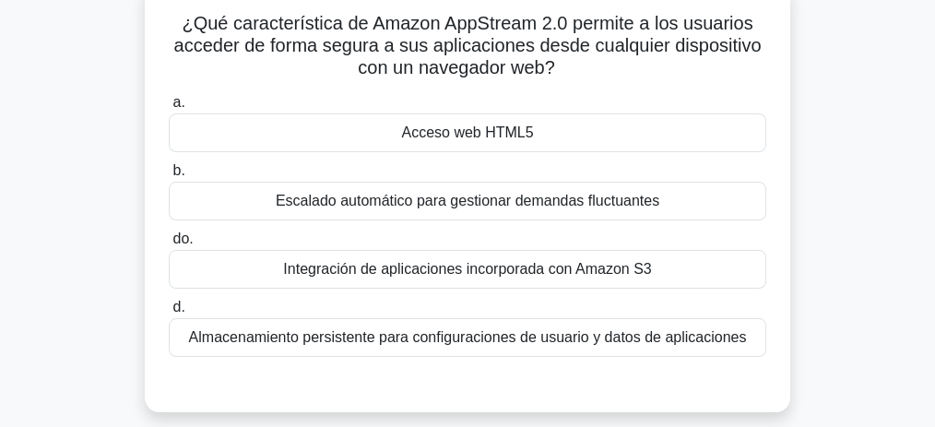
scroll to position [123, 0]
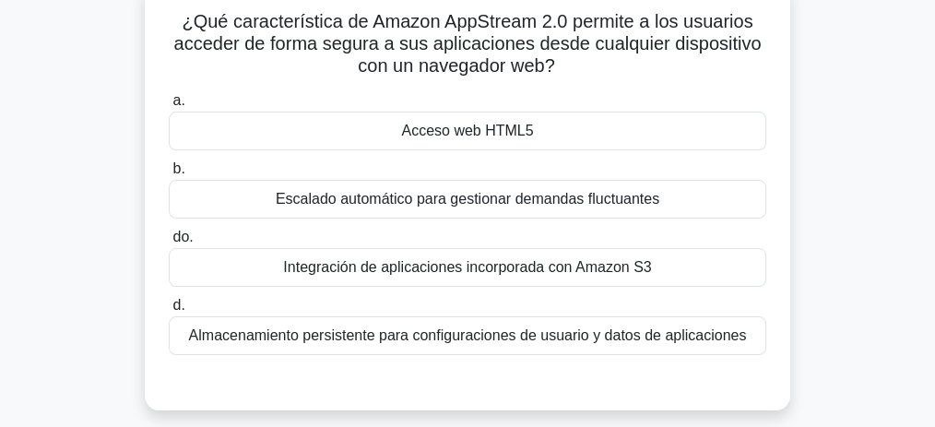
click at [485, 137] on font "Acceso web HTML5" at bounding box center [467, 131] width 132 height 16
click at [169, 107] on input "a. Acceso web HTML5" at bounding box center [169, 101] width 0 height 12
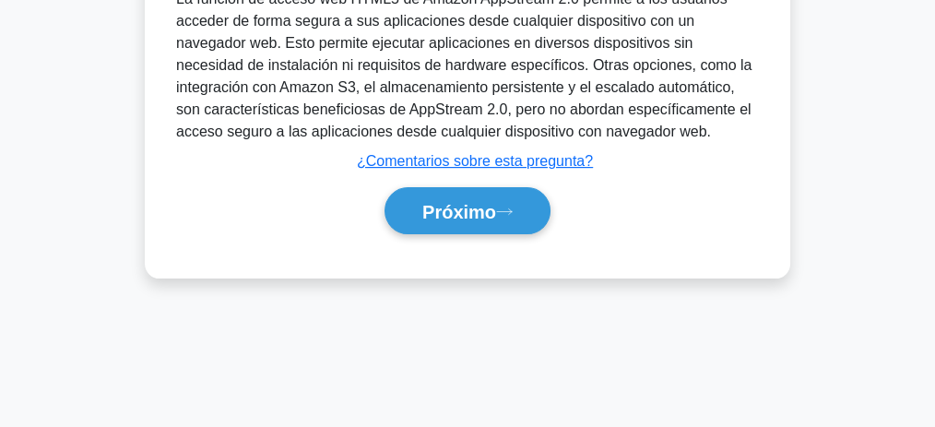
scroll to position [569, 0]
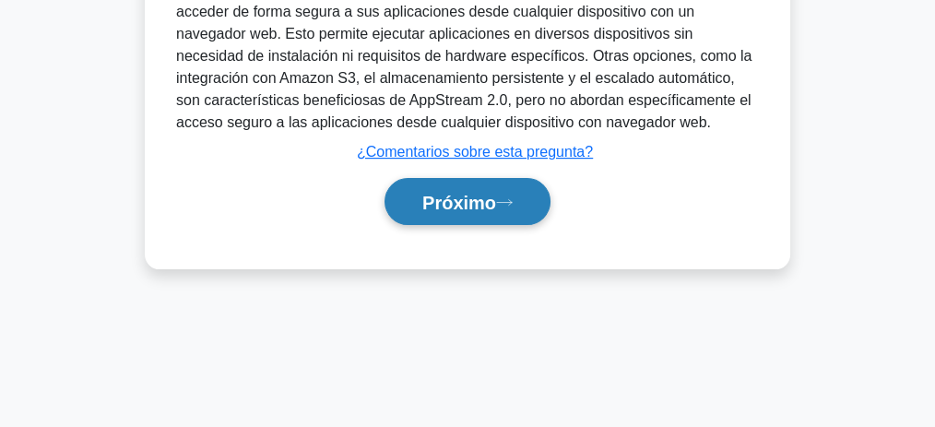
click at [477, 203] on font "Próximo" at bounding box center [459, 203] width 74 height 20
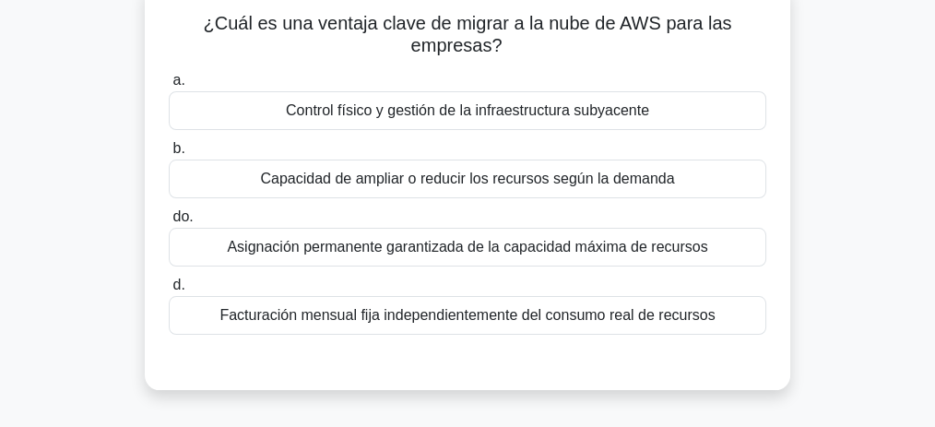
scroll to position [123, 0]
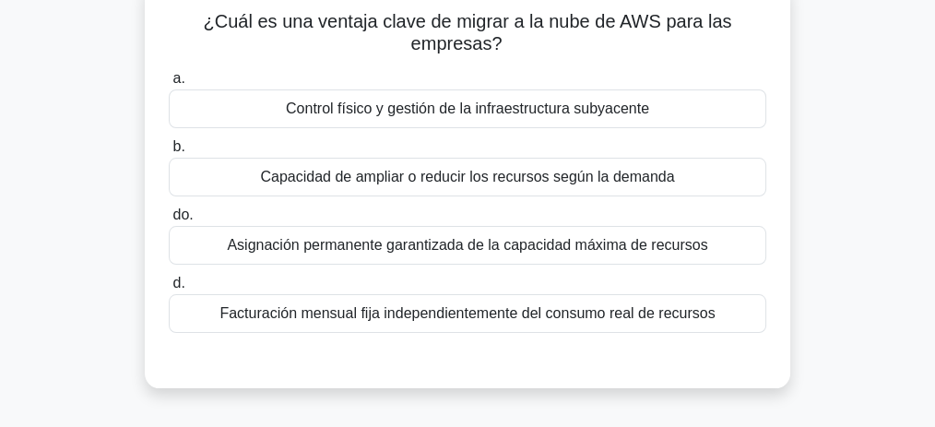
click at [476, 178] on font "Capacidad de ampliar o reducir los recursos según la demanda" at bounding box center [467, 177] width 414 height 16
click at [169, 153] on input "b. Capacidad de ampliar o reducir los recursos según la demanda" at bounding box center [169, 147] width 0 height 12
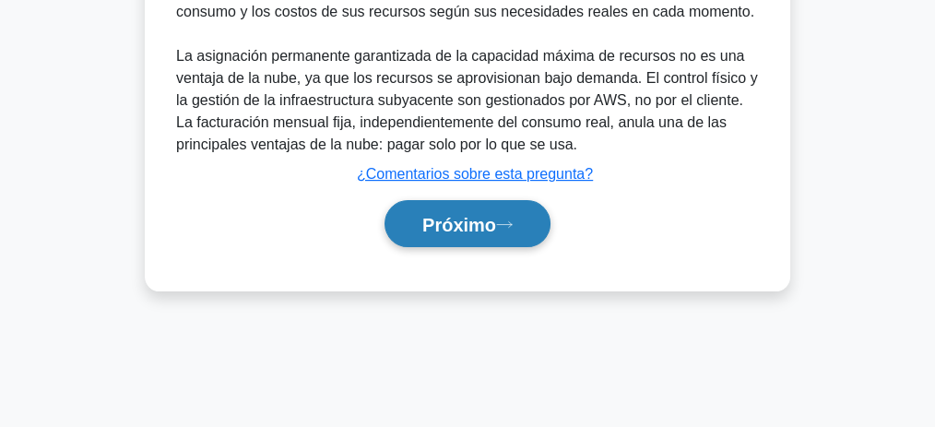
click at [488, 233] on button "Próximo" at bounding box center [468, 223] width 166 height 47
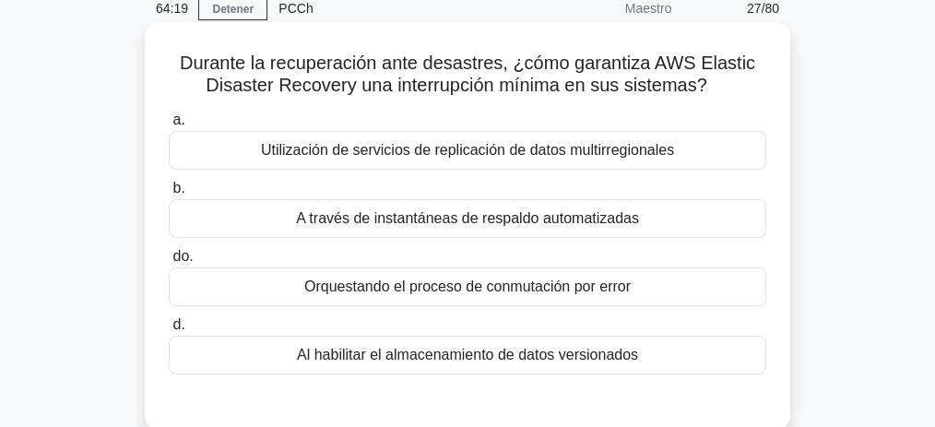
scroll to position [77, 0]
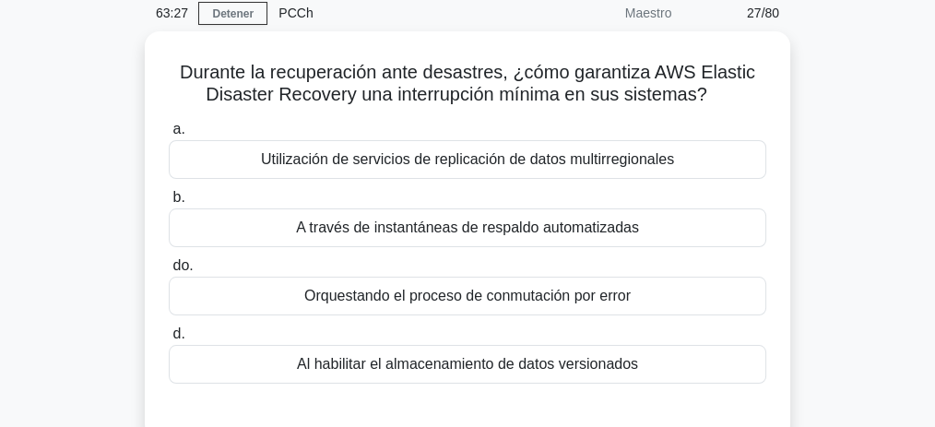
click at [820, 242] on div "Durante la recuperación ante desastres, ¿cómo garantiza AWS Elastic Disaster Re…" at bounding box center [467, 246] width 885 height 430
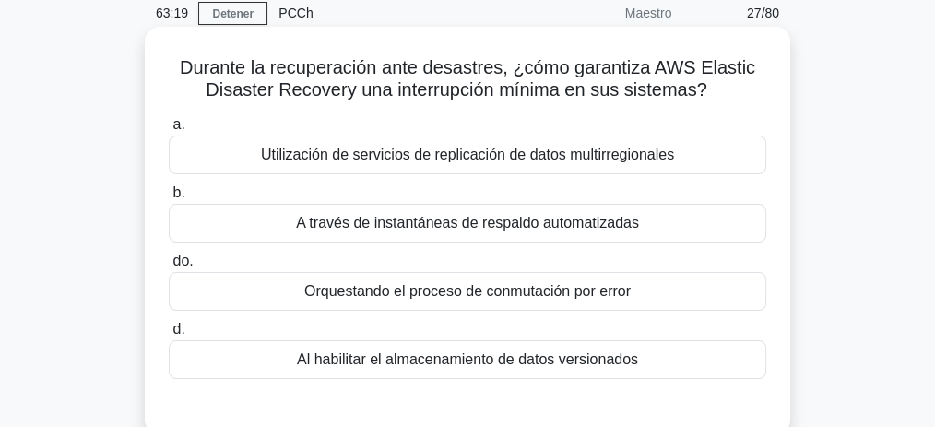
click at [213, 90] on font "Durante la recuperación ante desastres, ¿cómo garantiza AWS Elastic Disaster Re…" at bounding box center [467, 78] width 575 height 42
copy font "Disaster"
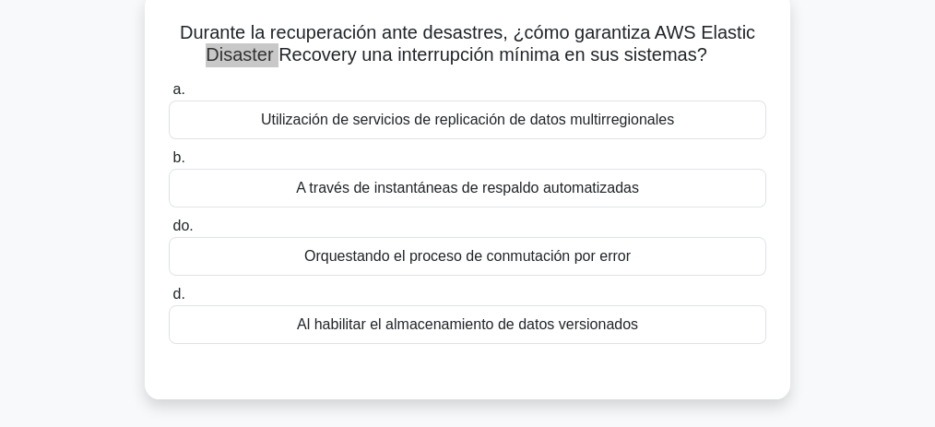
scroll to position [123, 0]
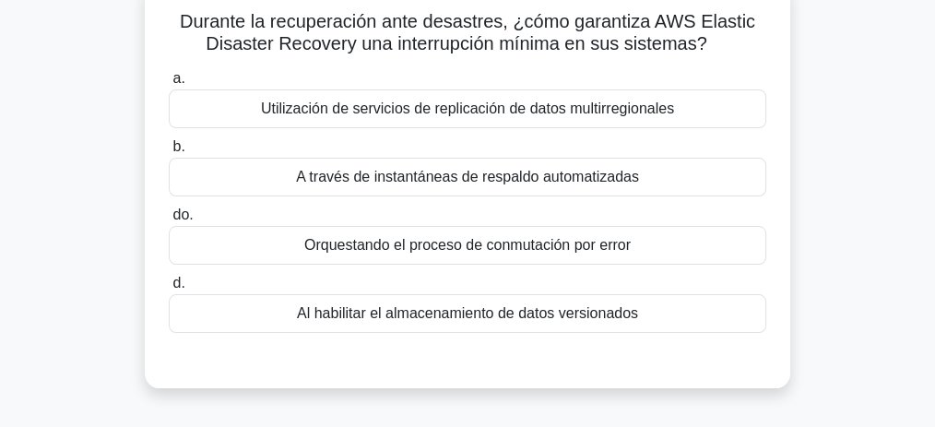
click at [432, 246] on font "Orquestando el proceso de conmutación por error" at bounding box center [467, 245] width 326 height 16
click at [169, 221] on input "do. Orquestando el proceso de conmutación por error" at bounding box center [169, 215] width 0 height 12
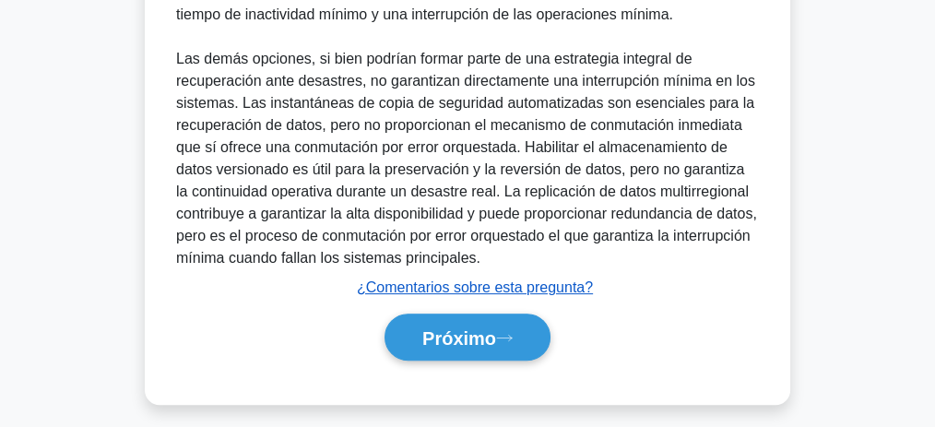
scroll to position [663, 0]
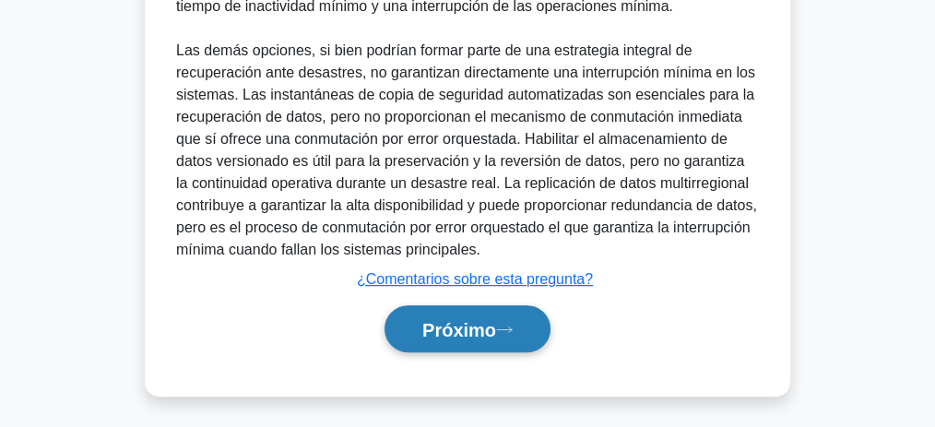
click at [492, 320] on font "Próximo" at bounding box center [459, 330] width 74 height 20
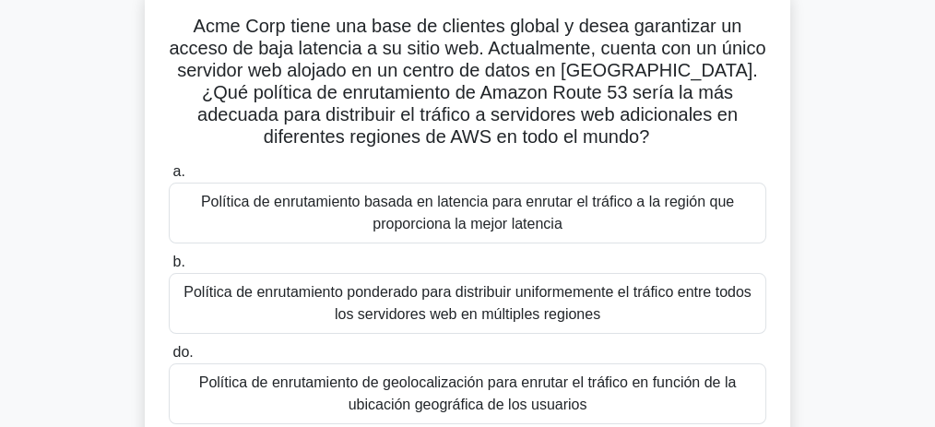
scroll to position [123, 0]
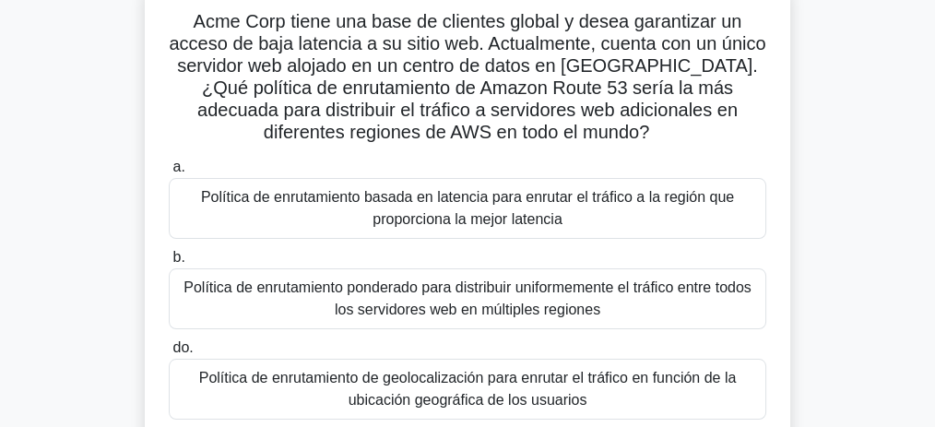
click at [525, 219] on font "Política de enrutamiento basada en latencia para enrutar el tráfico a la región…" at bounding box center [467, 208] width 533 height 38
click at [169, 173] on input "a. Política de enrutamiento basada en latencia para enrutar el tráfico a la reg…" at bounding box center [169, 167] width 0 height 12
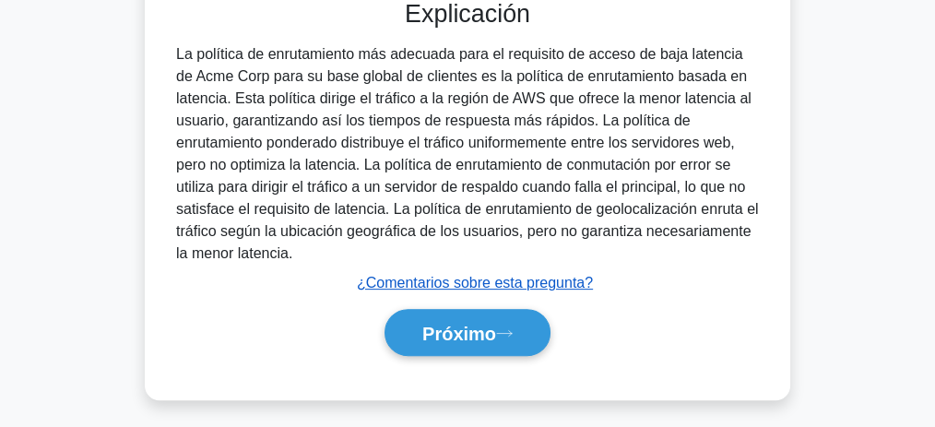
scroll to position [663, 0]
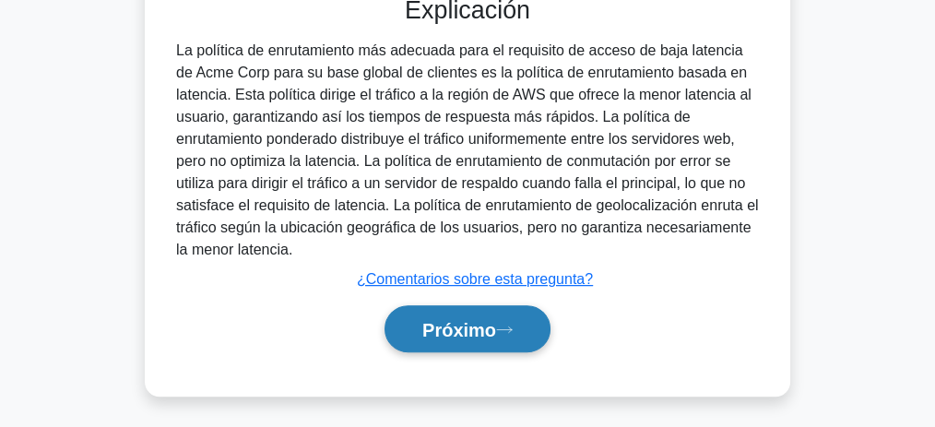
click at [490, 326] on font "Próximo" at bounding box center [459, 330] width 74 height 20
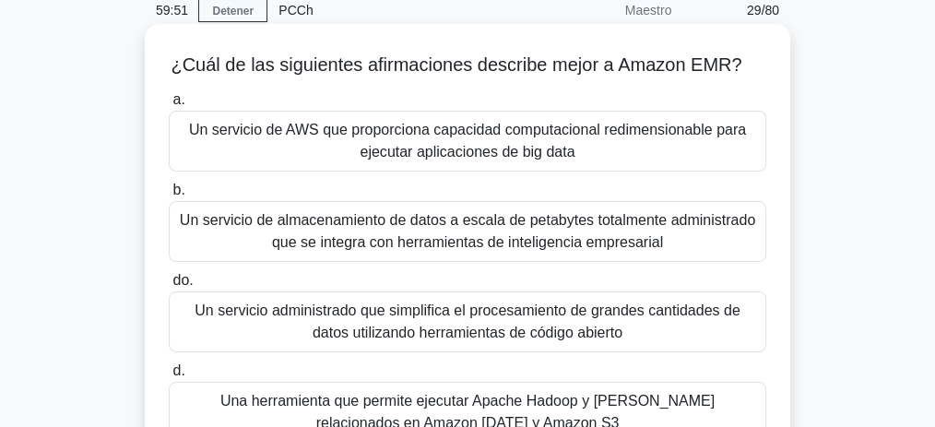
scroll to position [77, 0]
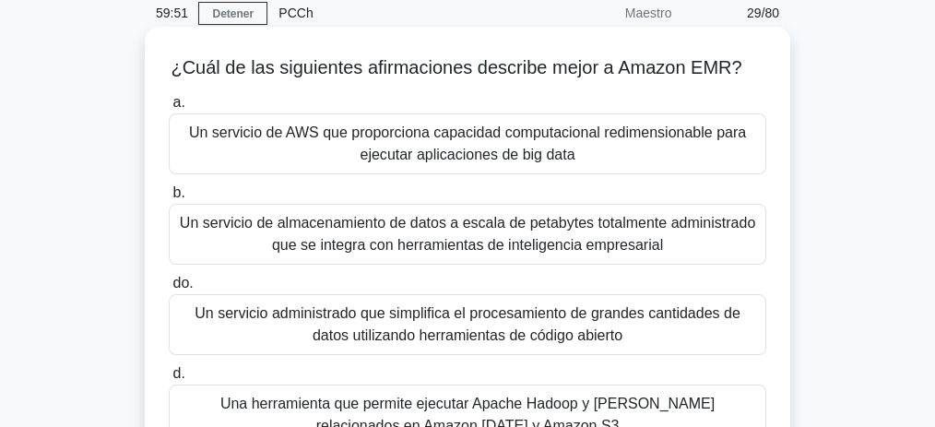
click at [716, 71] on font "¿Cuál de las siguientes afirmaciones describe mejor a Amazon EMR?" at bounding box center [456, 67] width 571 height 20
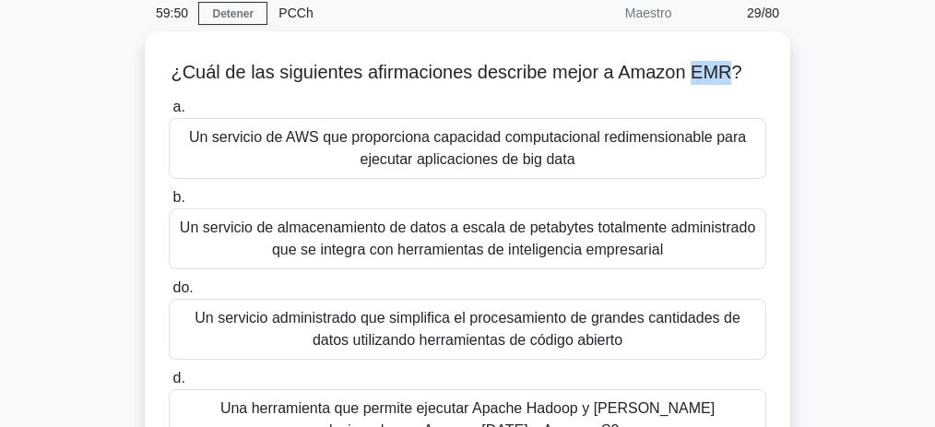
copy font "EMR"
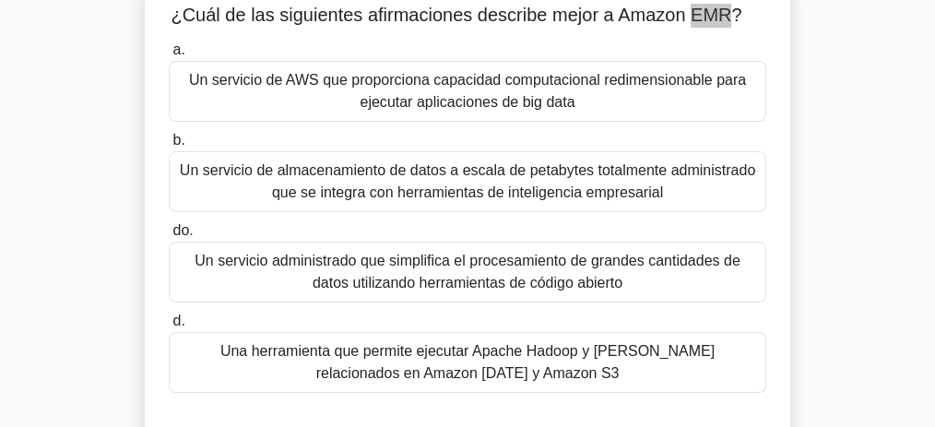
scroll to position [138, 0]
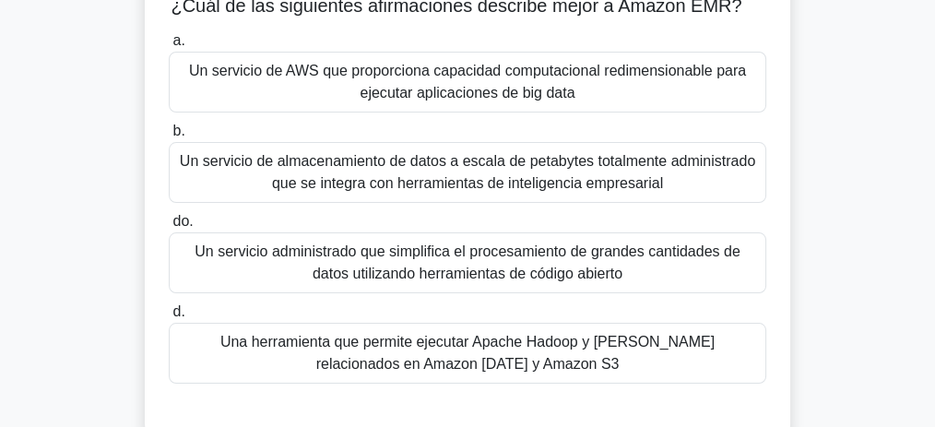
click at [524, 361] on font "Una herramienta que permite ejecutar Apache Hadoop y marcos relacionados en Ama…" at bounding box center [467, 353] width 494 height 38
click at [169, 318] on input "d. Una herramienta que permite ejecutar Apache Hadoop y marcos relacionados en …" at bounding box center [169, 312] width 0 height 12
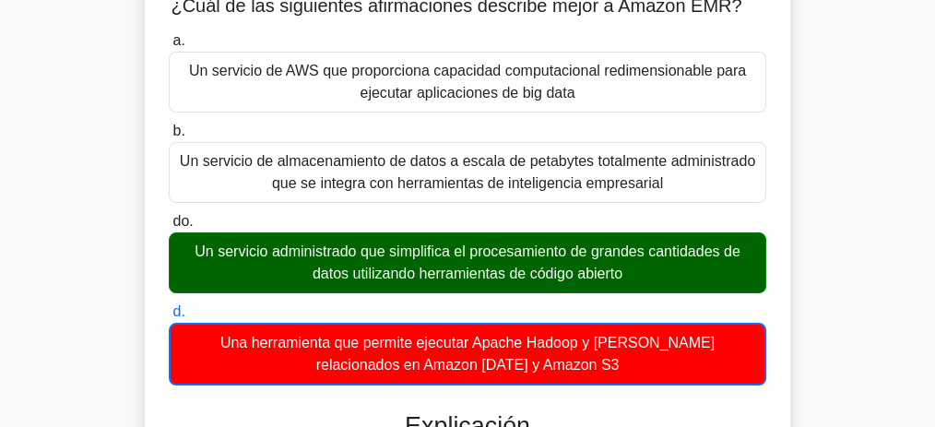
drag, startPoint x: 643, startPoint y: 276, endPoint x: 171, endPoint y: 250, distance: 472.9
click at [171, 250] on div "Un servicio administrado que simplifica el procesamiento de grandes cantidades …" at bounding box center [468, 262] width 598 height 61
copy font "Un servicio administrado que simplifica el procesamiento de grandes cantidades …"
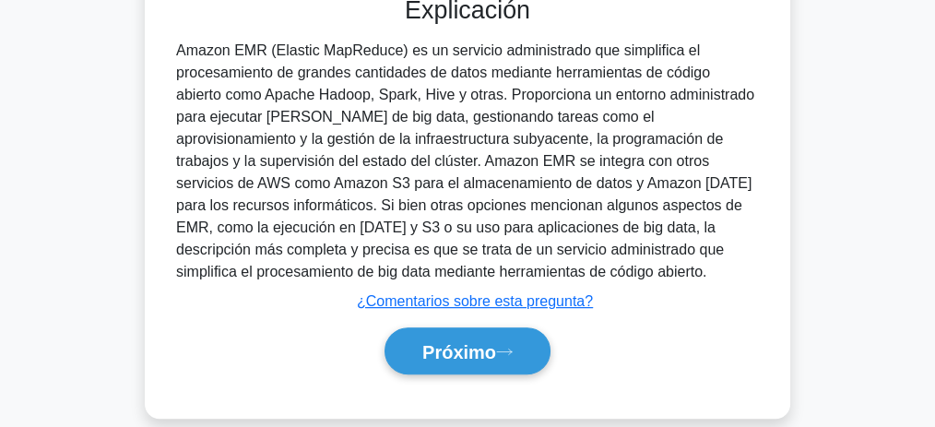
scroll to position [576, 0]
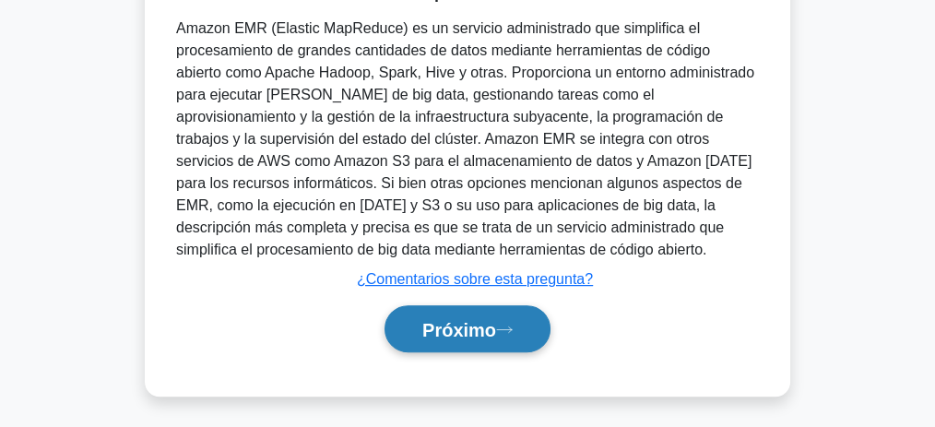
click at [508, 329] on icon at bounding box center [504, 330] width 17 height 10
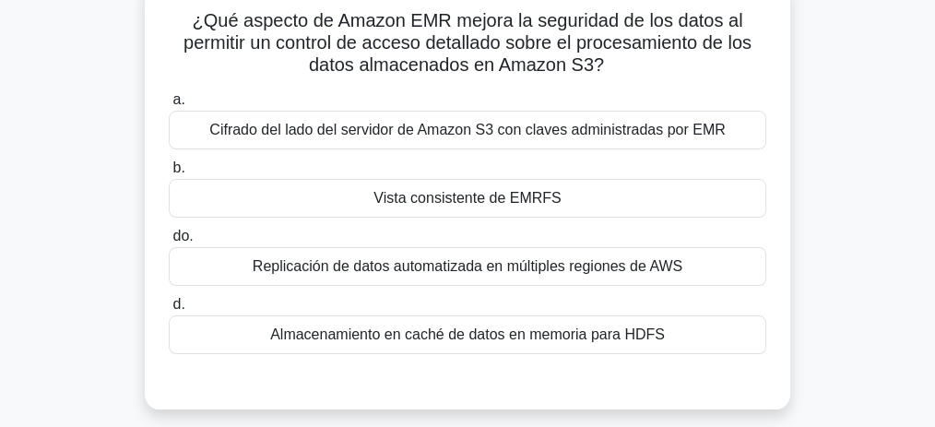
scroll to position [85, 0]
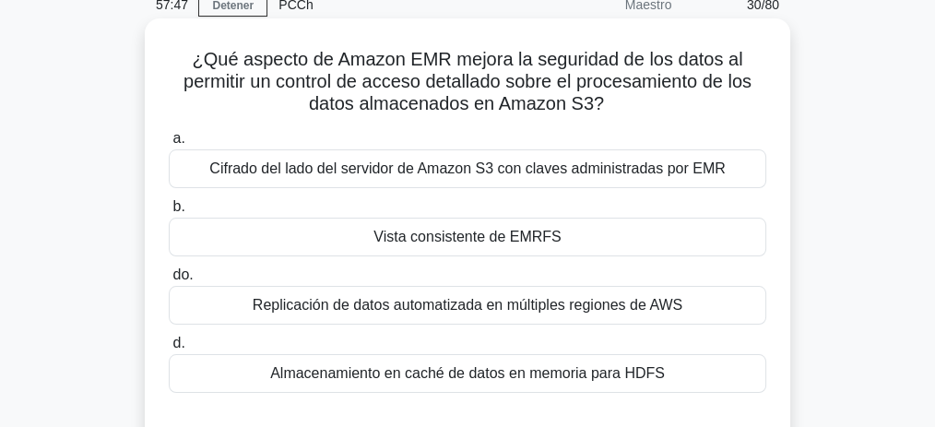
click at [553, 243] on font "Vista consistente de EMRFS" at bounding box center [466, 237] width 187 height 16
click at [169, 213] on input "b. Vista consistente de EMRFS" at bounding box center [169, 207] width 0 height 12
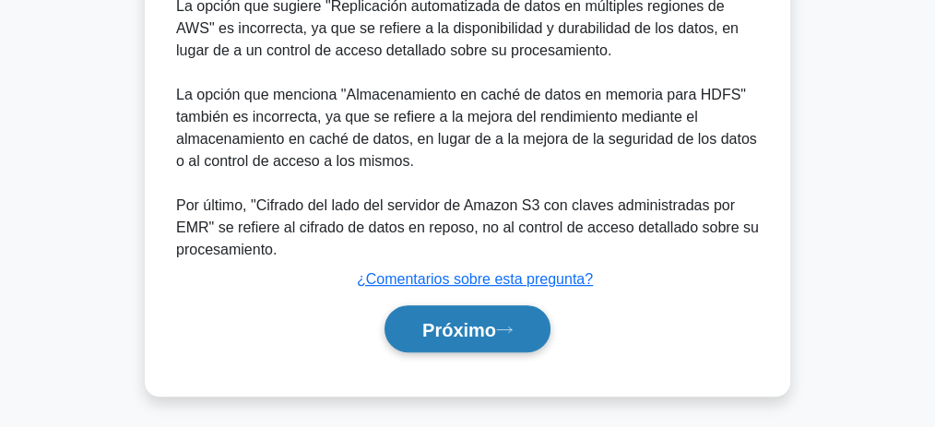
click at [496, 324] on font "Próximo" at bounding box center [459, 330] width 74 height 20
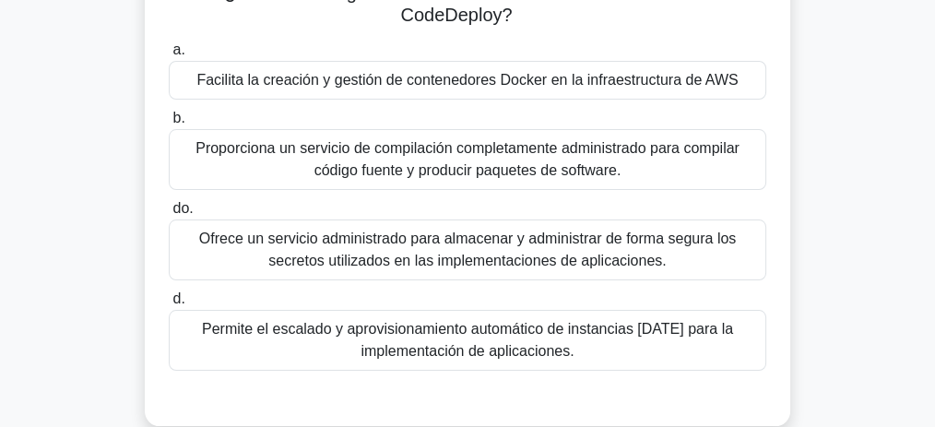
scroll to position [154, 0]
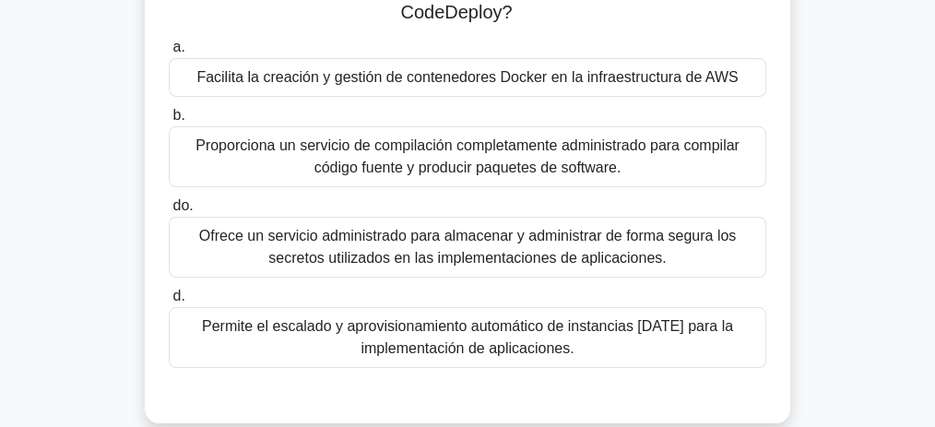
click at [431, 152] on font "Proporciona un servicio de compilación completamente administrado para compilar…" at bounding box center [467, 156] width 544 height 38
click at [169, 122] on input "b. Proporciona un servicio de compilación completamente administrado para compi…" at bounding box center [169, 116] width 0 height 12
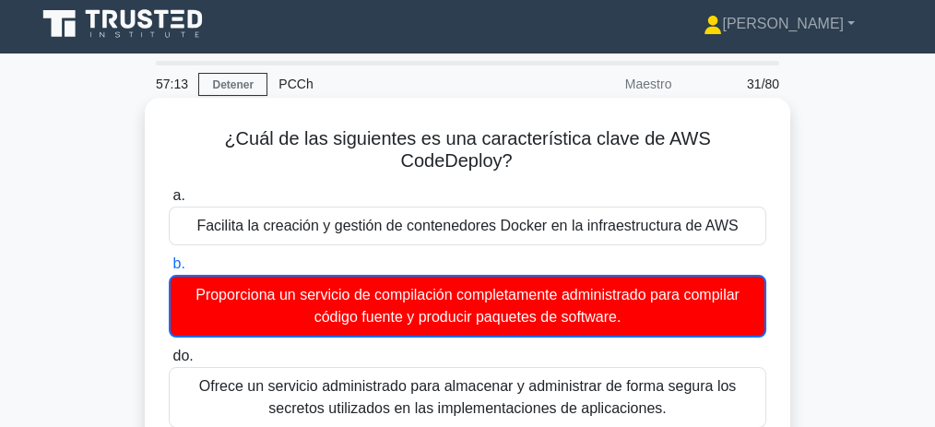
scroll to position [0, 0]
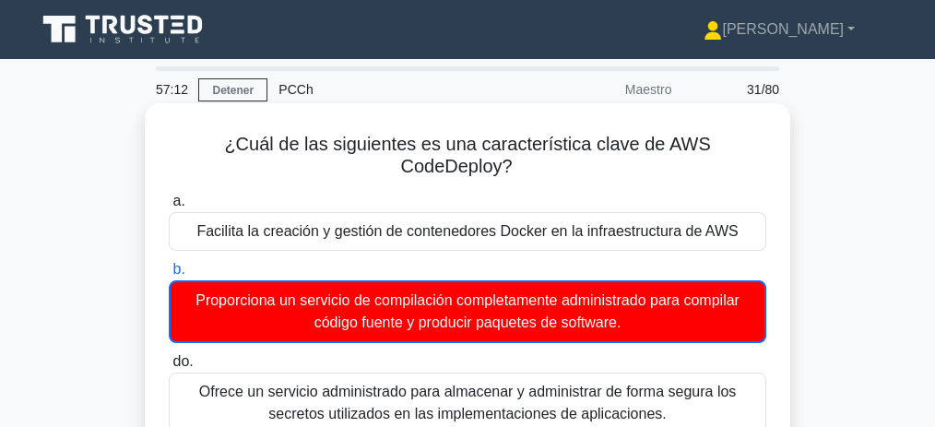
click at [705, 148] on font "¿Cuál de las siguientes es una característica clave de AWS CodeDeploy?" at bounding box center [467, 155] width 486 height 42
copy font "CodeDeploy"
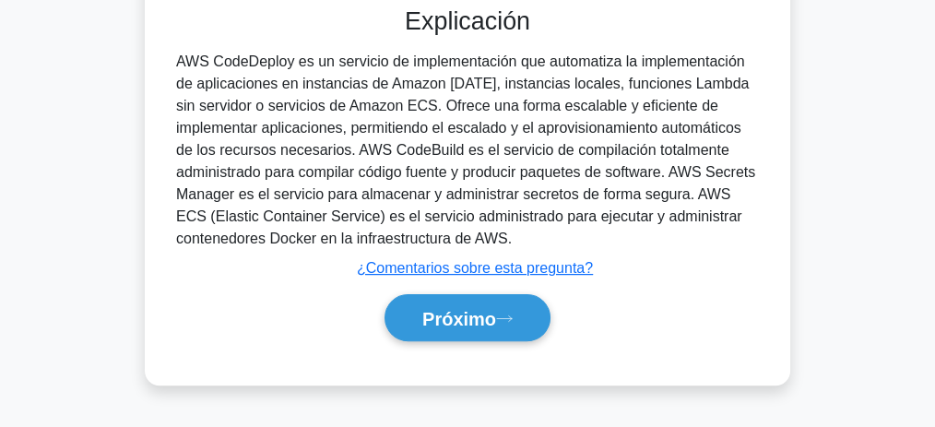
scroll to position [569, 0]
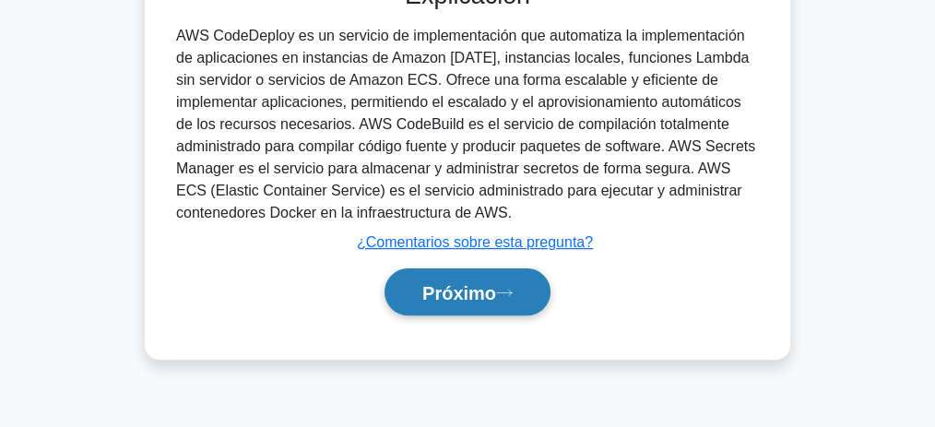
click at [518, 276] on button "Próximo" at bounding box center [468, 291] width 166 height 47
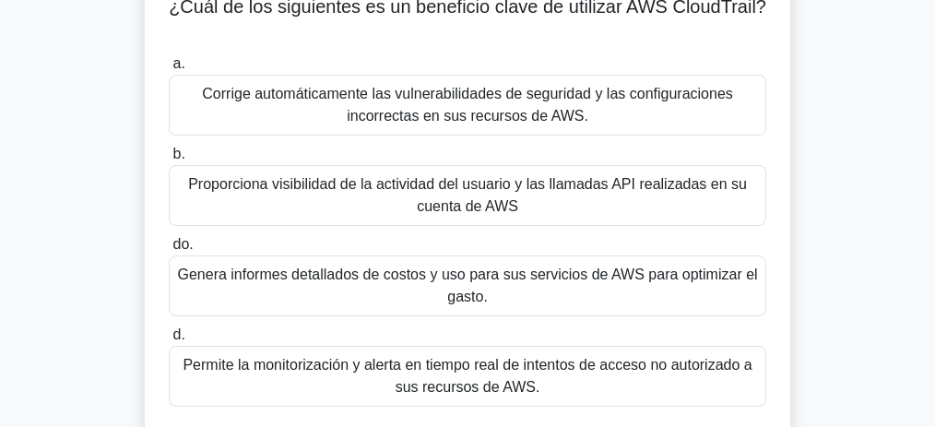
scroll to position [138, 0]
click at [534, 200] on font "Proporciona visibilidad de la actividad del usuario y las llamadas API realizad…" at bounding box center [467, 194] width 581 height 44
click at [169, 160] on input "b. Proporciona visibilidad de la actividad del usuario y las llamadas API reali…" at bounding box center [169, 154] width 0 height 12
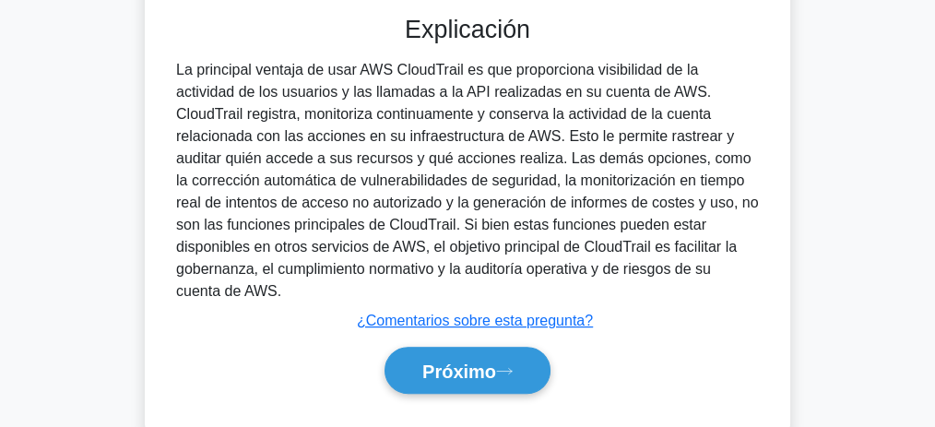
scroll to position [575, 0]
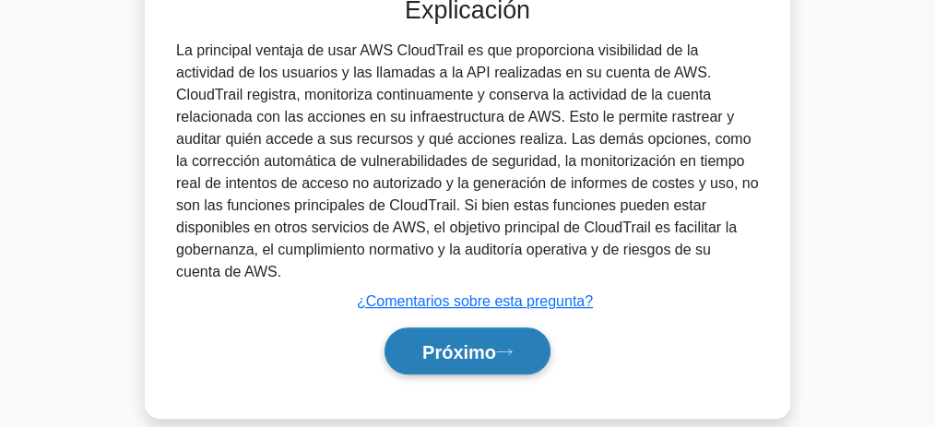
click at [527, 327] on button "Próximo" at bounding box center [468, 350] width 166 height 47
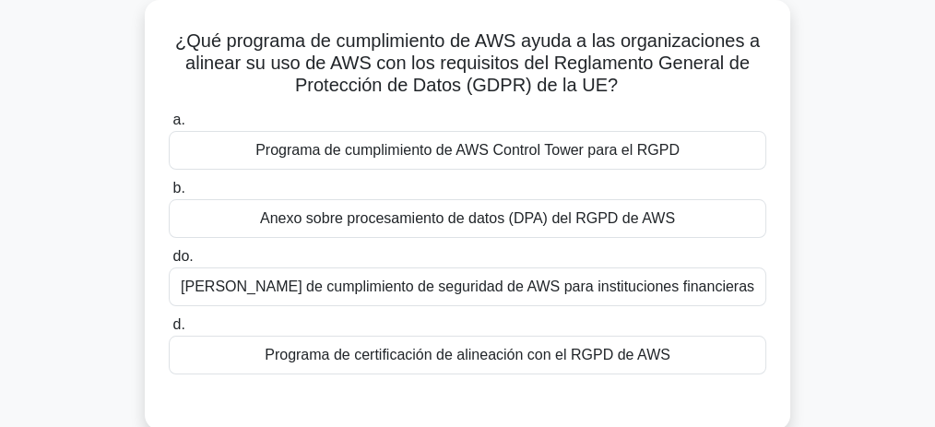
scroll to position [138, 0]
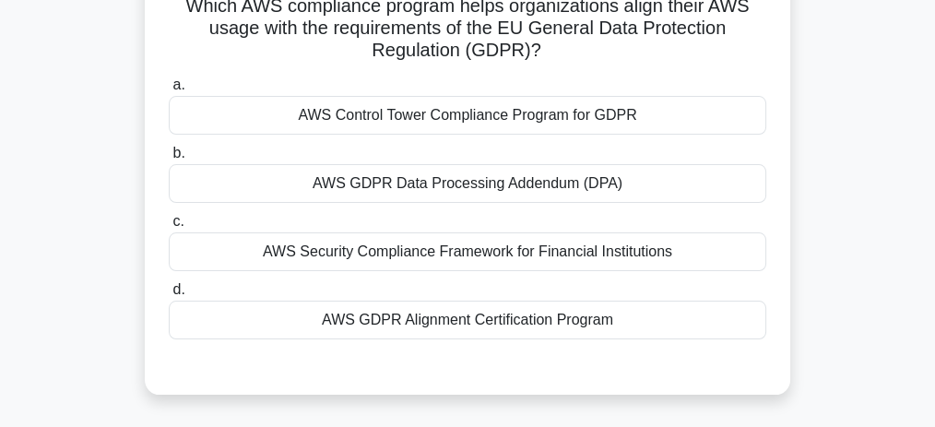
click at [532, 321] on div "AWS GDPR Alignment Certification Program" at bounding box center [468, 320] width 598 height 39
click at [169, 296] on input "d. AWS GDPR Alignment Certification Program" at bounding box center [169, 290] width 0 height 12
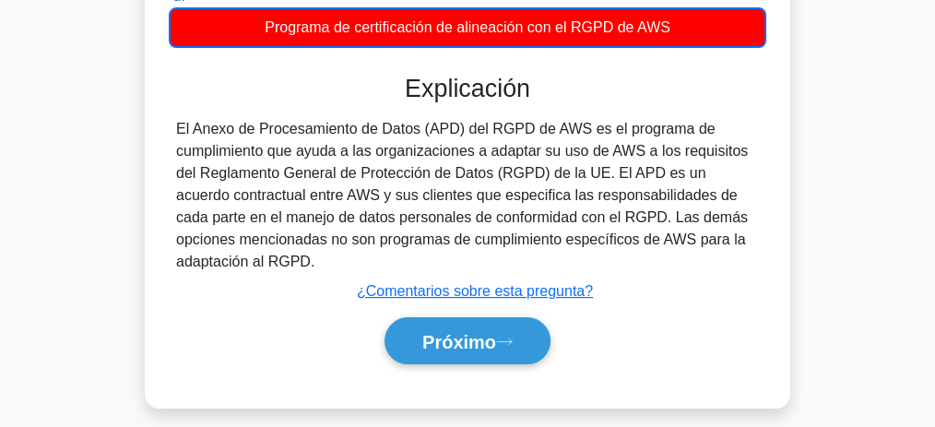
scroll to position [445, 0]
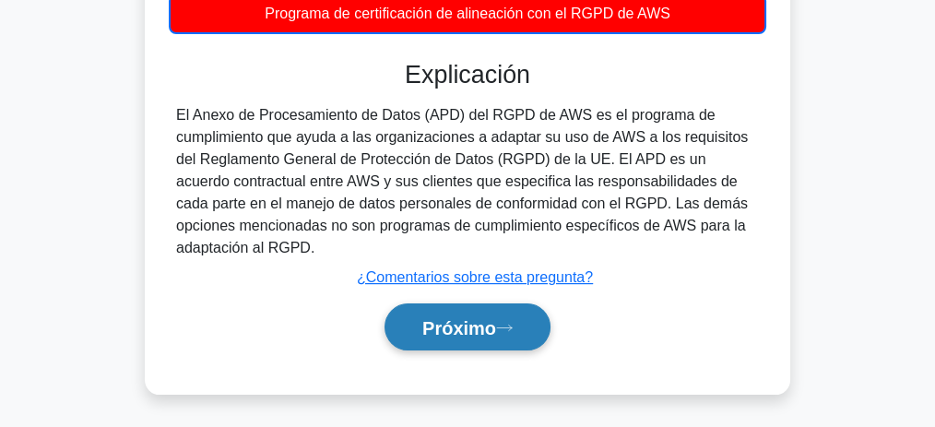
click at [469, 319] on font "Próximo" at bounding box center [459, 328] width 74 height 20
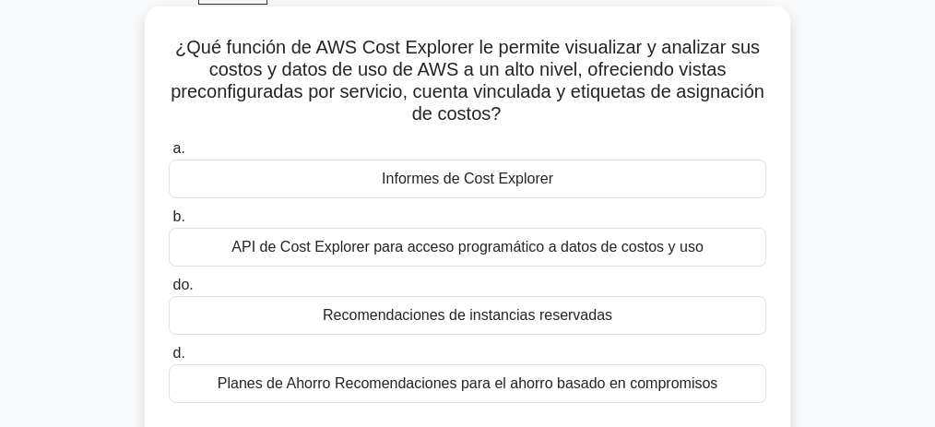
scroll to position [77, 0]
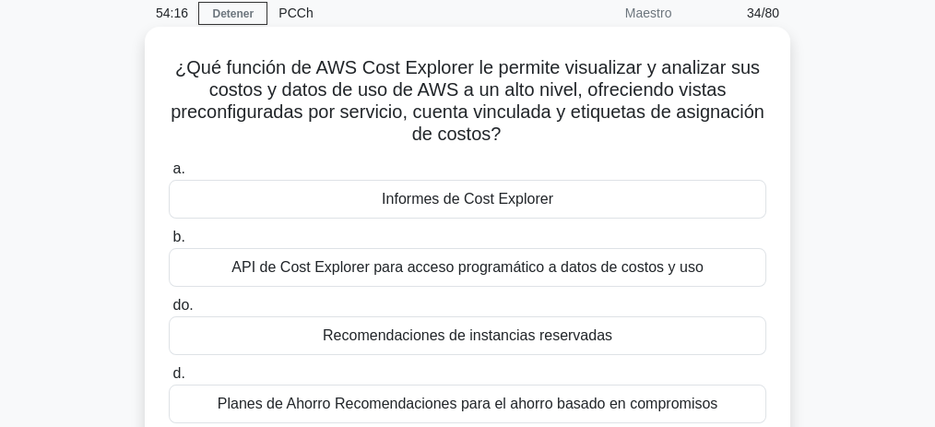
click at [475, 185] on div "Informes de Cost Explorer" at bounding box center [468, 199] width 598 height 39
click at [169, 175] on input "a. Informes de Cost Explorer" at bounding box center [169, 169] width 0 height 12
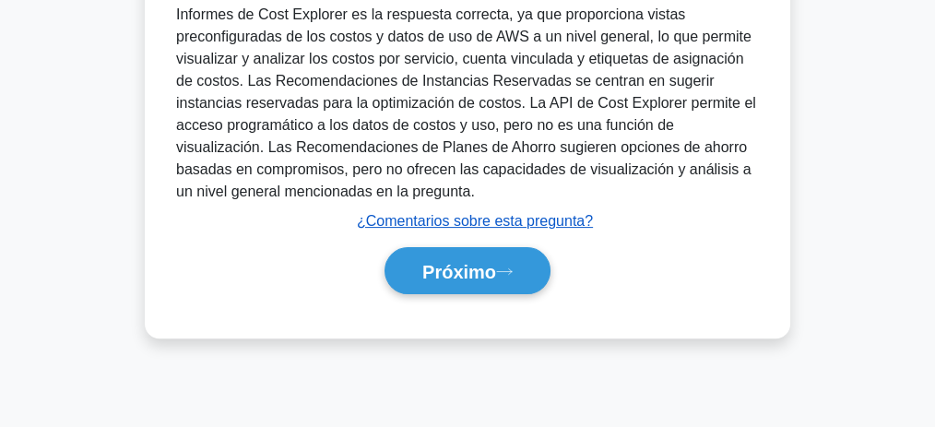
scroll to position [569, 0]
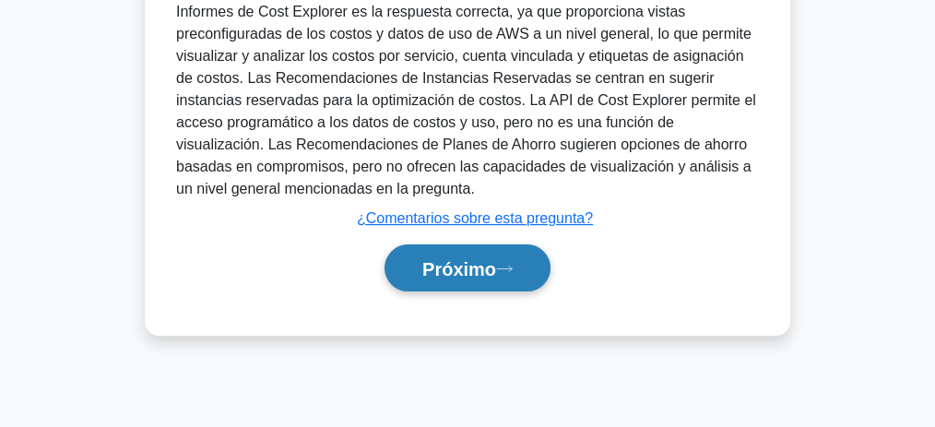
click at [462, 283] on button "Próximo" at bounding box center [468, 267] width 166 height 47
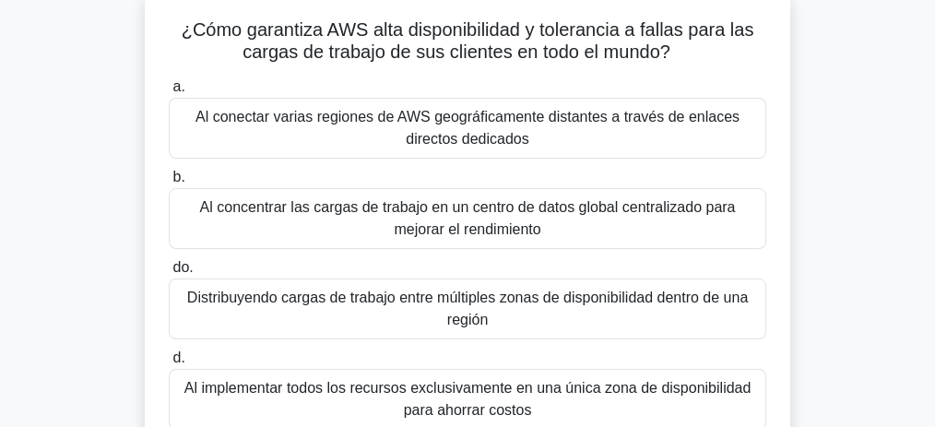
scroll to position [77, 0]
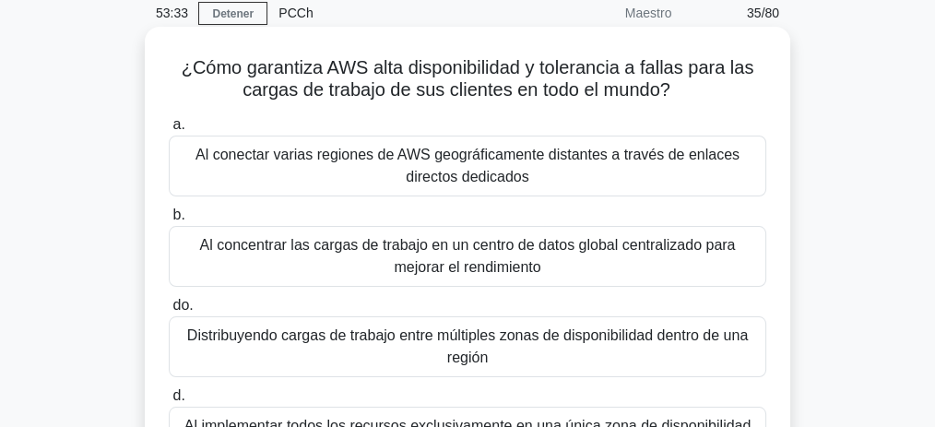
click at [524, 170] on font "Al conectar varias regiones de AWS geográficamente distantes a través de enlace…" at bounding box center [467, 166] width 544 height 38
click at [169, 131] on input "a. Al conectar varias regiones de AWS geográficamente distantes a través de enl…" at bounding box center [169, 125] width 0 height 12
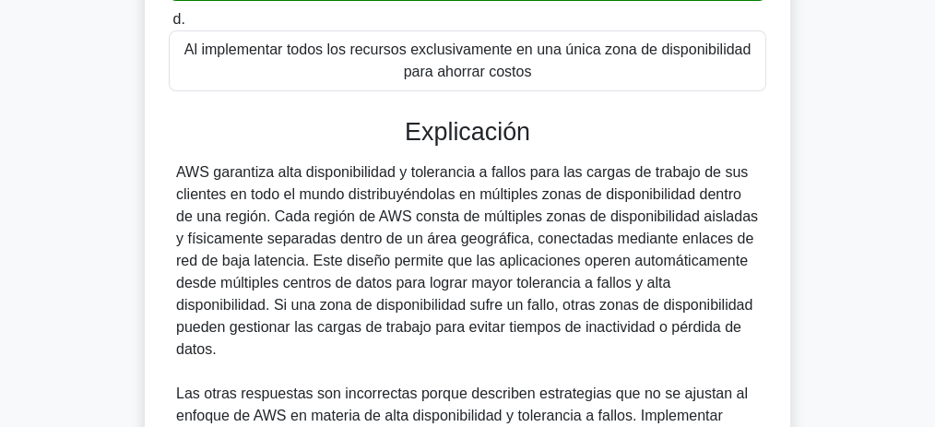
scroll to position [445, 0]
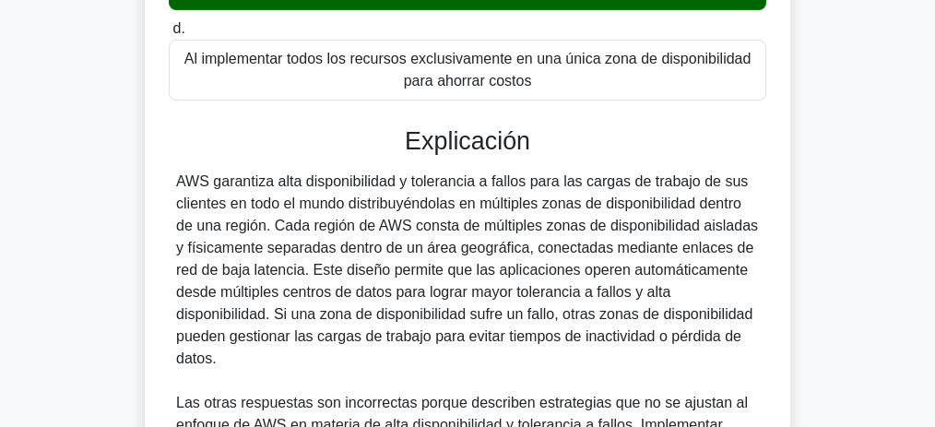
drag, startPoint x: 232, startPoint y: 199, endPoint x: 687, endPoint y: 339, distance: 475.7
click at [687, 339] on font "AWS garantiza alta disponibilidad y tolerancia a fallos para las cargas de trab…" at bounding box center [467, 269] width 582 height 193
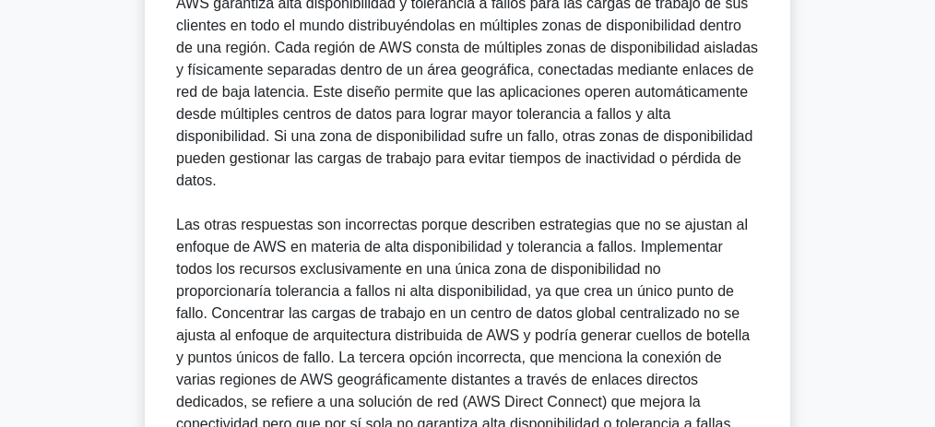
scroll to position [630, 0]
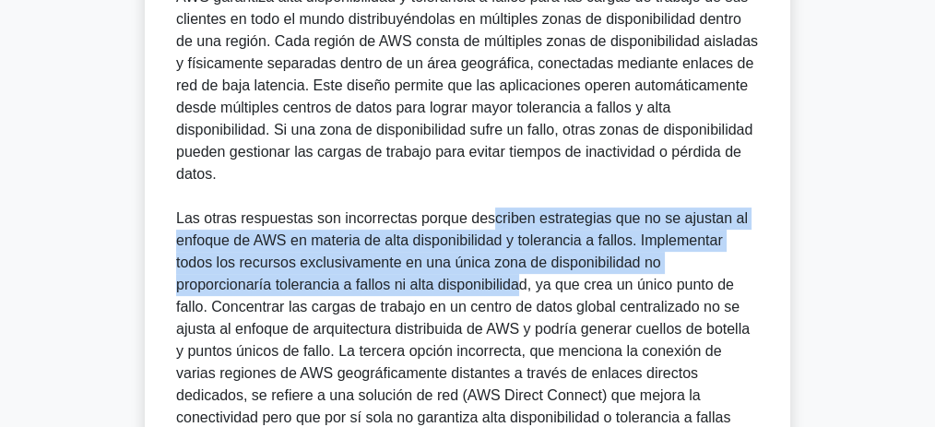
drag, startPoint x: 487, startPoint y: 220, endPoint x: 419, endPoint y: 290, distance: 97.2
click at [419, 290] on font "Las otras respuestas son incorrectas porque describen estrategias que no se aju…" at bounding box center [463, 339] width 574 height 259
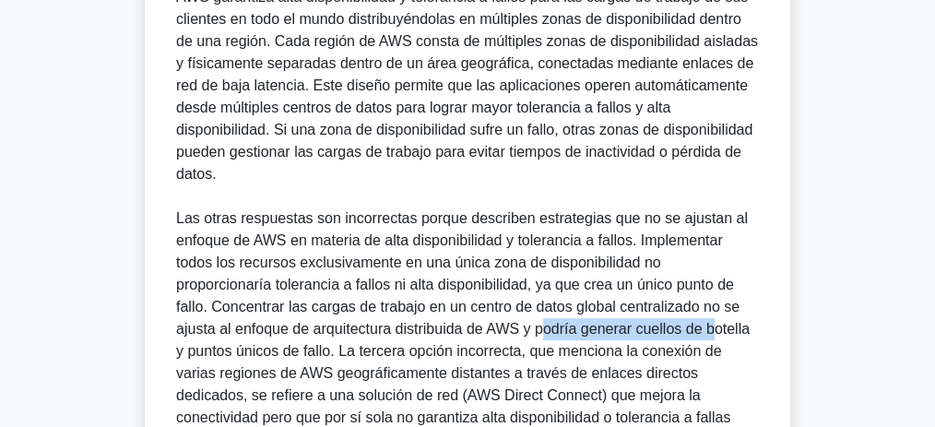
drag, startPoint x: 423, startPoint y: 329, endPoint x: 599, endPoint y: 330, distance: 176.1
click at [599, 330] on font "Las otras respuestas son incorrectas porque describen estrategias que no se aju…" at bounding box center [463, 339] width 574 height 259
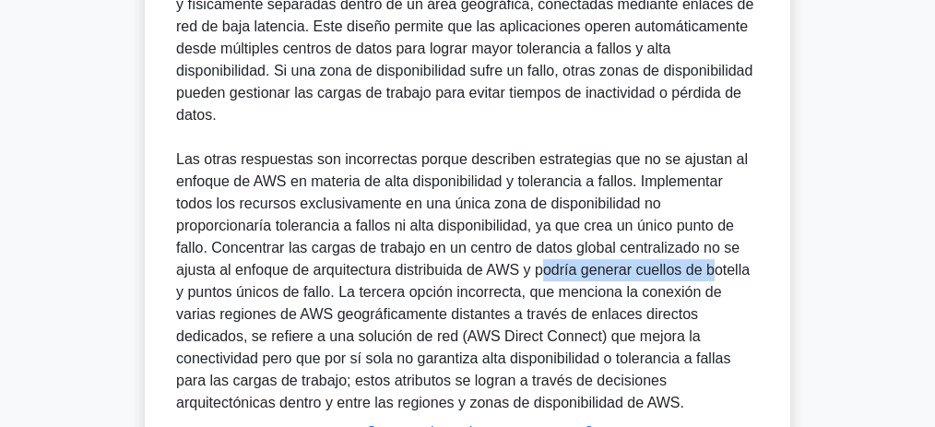
scroll to position [692, 0]
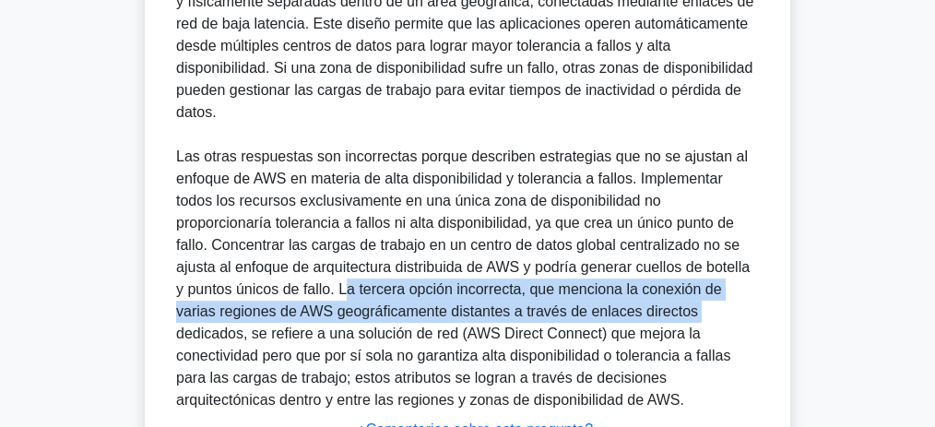
drag, startPoint x: 242, startPoint y: 278, endPoint x: 586, endPoint y: 313, distance: 345.7
click at [577, 313] on font "Las otras respuestas son incorrectas porque describen estrategias que no se aju…" at bounding box center [463, 277] width 574 height 259
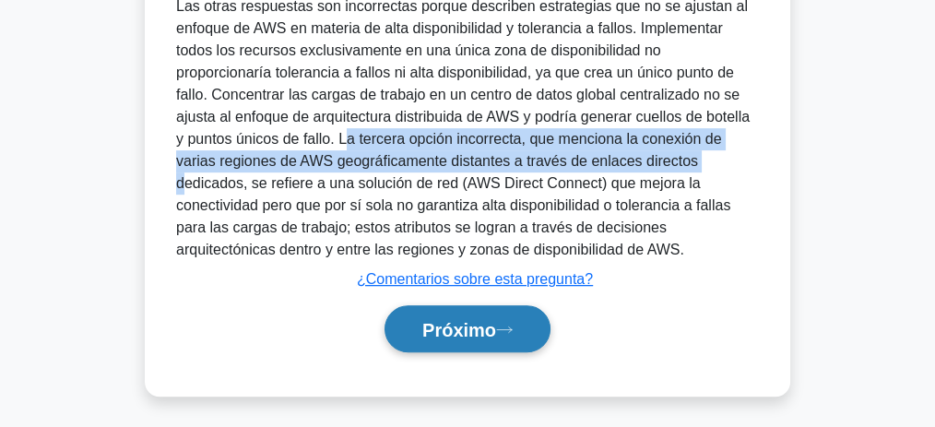
click at [486, 327] on font "Próximo" at bounding box center [459, 330] width 74 height 20
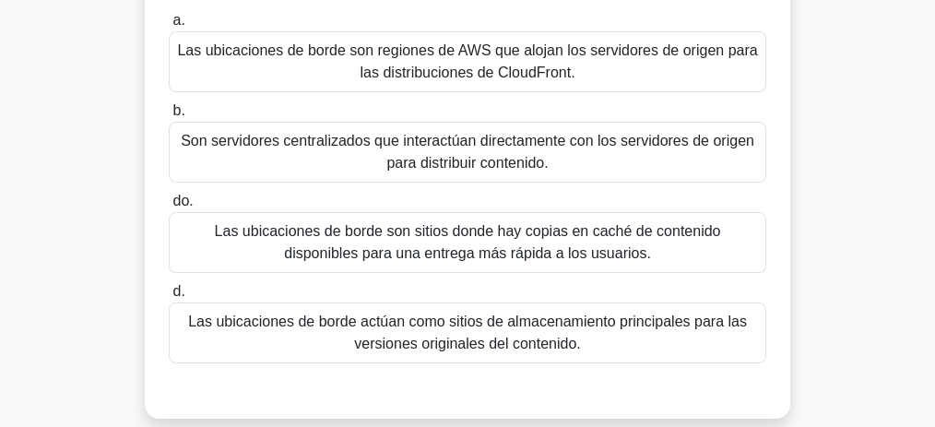
scroll to position [184, 0]
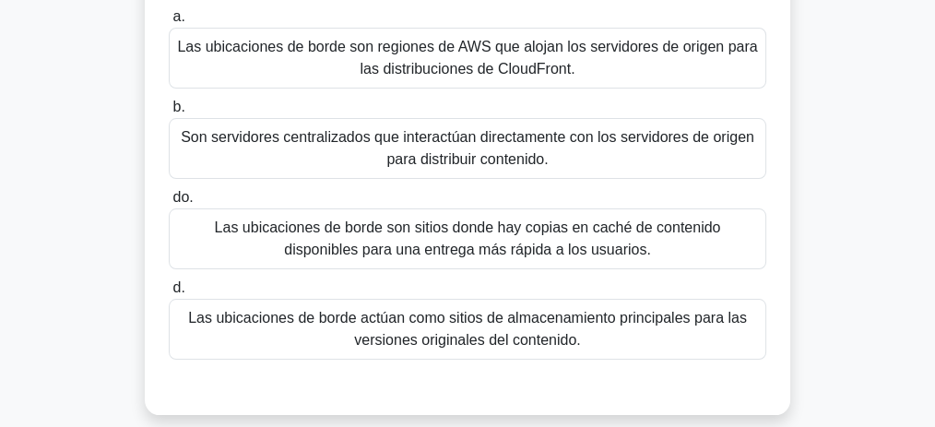
click at [459, 234] on font "Las ubicaciones de borde son sitios donde hay copias en caché de contenido disp…" at bounding box center [468, 238] width 506 height 38
click at [169, 204] on input "do. Las ubicaciones de borde son sitios donde hay copias en caché de contenido …" at bounding box center [169, 198] width 0 height 12
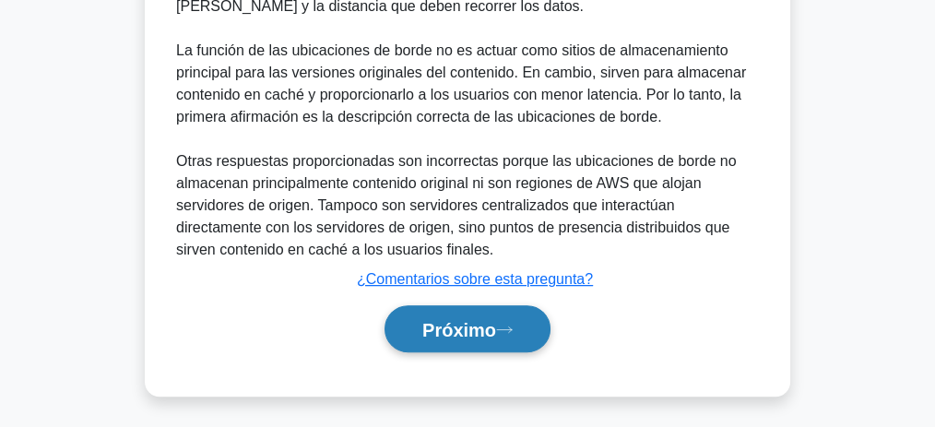
click at [479, 330] on font "Próximo" at bounding box center [459, 330] width 74 height 20
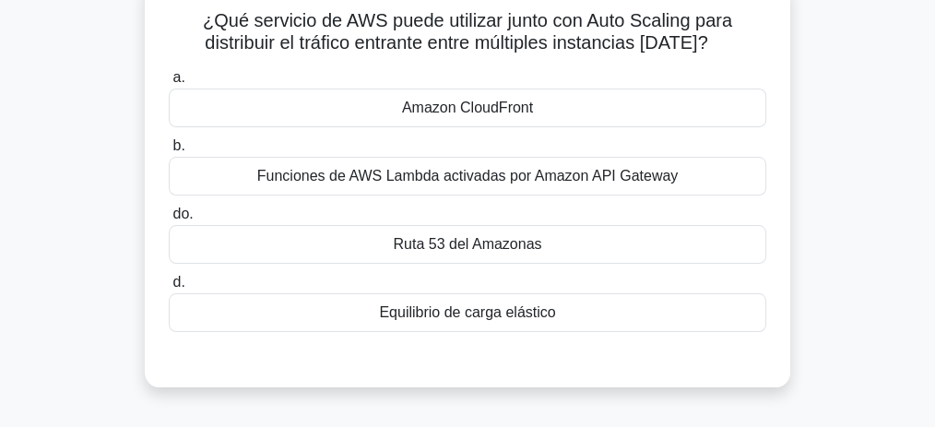
scroll to position [141, 0]
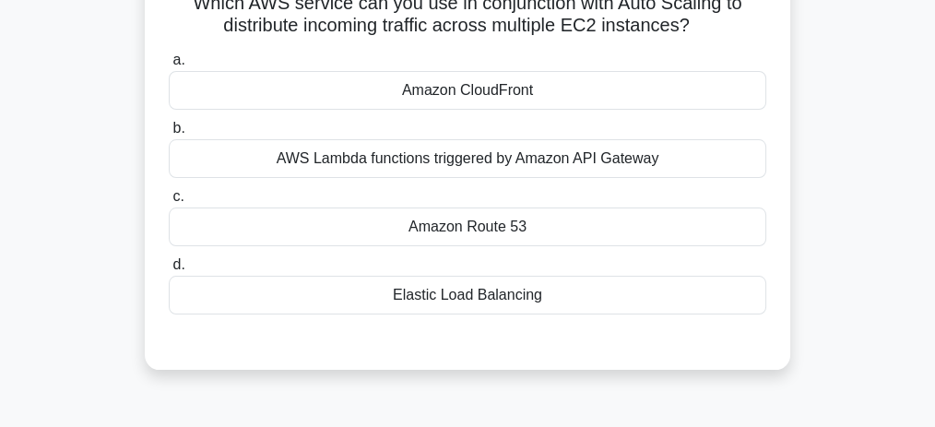
click at [519, 298] on div "Elastic Load Balancing" at bounding box center [468, 295] width 598 height 39
click at [169, 271] on input "d. Elastic Load Balancing" at bounding box center [169, 265] width 0 height 12
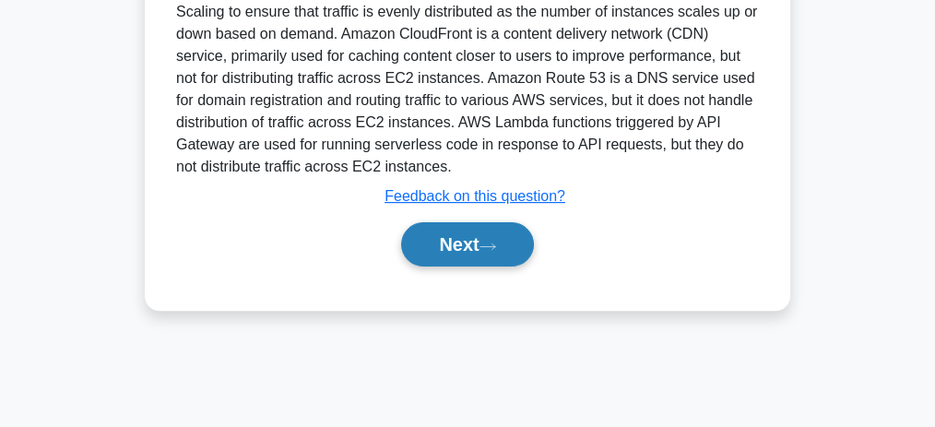
click at [462, 237] on button "Next" at bounding box center [467, 244] width 132 height 44
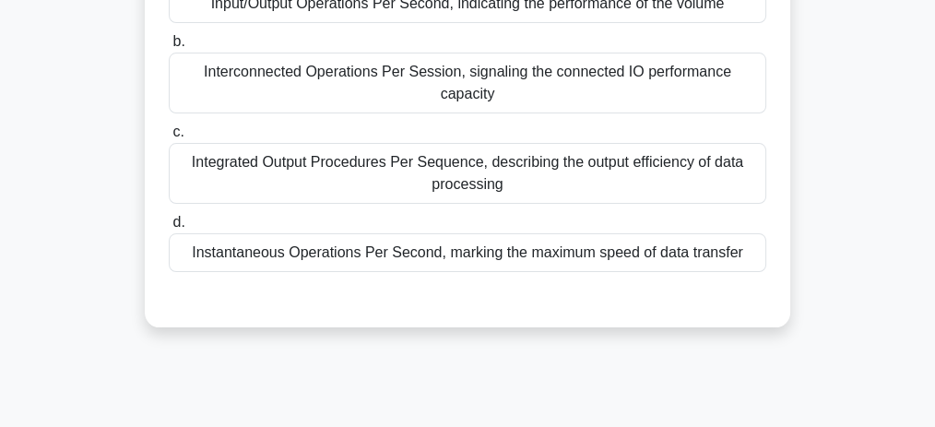
scroll to position [77, 0]
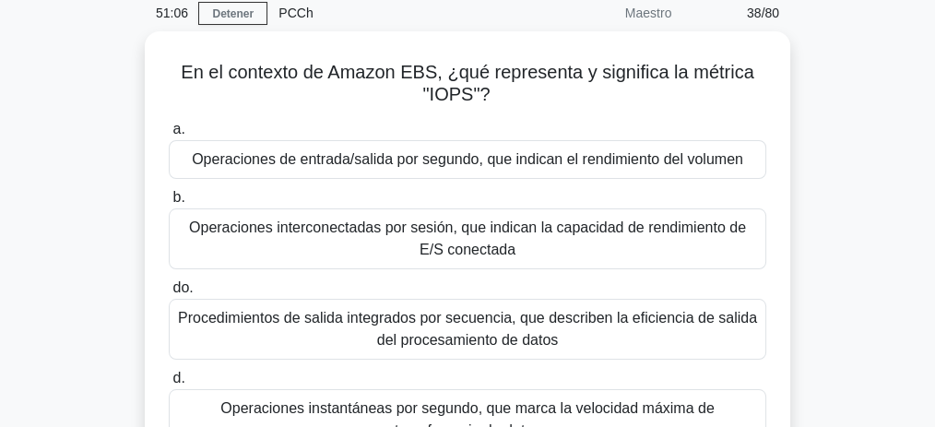
click at [868, 226] on div "En el contexto de Amazon EBS, ¿qué representa y significa la métrica "IOPS"? .s…" at bounding box center [467, 279] width 885 height 496
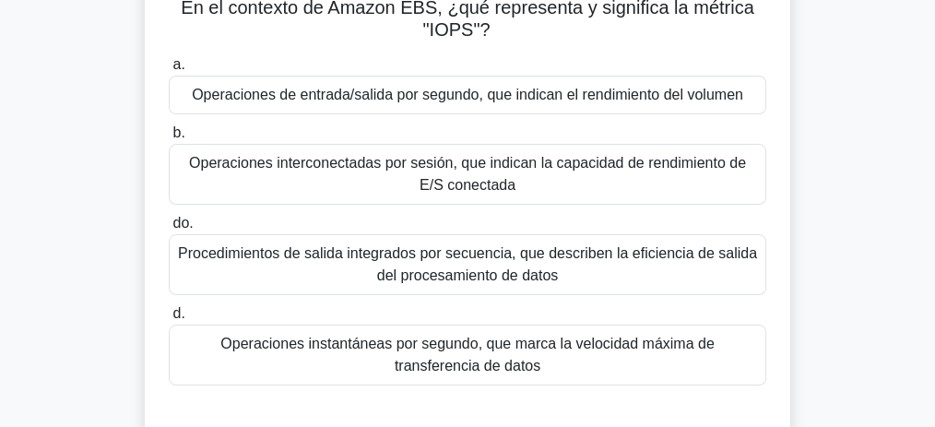
scroll to position [138, 0]
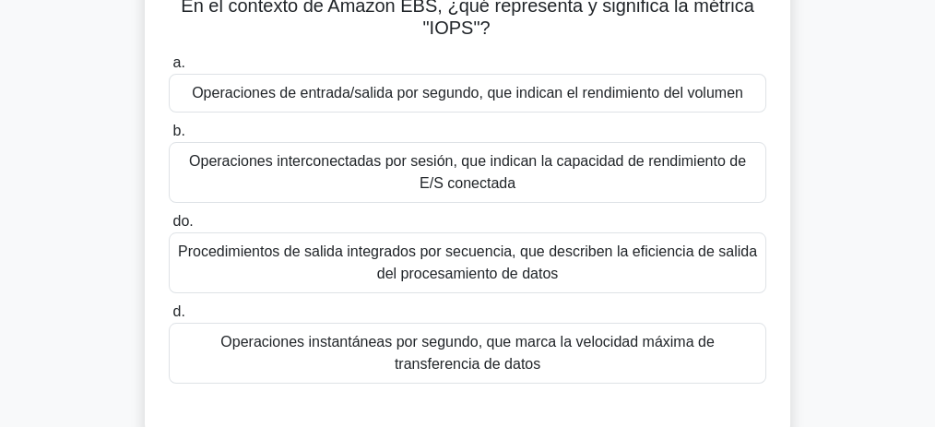
click at [558, 91] on font "Operaciones de entrada/salida por segundo, que indican el rendimiento del volum…" at bounding box center [467, 93] width 551 height 16
click at [169, 69] on input "a. Operaciones de entrada/salida por segundo, que indican el rendimiento del vo…" at bounding box center [169, 63] width 0 height 12
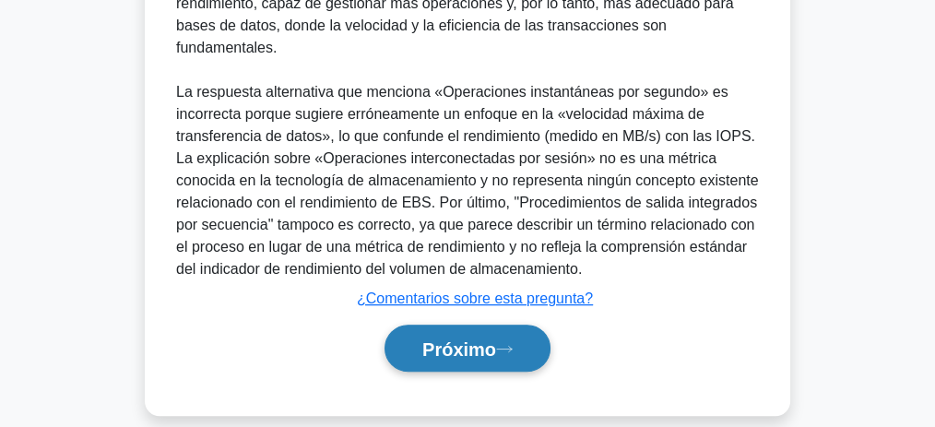
scroll to position [752, 0]
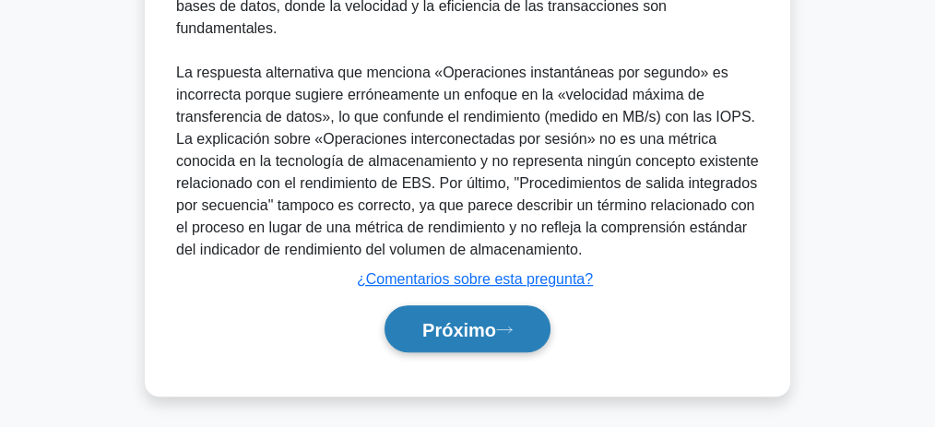
click at [483, 329] on font "Próximo" at bounding box center [459, 330] width 74 height 20
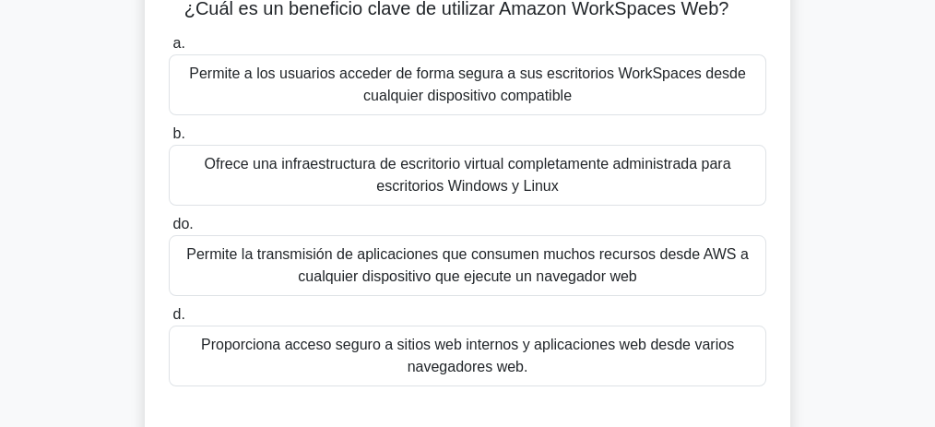
scroll to position [140, 0]
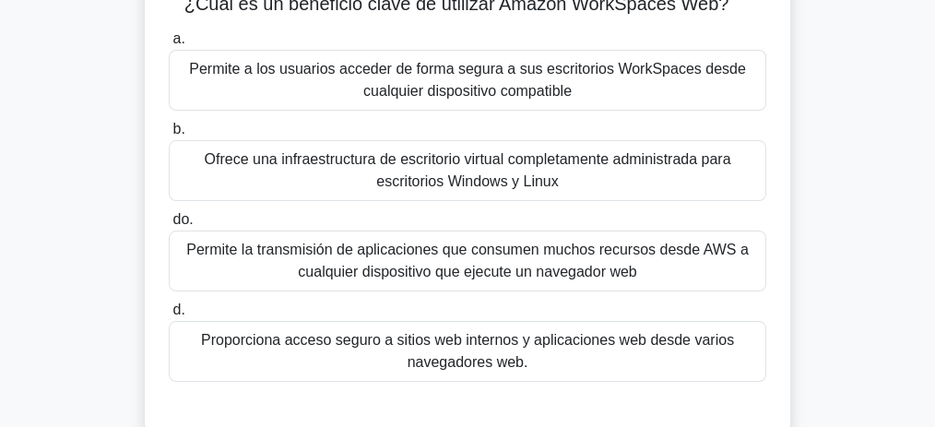
click at [551, 279] on font "Permite la transmisión de aplicaciones que consumen muchos recursos desde AWS a…" at bounding box center [467, 261] width 562 height 38
click at [169, 226] on input "do. Permite la transmisión de aplicaciones que consumen muchos recursos desde A…" at bounding box center [169, 220] width 0 height 12
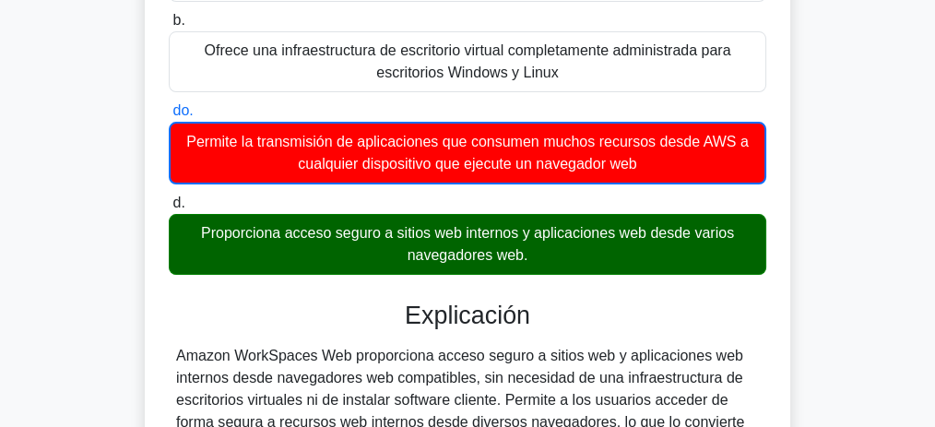
scroll to position [263, 0]
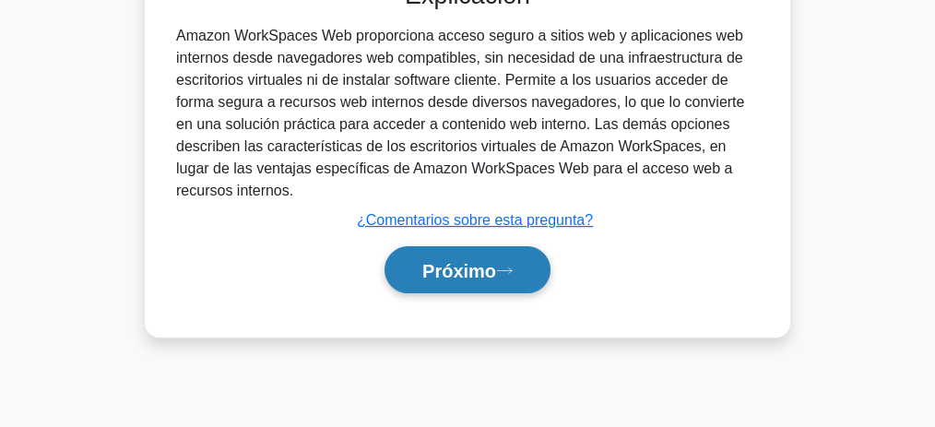
click at [482, 266] on font "Próximo" at bounding box center [459, 271] width 74 height 20
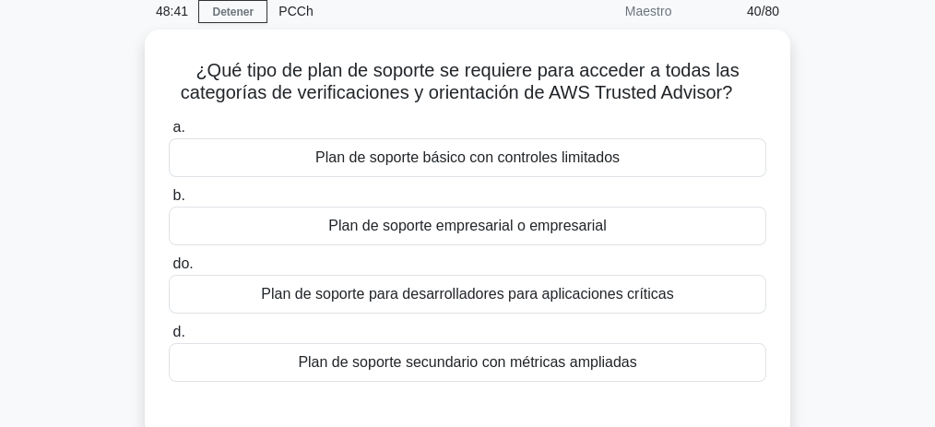
scroll to position [77, 0]
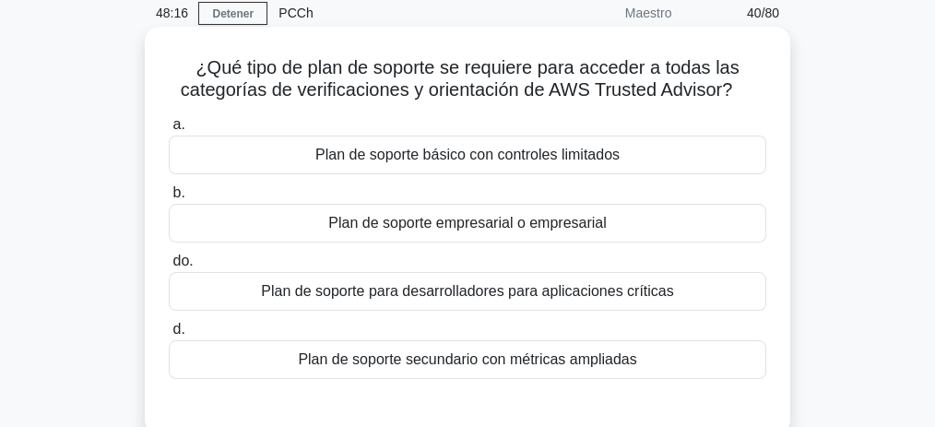
click at [570, 299] on font "Plan de soporte para desarrolladores para aplicaciones críticas" at bounding box center [467, 291] width 412 height 16
click at [169, 267] on input "do. Plan de soporte para desarrolladores para aplicaciones críticas" at bounding box center [169, 261] width 0 height 12
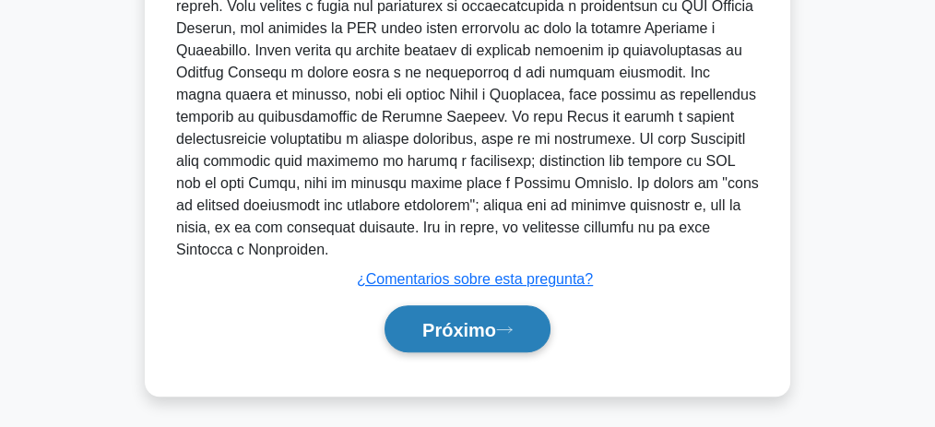
click at [484, 322] on font "Próximo" at bounding box center [459, 330] width 74 height 20
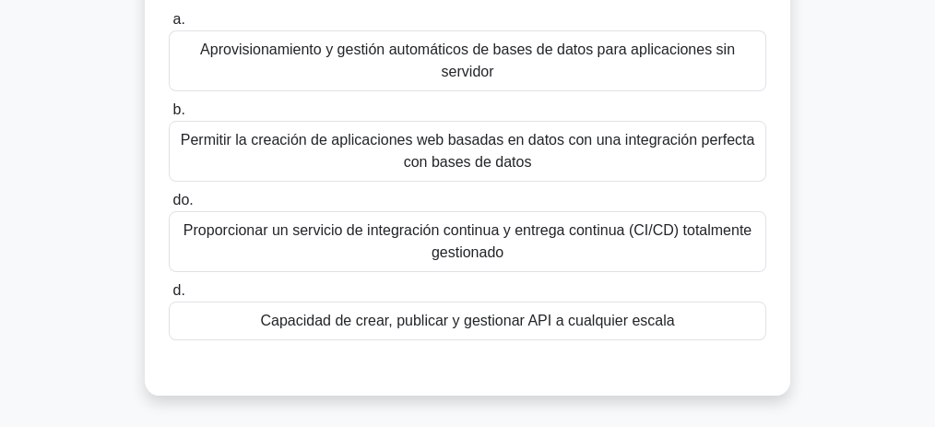
scroll to position [184, 0]
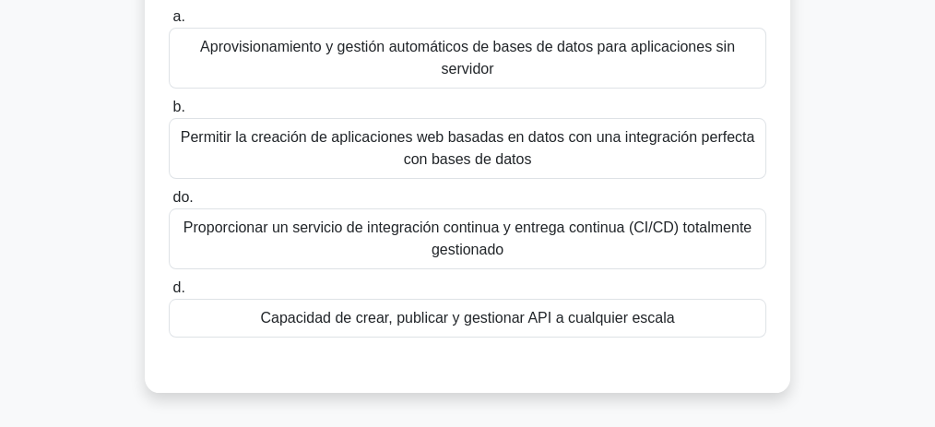
click at [512, 316] on font "Capacidad de crear, publicar y gestionar API a cualquier escala" at bounding box center [467, 318] width 414 height 16
click at [169, 294] on input "d. Capacidad de crear, publicar y gestionar API a cualquier escala" at bounding box center [169, 288] width 0 height 12
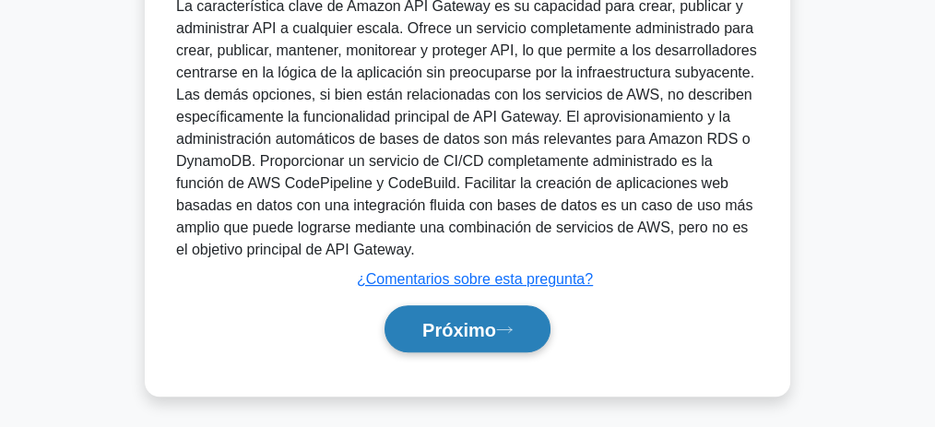
click at [492, 321] on font "Próximo" at bounding box center [459, 330] width 74 height 20
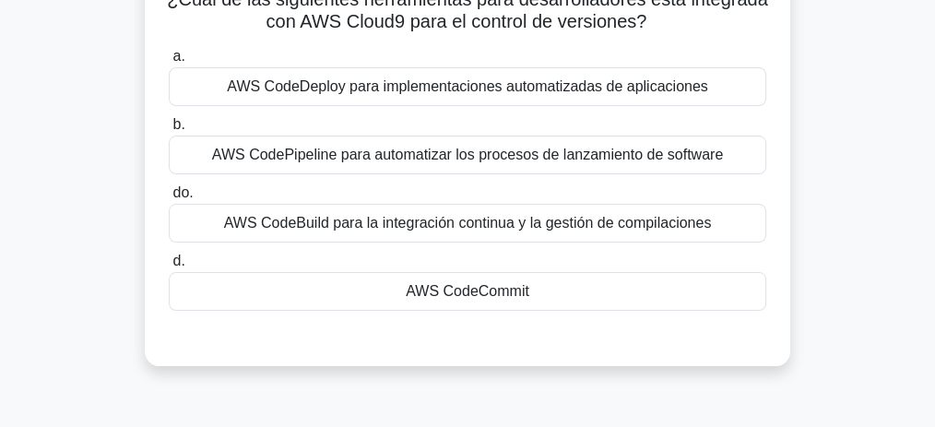
scroll to position [105, 0]
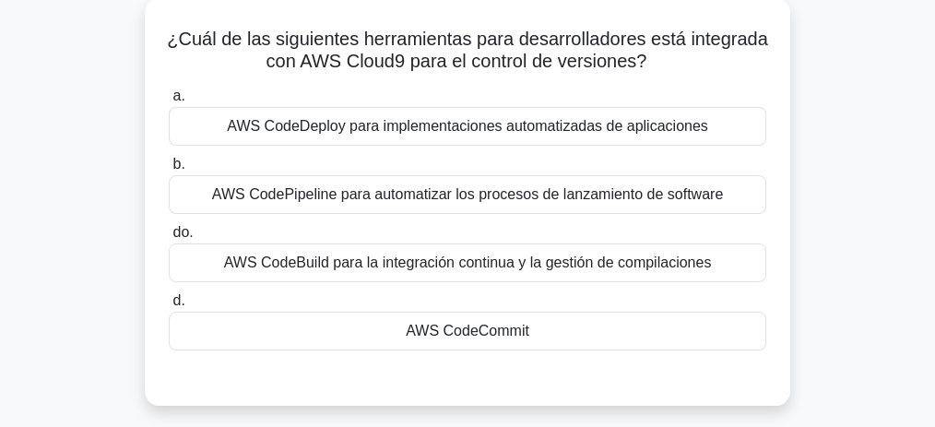
click at [512, 329] on font "AWS CodeCommit" at bounding box center [468, 331] width 124 height 16
click at [169, 307] on input "d. AWS CodeCommit" at bounding box center [169, 301] width 0 height 12
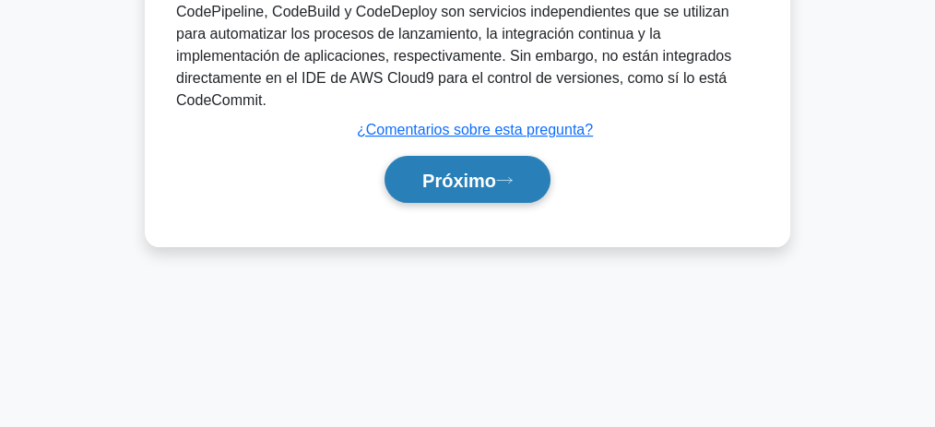
click at [438, 172] on button "Próximo" at bounding box center [468, 179] width 166 height 47
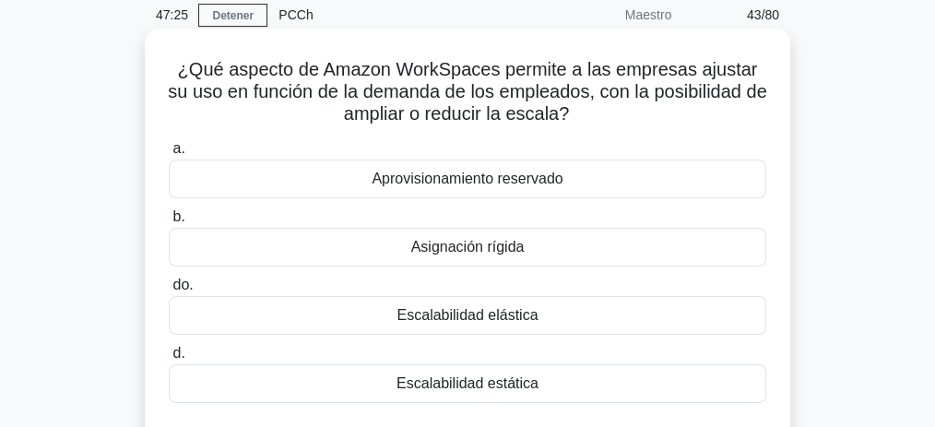
scroll to position [77, 0]
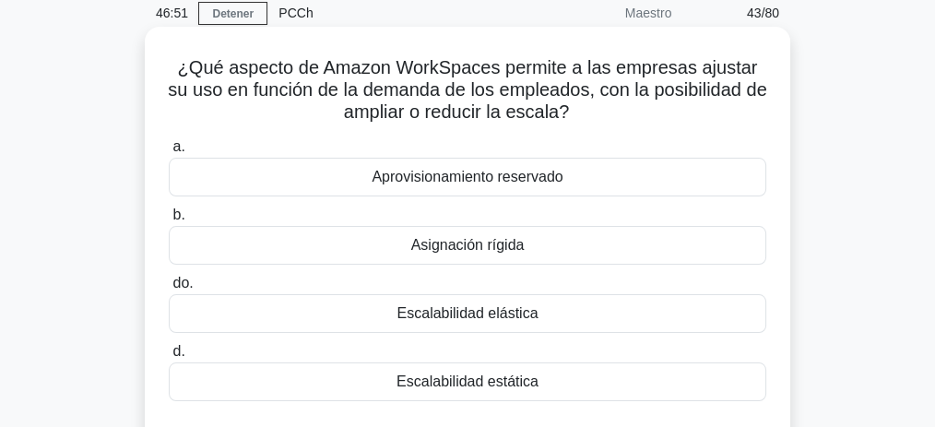
click at [515, 317] on font "Escalabilidad elástica" at bounding box center [467, 313] width 141 height 16
click at [169, 290] on input "do. Escalabilidad elástica" at bounding box center [169, 284] width 0 height 12
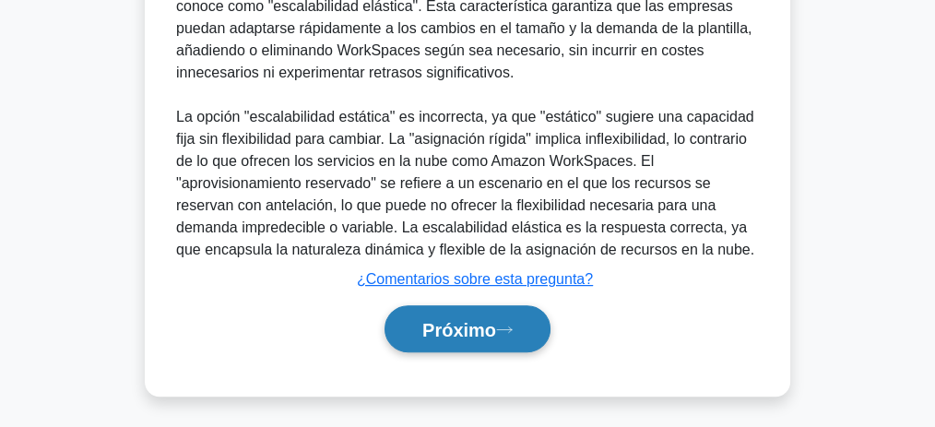
click at [485, 333] on font "Próximo" at bounding box center [459, 330] width 74 height 20
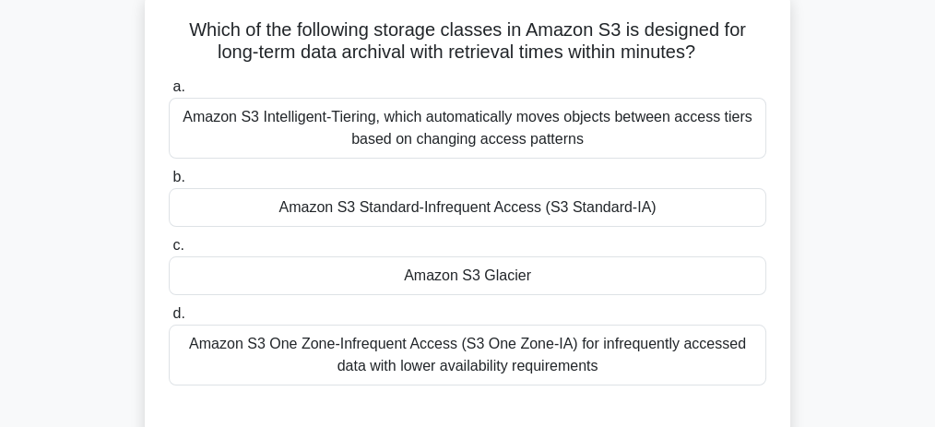
scroll to position [105, 0]
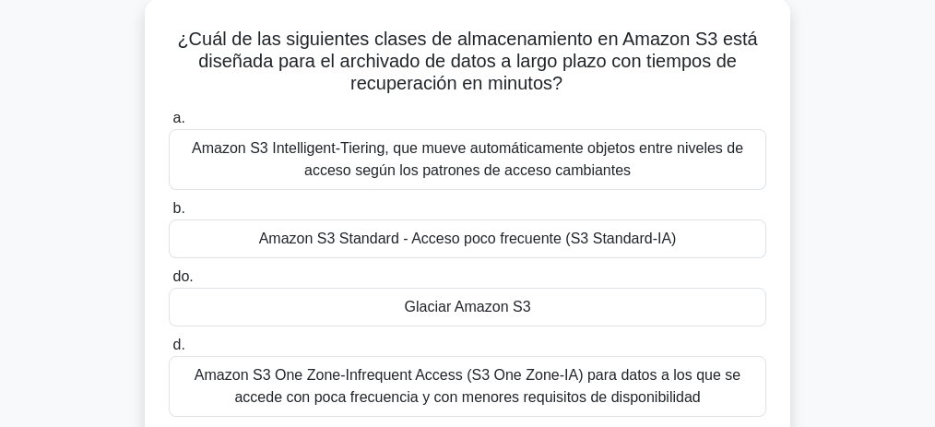
click at [488, 312] on font "Glaciar Amazon S3" at bounding box center [468, 307] width 126 height 16
click at [169, 283] on input "do. Glaciar Amazon S3" at bounding box center [169, 277] width 0 height 12
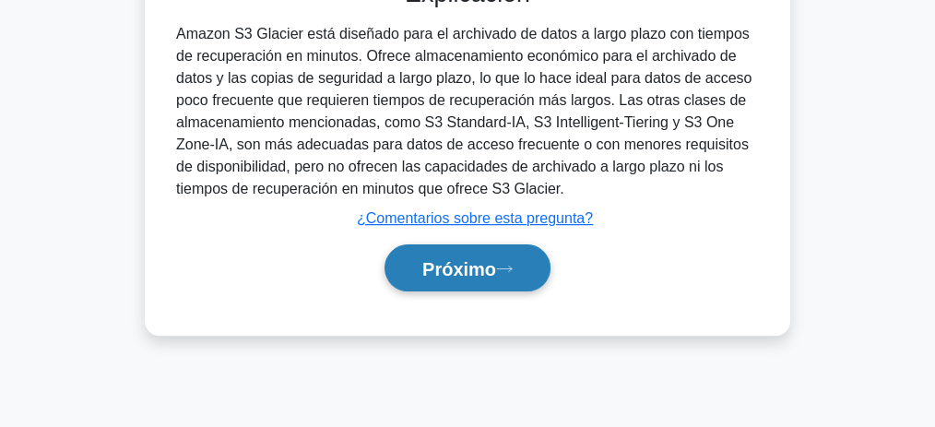
click at [462, 269] on font "Próximo" at bounding box center [459, 269] width 74 height 20
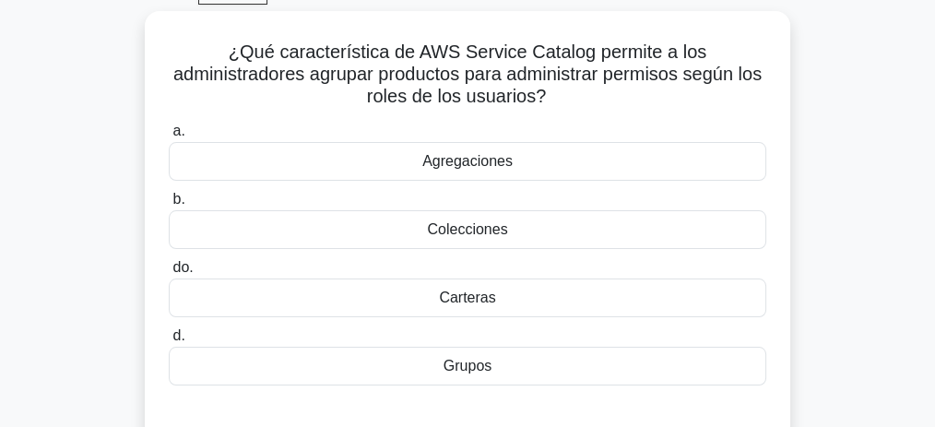
scroll to position [99, 0]
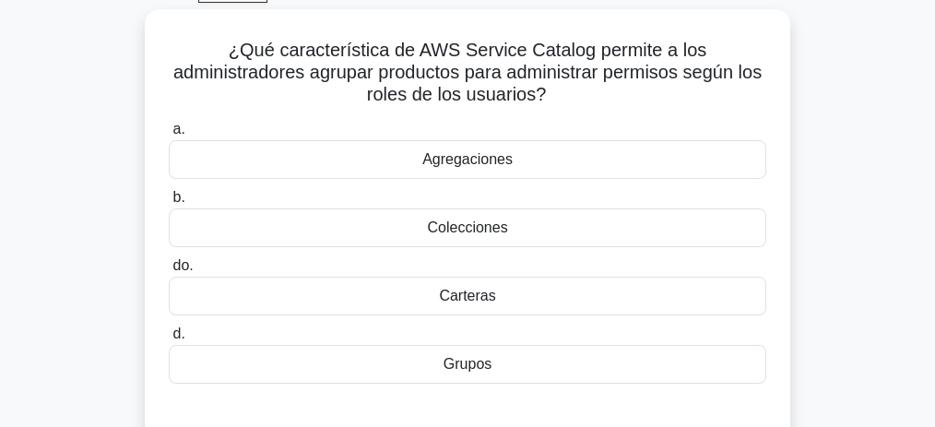
click at [815, 157] on div "¿Qué característica de AWS Service Catalog permite a los administradores agrupa…" at bounding box center [467, 235] width 885 height 452
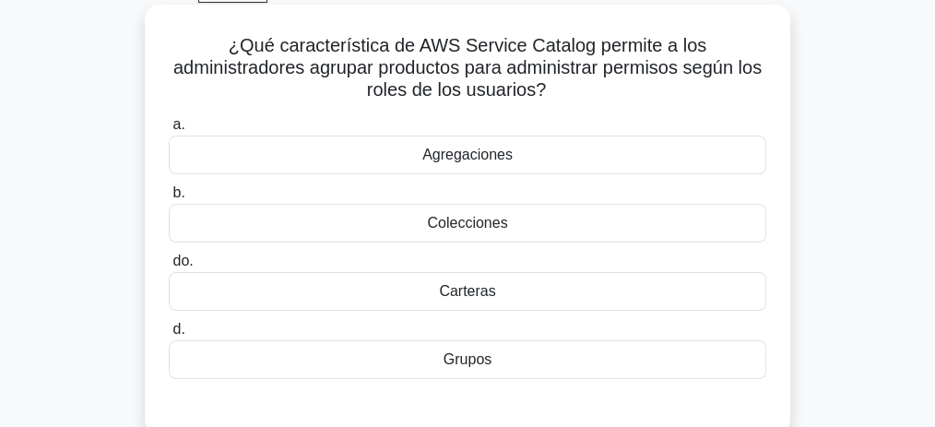
click at [501, 370] on div "Grupos" at bounding box center [468, 359] width 598 height 39
click at [169, 336] on input "d. Grupos" at bounding box center [169, 330] width 0 height 12
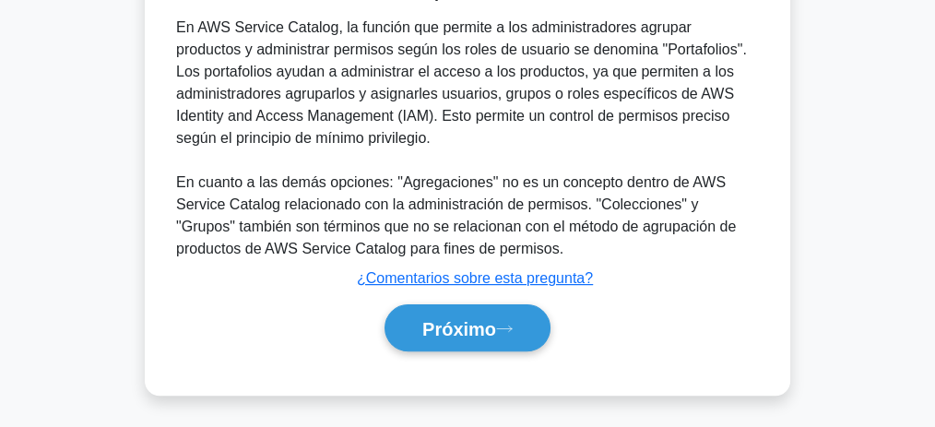
scroll to position [569, 0]
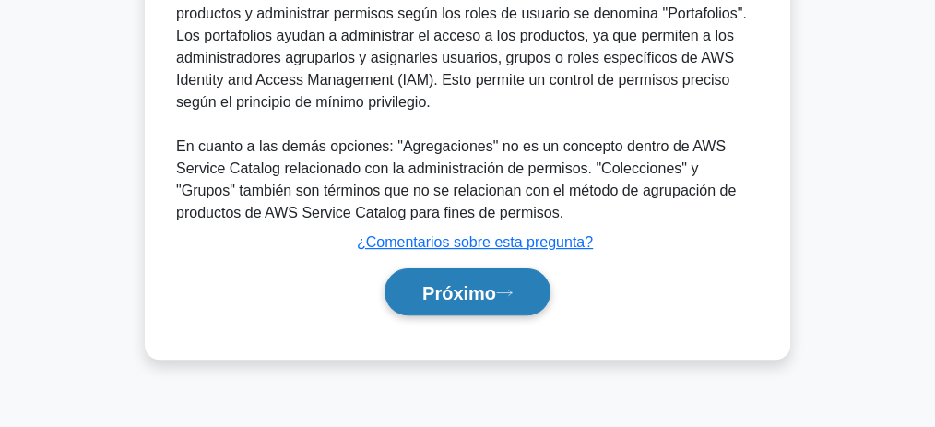
click at [472, 292] on font "Próximo" at bounding box center [459, 293] width 74 height 20
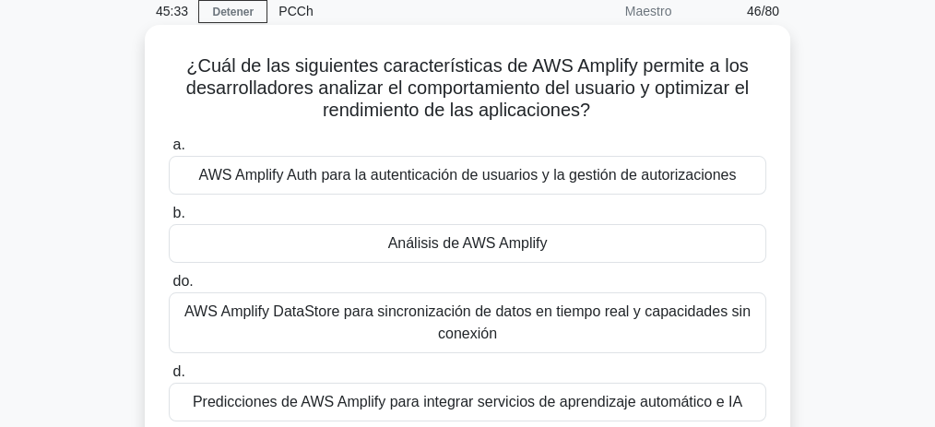
scroll to position [77, 0]
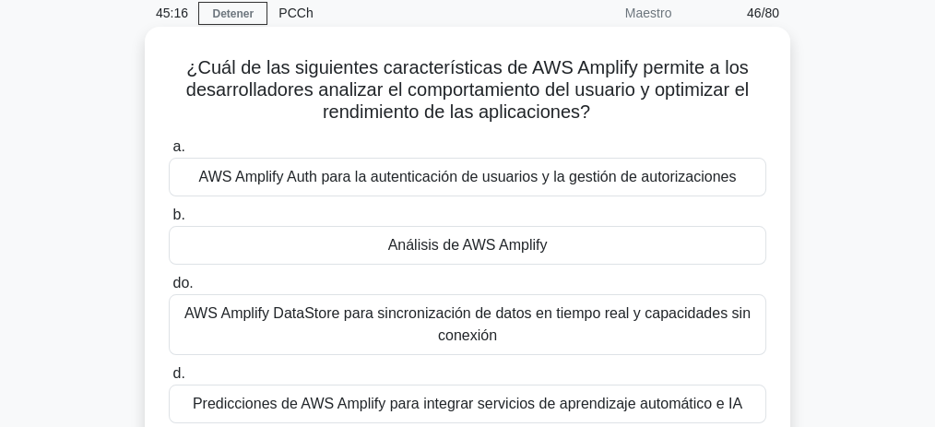
click at [503, 244] on font "Análisis de AWS Amplify" at bounding box center [468, 245] width 160 height 16
click at [169, 221] on input "b. Análisis de AWS Amplify" at bounding box center [169, 215] width 0 height 12
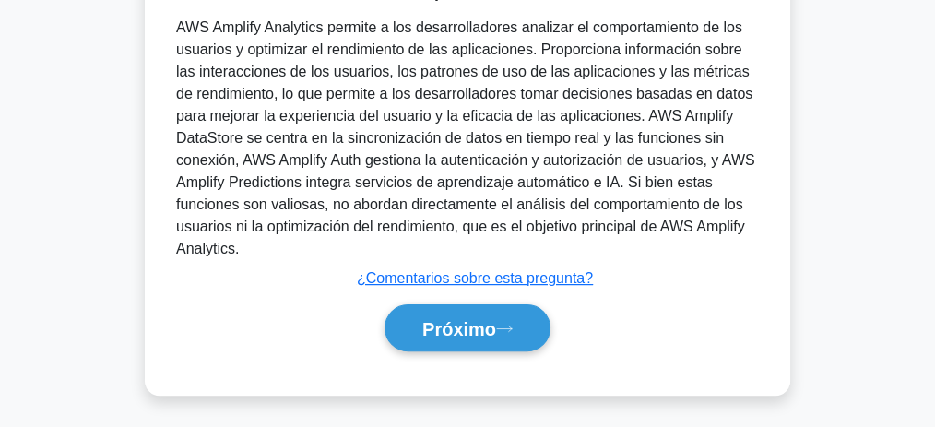
scroll to position [569, 0]
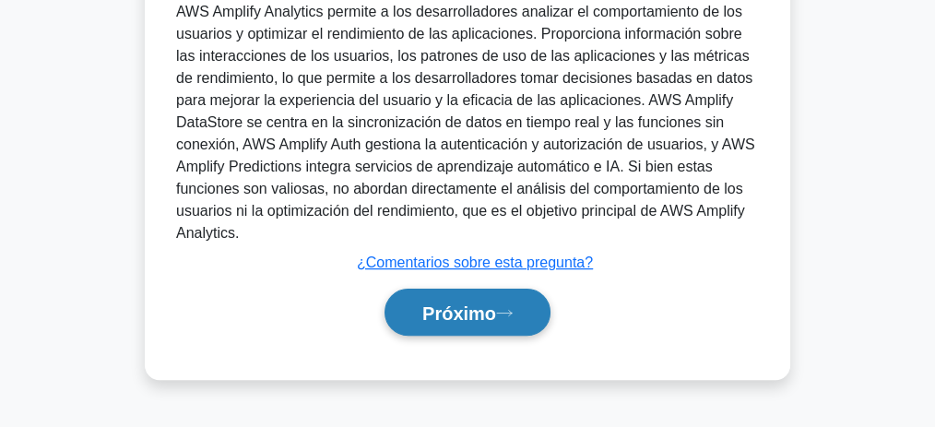
click at [476, 309] on font "Próximo" at bounding box center [459, 313] width 74 height 20
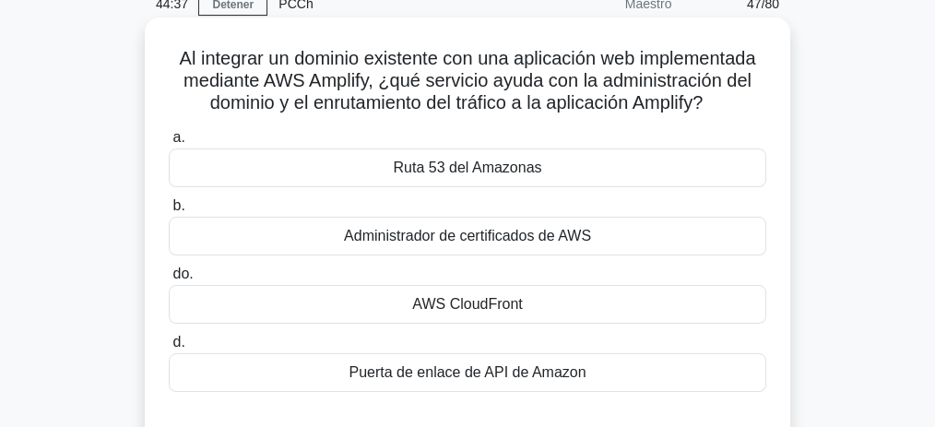
scroll to position [77, 0]
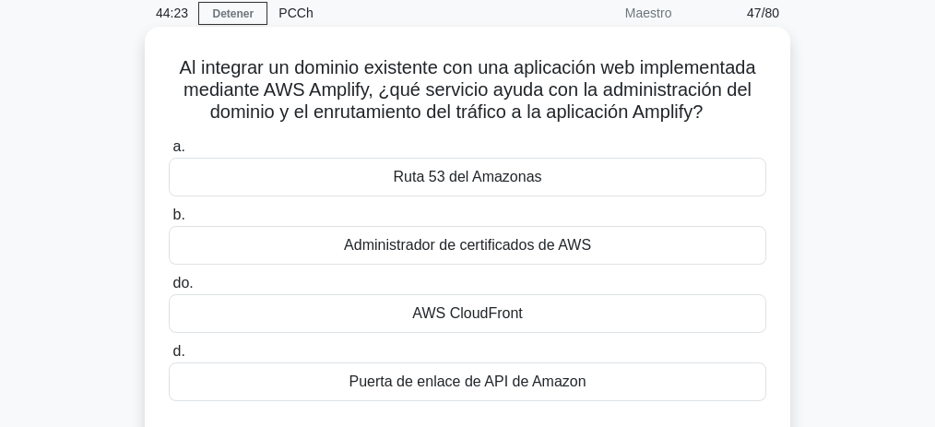
click at [473, 180] on font "Ruta 53 del Amazonas" at bounding box center [468, 177] width 148 height 16
click at [169, 153] on input "a. Ruta 53 del Amazonas" at bounding box center [169, 147] width 0 height 12
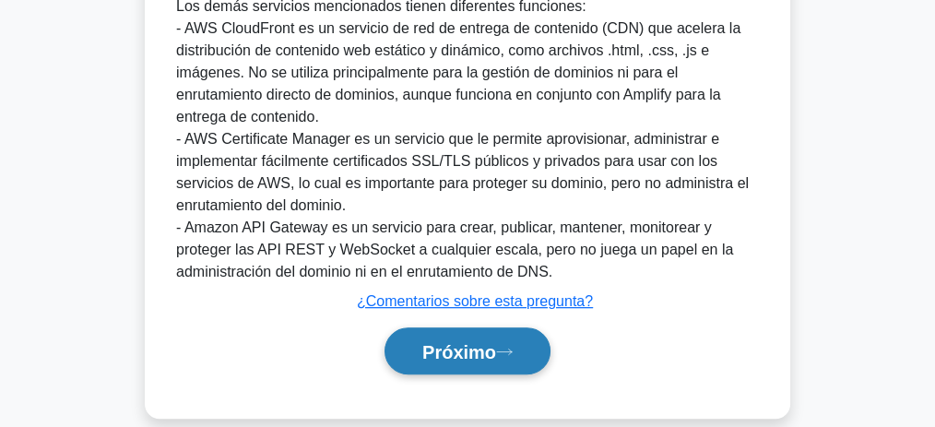
click at [470, 342] on font "Próximo" at bounding box center [459, 352] width 74 height 20
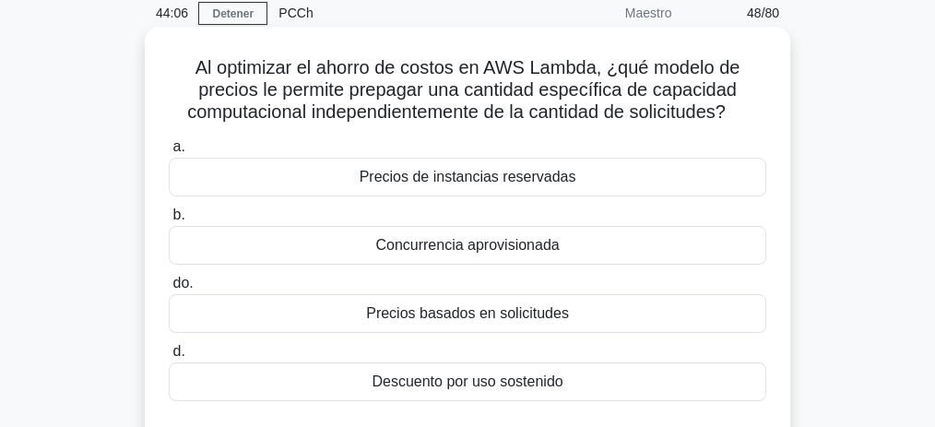
click at [518, 313] on font "Precios basados ​​en solicitudes" at bounding box center [467, 313] width 203 height 16
click at [169, 290] on input "do. Precios basados ​​en solicitudes" at bounding box center [169, 284] width 0 height 12
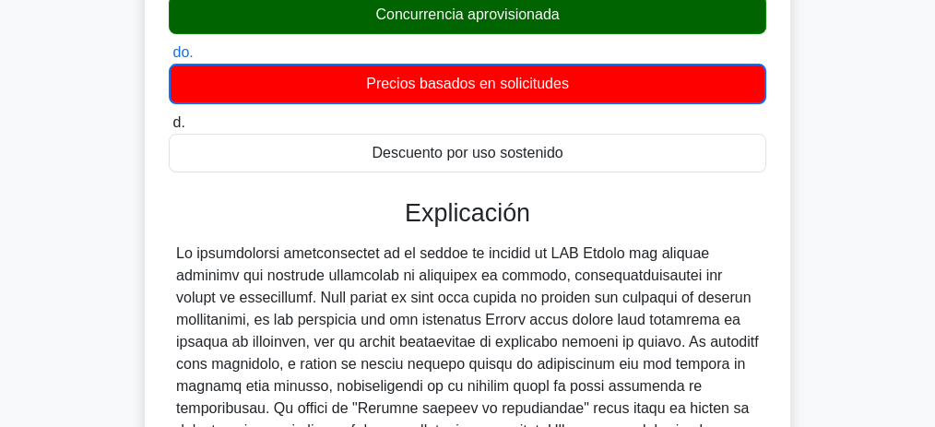
scroll to position [323, 0]
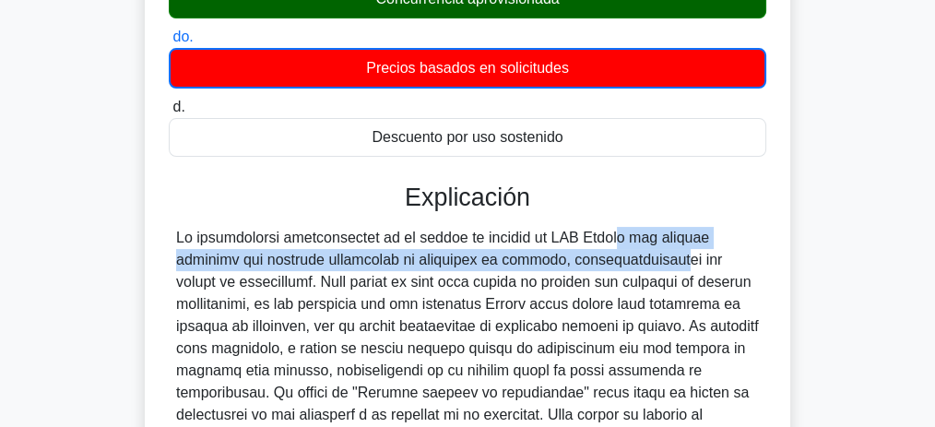
drag, startPoint x: 547, startPoint y: 237, endPoint x: 586, endPoint y: 270, distance: 51.0
click at [569, 269] on div at bounding box center [467, 404] width 583 height 354
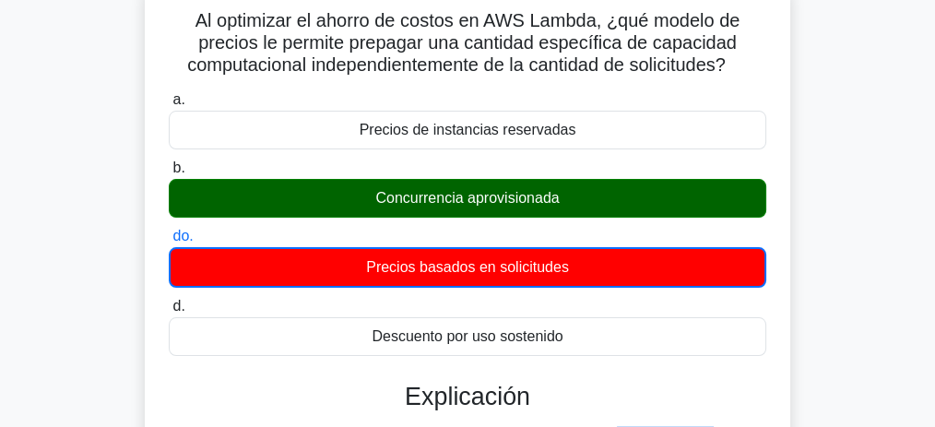
scroll to position [77, 0]
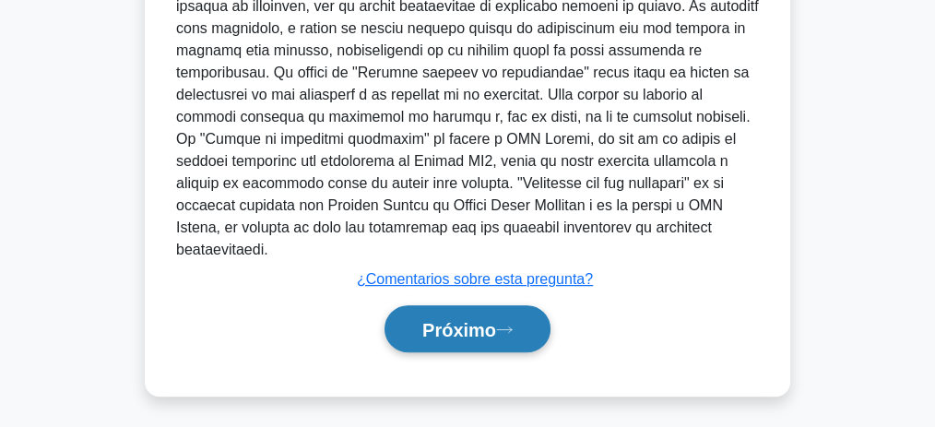
click at [496, 323] on font "Próximo" at bounding box center [459, 330] width 74 height 20
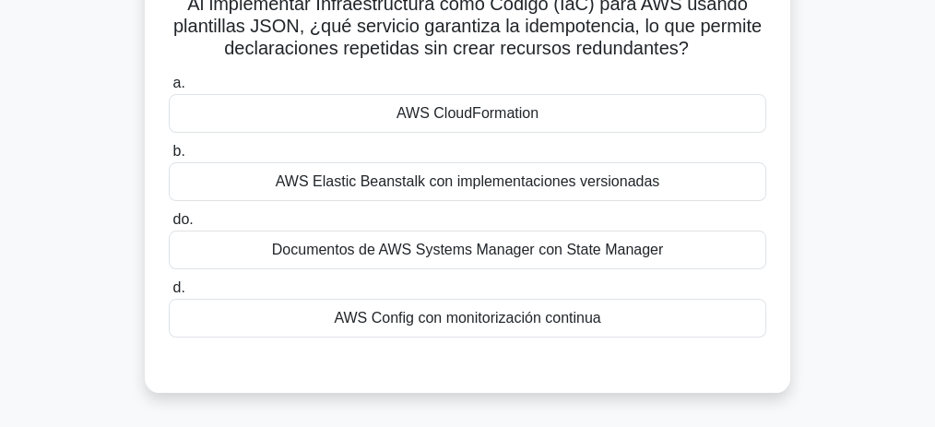
scroll to position [101, 0]
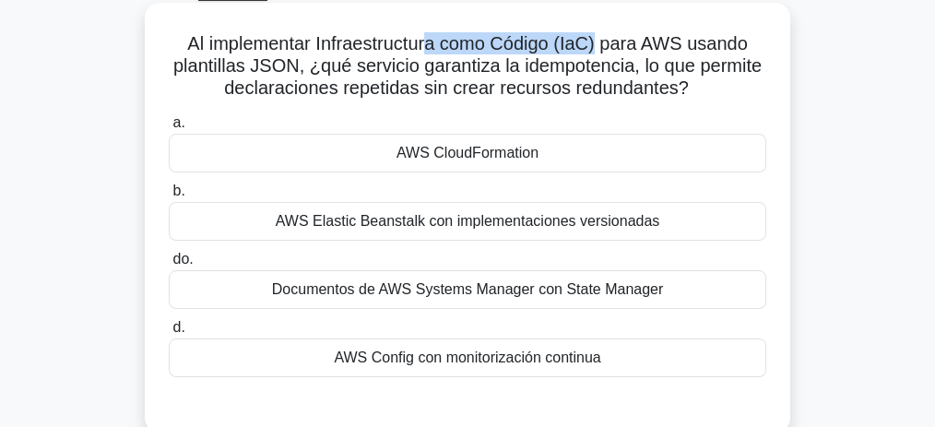
drag, startPoint x: 432, startPoint y: 46, endPoint x: 598, endPoint y: 52, distance: 166.1
click at [598, 52] on font "Al implementar Infraestructura como Código (IaC) para AWS usando plantillas JSO…" at bounding box center [467, 65] width 588 height 65
click at [592, 49] on font "Al implementar Infraestructura como Código (IaC) para AWS usando plantillas JSO…" at bounding box center [467, 65] width 588 height 65
click at [470, 45] on font "Al implementar Infraestructura como Código (IaC) para AWS usando plantillas JSO…" at bounding box center [467, 65] width 588 height 65
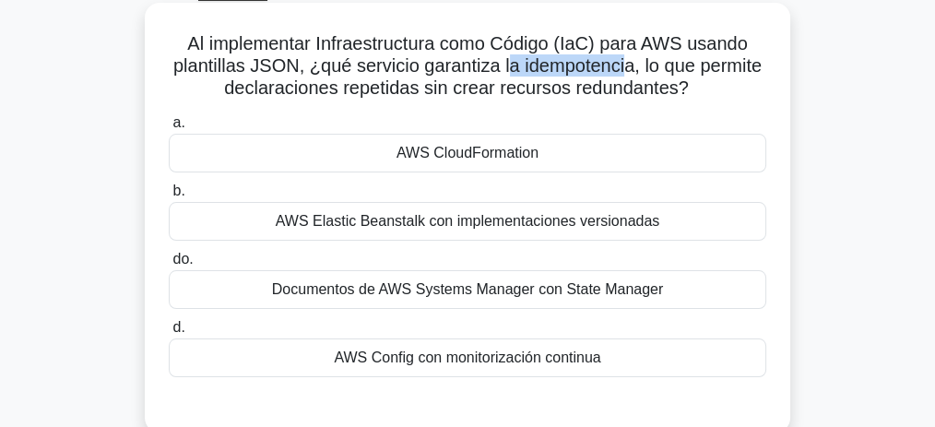
drag, startPoint x: 507, startPoint y: 70, endPoint x: 628, endPoint y: 71, distance: 120.8
click at [628, 71] on font "Al implementar Infraestructura como Código (IaC) para AWS usando plantillas JSO…" at bounding box center [467, 65] width 588 height 65
click at [547, 73] on font "Al implementar Infraestructura como Código (IaC) para AWS usando plantillas JSO…" at bounding box center [467, 65] width 588 height 65
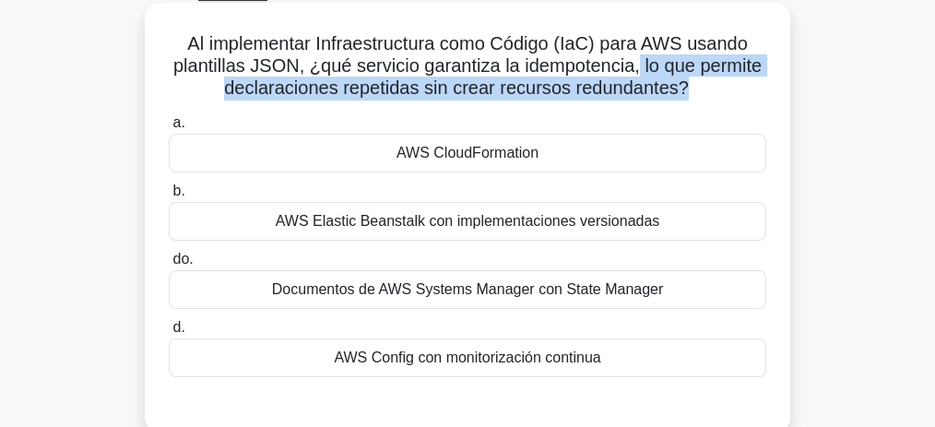
drag, startPoint x: 640, startPoint y: 66, endPoint x: 681, endPoint y: 101, distance: 53.7
click at [681, 101] on h5 "Al implementar Infraestructura como Código (IaC) para AWS usando plantillas JSO…" at bounding box center [467, 66] width 601 height 68
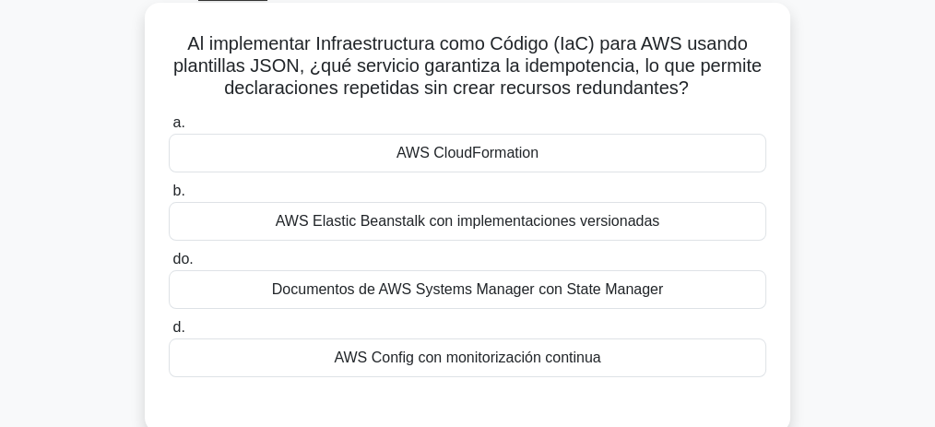
click at [589, 65] on font "Al implementar Infraestructura como Código (IaC) para AWS usando plantillas JSO…" at bounding box center [467, 65] width 588 height 65
copy font "idempotencia"
click at [514, 149] on font "AWS CloudFormation" at bounding box center [468, 153] width 142 height 16
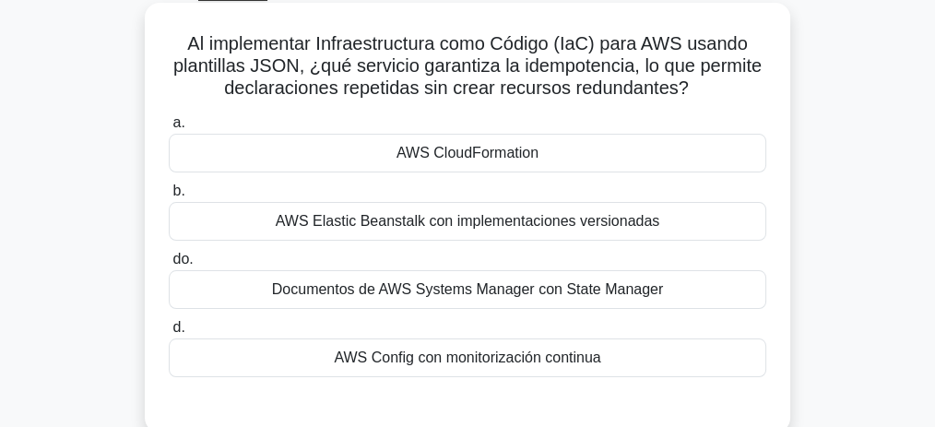
click at [169, 129] on input "a. AWS CloudFormation" at bounding box center [169, 123] width 0 height 12
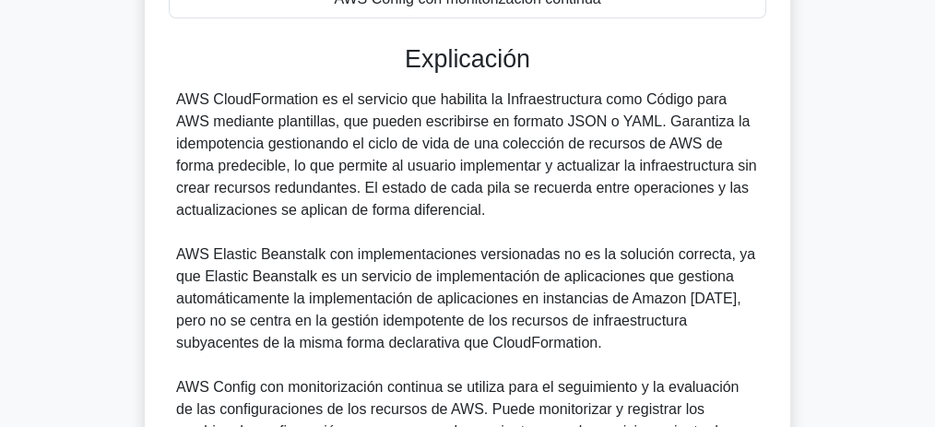
scroll to position [444, 0]
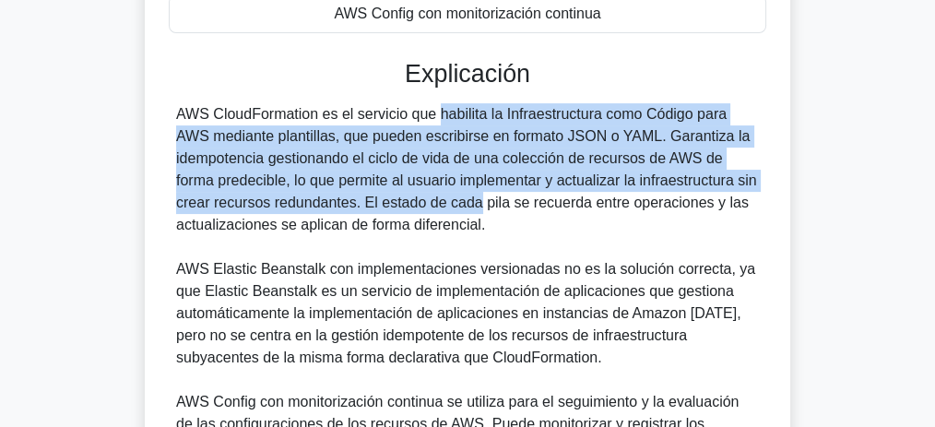
drag, startPoint x: 374, startPoint y: 112, endPoint x: 361, endPoint y: 196, distance: 85.8
click at [361, 196] on font "AWS CloudFormation es el servicio que habilita la Infraestructura como Código p…" at bounding box center [466, 169] width 581 height 126
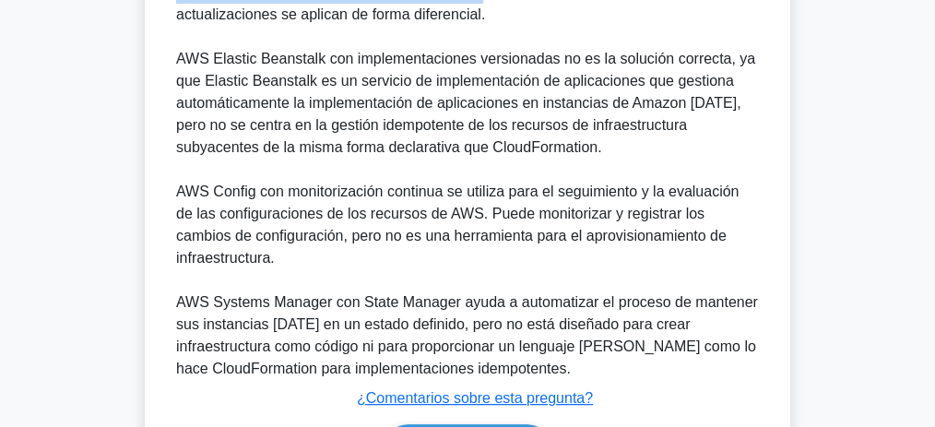
scroll to position [752, 0]
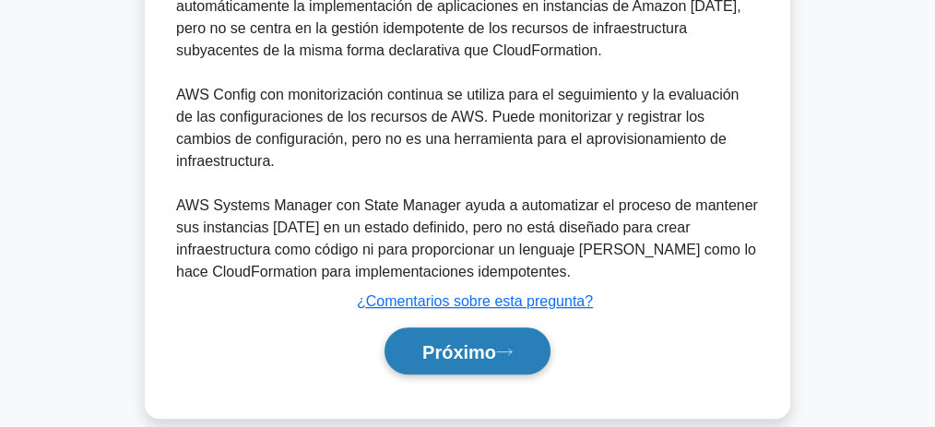
click at [496, 342] on font "Próximo" at bounding box center [459, 352] width 74 height 20
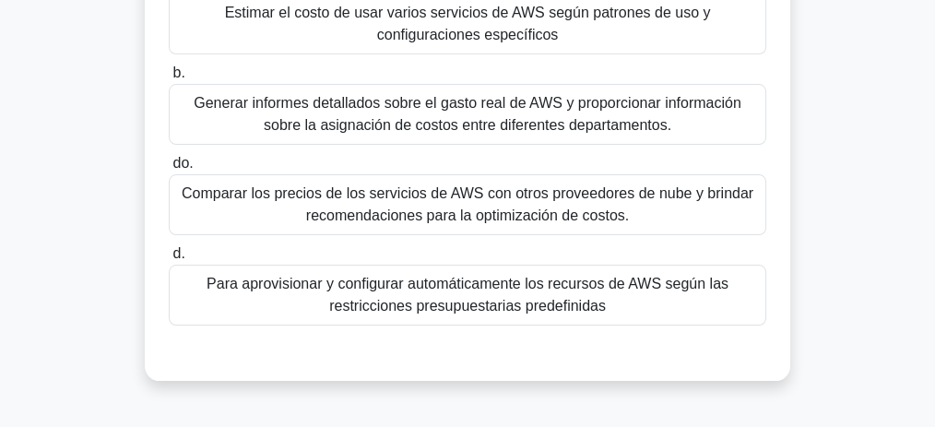
scroll to position [198, 0]
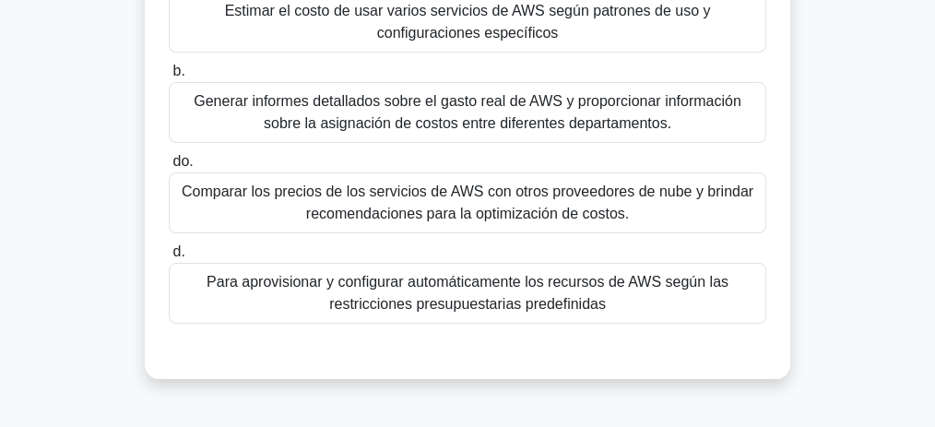
click at [502, 210] on font "Comparar los precios de los servicios de AWS con otros proveedores de nube y br…" at bounding box center [468, 203] width 572 height 38
click at [169, 168] on input "do. Comparar los precios de los servicios de AWS con otros proveedores de nube …" at bounding box center [169, 162] width 0 height 12
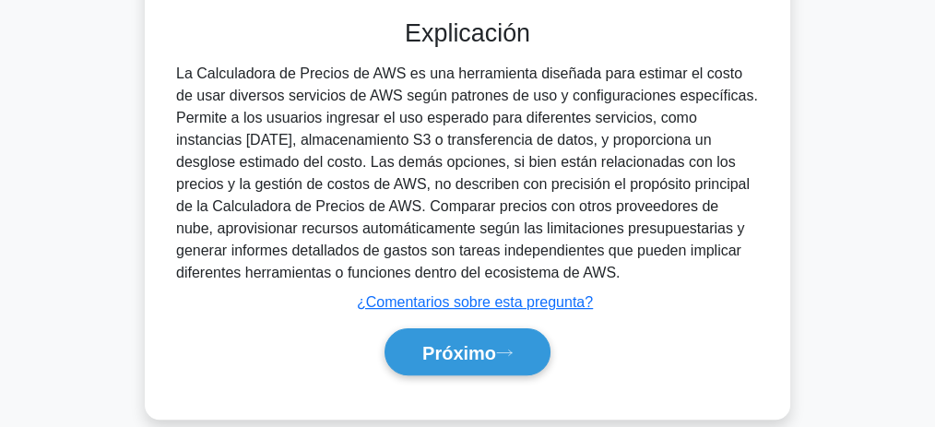
scroll to position [569, 0]
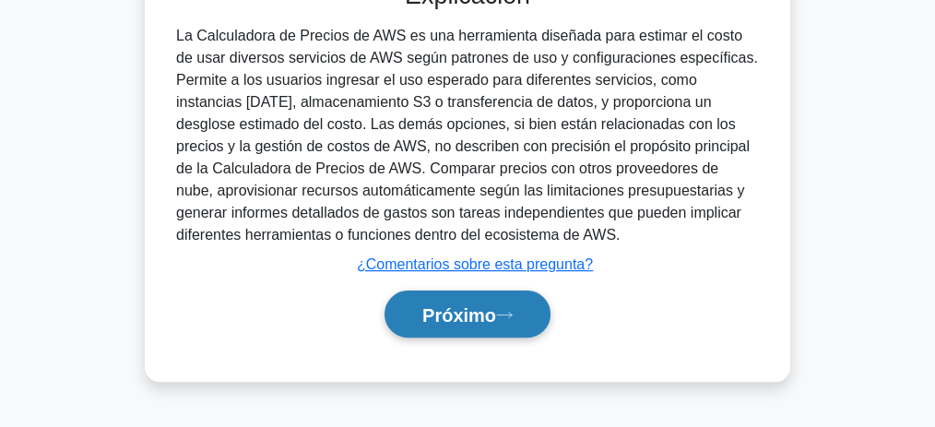
click at [517, 306] on button "Próximo" at bounding box center [468, 313] width 166 height 47
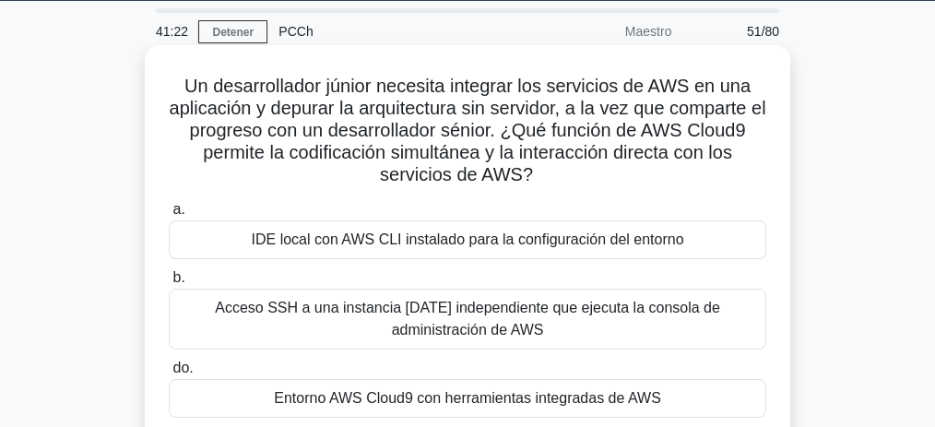
scroll to position [61, 0]
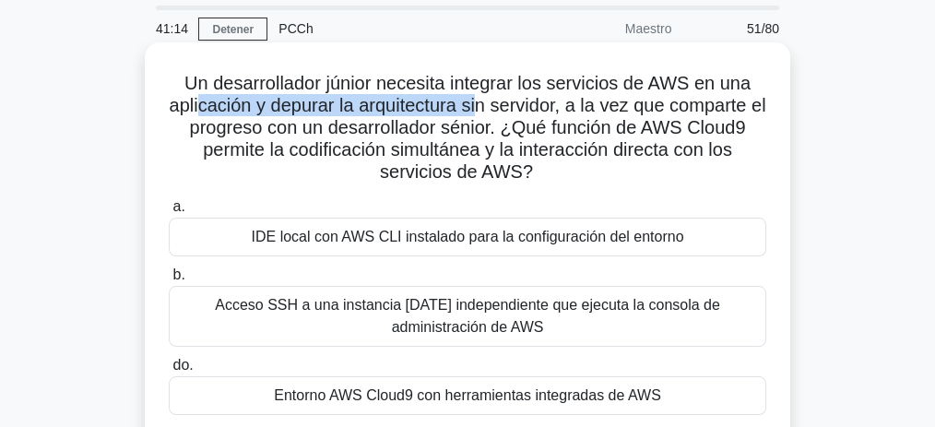
drag, startPoint x: 207, startPoint y: 109, endPoint x: 491, endPoint y: 105, distance: 284.0
click at [489, 101] on font "Un desarrollador júnior necesita integrar los servicios de AWS en una aplicació…" at bounding box center [467, 127] width 597 height 109
drag, startPoint x: 631, startPoint y: 98, endPoint x: 658, endPoint y: 172, distance: 78.5
click at [658, 172] on h5 "Un desarrollador júnior necesita integrar los servicios de AWS en una aplicació…" at bounding box center [467, 128] width 601 height 113
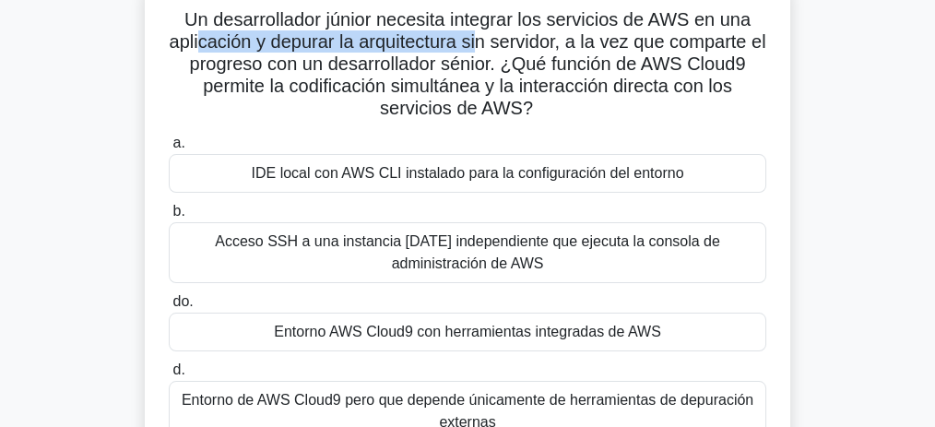
scroll to position [123, 0]
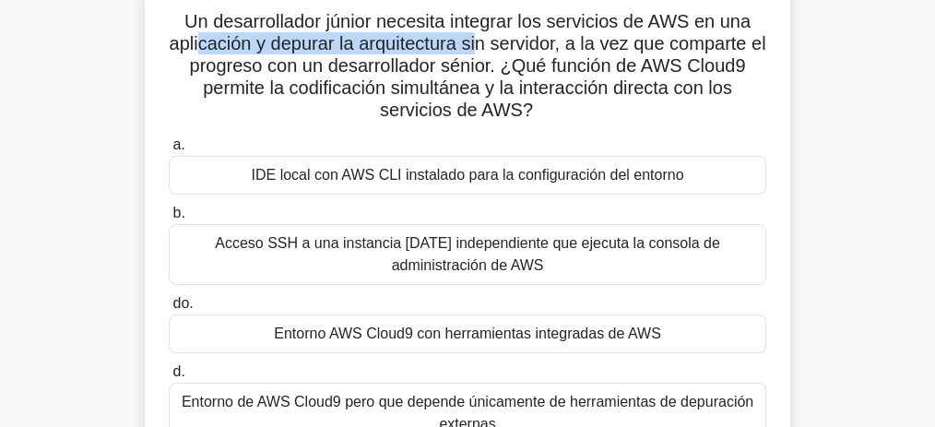
click at [599, 69] on font "Un desarrollador júnior necesita integrar los servicios de AWS en una aplicació…" at bounding box center [467, 65] width 597 height 109
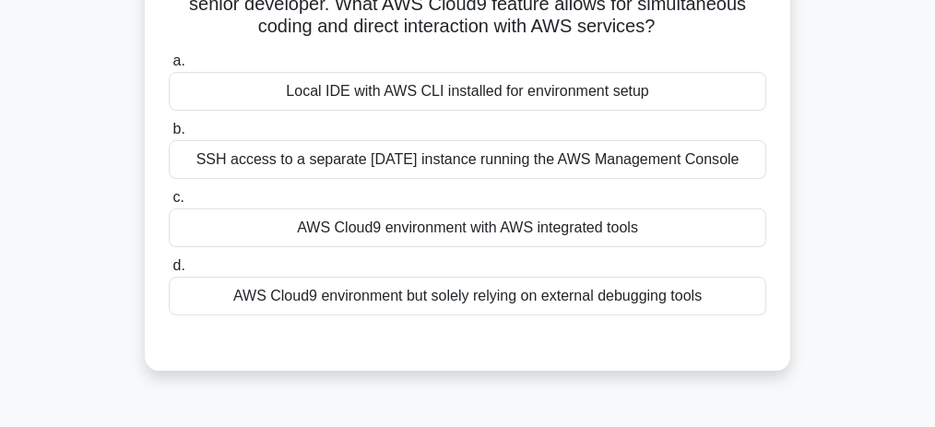
scroll to position [162, 0]
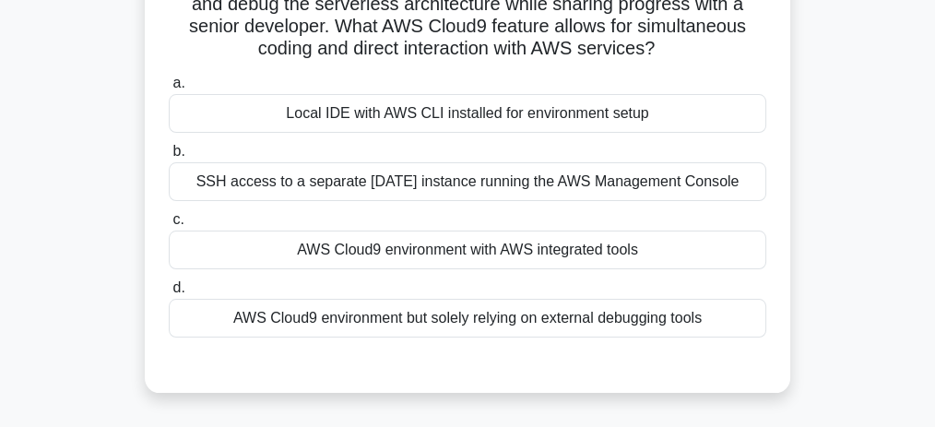
click at [584, 248] on div "AWS Cloud9 environment with AWS integrated tools" at bounding box center [468, 250] width 598 height 39
click at [169, 226] on input "c. AWS Cloud9 environment with AWS integrated tools" at bounding box center [169, 220] width 0 height 12
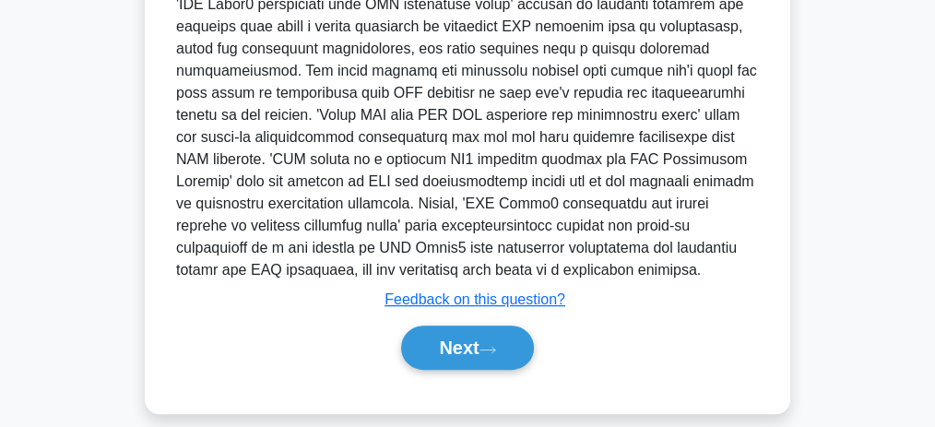
scroll to position [660, 0]
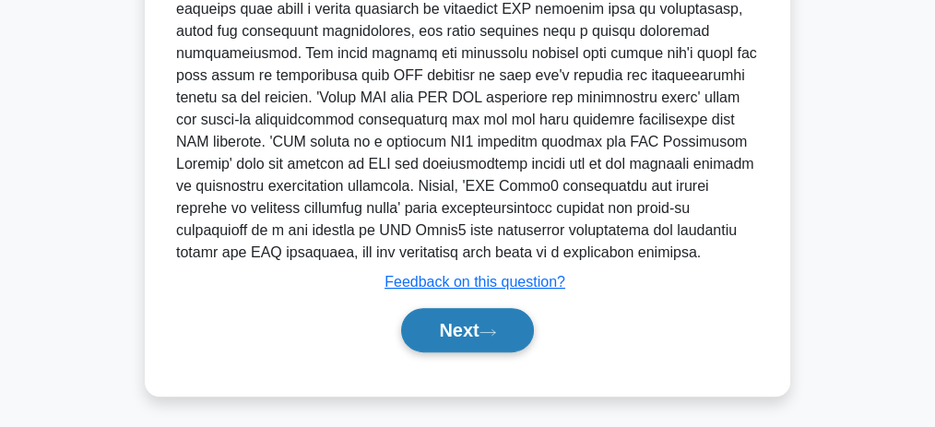
click at [477, 327] on button "Next" at bounding box center [467, 330] width 132 height 44
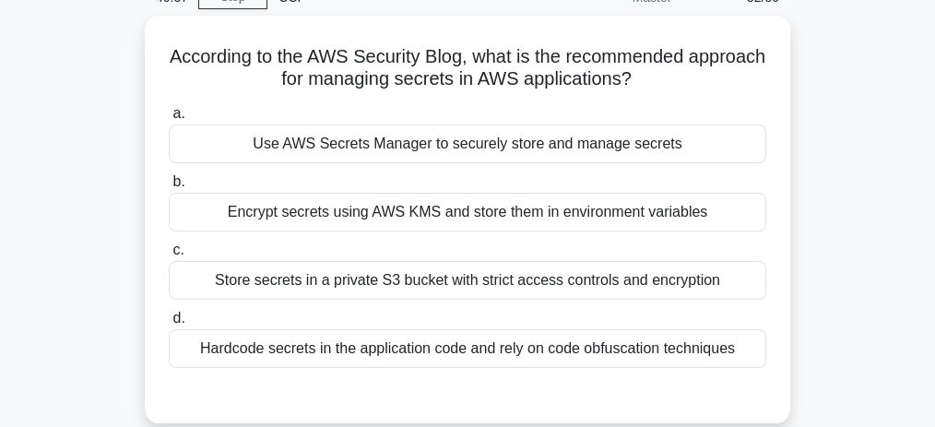
scroll to position [77, 0]
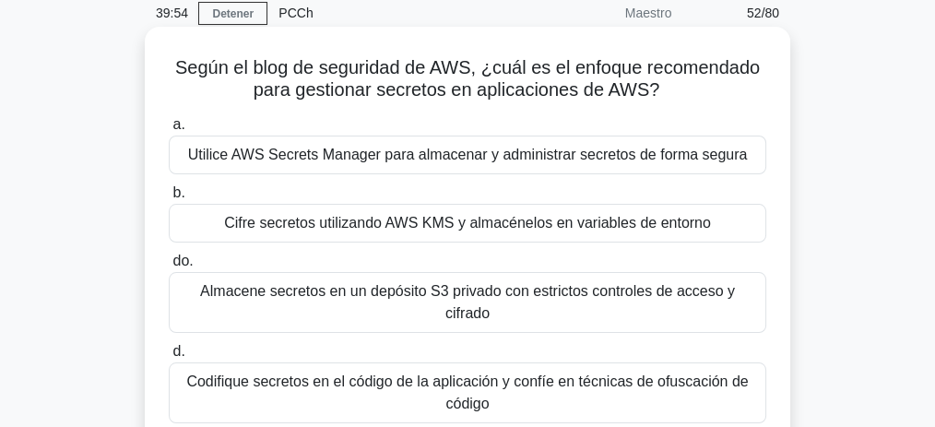
click at [531, 224] on font "Cifre secretos utilizando AWS KMS y almacénelos en variables de entorno" at bounding box center [467, 223] width 487 height 16
click at [169, 199] on input "b. Cifre secretos utilizando AWS KMS y almacénelos en variables de entorno" at bounding box center [169, 193] width 0 height 12
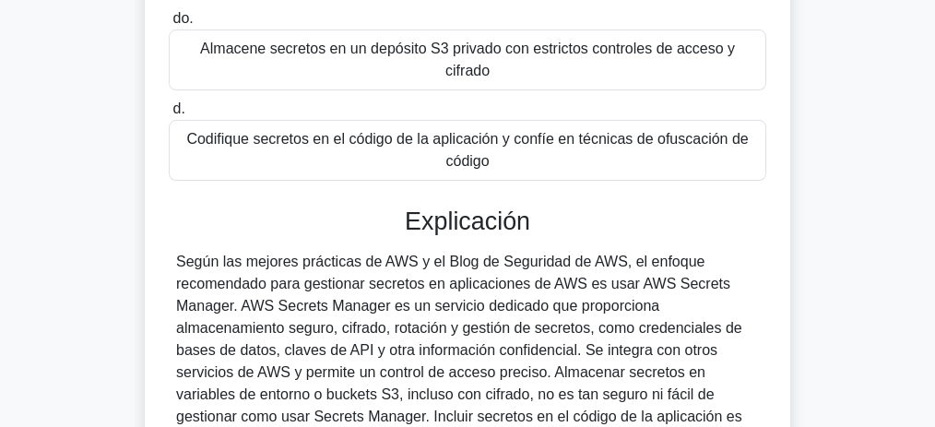
scroll to position [323, 0]
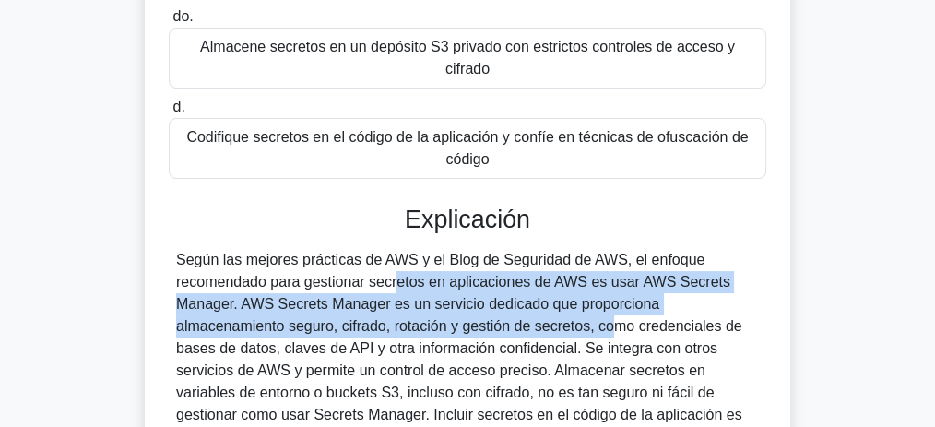
drag, startPoint x: 341, startPoint y: 261, endPoint x: 500, endPoint y: 299, distance: 163.1
click at [500, 299] on font "Según las mejores prácticas de AWS y el Blog de Seguridad de AWS, el enfoque re…" at bounding box center [467, 359] width 582 height 215
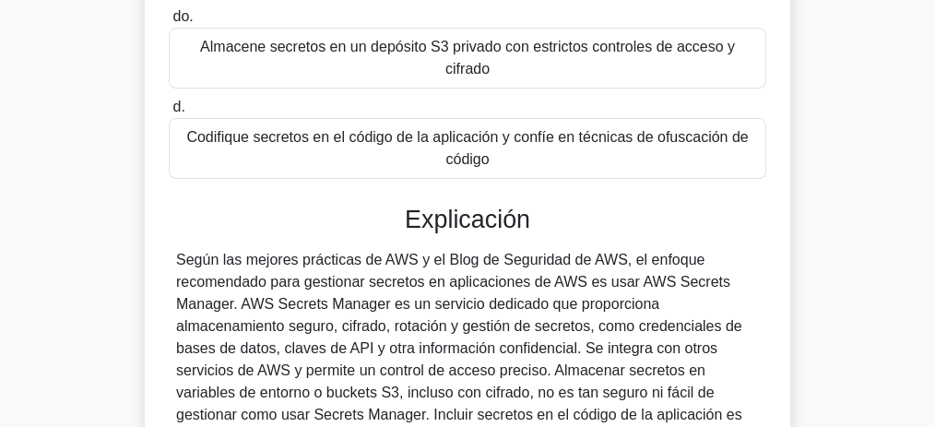
click at [366, 314] on font "Según las mejores prácticas de AWS y el Blog de Seguridad de AWS, el enfoque re…" at bounding box center [467, 359] width 582 height 215
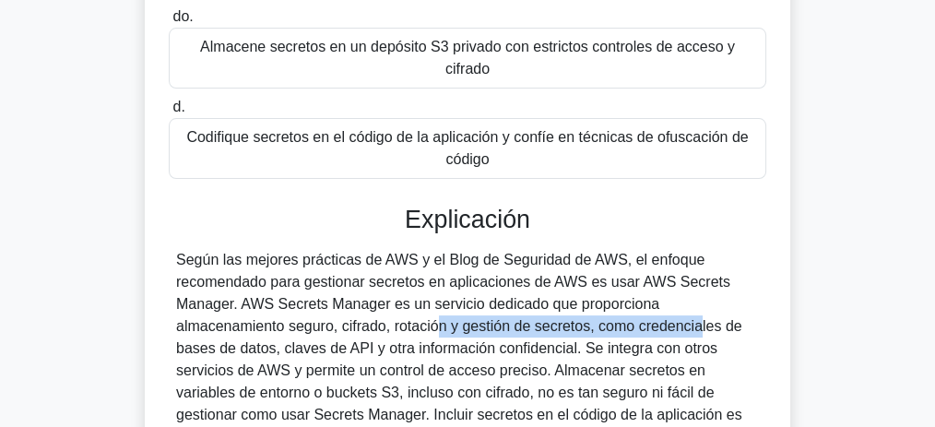
drag, startPoint x: 336, startPoint y: 306, endPoint x: 579, endPoint y: 308, distance: 243.5
click at [579, 308] on font "Según las mejores prácticas de AWS y el Blog de Seguridad de AWS, el enfoque re…" at bounding box center [467, 359] width 582 height 215
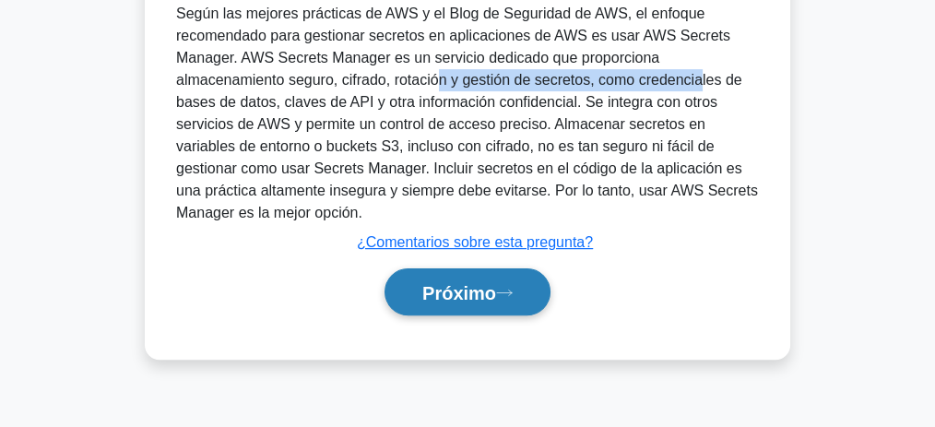
click at [454, 283] on font "Próximo" at bounding box center [459, 293] width 74 height 20
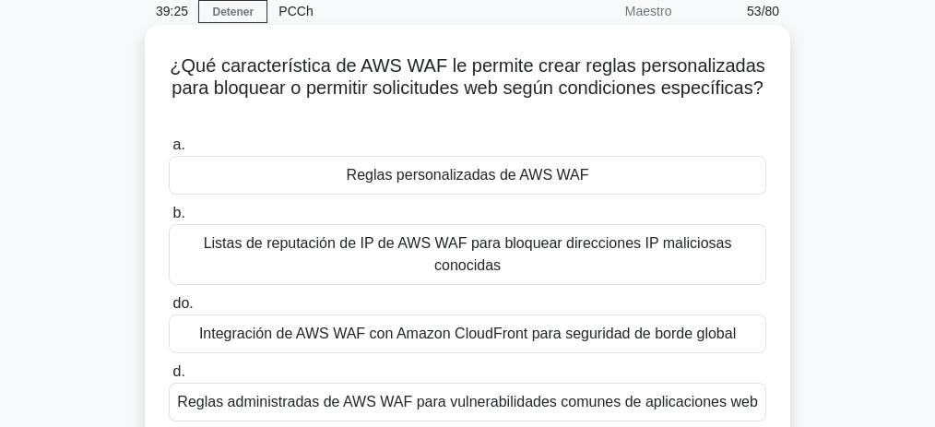
scroll to position [77, 0]
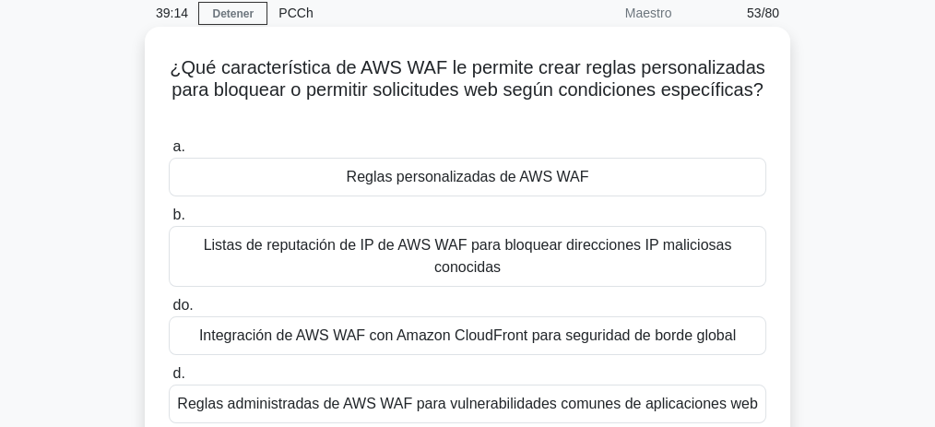
click at [470, 172] on font "Reglas personalizadas de AWS WAF" at bounding box center [468, 177] width 243 height 16
click at [169, 153] on input "a. Reglas personalizadas de AWS WAF" at bounding box center [169, 147] width 0 height 12
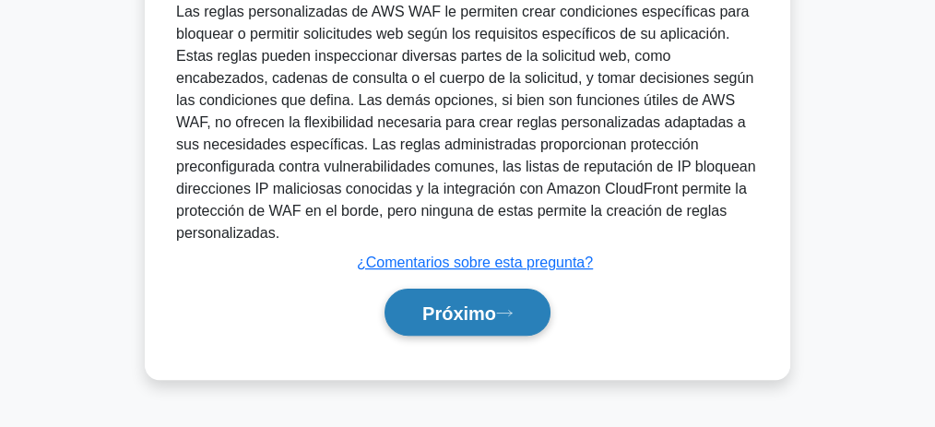
click at [448, 303] on font "Próximo" at bounding box center [459, 313] width 74 height 20
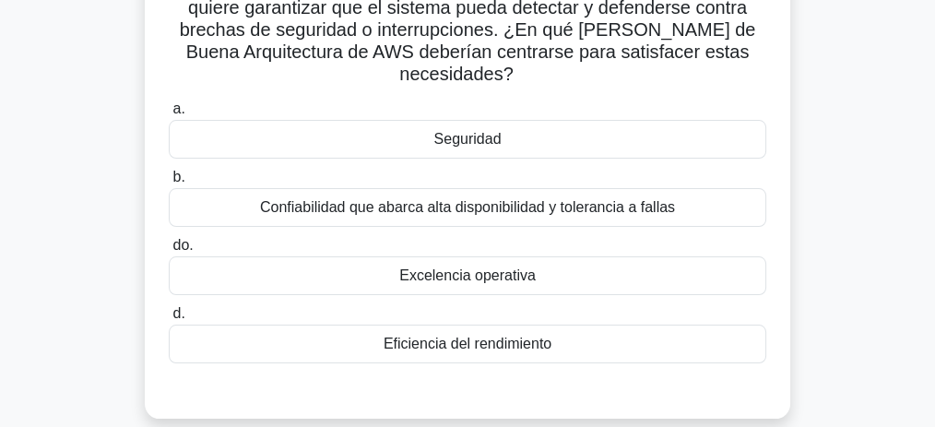
scroll to position [160, 0]
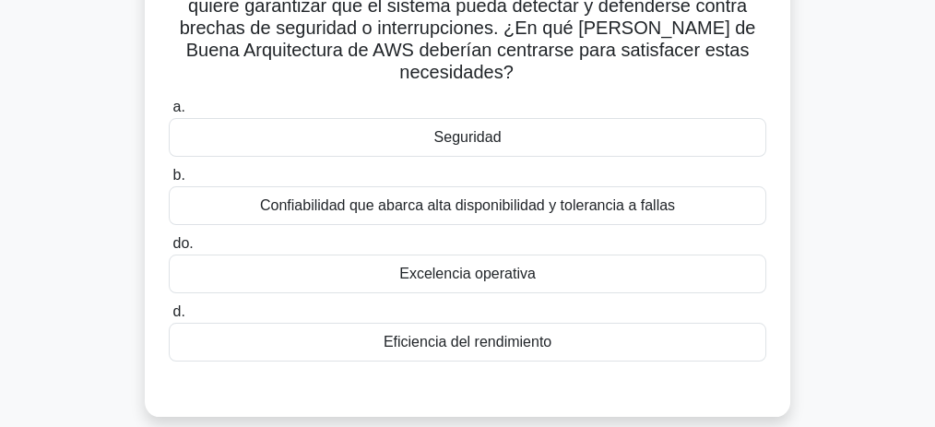
click at [449, 131] on font "Seguridad" at bounding box center [467, 137] width 67 height 16
click at [169, 113] on input "a. Seguridad" at bounding box center [169, 107] width 0 height 12
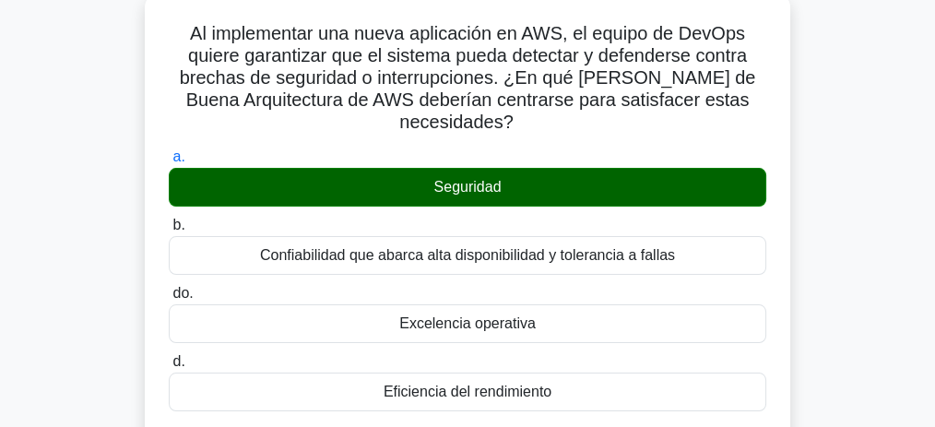
scroll to position [0, 0]
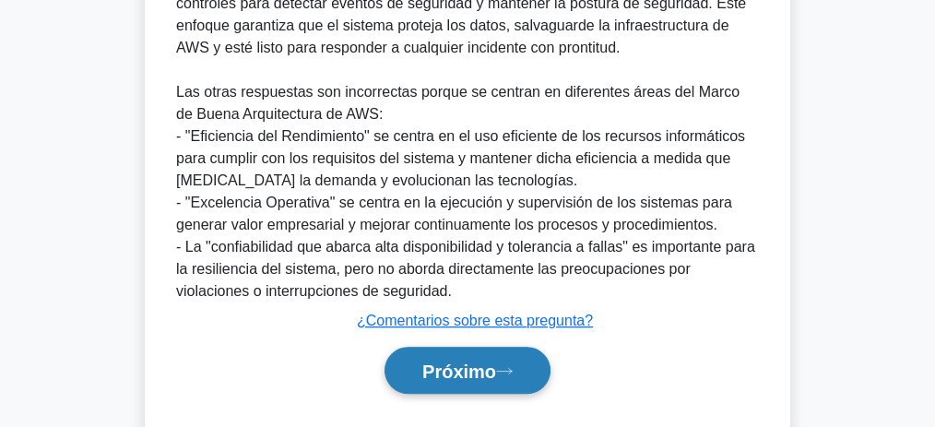
click at [452, 361] on font "Próximo" at bounding box center [459, 371] width 74 height 20
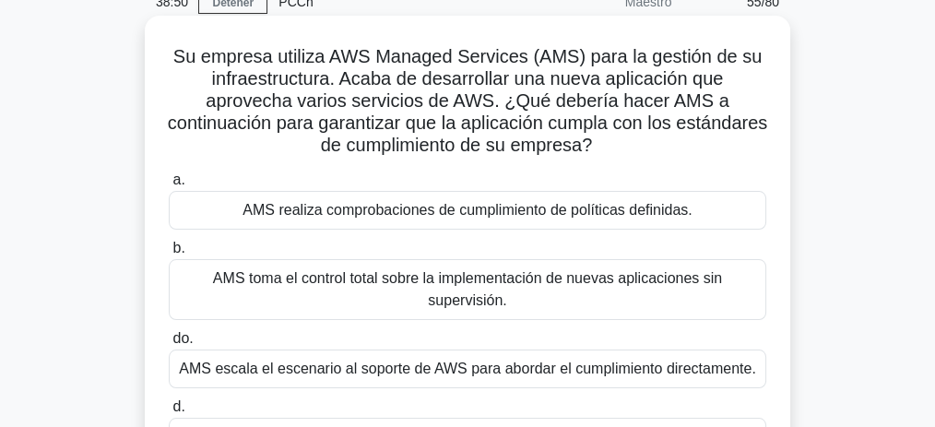
scroll to position [77, 0]
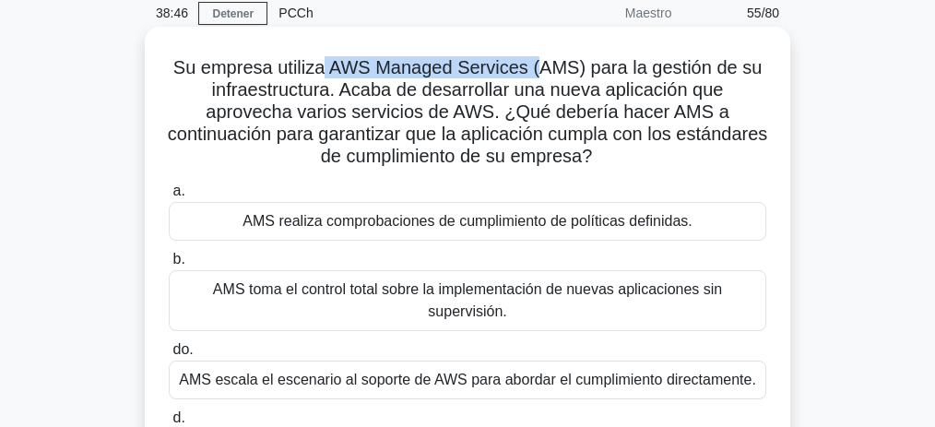
drag, startPoint x: 377, startPoint y: 65, endPoint x: 538, endPoint y: 56, distance: 160.7
click at [538, 57] on font "Su empresa utiliza AWS Managed Services (AMS) para la gestión de su infraestruc…" at bounding box center [467, 111] width 599 height 109
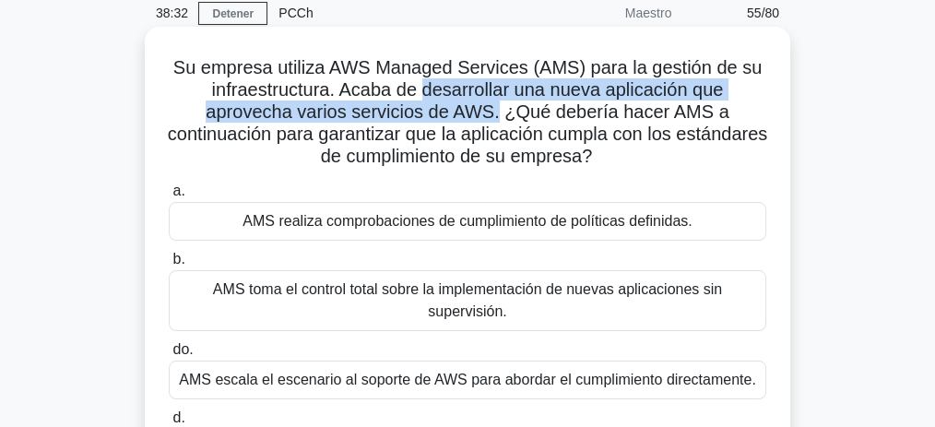
drag, startPoint x: 419, startPoint y: 89, endPoint x: 499, endPoint y: 121, distance: 86.5
click at [499, 121] on font "Su empresa utiliza AWS Managed Services (AMS) para la gestión de su infraestruc…" at bounding box center [467, 111] width 599 height 109
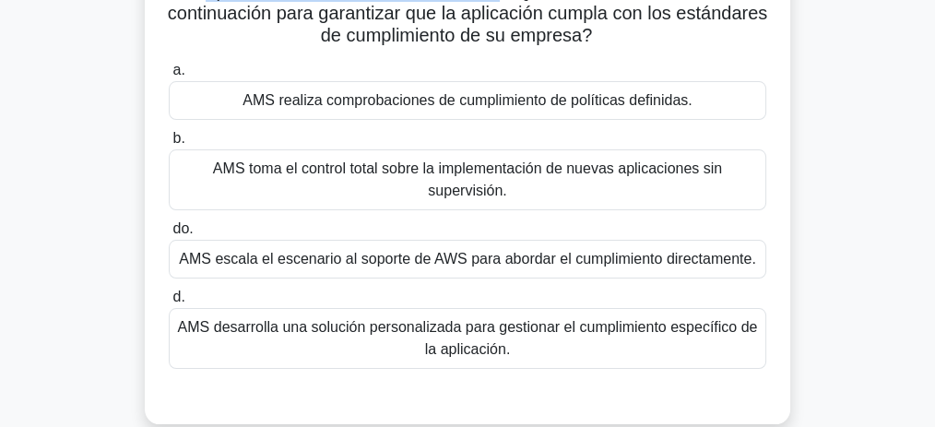
scroll to position [200, 0]
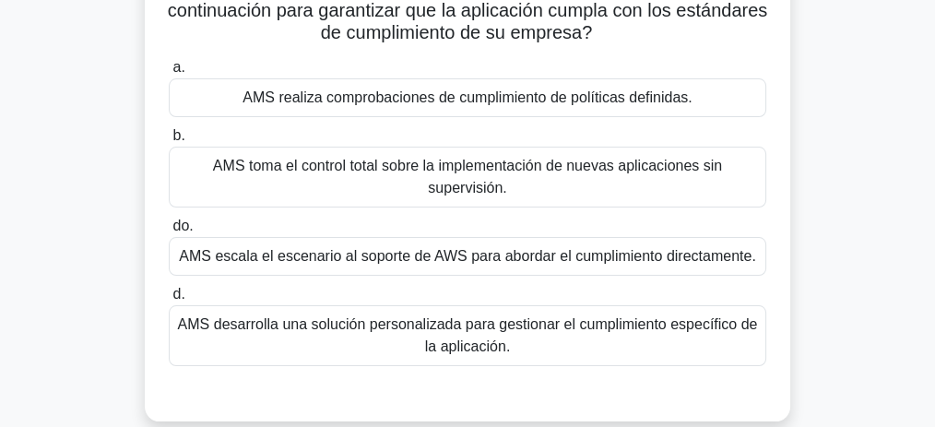
click at [502, 96] on font "AMS realiza comprobaciones de cumplimiento de políticas definidas." at bounding box center [467, 97] width 449 height 16
click at [169, 74] on input "a. AMS realiza comprobaciones de cumplimiento de políticas definidas." at bounding box center [169, 68] width 0 height 12
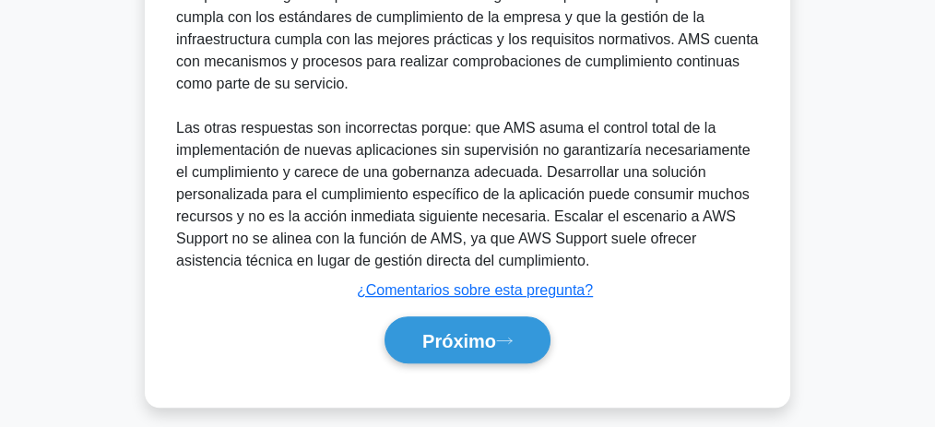
scroll to position [707, 0]
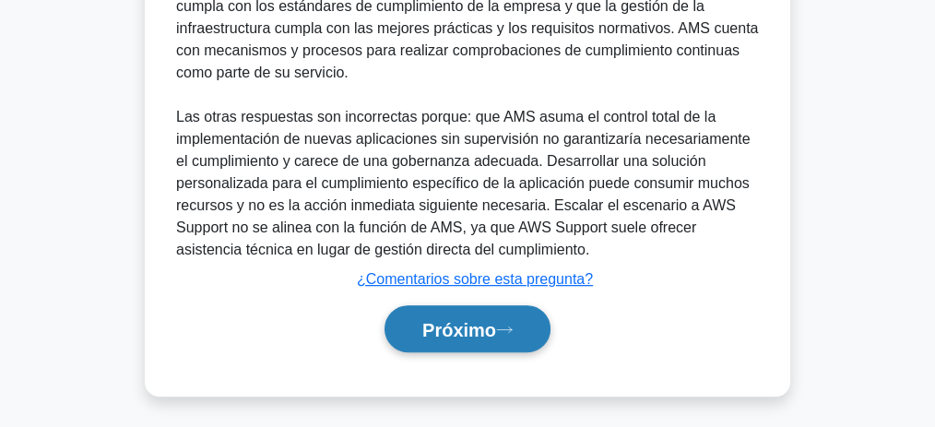
click at [468, 322] on font "Próximo" at bounding box center [459, 330] width 74 height 20
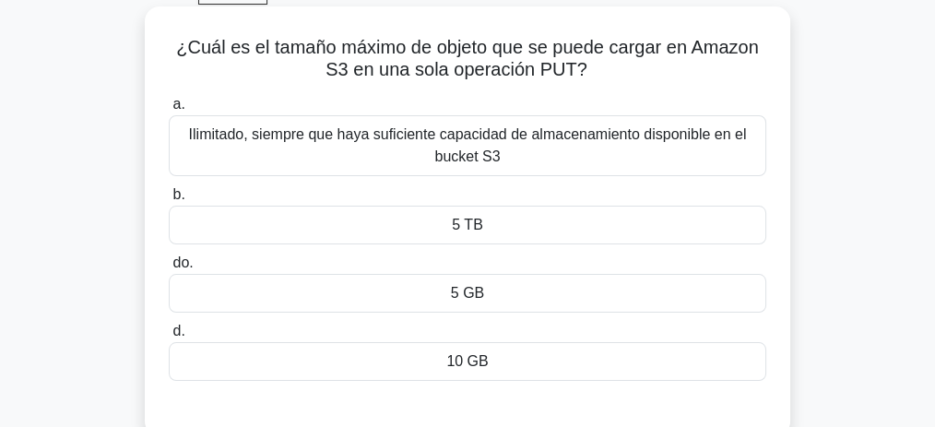
scroll to position [92, 0]
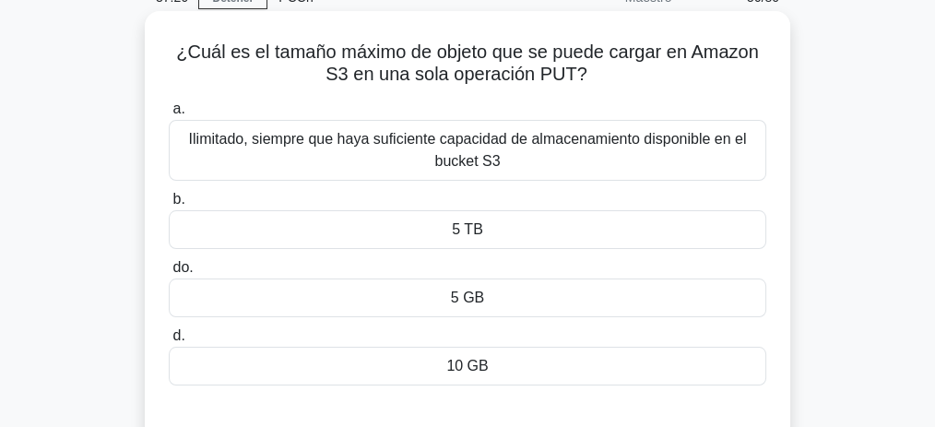
click at [498, 367] on div "10 GB" at bounding box center [468, 366] width 598 height 39
click at [169, 342] on input "d. 10 GB" at bounding box center [169, 336] width 0 height 12
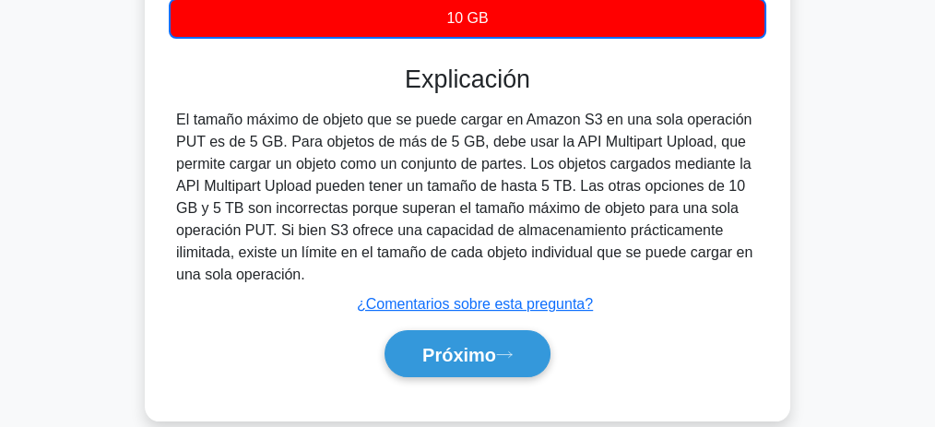
scroll to position [523, 0]
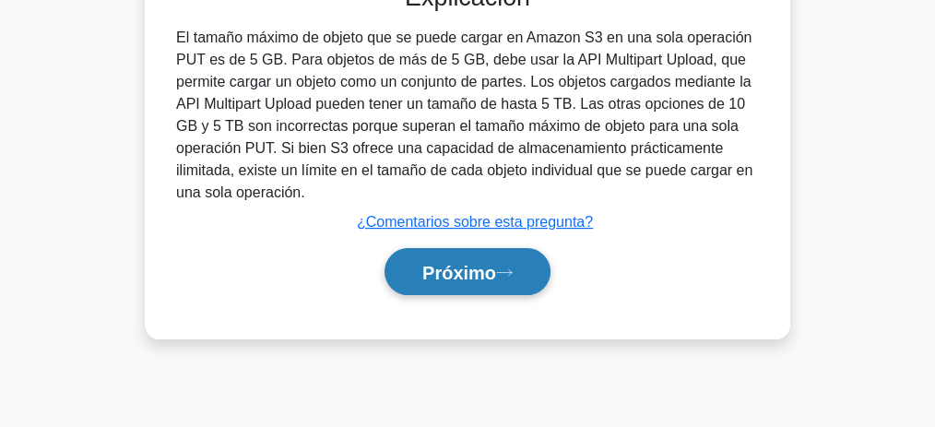
click at [453, 264] on font "Próximo" at bounding box center [459, 273] width 74 height 20
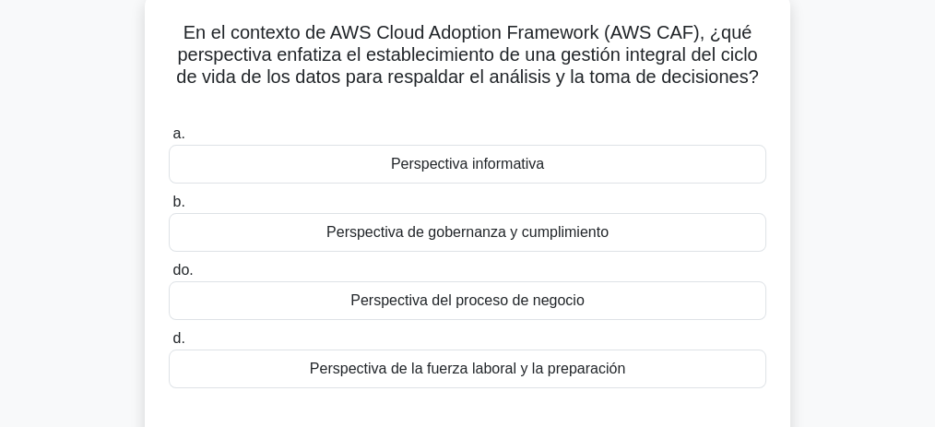
scroll to position [114, 0]
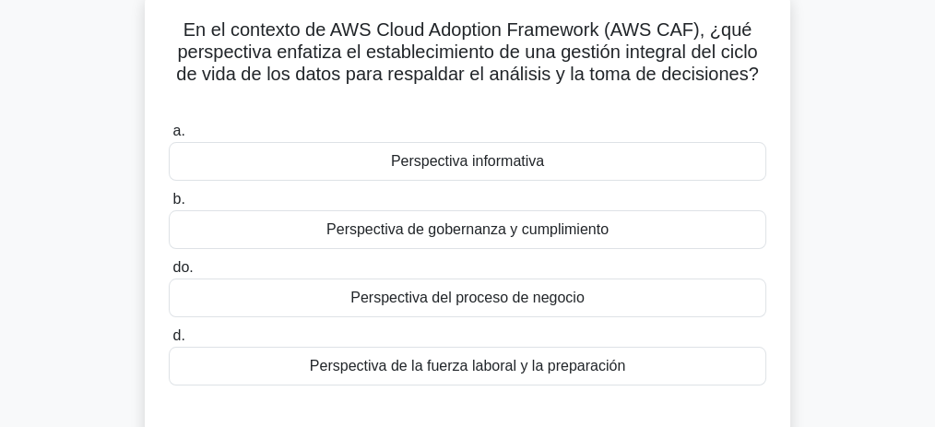
click at [553, 31] on font "En el contexto de AWS Cloud Adoption Framework (AWS CAF), ¿qué perspectiva enfa…" at bounding box center [467, 51] width 582 height 65
copy font "Framework"
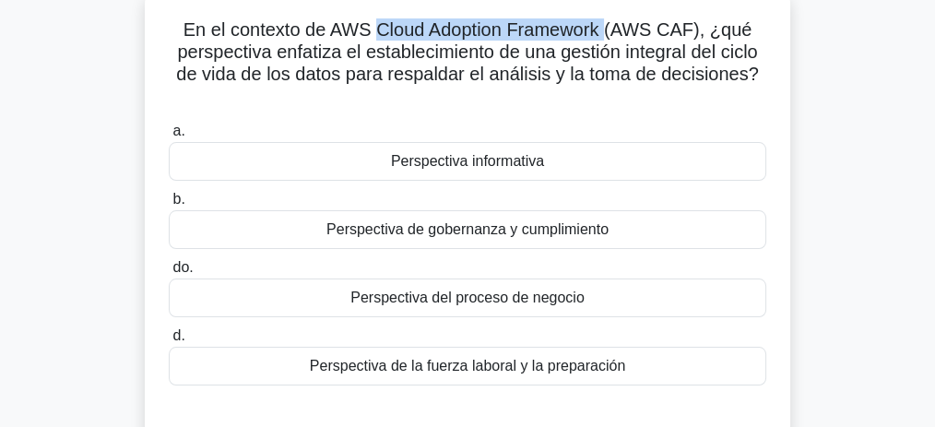
drag, startPoint x: 376, startPoint y: 26, endPoint x: 615, endPoint y: 26, distance: 238.8
click at [615, 26] on font "En el contexto de AWS Cloud Adoption Framework (AWS CAF), ¿qué perspectiva enfa…" at bounding box center [467, 51] width 582 height 65
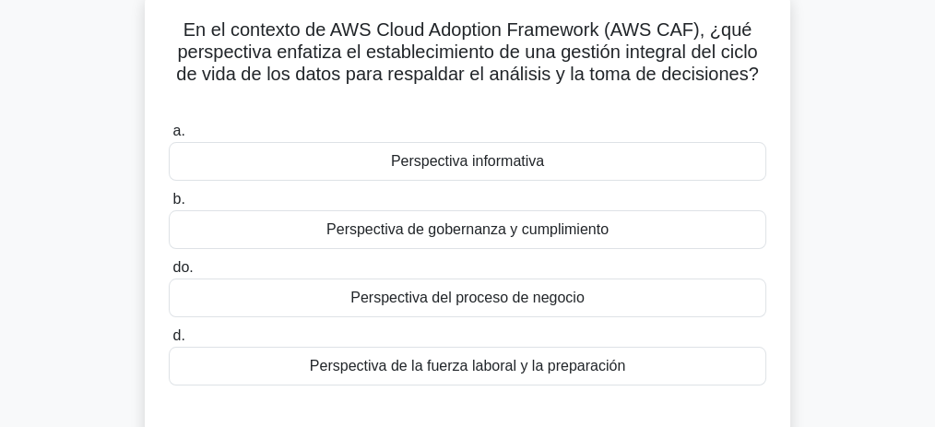
click at [474, 231] on font "Perspectiva de gobernanza y cumplimiento" at bounding box center [467, 229] width 282 height 16
click at [169, 206] on input "b. Perspectiva de gobernanza y cumplimiento" at bounding box center [169, 200] width 0 height 12
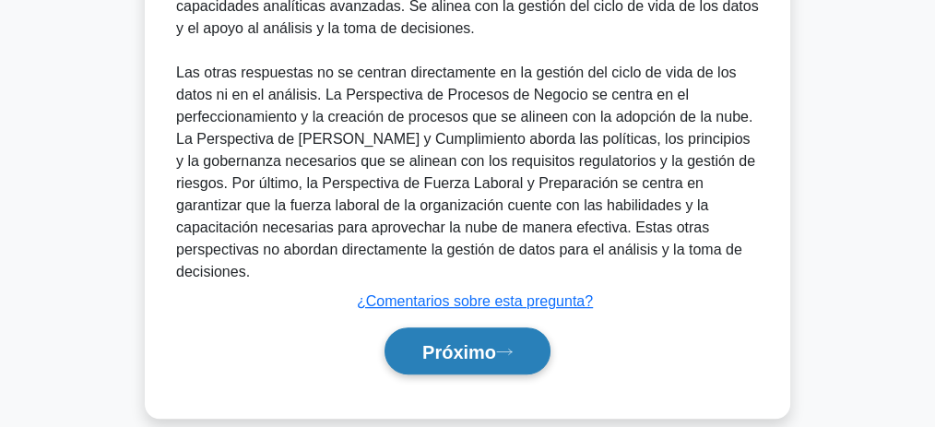
click at [455, 342] on font "Próximo" at bounding box center [459, 352] width 74 height 20
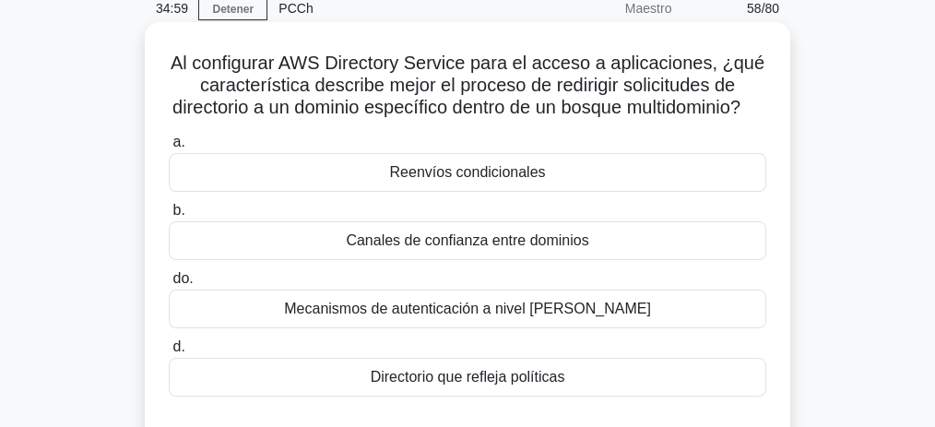
scroll to position [77, 0]
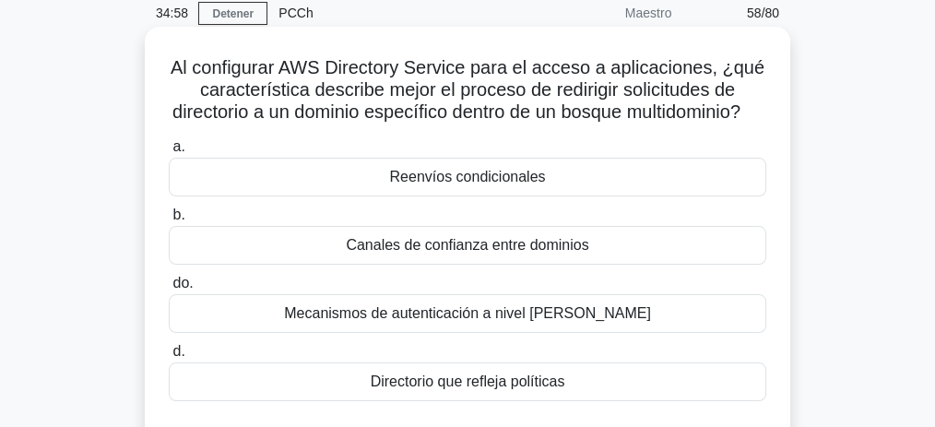
click at [496, 255] on font "Canales de confianza entre dominios" at bounding box center [467, 245] width 243 height 22
click at [169, 221] on input "b. Canales de confianza entre dominios" at bounding box center [169, 215] width 0 height 12
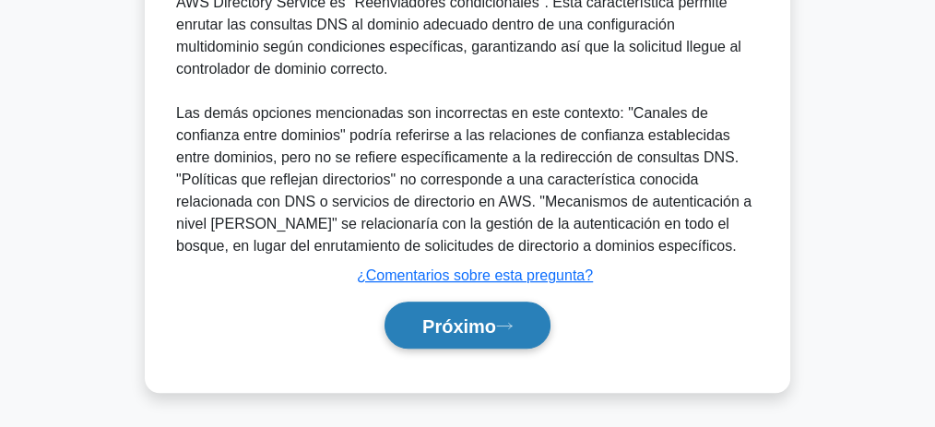
click at [490, 322] on font "Próximo" at bounding box center [459, 326] width 74 height 20
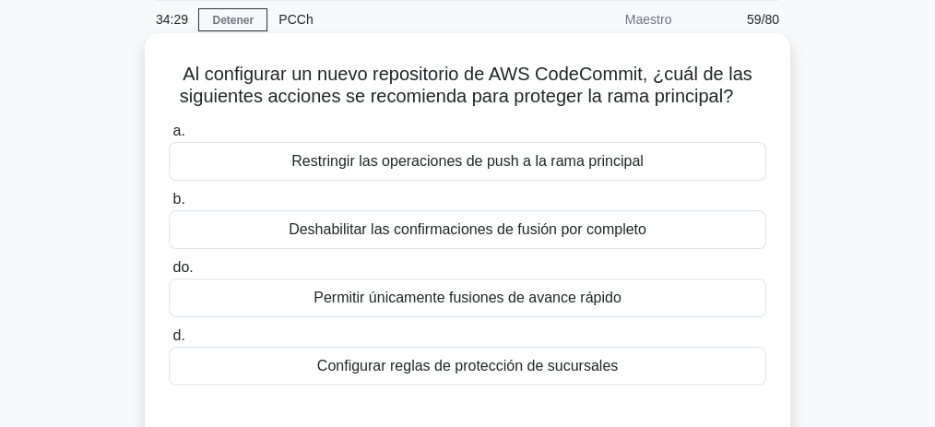
scroll to position [67, 0]
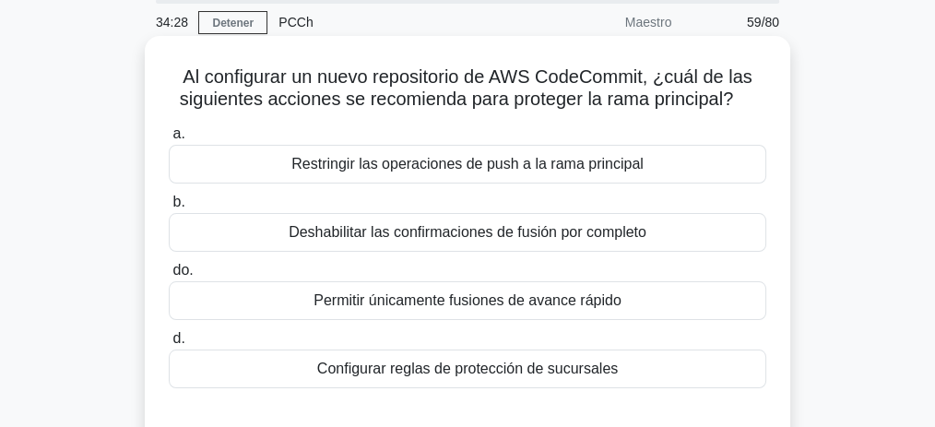
click at [498, 160] on font "Restringir las operaciones de push a la rama principal" at bounding box center [467, 164] width 352 height 16
click at [169, 140] on input "a. Restringir las operaciones de push a la rama principal" at bounding box center [169, 134] width 0 height 12
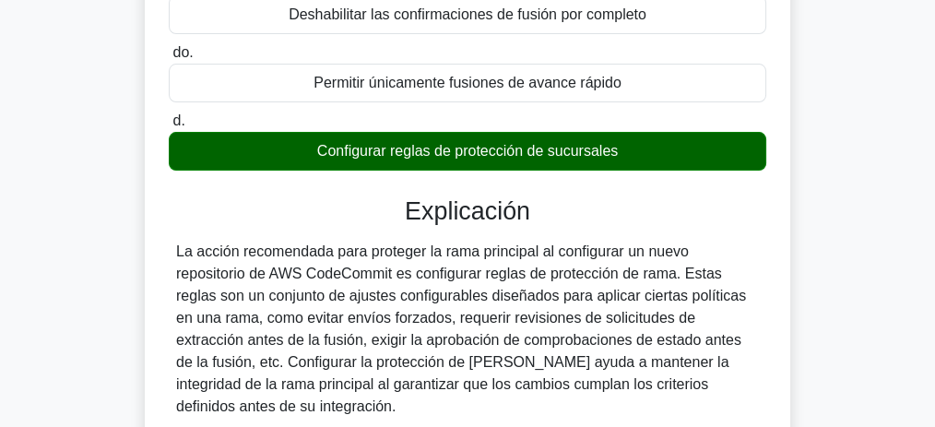
scroll to position [314, 0]
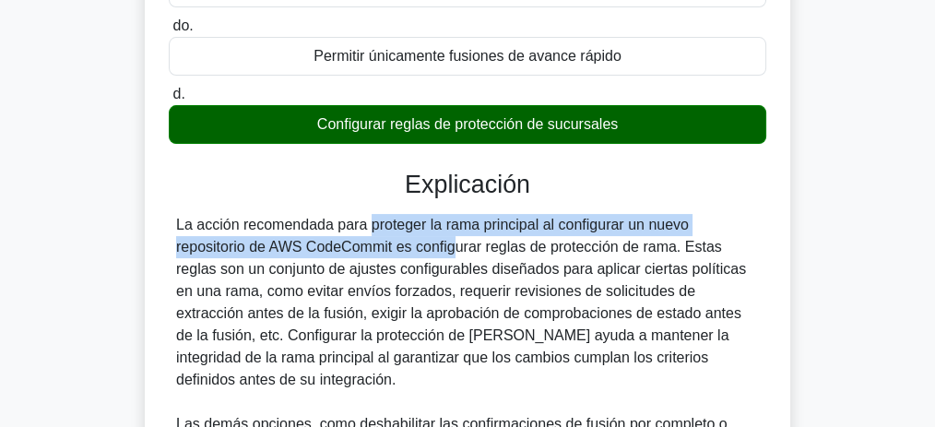
drag, startPoint x: 238, startPoint y: 230, endPoint x: 338, endPoint y: 253, distance: 102.2
click at [338, 253] on font "La acción recomendada para proteger la rama principal al configurar un nuevo re…" at bounding box center [461, 302] width 570 height 171
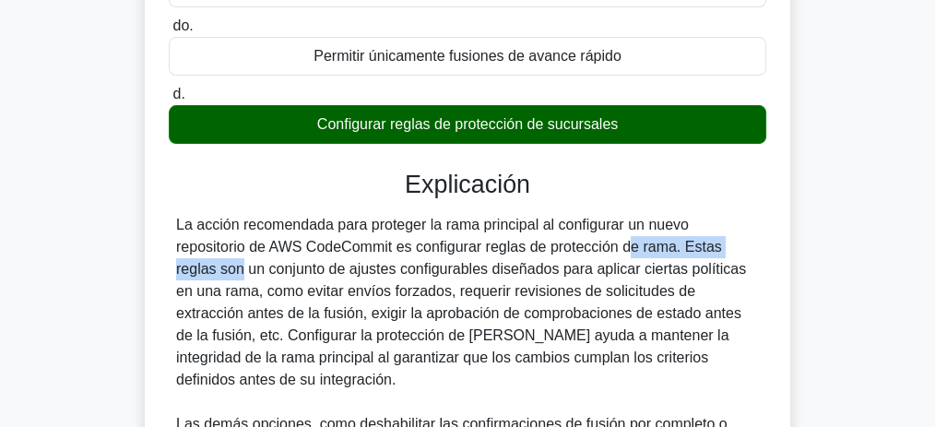
drag, startPoint x: 515, startPoint y: 249, endPoint x: 680, endPoint y: 256, distance: 164.3
click at [680, 256] on div "La acción recomendada para proteger la rama principal al configurar un nuevo re…" at bounding box center [467, 413] width 583 height 398
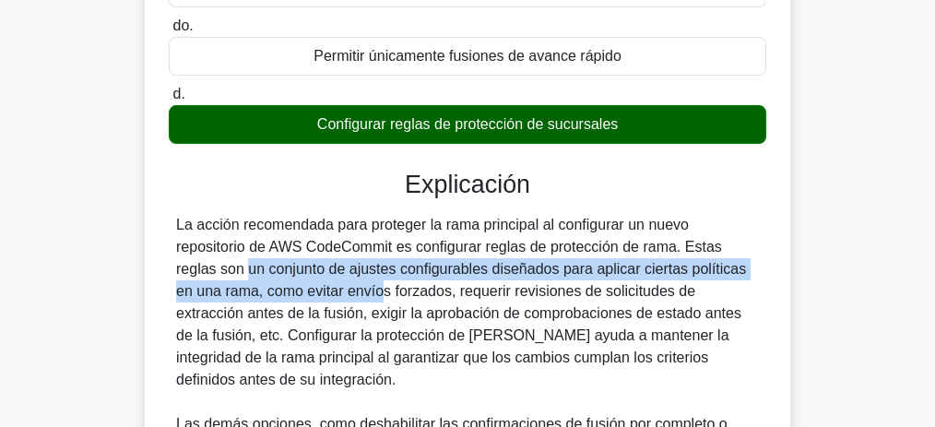
drag, startPoint x: 682, startPoint y: 248, endPoint x: 219, endPoint y: 293, distance: 466.0
click at [219, 293] on font "La acción recomendada para proteger la rama principal al configurar un nuevo re…" at bounding box center [461, 302] width 570 height 171
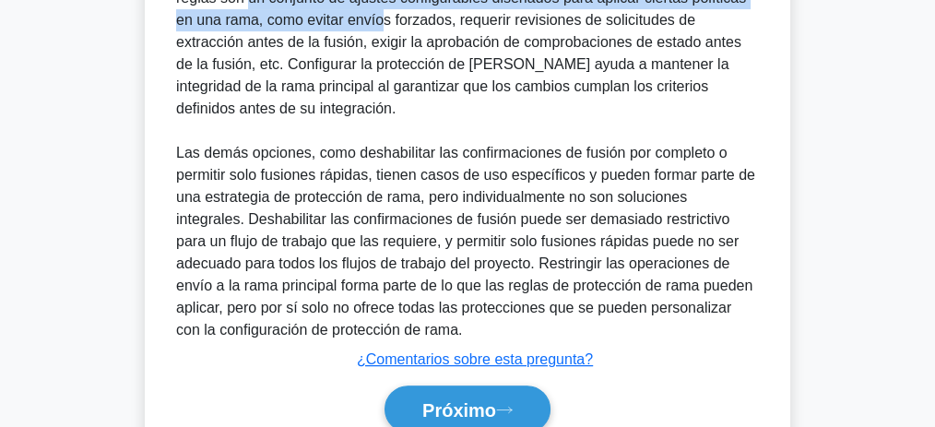
scroll to position [643, 0]
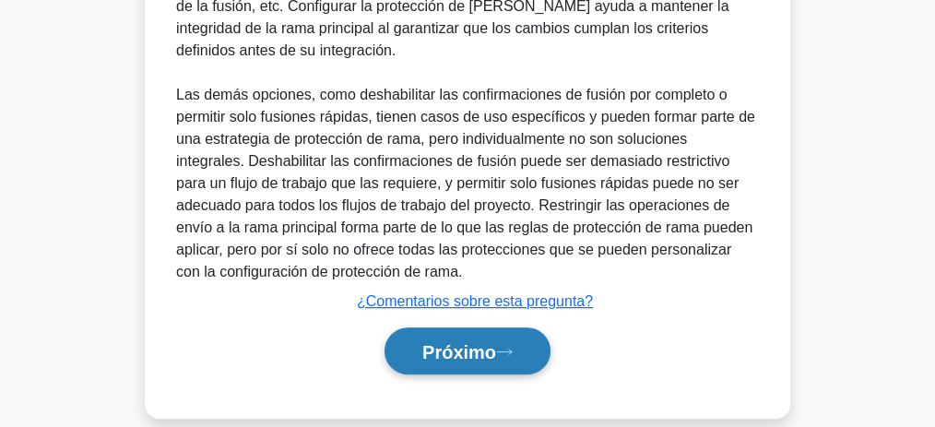
click at [458, 342] on font "Próximo" at bounding box center [459, 352] width 74 height 20
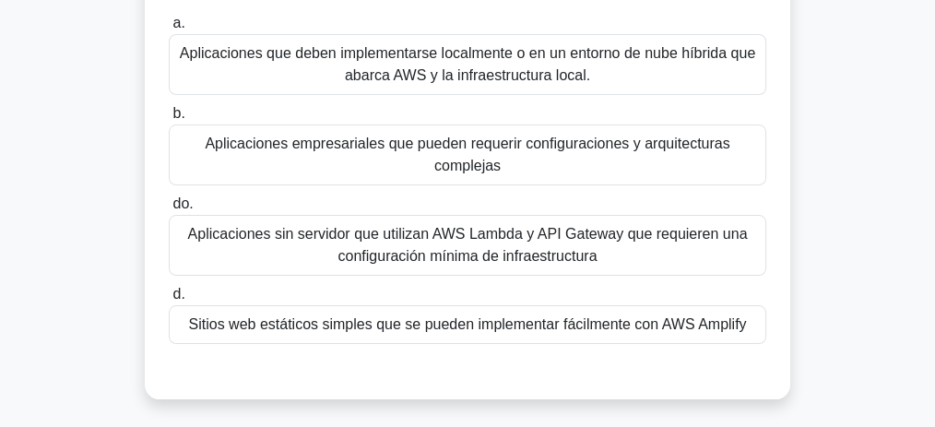
scroll to position [184, 0]
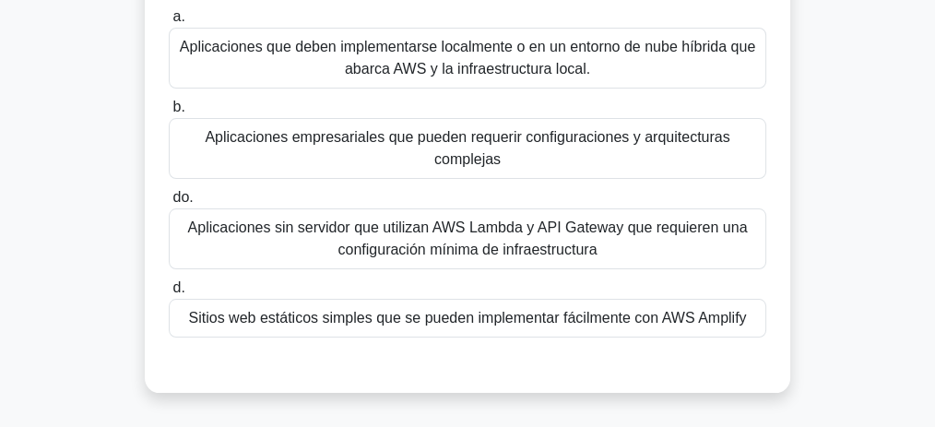
click at [522, 157] on font "Aplicaciones empresariales que pueden requerir configuraciones y arquitecturas …" at bounding box center [467, 148] width 581 height 44
click at [169, 113] on input "b. Aplicaciones empresariales que pueden requerir configuraciones y arquitectur…" at bounding box center [169, 107] width 0 height 12
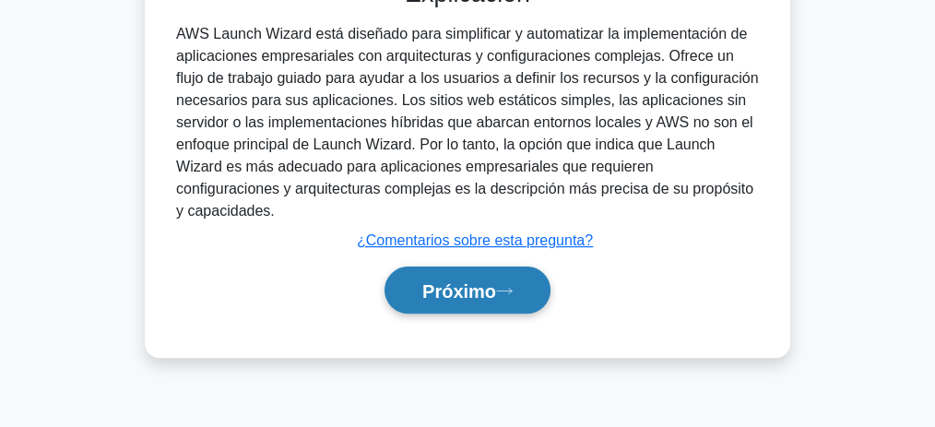
click at [508, 286] on icon at bounding box center [504, 291] width 17 height 10
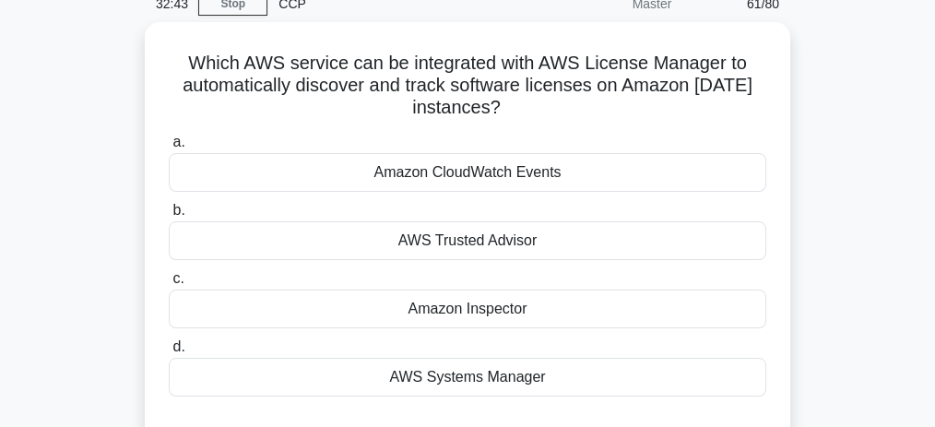
scroll to position [77, 0]
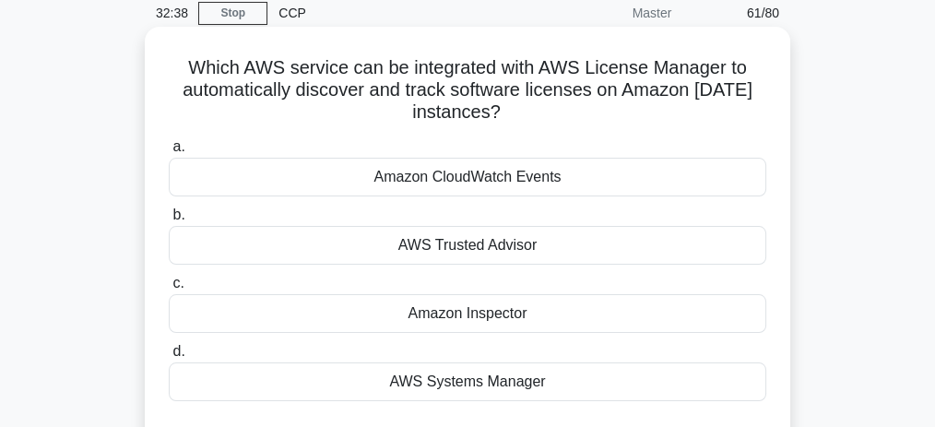
click at [497, 317] on div "Amazon Inspector" at bounding box center [468, 313] width 598 height 39
click at [169, 290] on input "c. Amazon Inspector" at bounding box center [169, 284] width 0 height 12
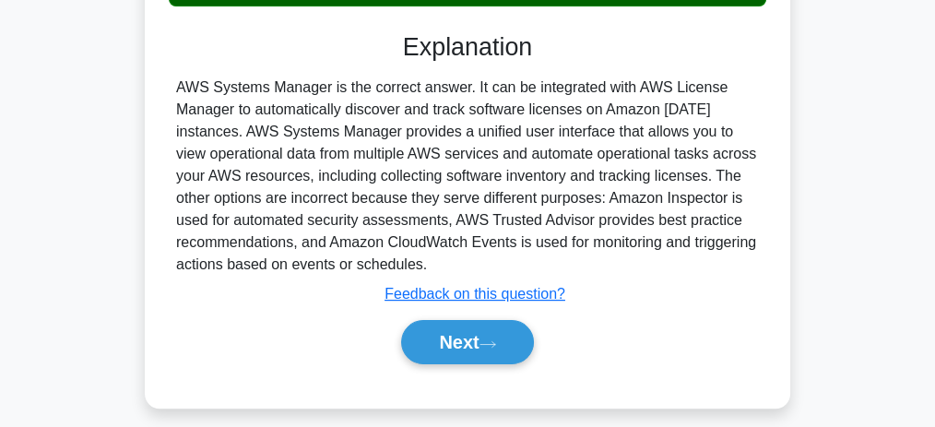
scroll to position [569, 0]
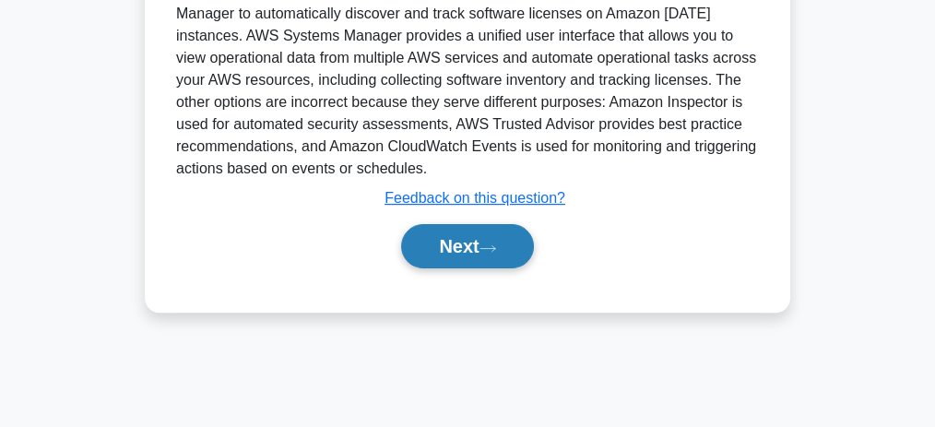
click at [465, 237] on button "Next" at bounding box center [467, 246] width 132 height 44
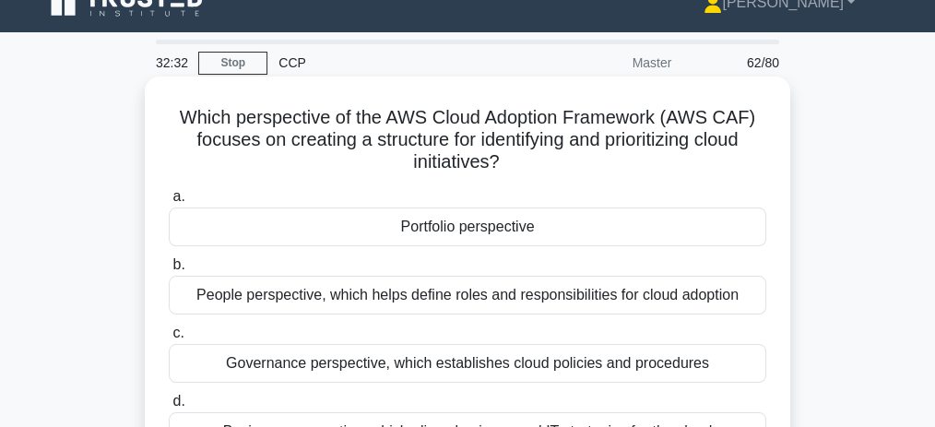
scroll to position [16, 0]
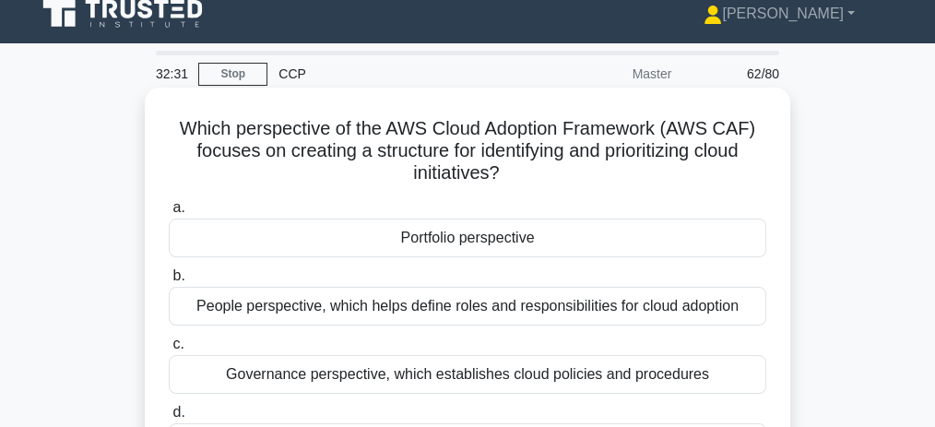
click at [507, 231] on div "Portfolio perspective" at bounding box center [468, 238] width 598 height 39
click at [169, 214] on input "a. Portfolio perspective" at bounding box center [169, 208] width 0 height 12
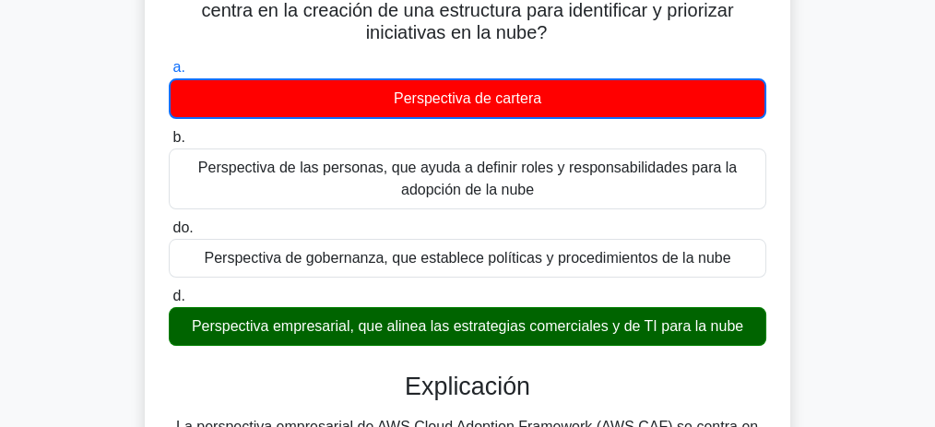
scroll to position [245, 0]
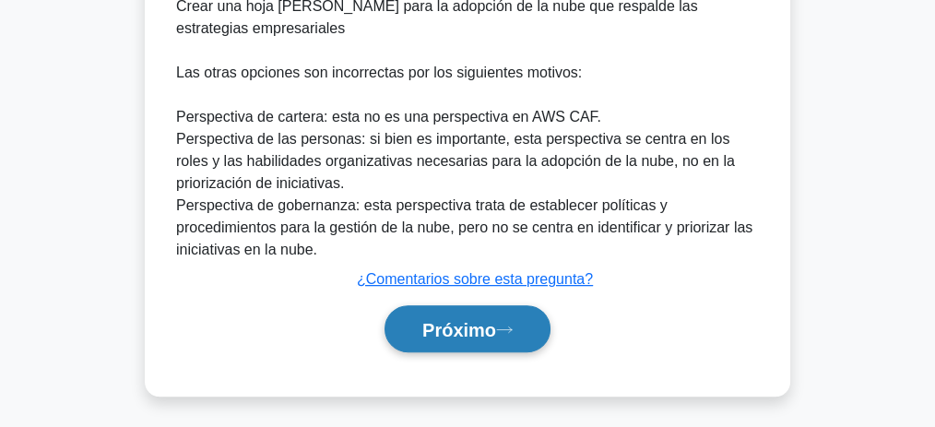
click at [496, 329] on font "Próximo" at bounding box center [459, 330] width 74 height 20
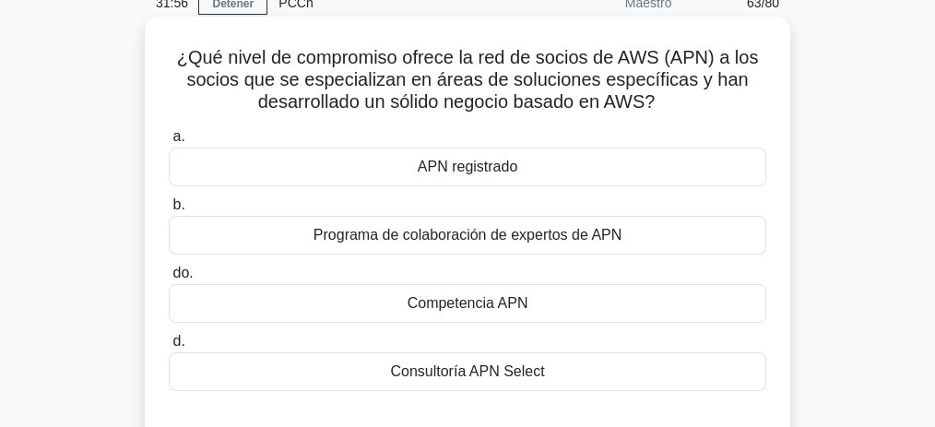
scroll to position [96, 0]
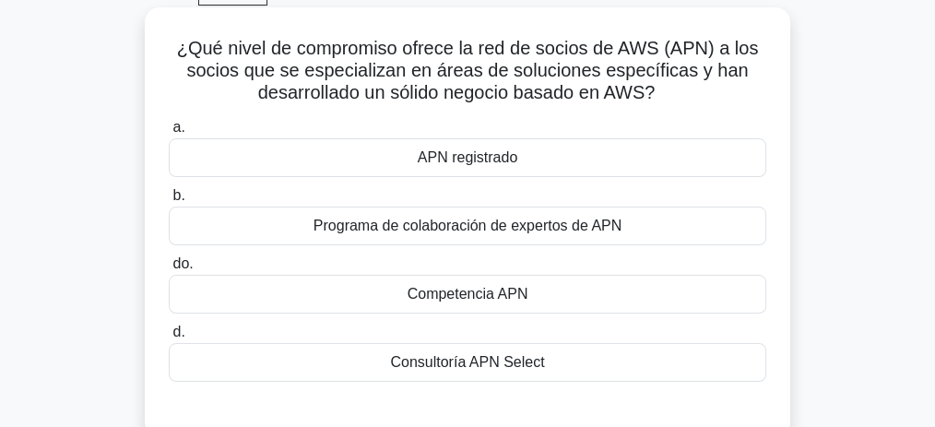
click at [545, 160] on div "APN registrado" at bounding box center [468, 157] width 598 height 39
click at [169, 134] on input "a. APN registrado" at bounding box center [169, 128] width 0 height 12
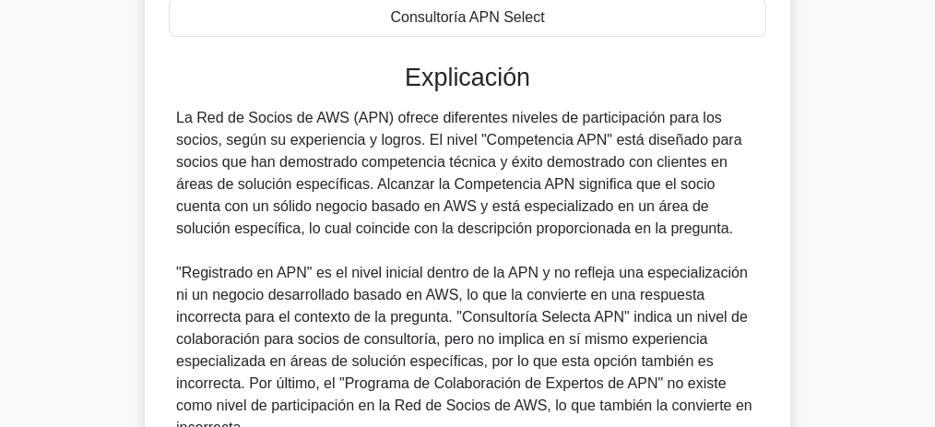
scroll to position [621, 0]
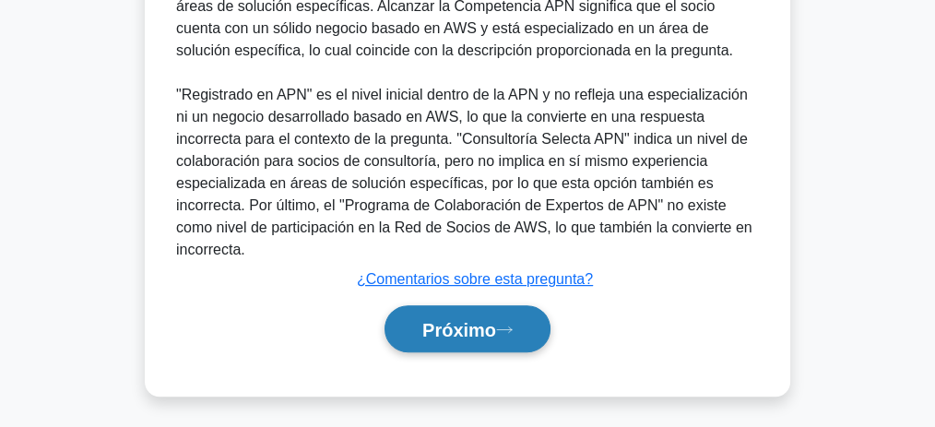
click at [458, 320] on font "Próximo" at bounding box center [459, 330] width 74 height 20
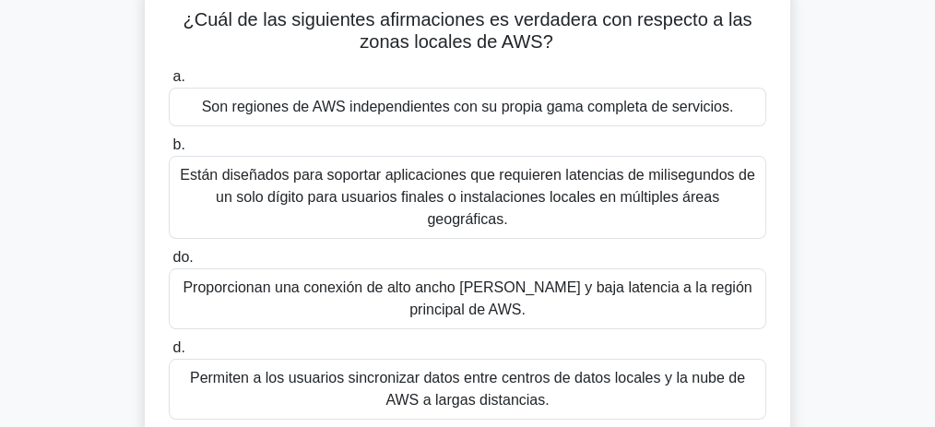
scroll to position [123, 0]
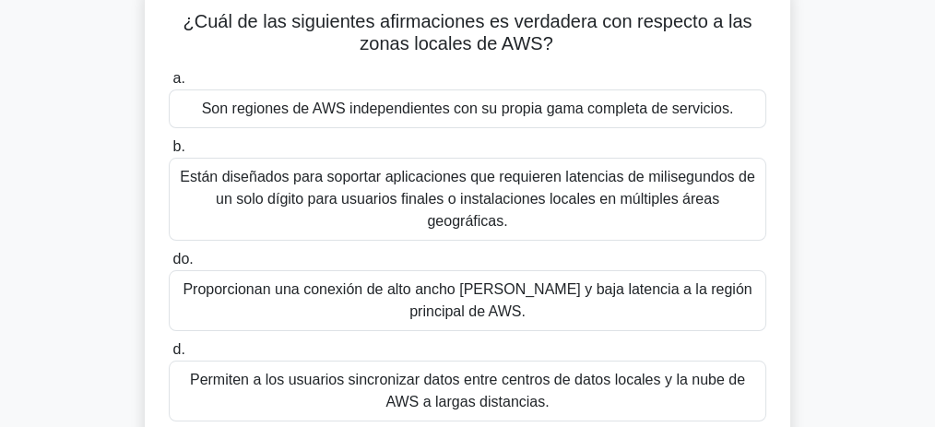
click at [524, 111] on font "Son regiones de AWS independientes con su propia gama completa de servicios." at bounding box center [468, 109] width 532 height 16
click at [169, 85] on input "a. Son regiones de AWS independientes con su propia gama completa de servicios." at bounding box center [169, 79] width 0 height 12
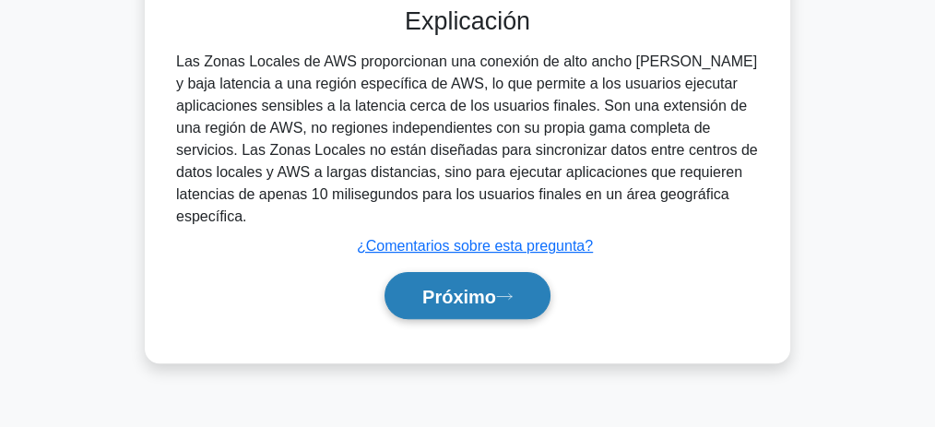
scroll to position [569, 0]
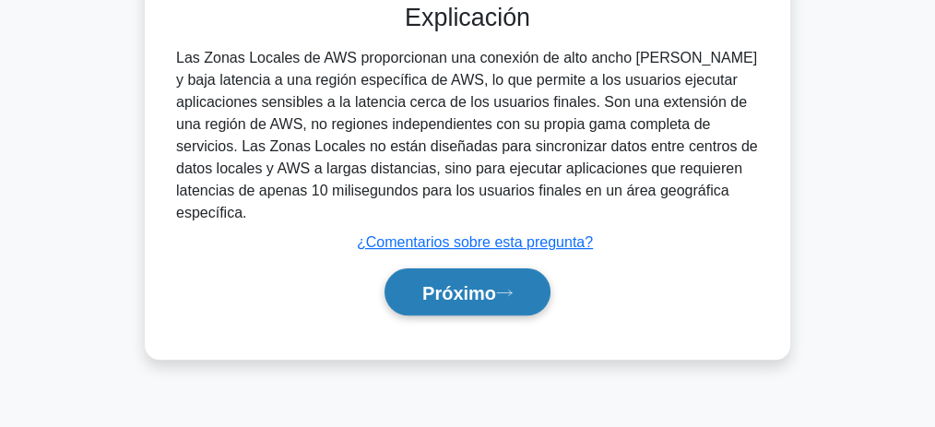
click at [470, 283] on font "Próximo" at bounding box center [459, 293] width 74 height 20
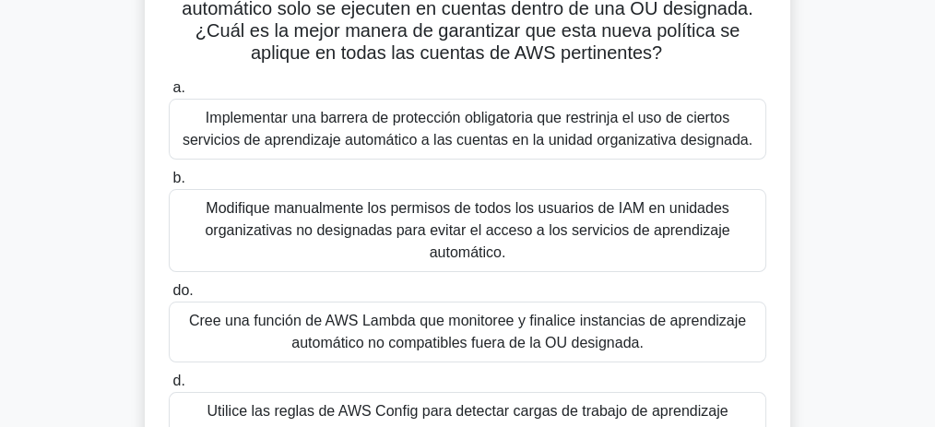
scroll to position [200, 0]
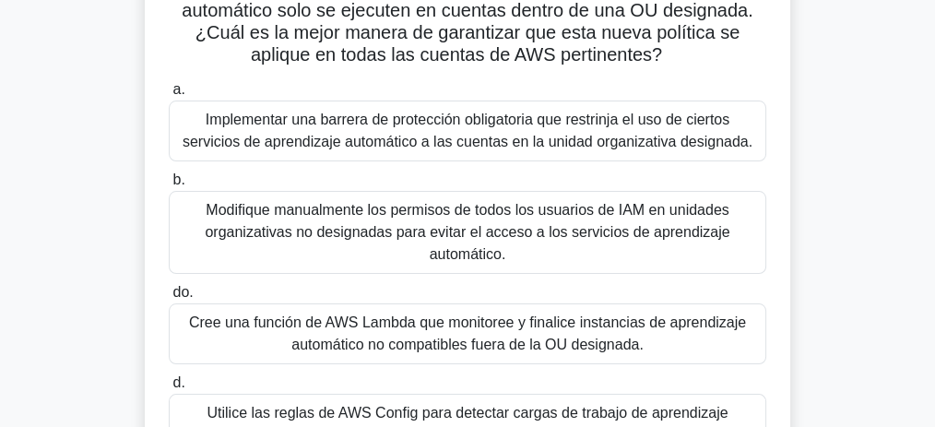
click at [423, 129] on font "Implementar una barrera de protección obligatoria que restrinja el uso de ciert…" at bounding box center [468, 131] width 570 height 38
click at [169, 96] on input "a. Implementar una barrera de protección obligatoria que restrinja el uso de ci…" at bounding box center [169, 90] width 0 height 12
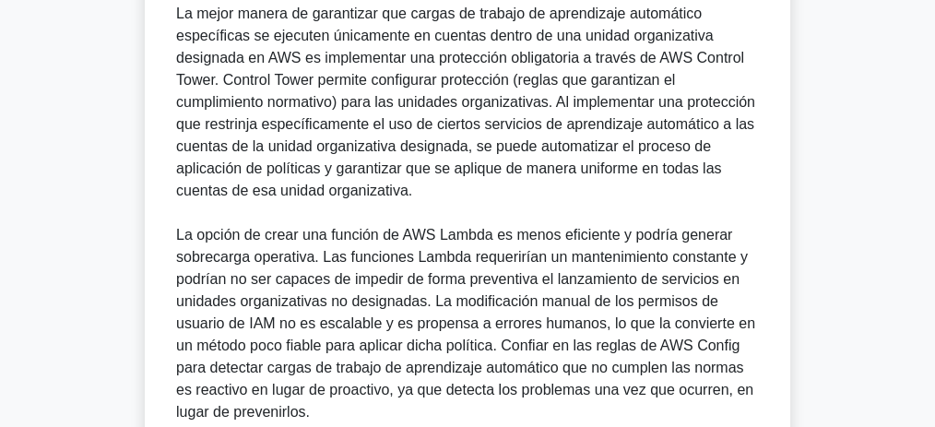
scroll to position [876, 0]
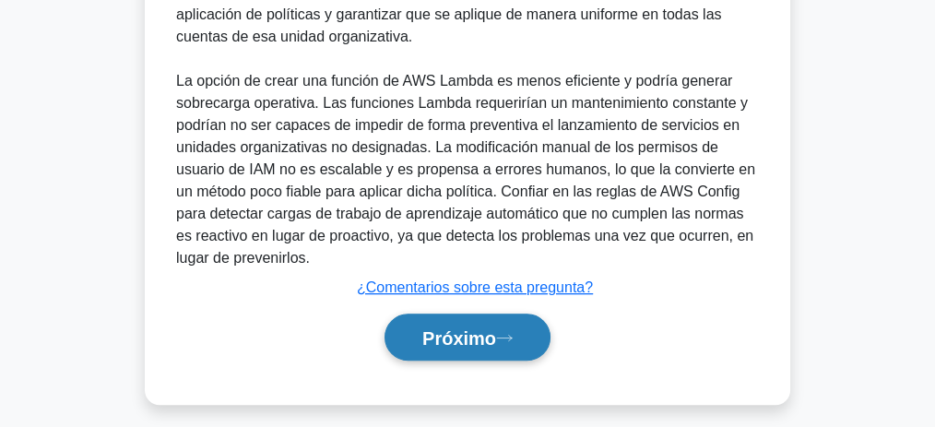
click at [471, 331] on font "Próximo" at bounding box center [459, 338] width 74 height 20
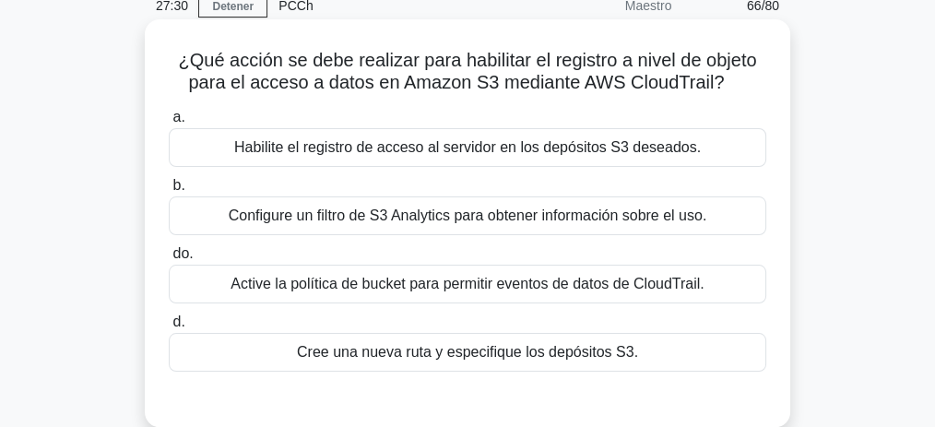
scroll to position [82, 0]
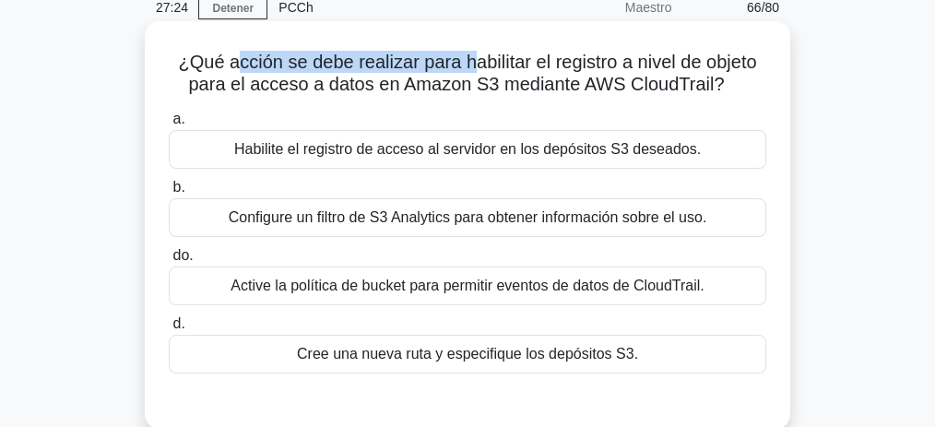
drag, startPoint x: 567, startPoint y: 66, endPoint x: 232, endPoint y: 57, distance: 334.9
click at [232, 57] on font "¿Qué acción se debe realizar para habilitar el registro a nivel de objeto para …" at bounding box center [467, 73] width 578 height 42
click at [238, 59] on font "¿Qué acción se debe realizar para habilitar el registro a nivel de objeto para …" at bounding box center [467, 73] width 578 height 42
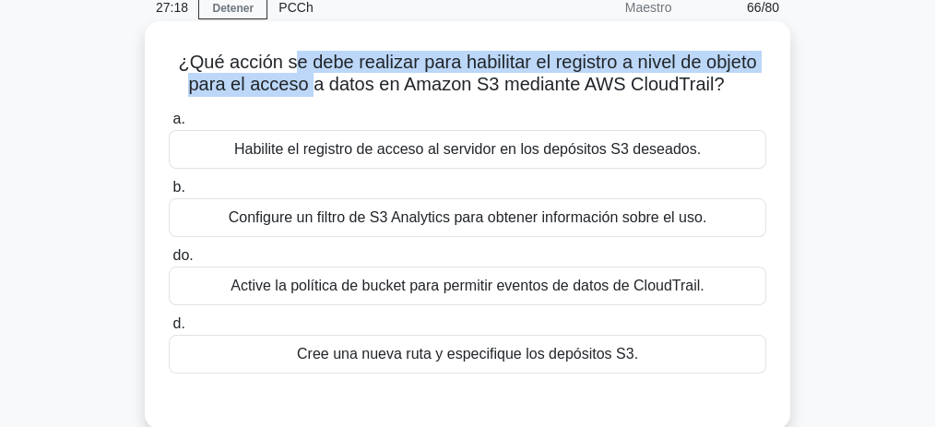
drag, startPoint x: 289, startPoint y: 61, endPoint x: 311, endPoint y: 95, distance: 40.7
click at [314, 91] on font "¿Qué acción se debe realizar para habilitar el registro a nivel de objeto para …" at bounding box center [467, 73] width 578 height 42
click at [311, 94] on font "¿Qué acción se debe realizar para habilitar el registro a nivel de objeto para …" at bounding box center [467, 73] width 578 height 42
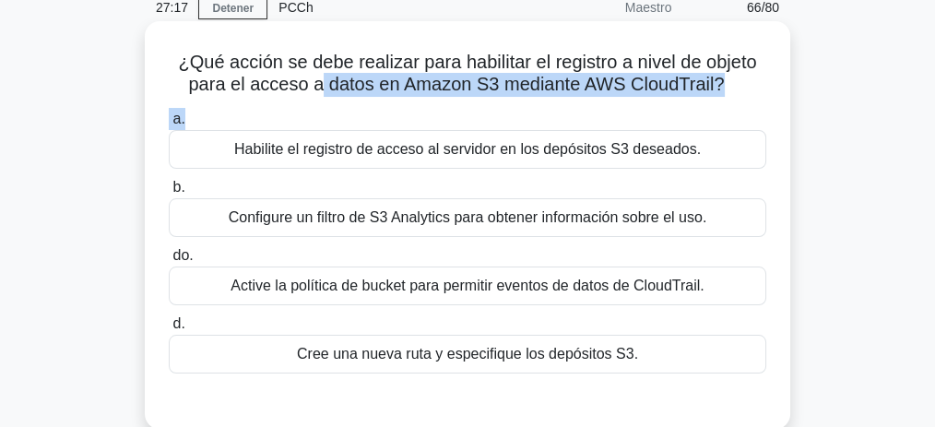
drag, startPoint x: 332, startPoint y: 97, endPoint x: 484, endPoint y: 110, distance: 152.7
click at [478, 107] on div "¿Qué acción se debe realizar para habilitar el registro a nivel de objeto para …" at bounding box center [467, 225] width 631 height 393
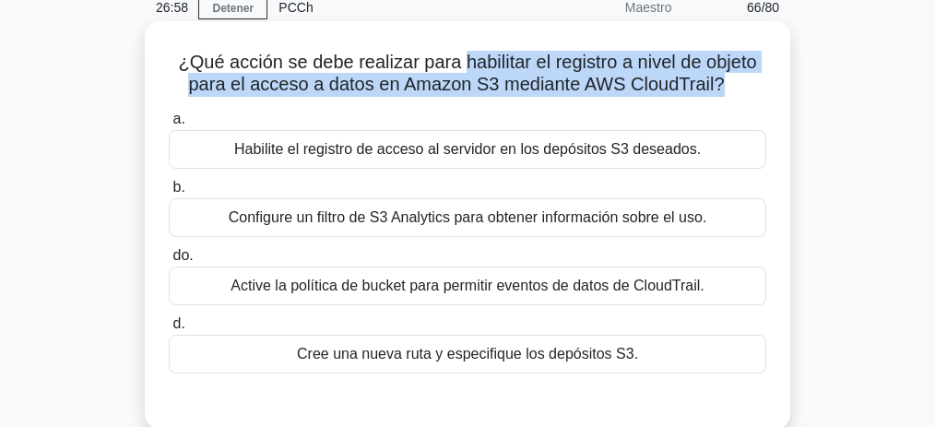
drag, startPoint x: 461, startPoint y: 65, endPoint x: 719, endPoint y: 84, distance: 258.9
click at [719, 84] on font "¿Qué acción se debe realizar para habilitar el registro a nivel de objeto para …" at bounding box center [467, 73] width 578 height 42
click at [574, 92] on font "¿Qué acción se debe realizar para habilitar el registro a nivel de objeto para …" at bounding box center [467, 73] width 578 height 42
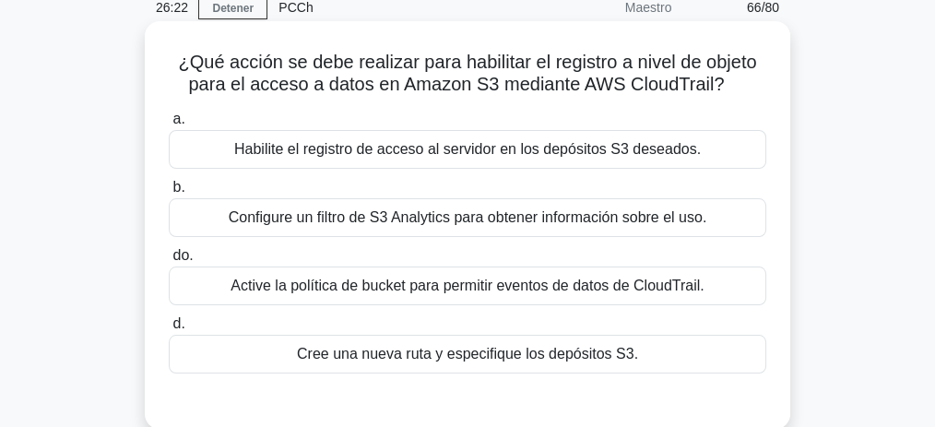
click at [497, 217] on font "Configure un filtro de S3 Analytics para obtener información sobre el uso." at bounding box center [468, 217] width 479 height 16
click at [169, 194] on input "b. Configure un filtro de S3 Analytics para obtener información sobre el uso." at bounding box center [169, 188] width 0 height 12
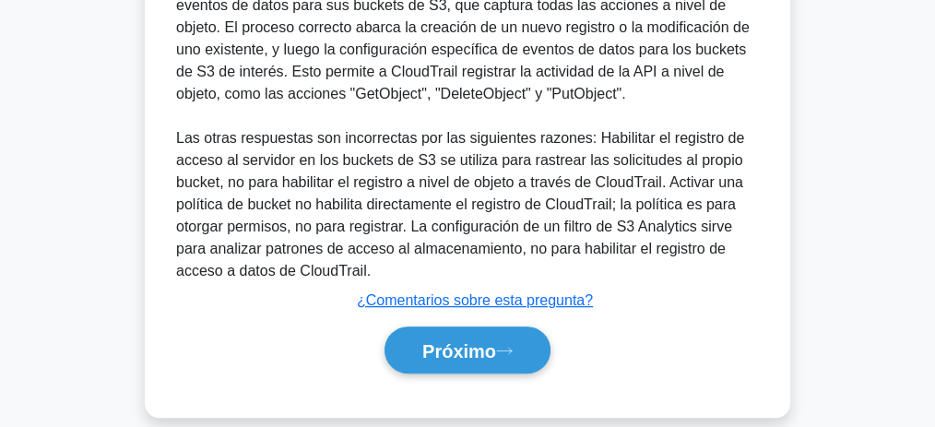
scroll to position [621, 0]
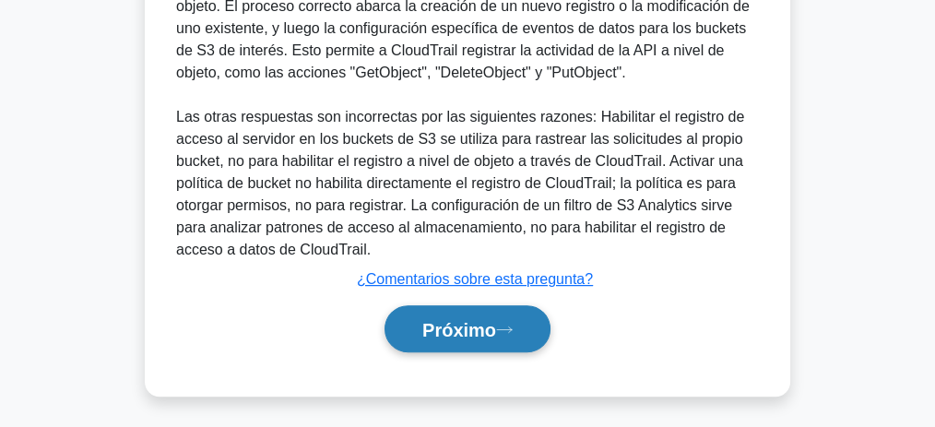
click at [488, 309] on button "Próximo" at bounding box center [468, 328] width 166 height 47
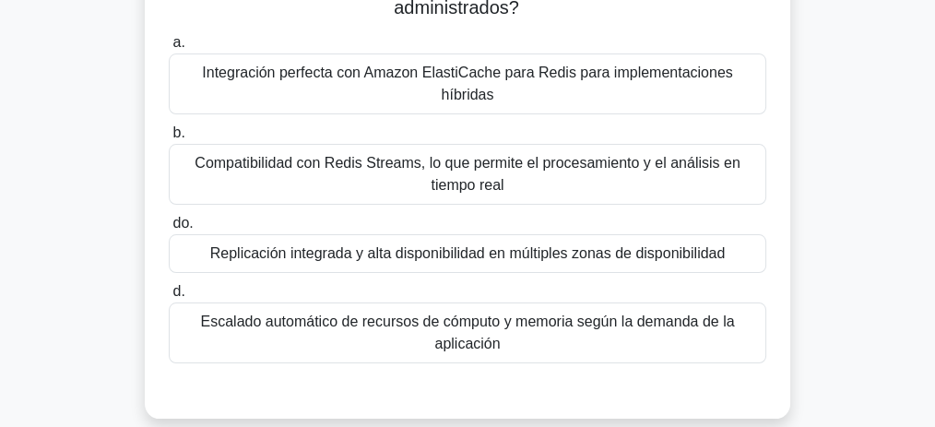
scroll to position [183, 0]
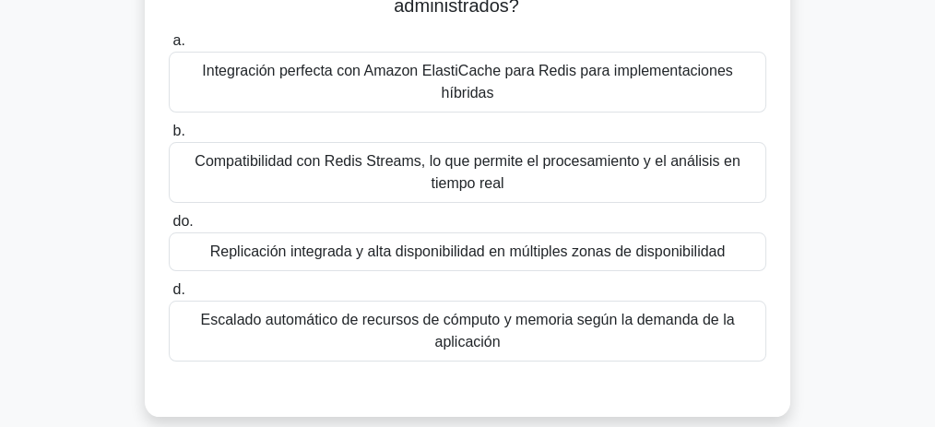
click at [622, 243] on font "Replicación integrada y alta disponibilidad en múltiples zonas de disponibilidad" at bounding box center [467, 251] width 515 height 16
click at [169, 225] on input "do. Replicación integrada y alta disponibilidad en múltiples zonas de disponibi…" at bounding box center [169, 222] width 0 height 12
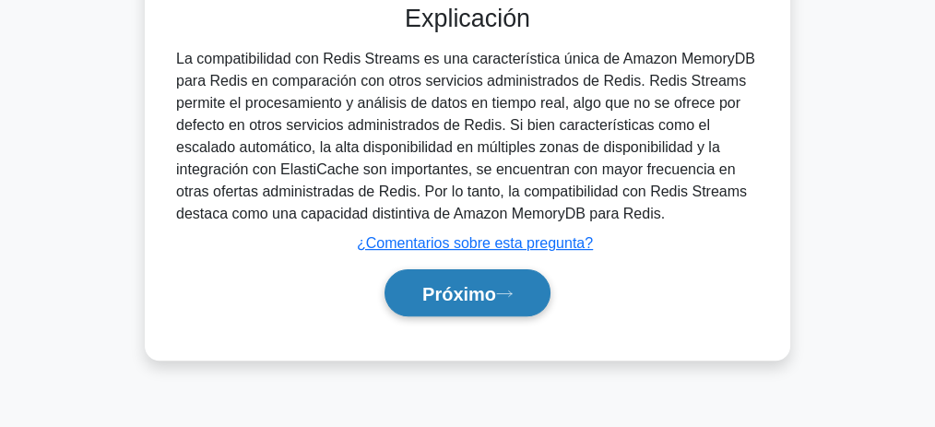
scroll to position [569, 0]
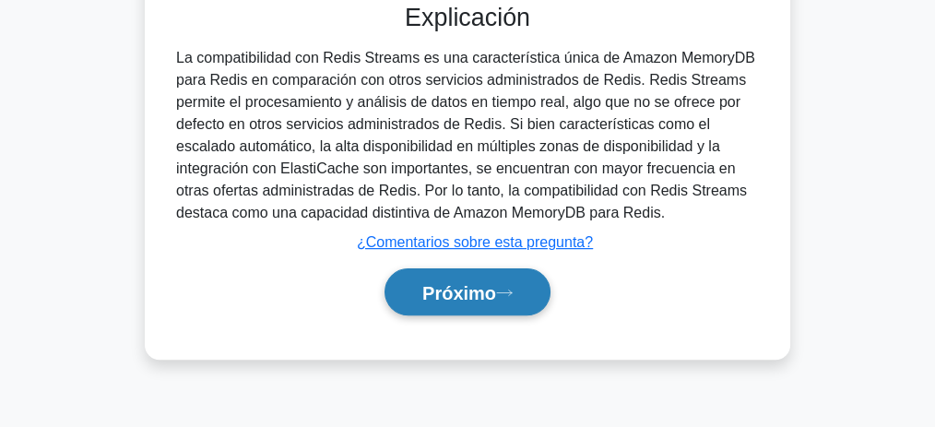
click at [488, 283] on font "Próximo" at bounding box center [459, 293] width 74 height 20
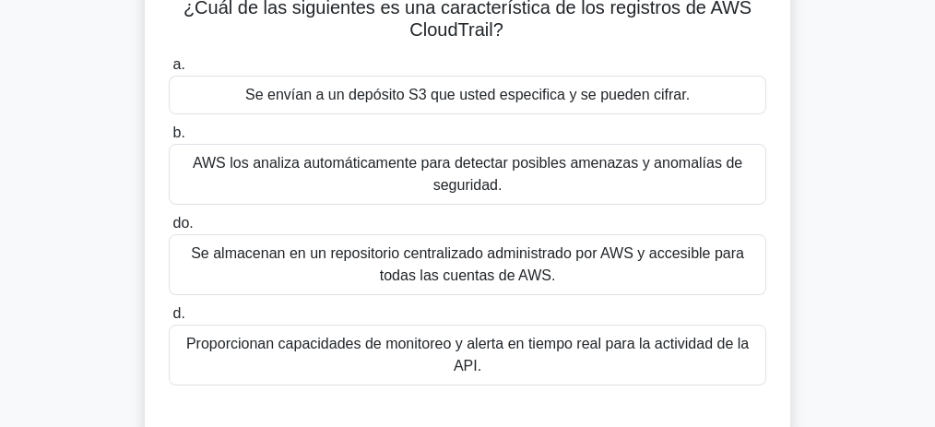
scroll to position [138, 0]
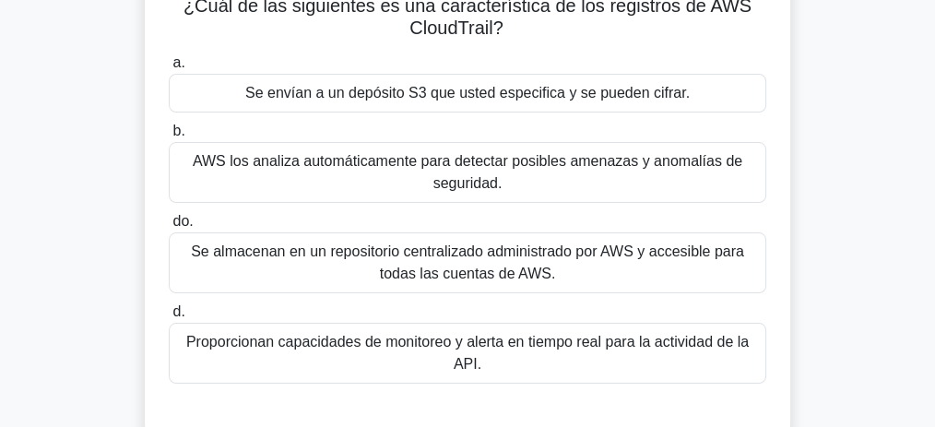
click at [457, 89] on font "Se envían a un depósito S3 que usted especifica y se pueden cifrar." at bounding box center [467, 93] width 444 height 16
click at [169, 69] on input "a. Se envían a un depósito S3 que usted especifica y se pueden cifrar." at bounding box center [169, 63] width 0 height 12
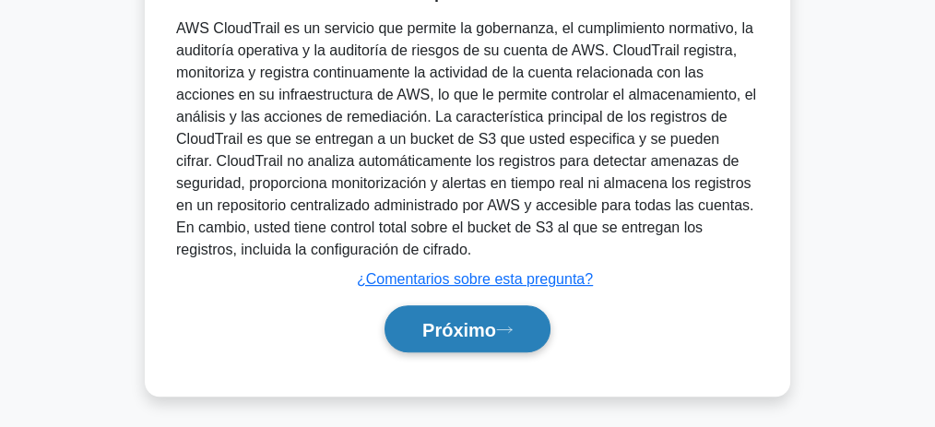
click at [444, 331] on font "Próximo" at bounding box center [459, 330] width 74 height 20
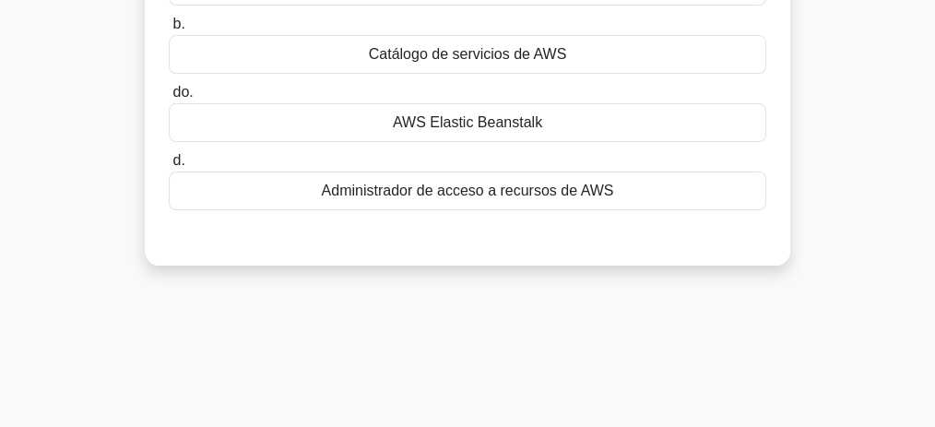
scroll to position [83, 0]
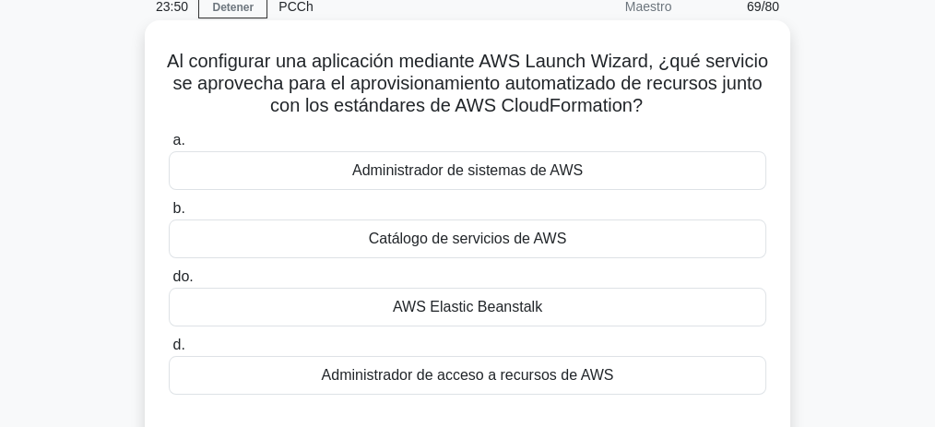
drag, startPoint x: 320, startPoint y: 106, endPoint x: 724, endPoint y: 99, distance: 404.0
click at [724, 99] on h5 "Al configurar una aplicación mediante AWS Launch Wizard, ¿qué servicio se aprov…" at bounding box center [467, 84] width 601 height 68
click at [469, 308] on font "AWS Elastic Beanstalk" at bounding box center [467, 307] width 149 height 16
click at [169, 283] on input "do. AWS Elastic Beanstalk" at bounding box center [169, 277] width 0 height 12
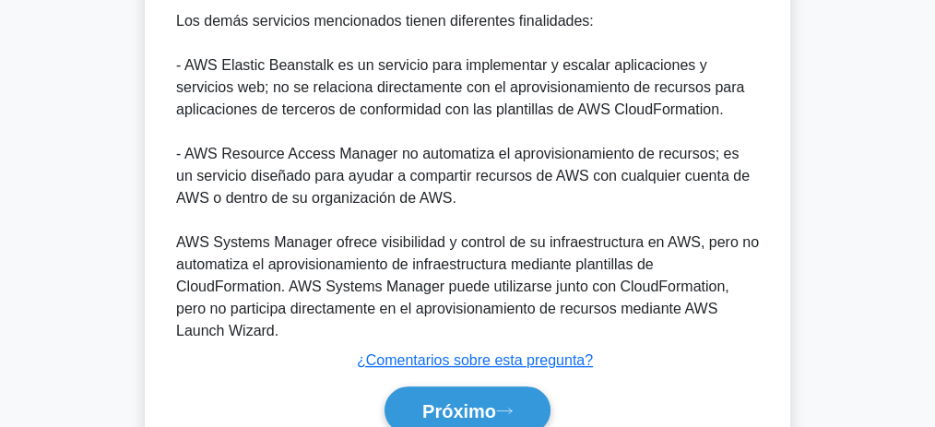
scroll to position [821, 0]
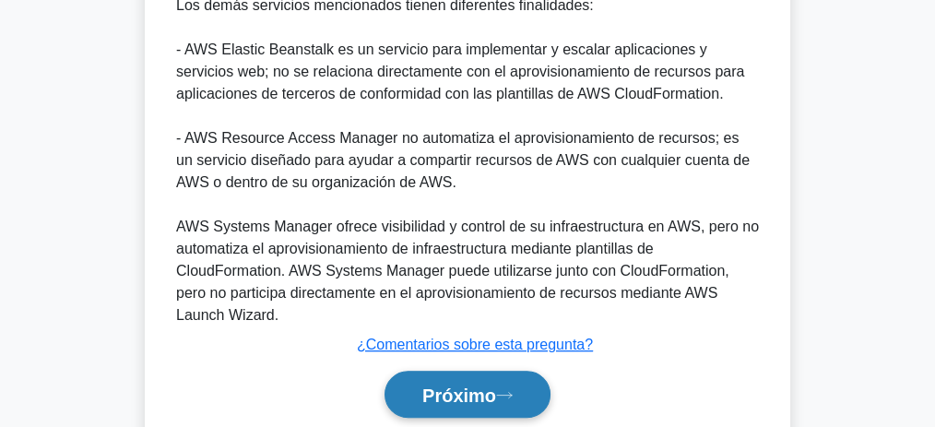
click at [485, 387] on font "Próximo" at bounding box center [459, 395] width 74 height 20
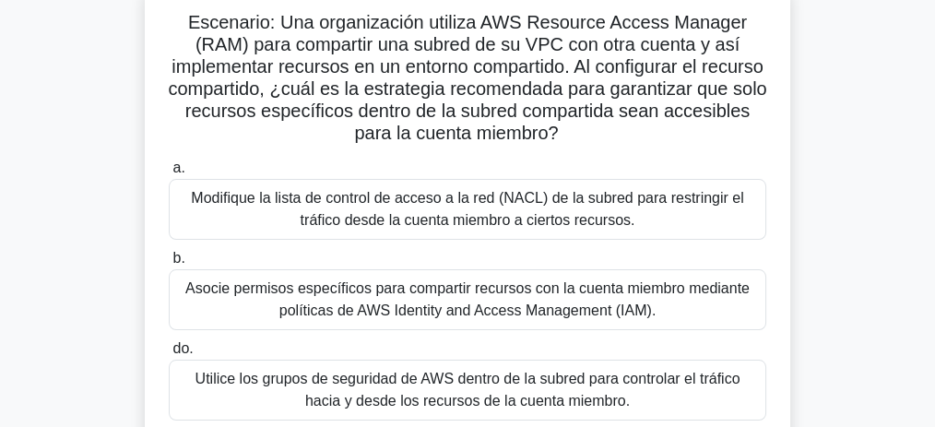
scroll to position [119, 0]
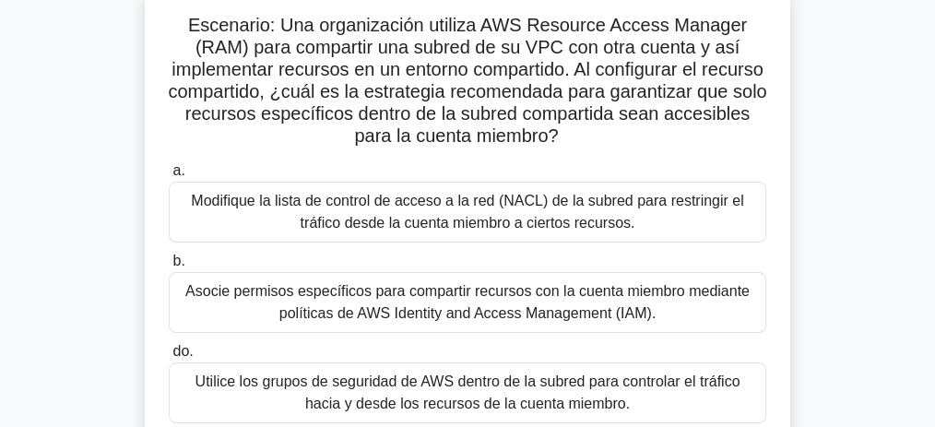
drag, startPoint x: 503, startPoint y: 94, endPoint x: 671, endPoint y: 128, distance: 172.2
click at [671, 128] on h5 "Escenario: Una organización utiliza AWS Resource Access Manager (RAM) para comp…" at bounding box center [467, 81] width 601 height 135
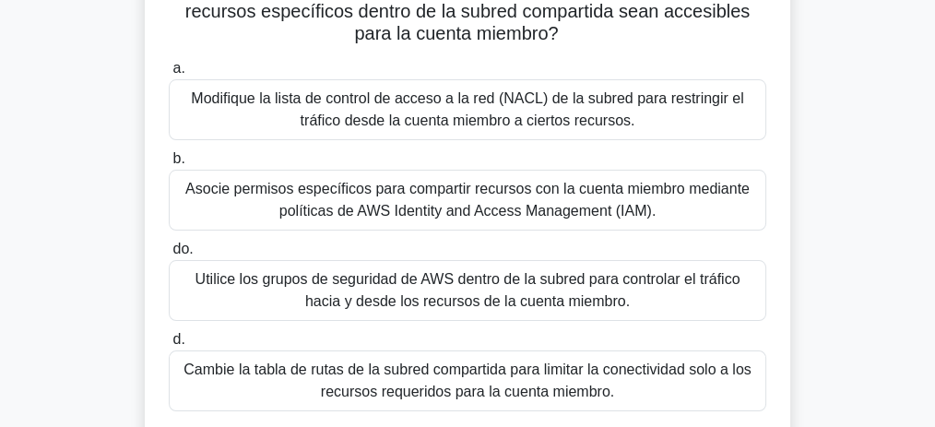
scroll to position [242, 0]
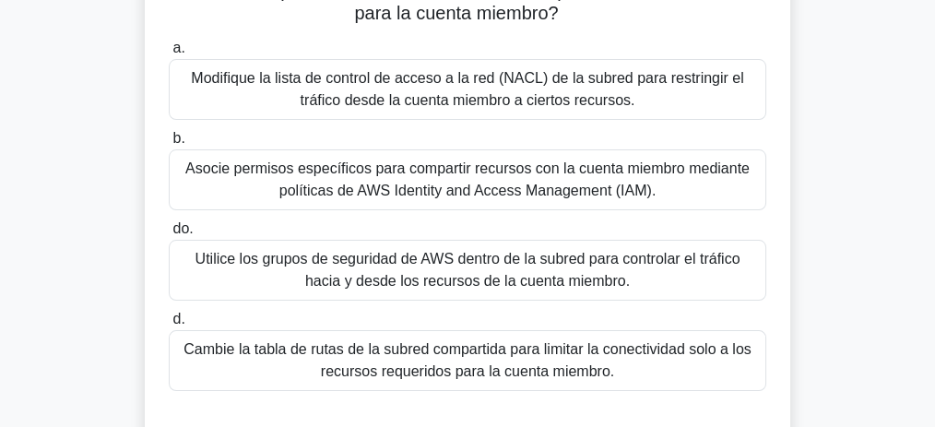
click at [550, 96] on font "Modifique la lista de control de acceso a la red (NACL) de la subred para restr…" at bounding box center [467, 89] width 552 height 38
click at [169, 54] on input "a. Modifique la lista de control de acceso a la red (NACL) de la subred para re…" at bounding box center [169, 48] width 0 height 12
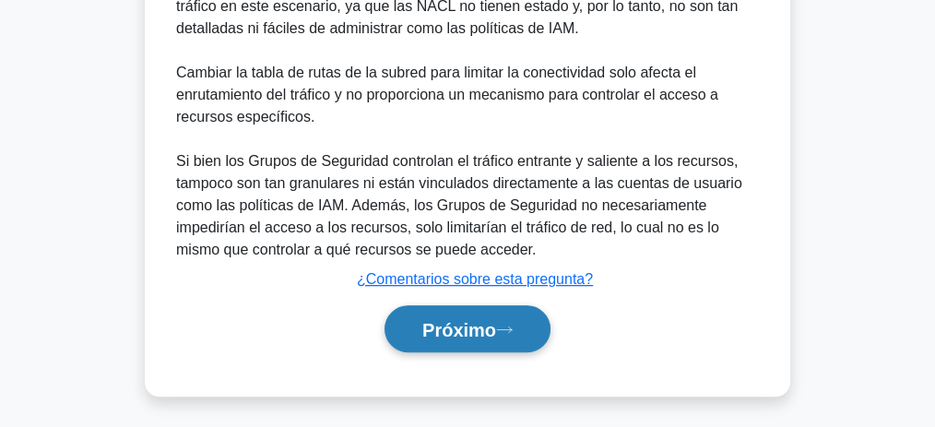
click at [496, 332] on font "Próximo" at bounding box center [459, 330] width 74 height 20
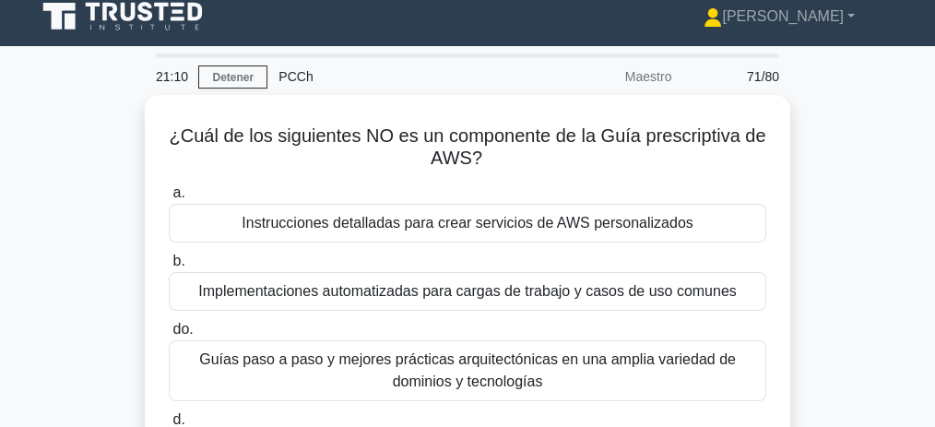
scroll to position [0, 0]
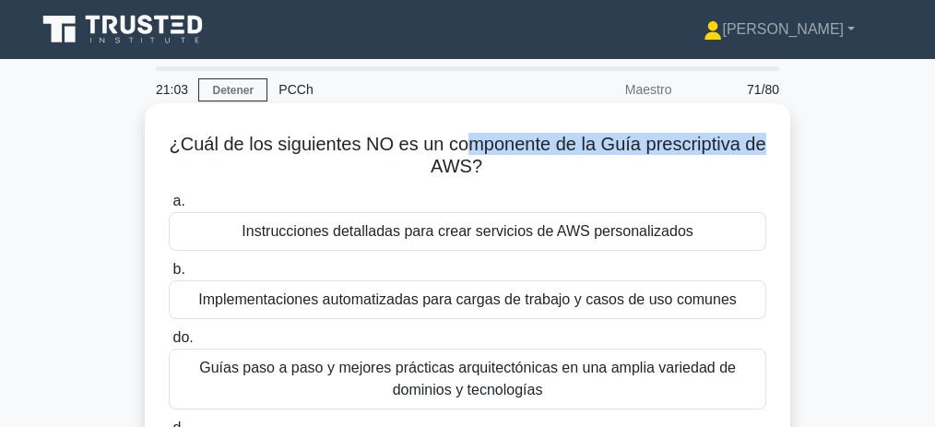
drag, startPoint x: 609, startPoint y: 148, endPoint x: 764, endPoint y: 150, distance: 154.9
click at [764, 150] on font "¿Cuál de los siguientes NO es un componente de la Guía prescriptiva de AWS?" at bounding box center [467, 155] width 597 height 42
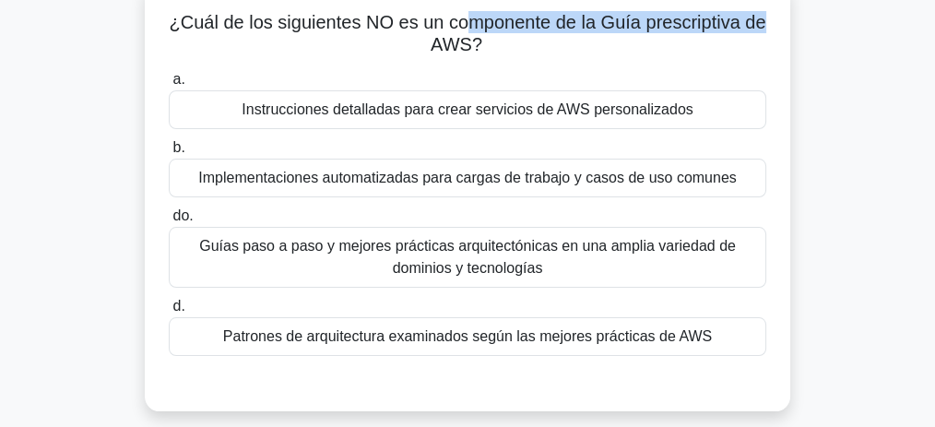
scroll to position [123, 0]
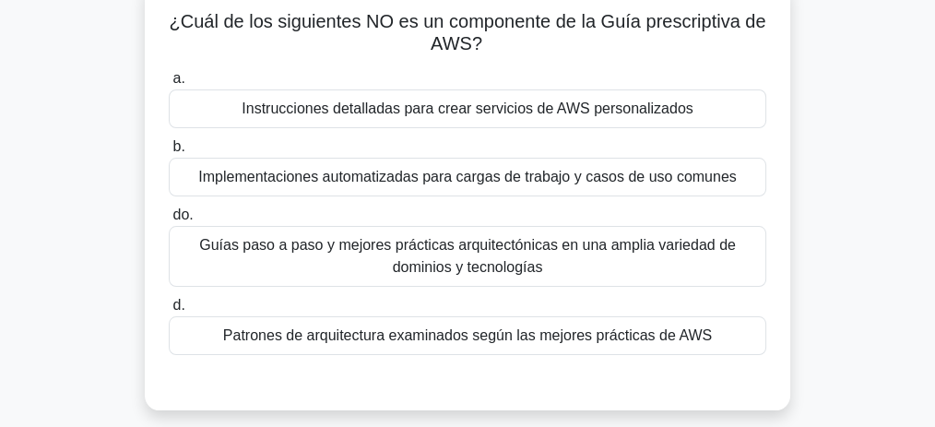
click at [631, 183] on font "Implementaciones automatizadas para cargas de trabajo y casos de uso comunes" at bounding box center [467, 177] width 538 height 16
click at [169, 153] on input "b. Implementaciones automatizadas para cargas de trabajo y casos de uso comunes" at bounding box center [169, 147] width 0 height 12
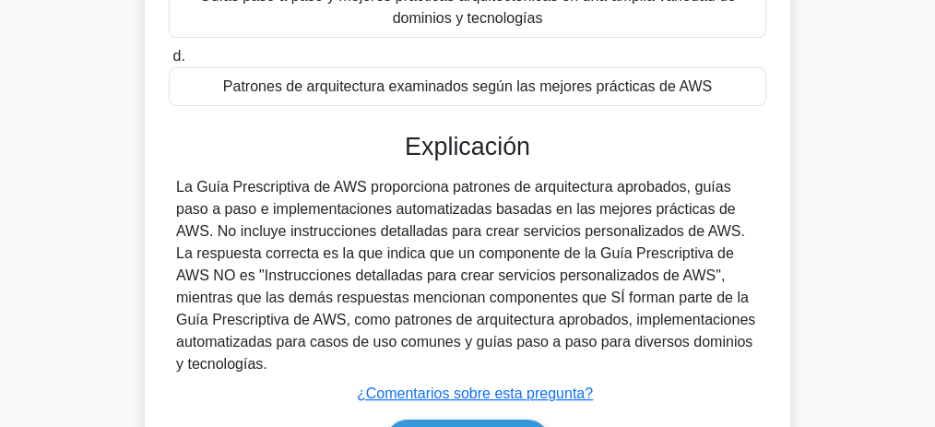
scroll to position [369, 0]
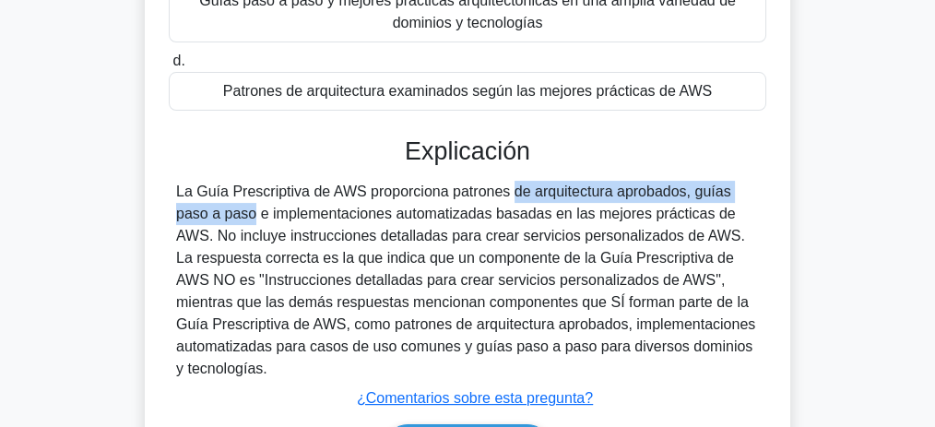
drag, startPoint x: 391, startPoint y: 190, endPoint x: 691, endPoint y: 195, distance: 299.7
click at [691, 195] on font "La Guía Prescriptiva de AWS proporciona patrones de arquitectura aprobados, guí…" at bounding box center [465, 280] width 579 height 193
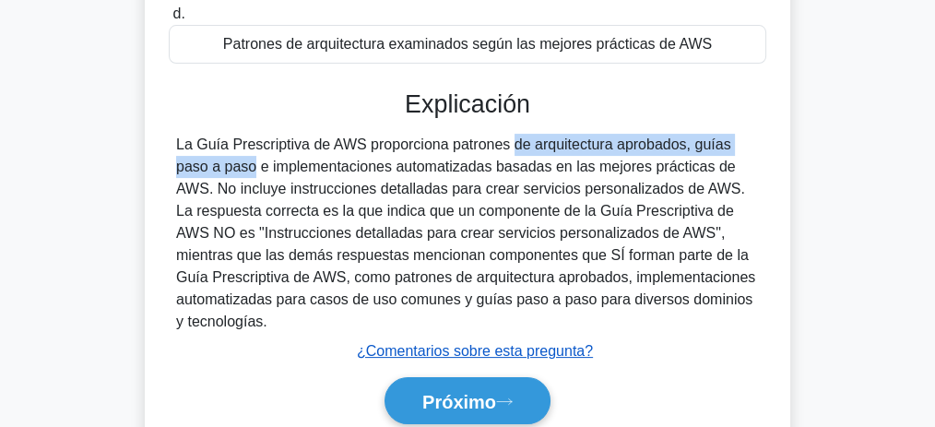
scroll to position [553, 0]
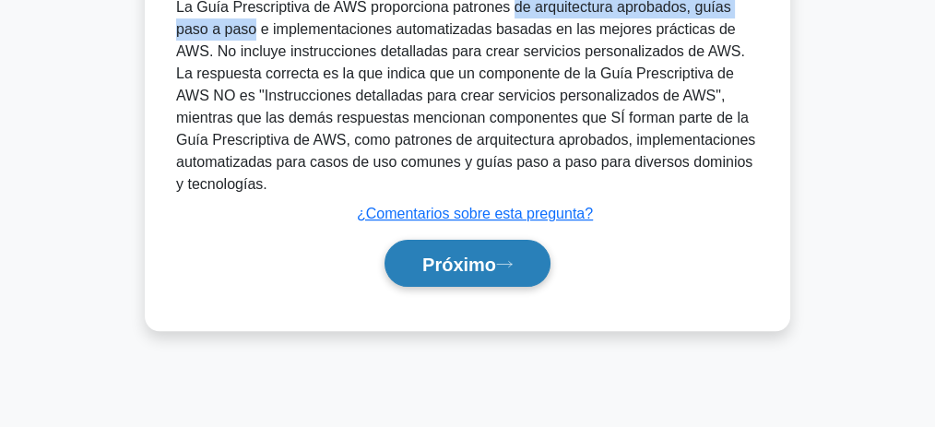
click at [439, 252] on button "Próximo" at bounding box center [468, 263] width 166 height 47
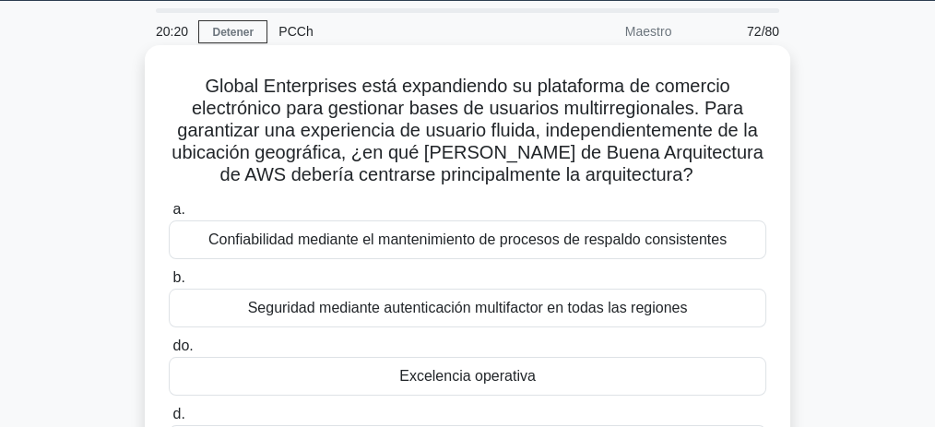
scroll to position [61, 0]
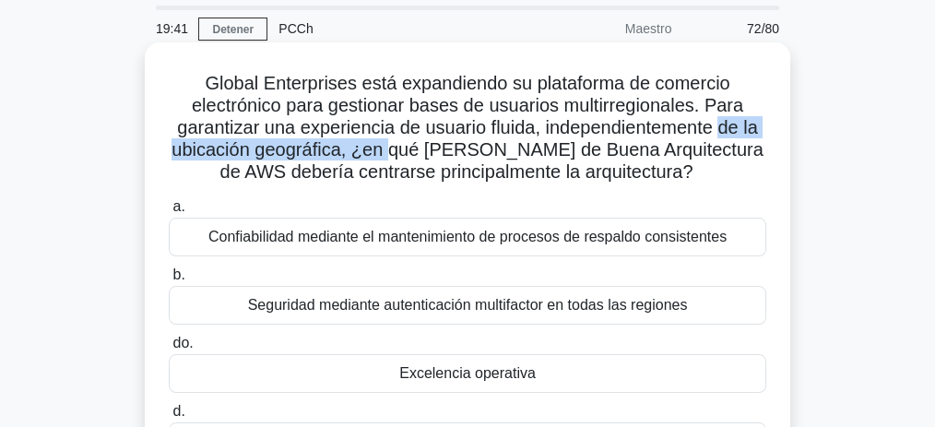
drag, startPoint x: 391, startPoint y: 151, endPoint x: 724, endPoint y: 138, distance: 333.2
click at [724, 138] on font "Global Enterprises está expandiendo su plataforma de comercio electrónico para …" at bounding box center [467, 127] width 591 height 109
drag, startPoint x: 340, startPoint y: 176, endPoint x: 669, endPoint y: 180, distance: 328.3
click at [669, 180] on font "Global Enterprises está expandiendo su plataforma de comercio electrónico para …" at bounding box center [467, 127] width 591 height 109
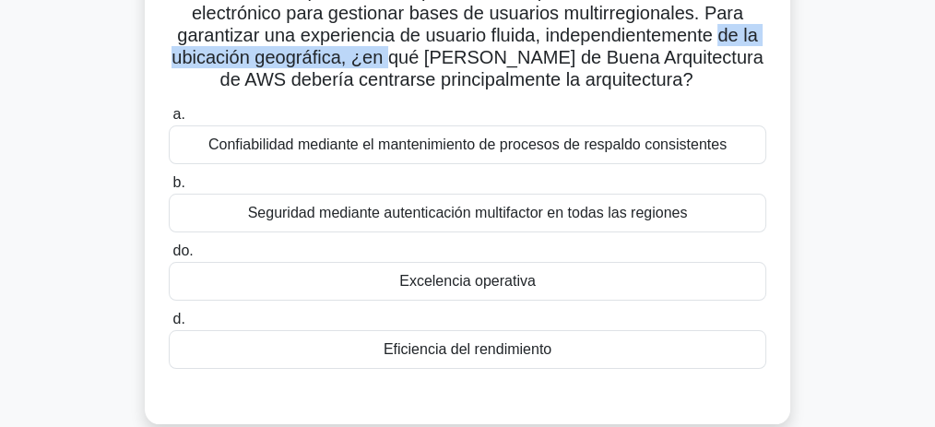
scroll to position [123, 0]
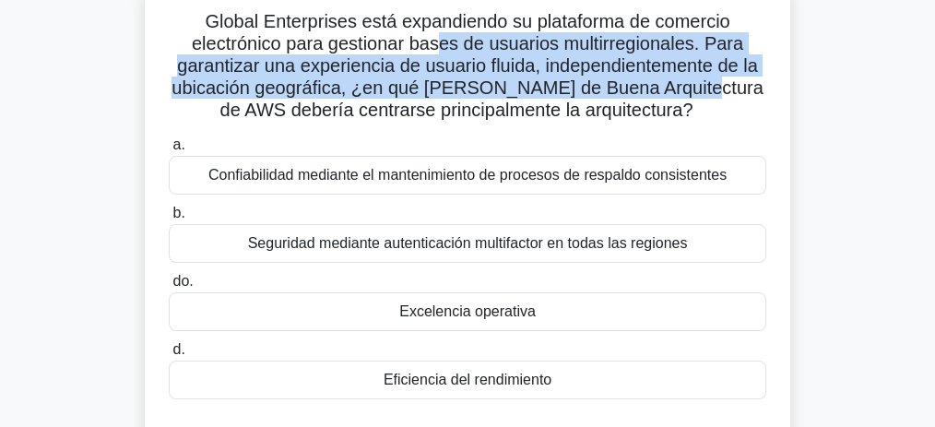
drag, startPoint x: 444, startPoint y: 47, endPoint x: 683, endPoint y: 96, distance: 243.8
click at [683, 96] on font "Global Enterprises está expandiendo su plataforma de comercio electrónico para …" at bounding box center [467, 65] width 591 height 109
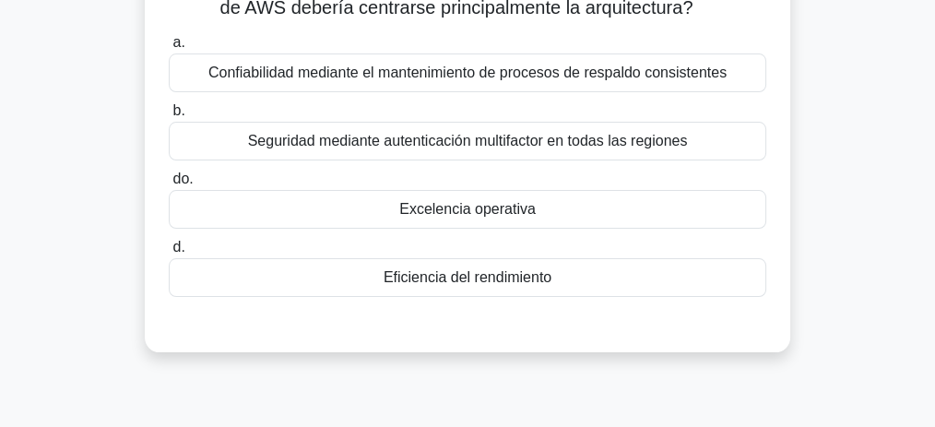
scroll to position [245, 0]
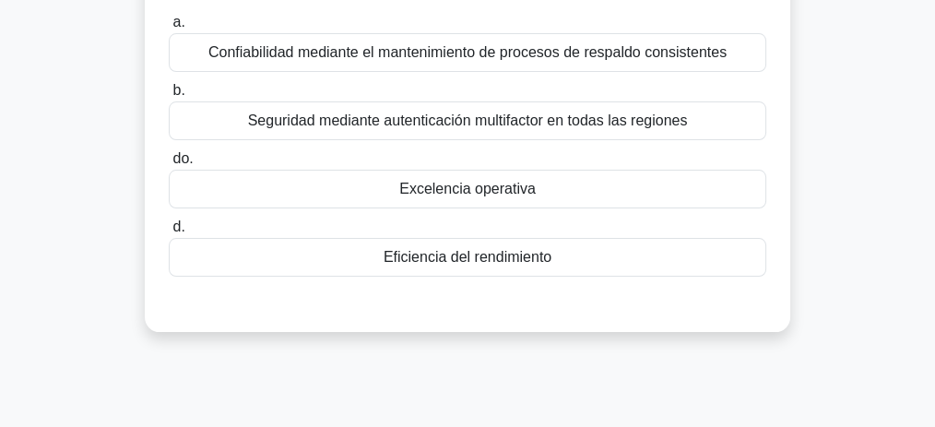
click at [518, 199] on div "Excelencia operativa" at bounding box center [468, 189] width 598 height 39
click at [169, 165] on input "do. Excelencia operativa" at bounding box center [169, 159] width 0 height 12
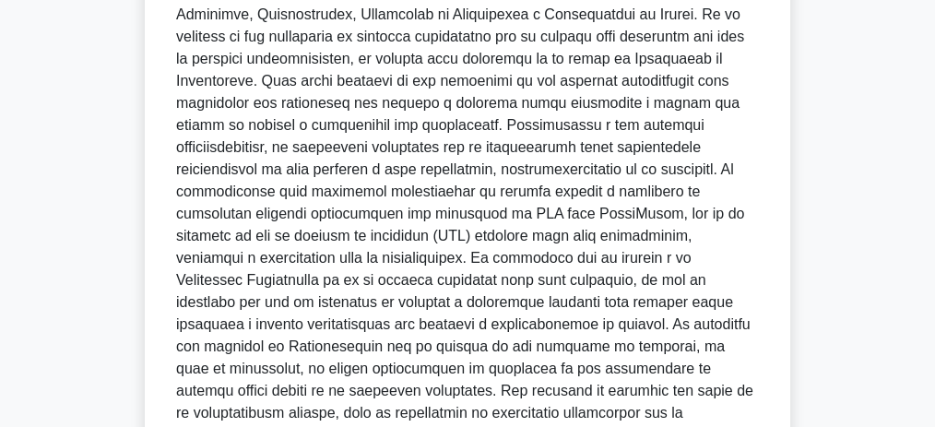
scroll to position [492, 0]
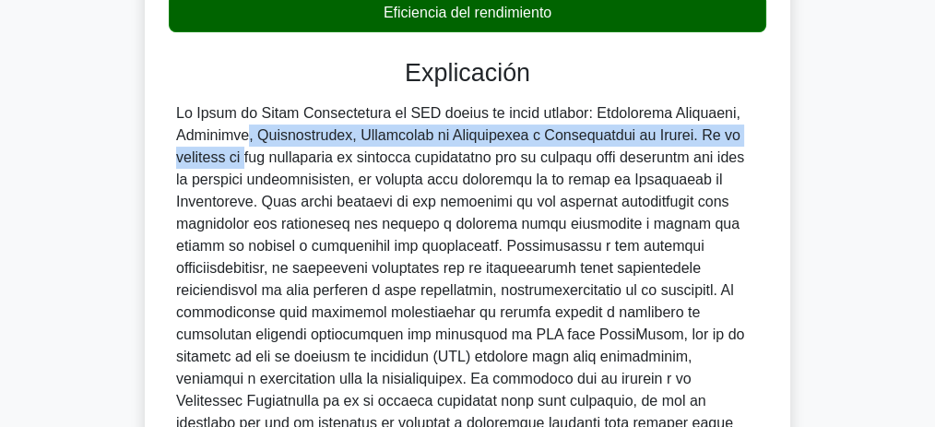
drag, startPoint x: 693, startPoint y: 108, endPoint x: 692, endPoint y: 142, distance: 34.1
click at [692, 142] on font at bounding box center [464, 389] width 577 height 569
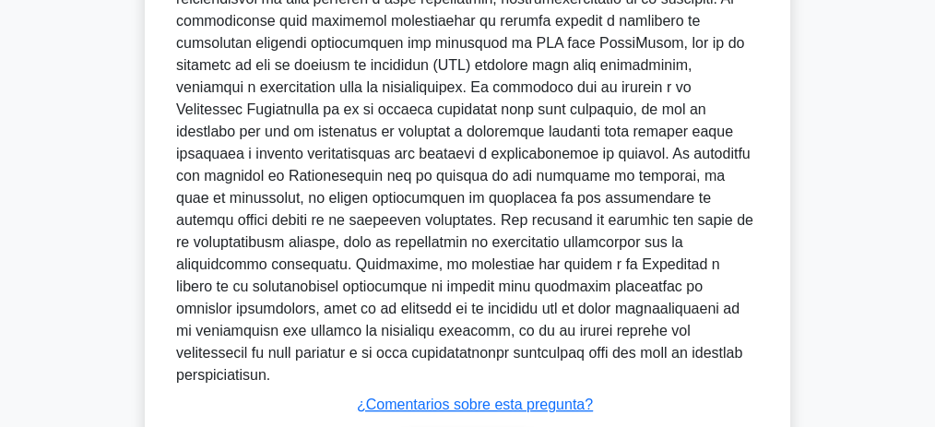
scroll to position [886, 0]
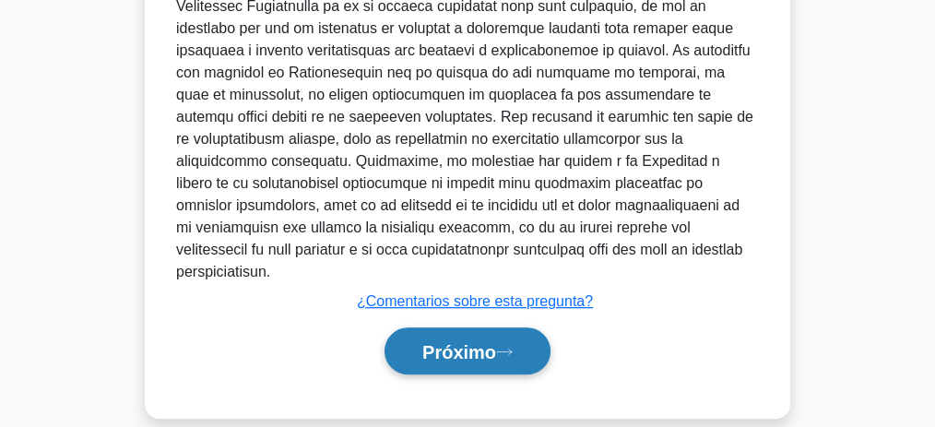
click at [440, 342] on font "Próximo" at bounding box center [459, 352] width 74 height 20
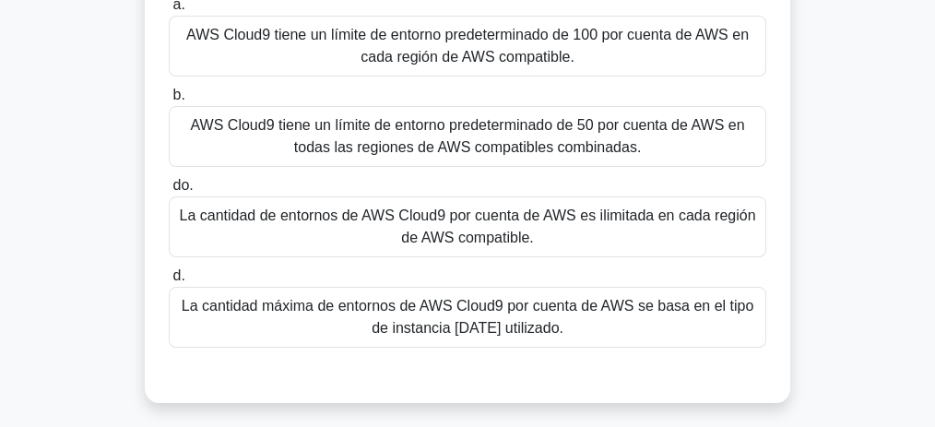
scroll to position [200, 0]
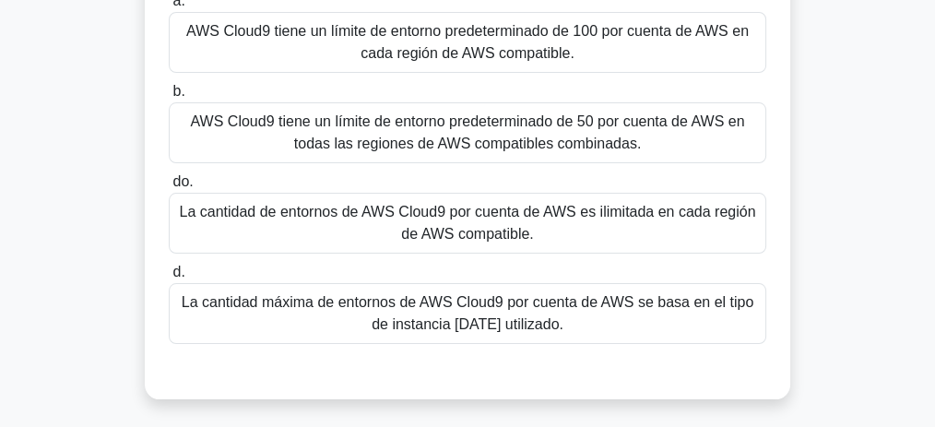
click at [516, 302] on font "La cantidad máxima de entornos de AWS Cloud9 por cuenta de AWS se basa en el ti…" at bounding box center [468, 313] width 573 height 38
click at [169, 278] on input "d. La cantidad máxima de entornos de AWS Cloud9 por cuenta de AWS se basa en el…" at bounding box center [169, 273] width 0 height 12
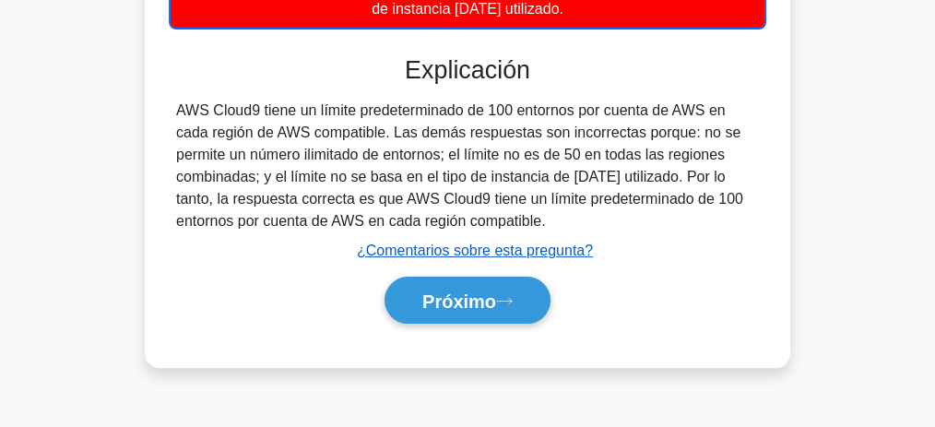
scroll to position [569, 0]
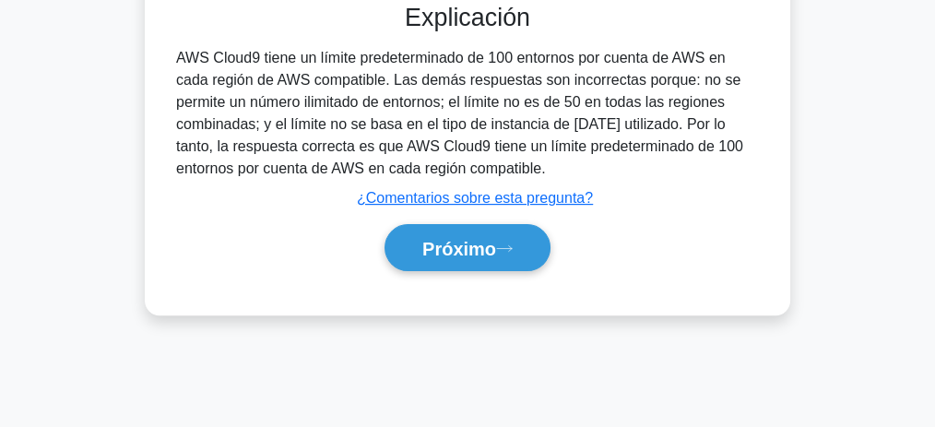
click at [512, 271] on div "Próximo" at bounding box center [468, 248] width 598 height 62
click at [512, 269] on div "Próximo" at bounding box center [468, 248] width 598 height 62
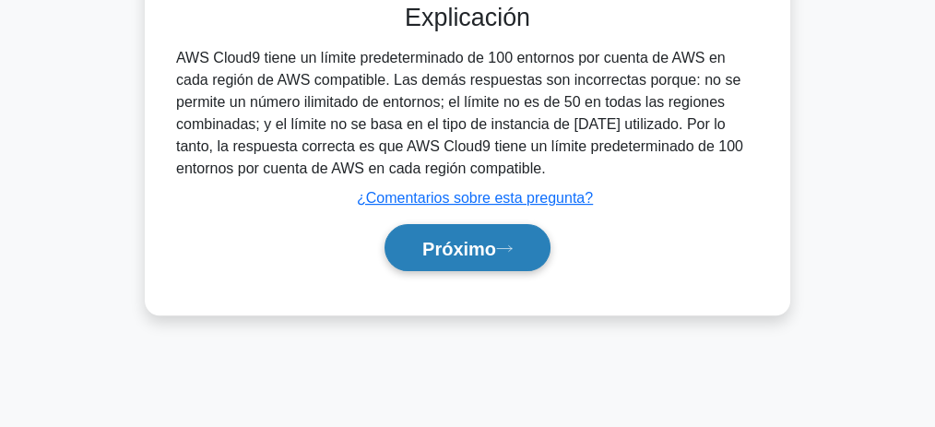
click at [515, 253] on button "Próximo" at bounding box center [468, 247] width 166 height 47
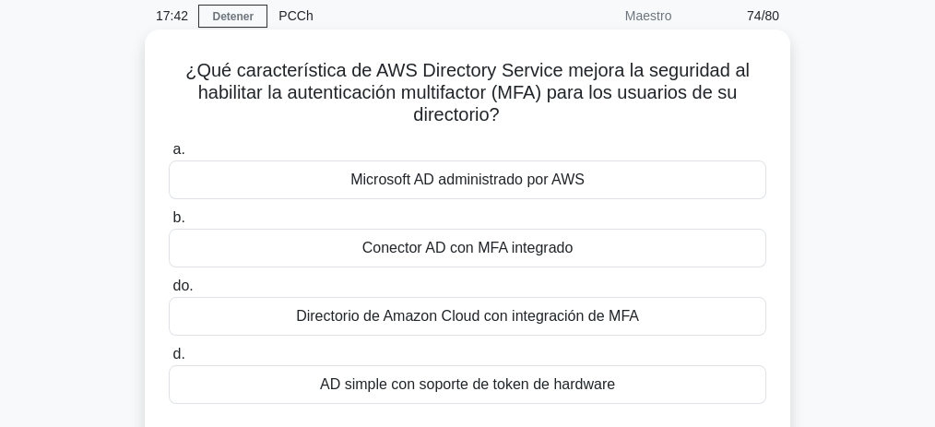
scroll to position [77, 0]
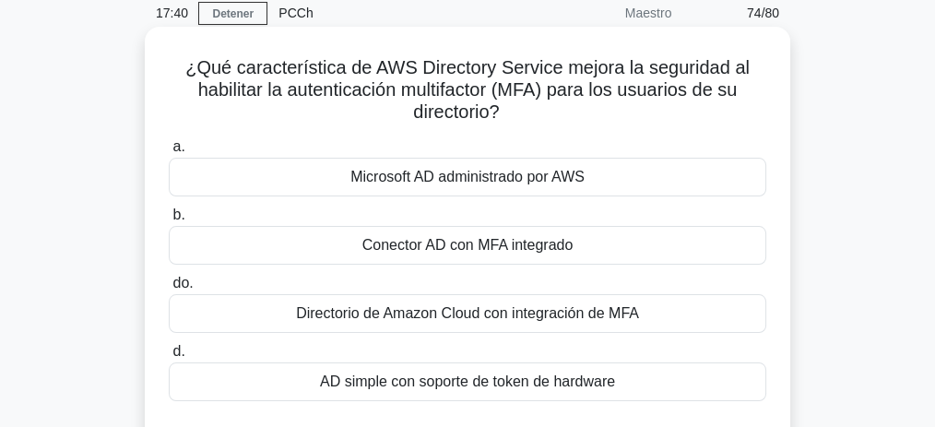
click at [542, 241] on font "Conector AD con MFA integrado" at bounding box center [467, 245] width 211 height 16
click at [169, 221] on input "b. Conector AD con MFA integrado" at bounding box center [169, 215] width 0 height 12
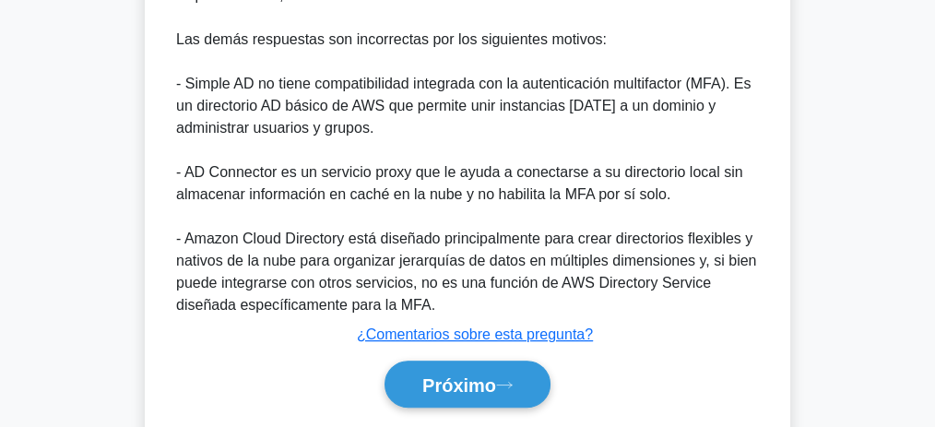
scroll to position [687, 0]
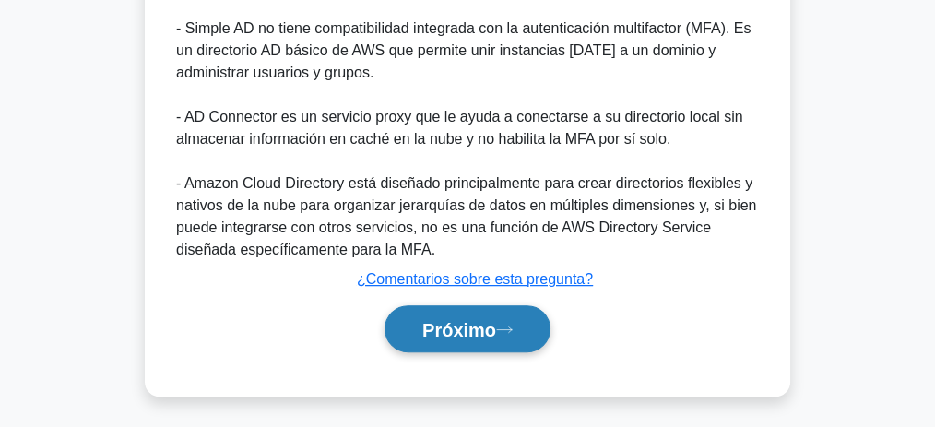
click at [512, 325] on icon at bounding box center [504, 330] width 17 height 10
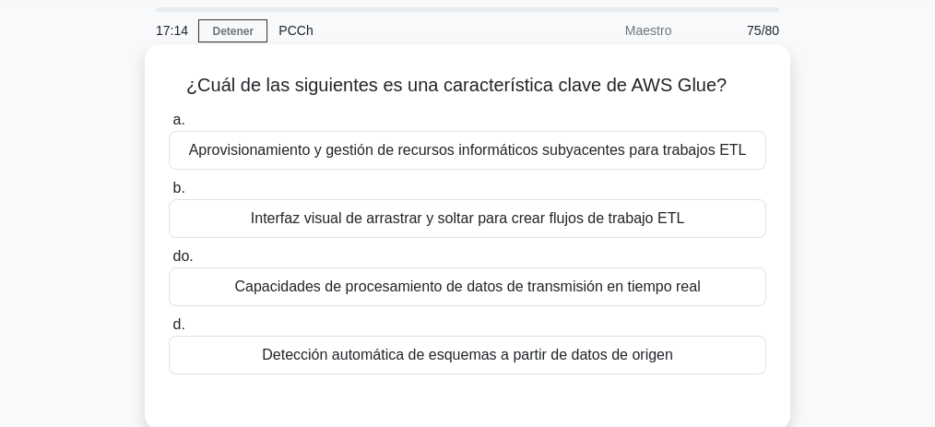
scroll to position [61, 0]
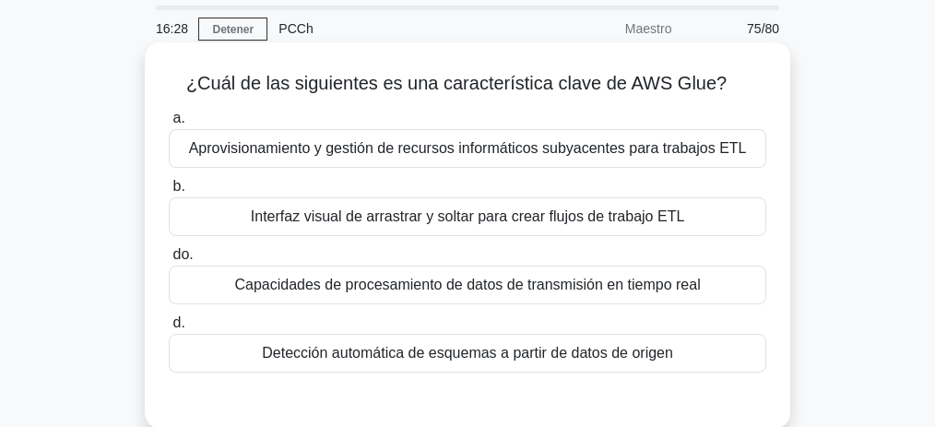
click at [505, 211] on font "Interfaz visual de arrastrar y soltar para crear flujos de trabajo ETL" at bounding box center [467, 216] width 433 height 16
click at [169, 193] on input "b. Interfaz visual de arrastrar y soltar para crear flujos de trabajo ETL" at bounding box center [169, 187] width 0 height 12
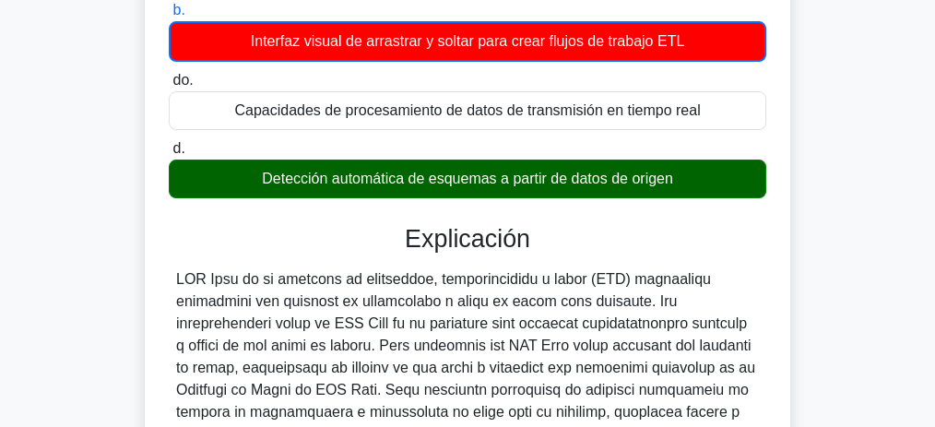
scroll to position [245, 0]
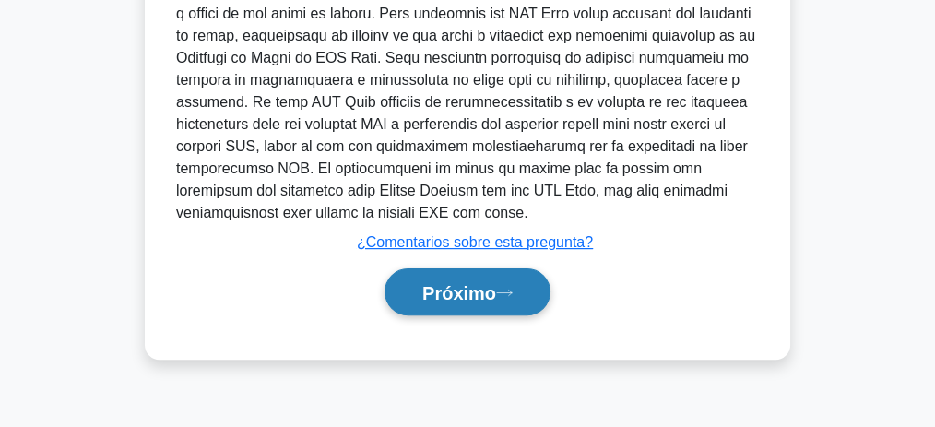
click at [496, 295] on font "Próximo" at bounding box center [459, 293] width 74 height 20
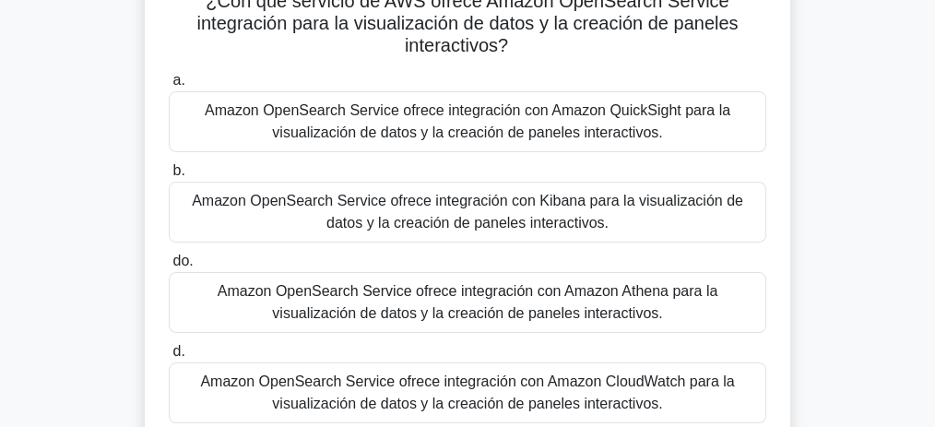
scroll to position [138, 0]
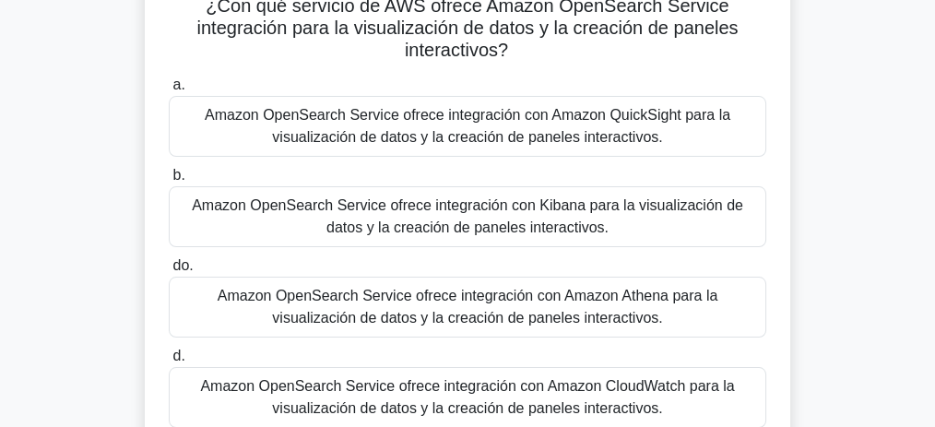
click at [616, 122] on font "Amazon OpenSearch Service ofrece integración con Amazon QuickSight para la visu…" at bounding box center [468, 126] width 526 height 38
click at [169, 91] on input "a. Amazon OpenSearch Service ofrece integración con Amazon QuickSight para la v…" at bounding box center [169, 85] width 0 height 12
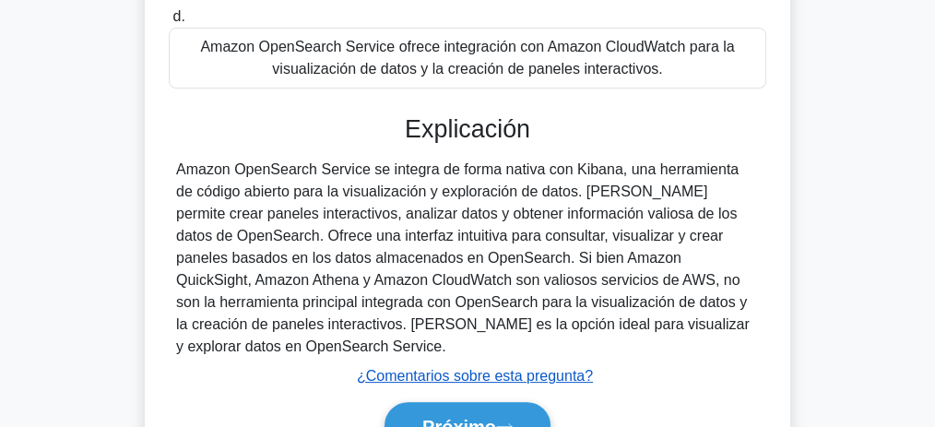
scroll to position [576, 0]
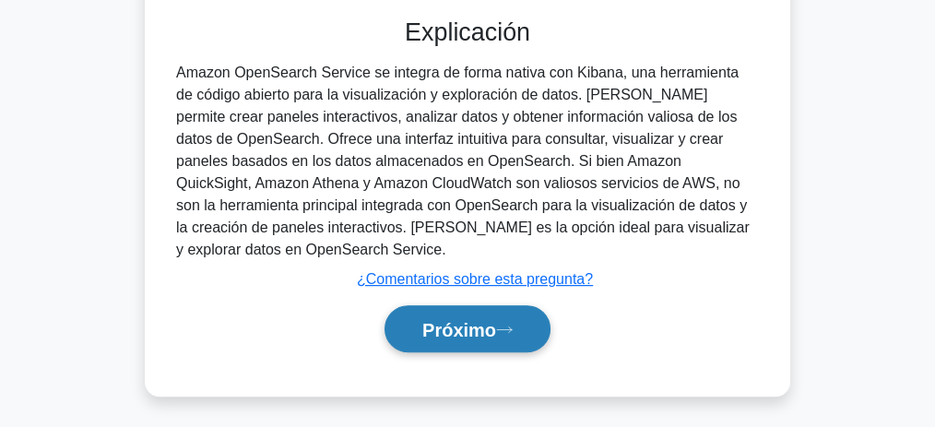
click at [532, 313] on button "Próximo" at bounding box center [468, 328] width 166 height 47
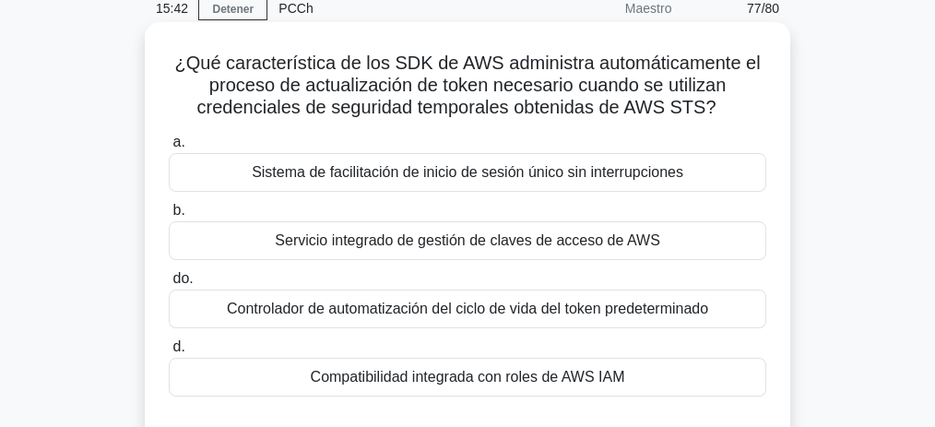
scroll to position [84, 0]
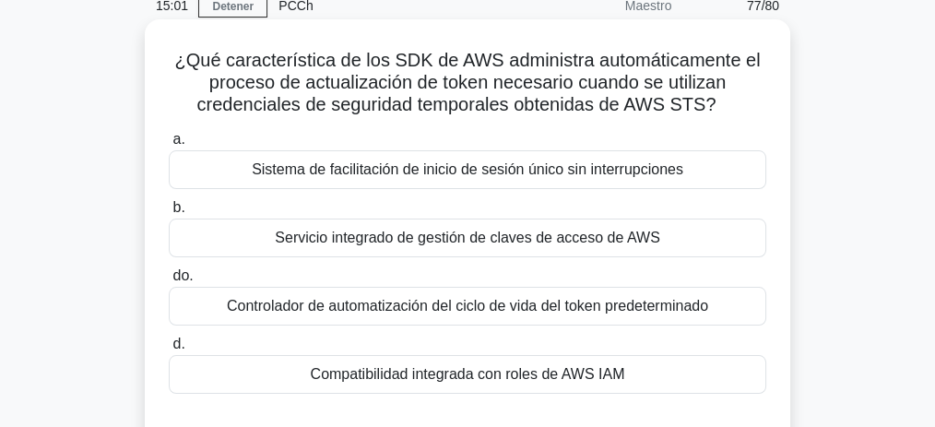
click at [523, 236] on font "Servicio integrado de gestión de claves de acceso de AWS" at bounding box center [467, 238] width 385 height 16
click at [169, 214] on input "b. Servicio integrado de gestión de claves de acceso de AWS" at bounding box center [169, 208] width 0 height 12
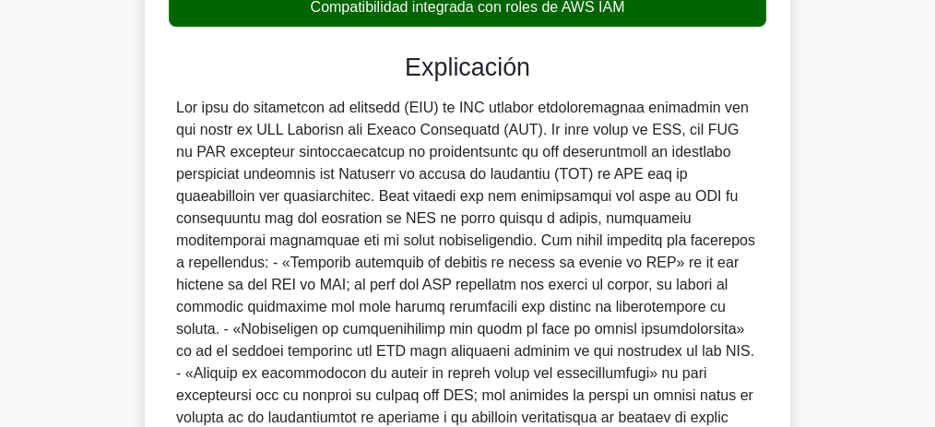
scroll to position [621, 0]
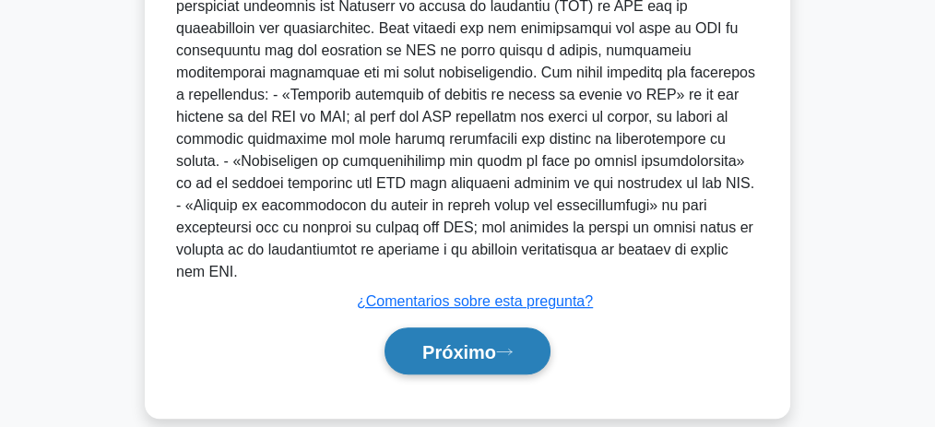
click at [422, 342] on font "Próximo" at bounding box center [459, 352] width 74 height 20
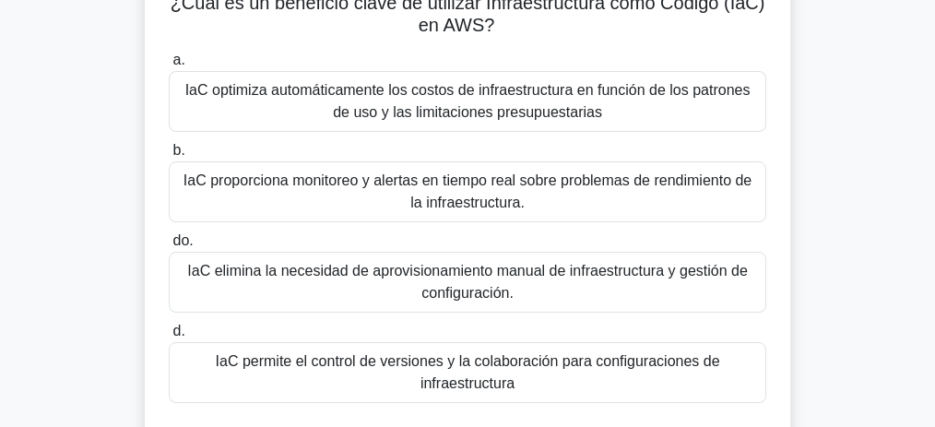
scroll to position [138, 0]
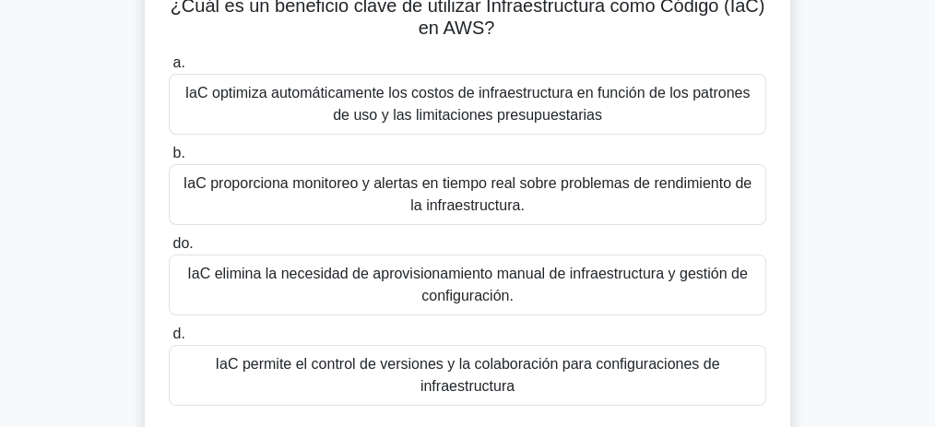
click at [528, 350] on div "IaC permite el control de versiones y la colaboración para configuraciones de i…" at bounding box center [468, 375] width 598 height 61
click at [169, 340] on input "d. IaC permite el control de versiones y la colaboración para configuraciones d…" at bounding box center [169, 334] width 0 height 12
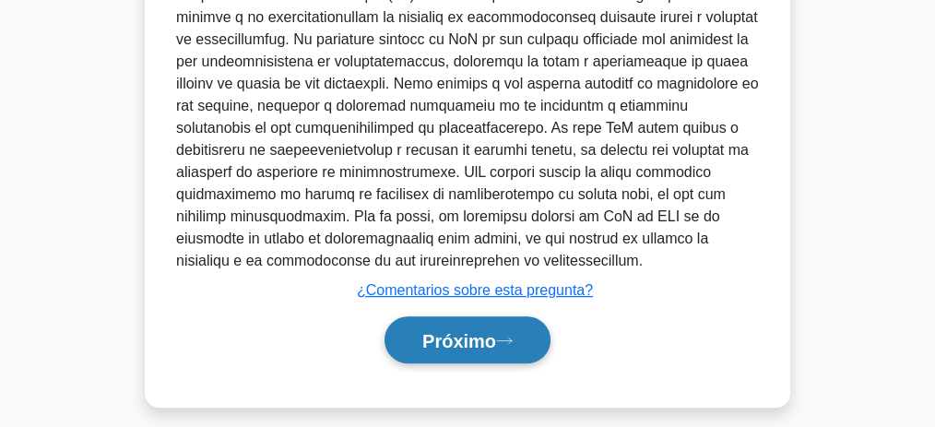
click at [470, 340] on font "Próximo" at bounding box center [459, 341] width 74 height 20
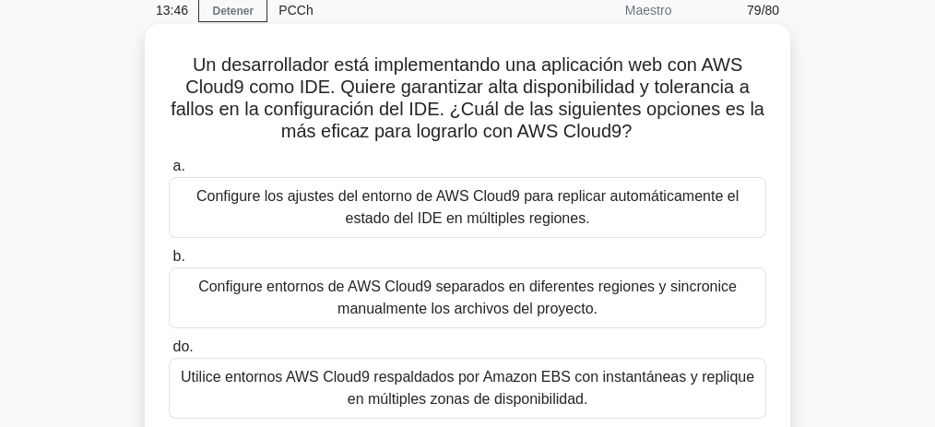
scroll to position [77, 0]
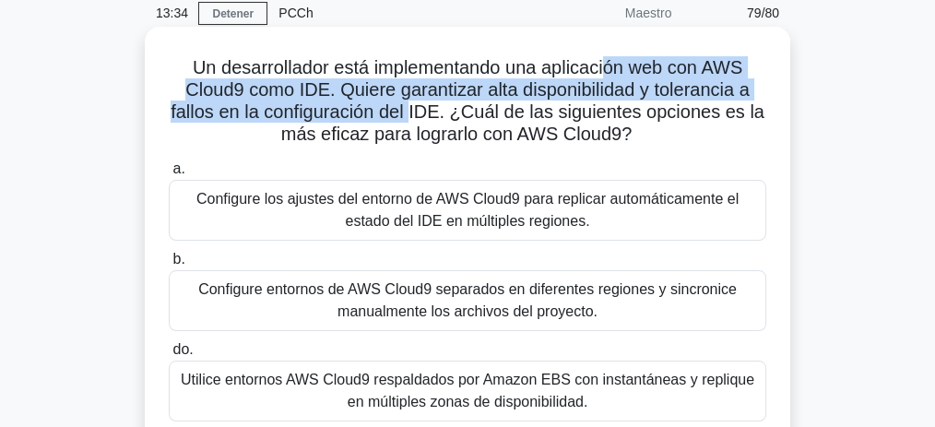
drag, startPoint x: 658, startPoint y: 71, endPoint x: 417, endPoint y: 109, distance: 244.5
click at [417, 109] on font "Un desarrollador está implementando una aplicación web con AWS Cloud9 como IDE.…" at bounding box center [468, 100] width 594 height 87
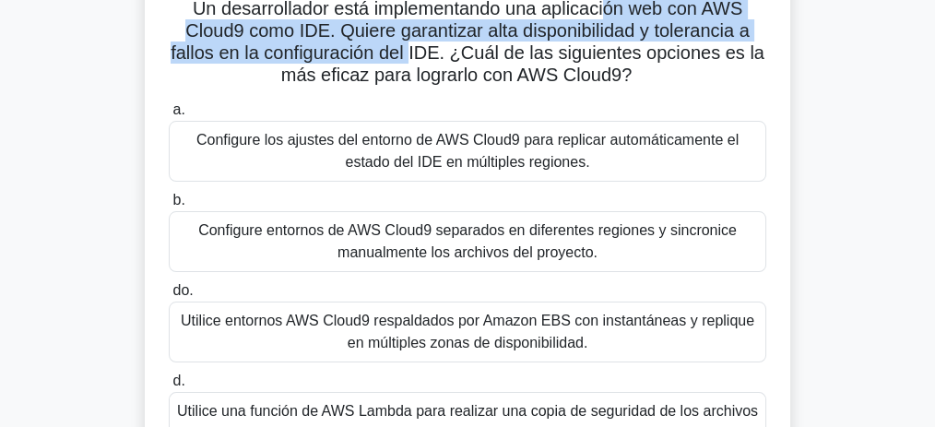
scroll to position [138, 0]
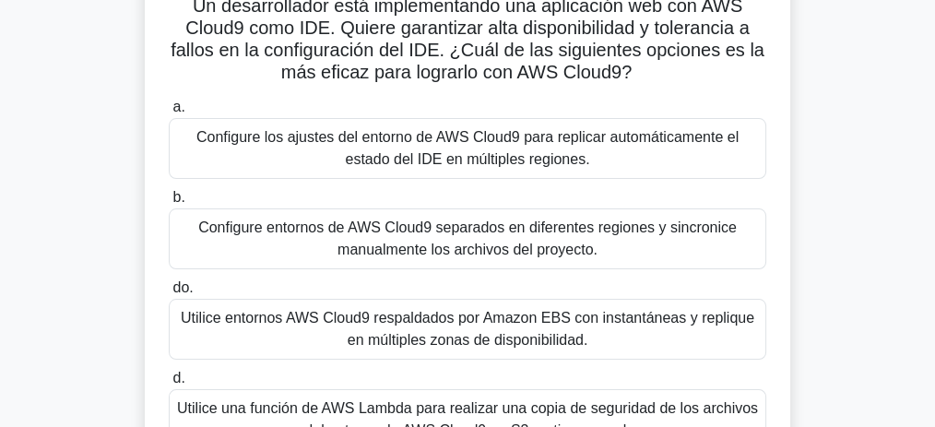
click at [527, 161] on font "Configure los ajustes del entorno de AWS Cloud9 para replicar automáticamente e…" at bounding box center [467, 148] width 542 height 38
click at [169, 113] on input "a. Configure los ajustes del entorno de AWS Cloud9 para replicar automáticament…" at bounding box center [169, 107] width 0 height 12
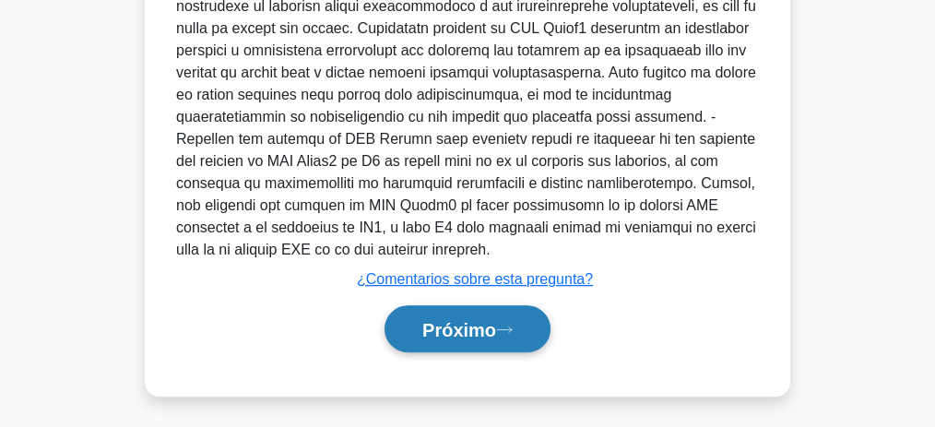
click at [510, 308] on button "Próximo" at bounding box center [468, 328] width 166 height 47
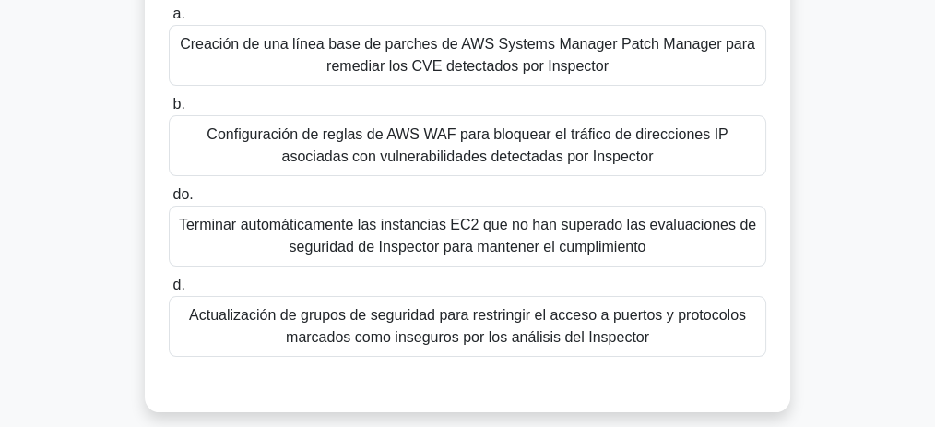
scroll to position [184, 0]
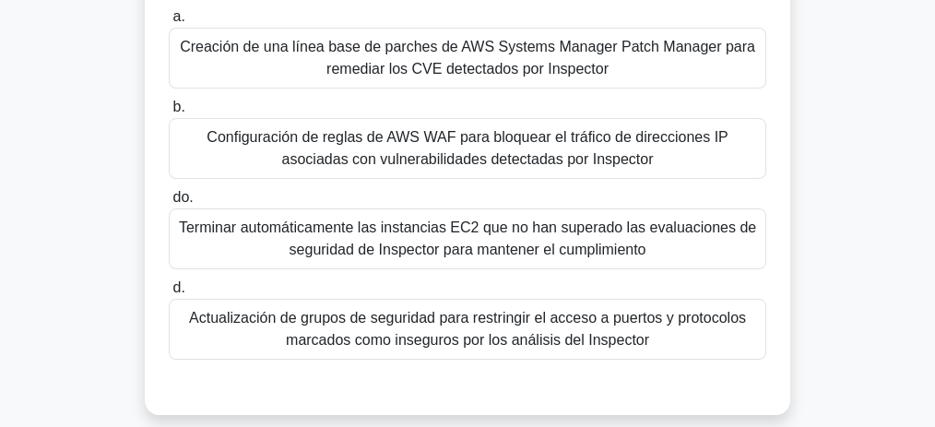
click at [523, 219] on font "Terminar automáticamente las instancias EC2 que no han superado las evaluacione…" at bounding box center [467, 238] width 577 height 38
click at [169, 204] on input "do. Terminar automáticamente las instancias EC2 que no han superado las evaluac…" at bounding box center [169, 198] width 0 height 12
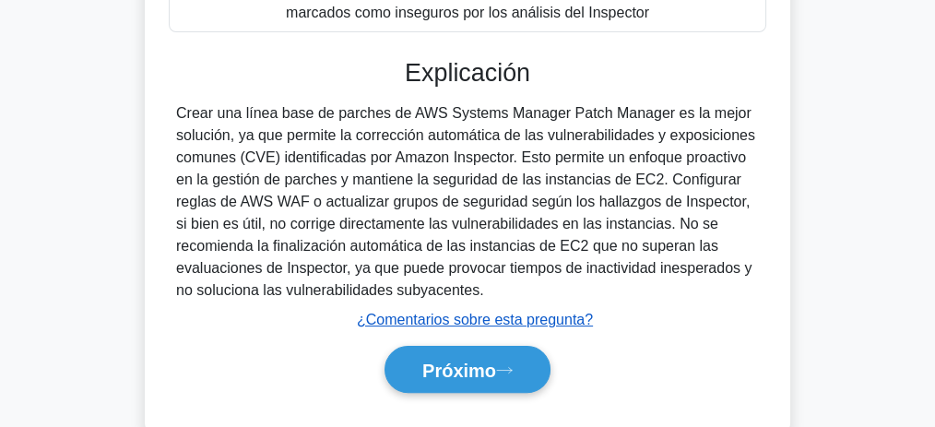
scroll to position [569, 0]
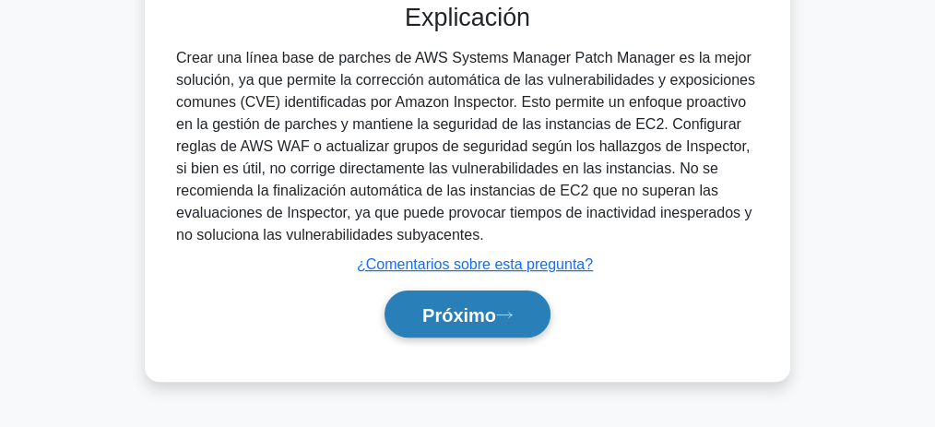
click at [496, 315] on font "Próximo" at bounding box center [459, 315] width 74 height 20
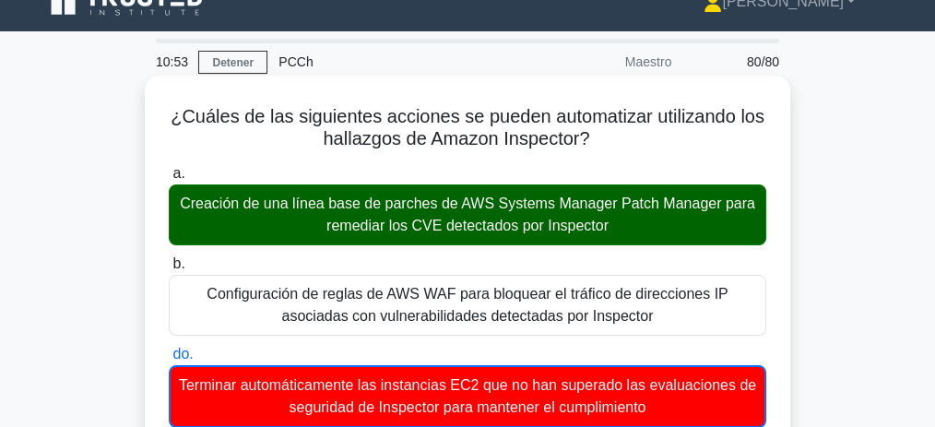
scroll to position [0, 0]
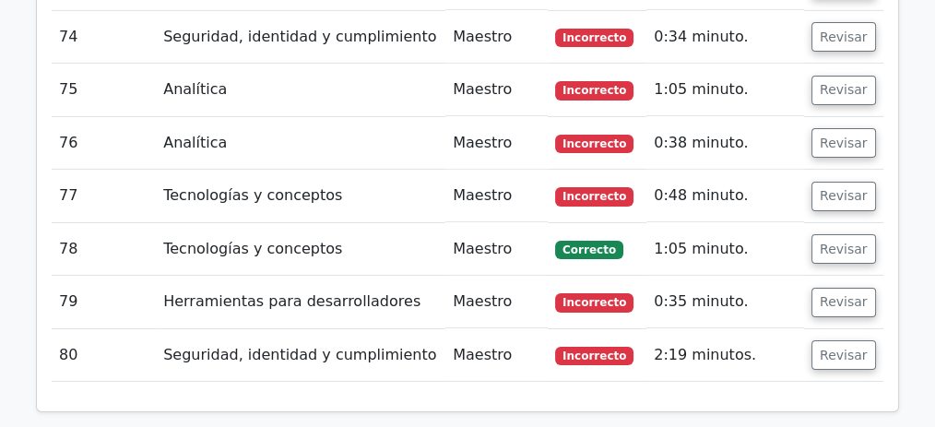
scroll to position [6271, 0]
